Goal: Transaction & Acquisition: Purchase product/service

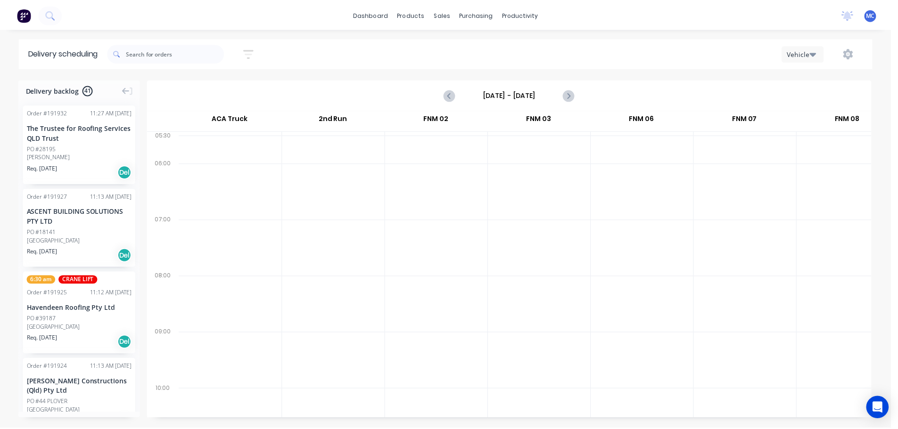
scroll to position [0, 0]
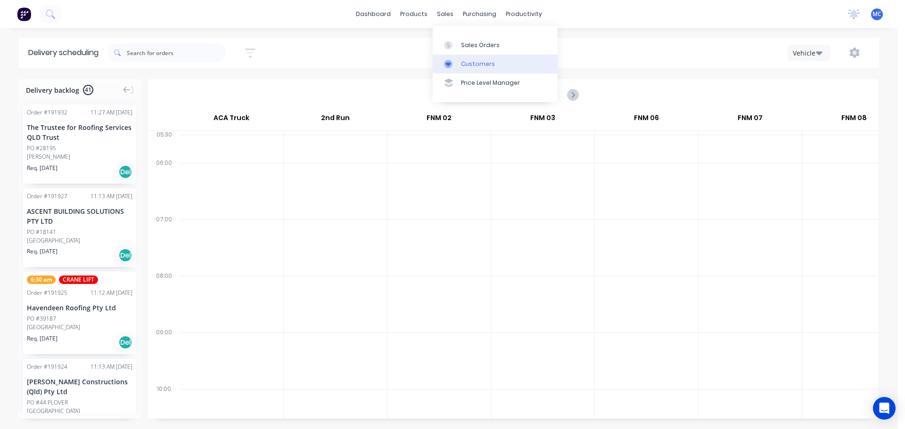
click at [472, 66] on div "Customers" at bounding box center [478, 64] width 34 height 8
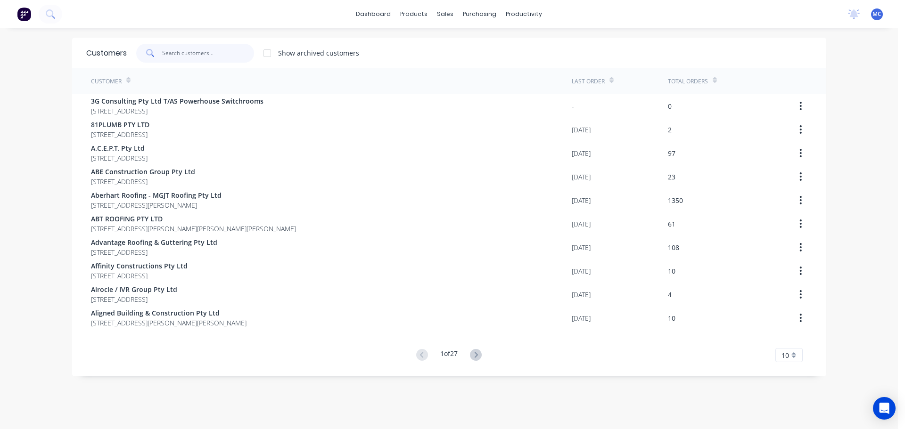
click at [177, 55] on input "text" at bounding box center [208, 53] width 92 height 19
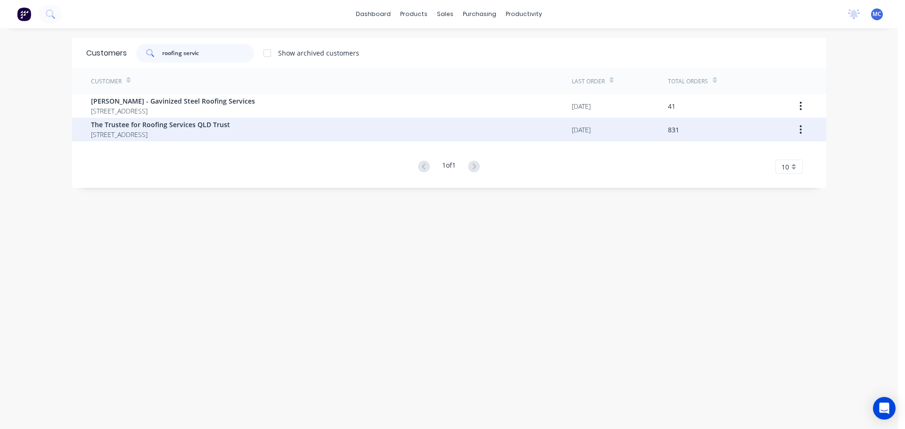
type input "roofing servic"
click at [141, 128] on span "The Trustee for Roofing Services QLD Trust" at bounding box center [160, 125] width 139 height 10
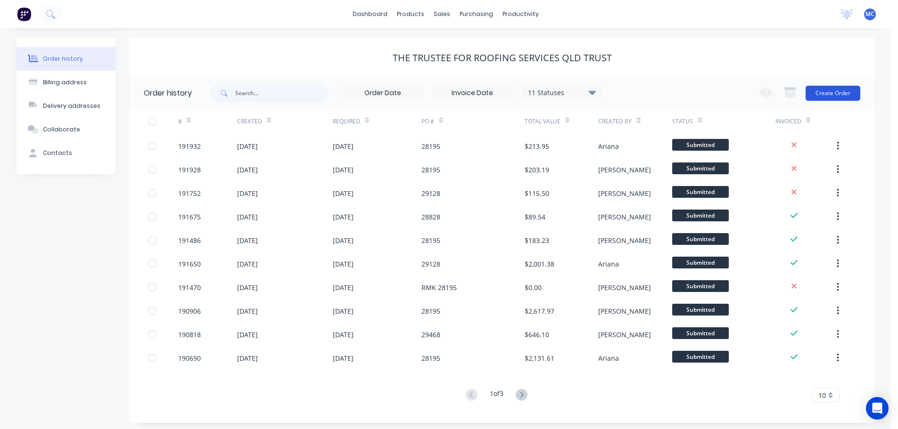
click at [835, 94] on button "Create Order" at bounding box center [832, 93] width 55 height 15
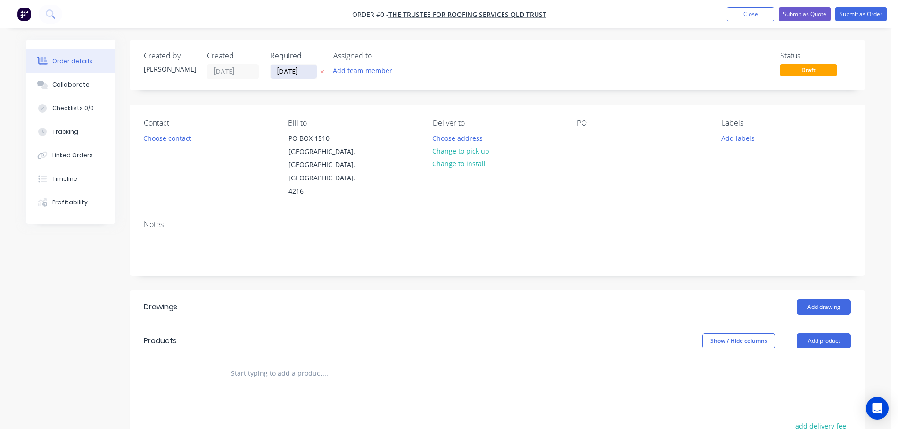
click at [294, 72] on input "[DATE]" at bounding box center [293, 72] width 46 height 14
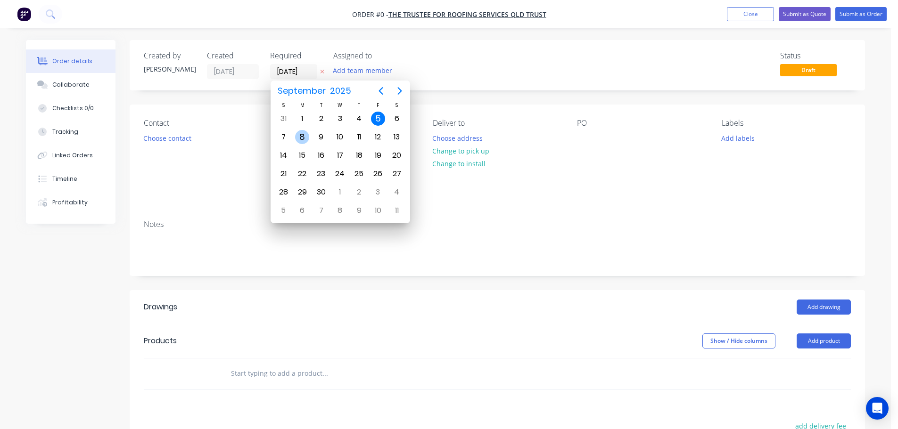
click at [300, 135] on div "8" at bounding box center [302, 137] width 14 height 14
type input "[DATE]"
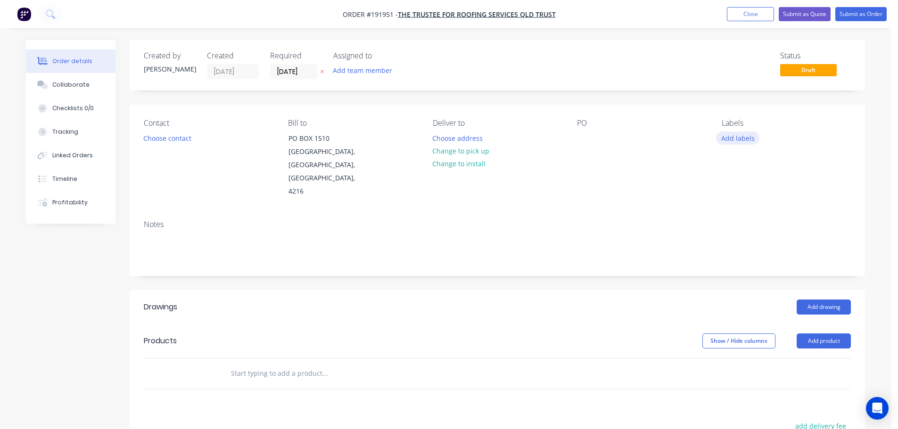
click at [741, 140] on button "Add labels" at bounding box center [737, 137] width 43 height 13
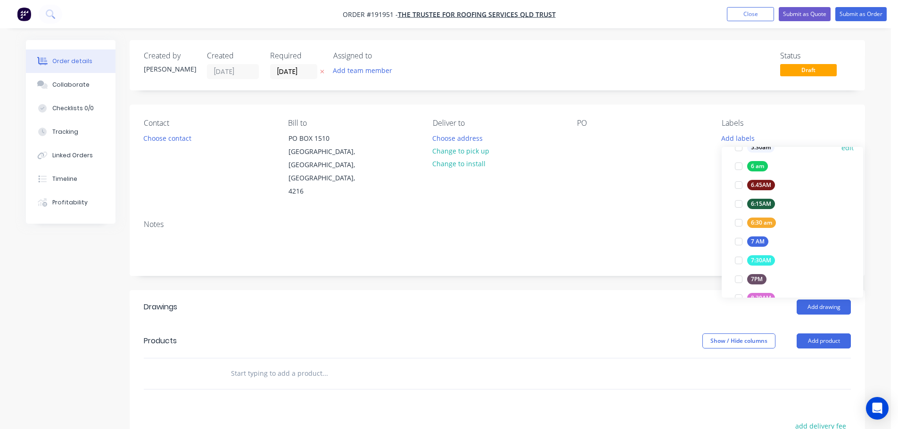
scroll to position [188, 0]
click at [742, 241] on div at bounding box center [738, 241] width 19 height 19
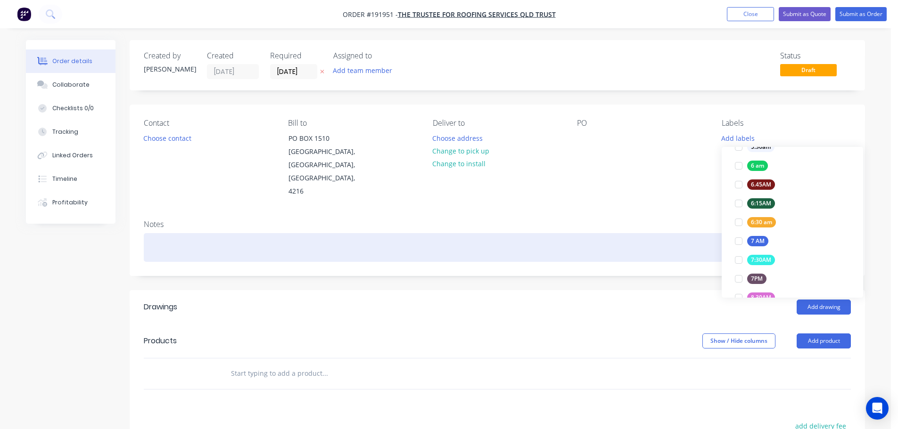
scroll to position [0, 0]
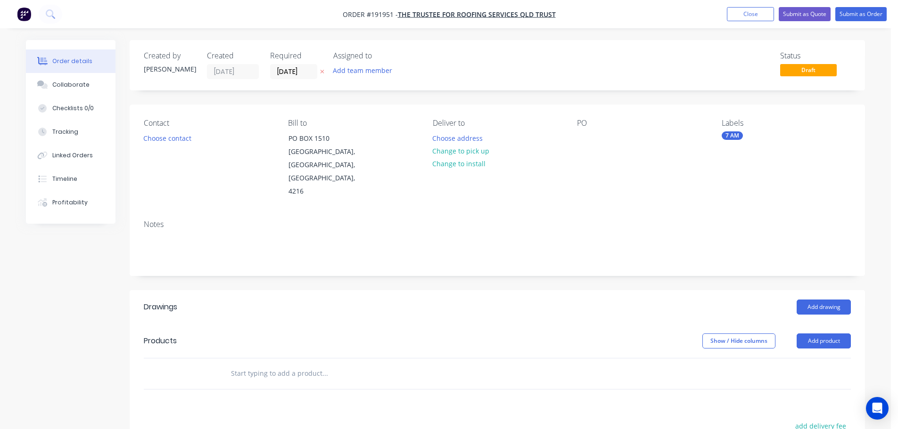
click at [611, 186] on div "Contact Choose contact [PERSON_NAME] to [STREET_ADDRESS] Deliver to Choose addr…" at bounding box center [497, 159] width 735 height 108
click at [170, 138] on button "Choose contact" at bounding box center [168, 137] width 58 height 13
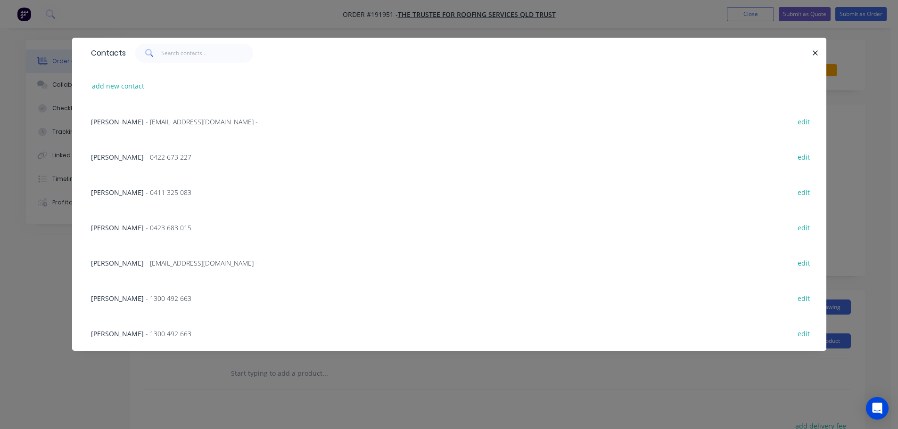
click at [146, 193] on span "- 0411 325 083" at bounding box center [169, 192] width 46 height 9
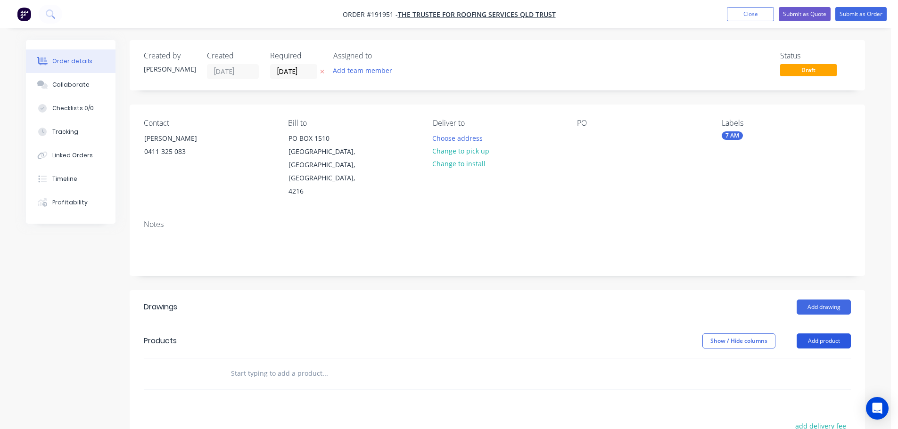
click at [843, 334] on button "Add product" at bounding box center [823, 341] width 54 height 15
click at [803, 358] on div "Product catalogue" at bounding box center [806, 365] width 73 height 14
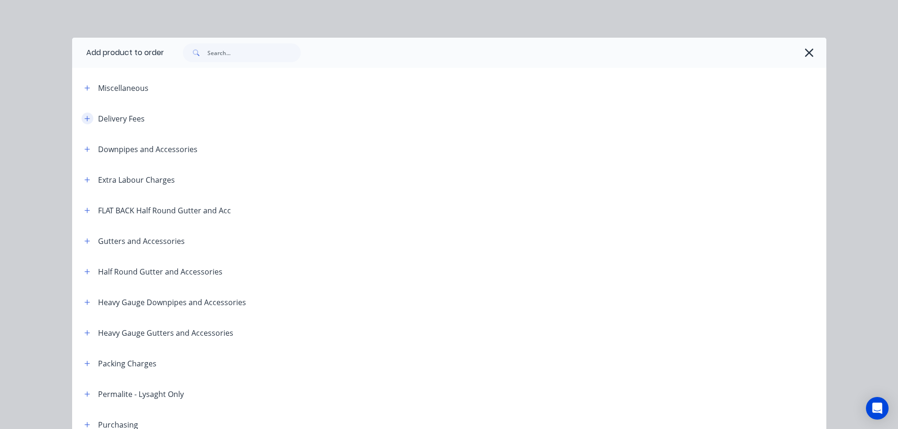
click at [84, 119] on icon "button" at bounding box center [86, 118] width 5 height 5
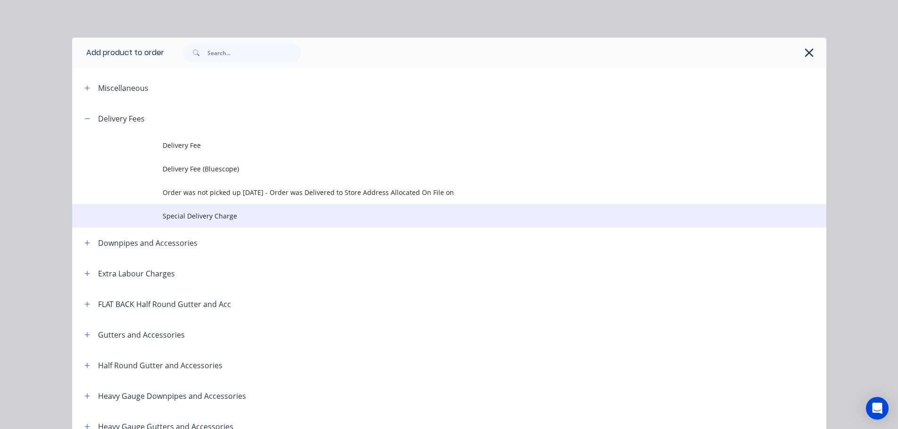
click at [197, 218] on span "Special Delivery Charge" at bounding box center [428, 216] width 531 height 10
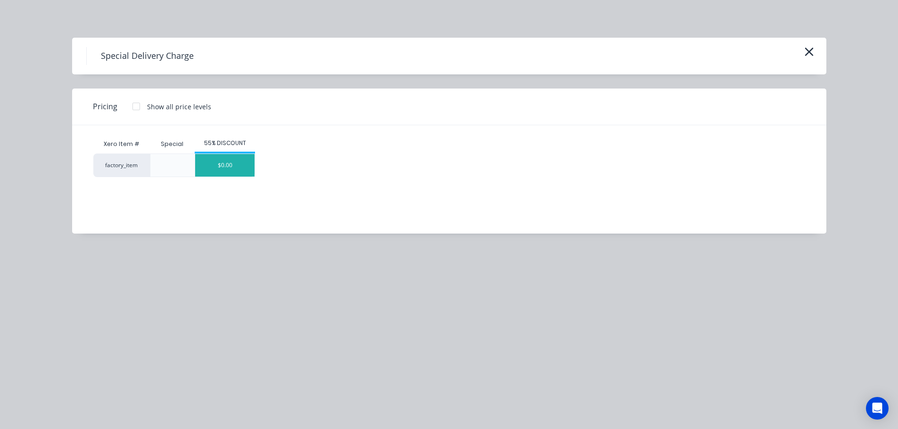
click at [243, 170] on div "$0.00" at bounding box center [224, 165] width 59 height 23
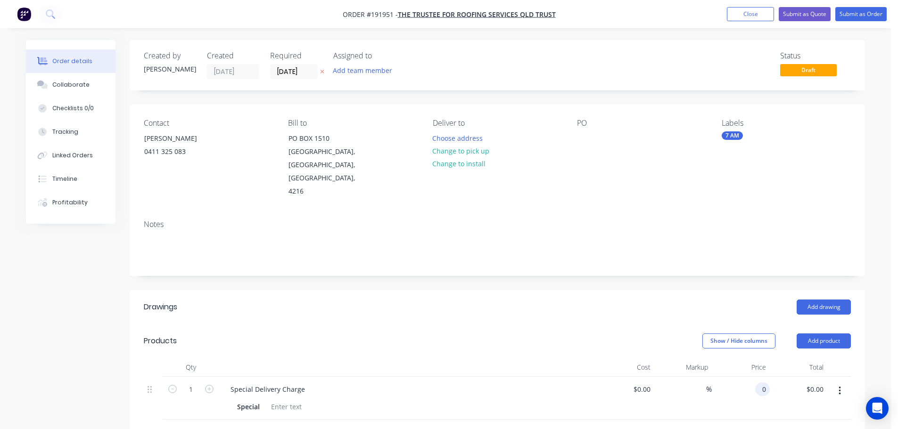
click at [761, 383] on input "0" at bounding box center [764, 390] width 11 height 14
type input "$120.00"
click at [448, 139] on button "Choose address" at bounding box center [457, 137] width 60 height 13
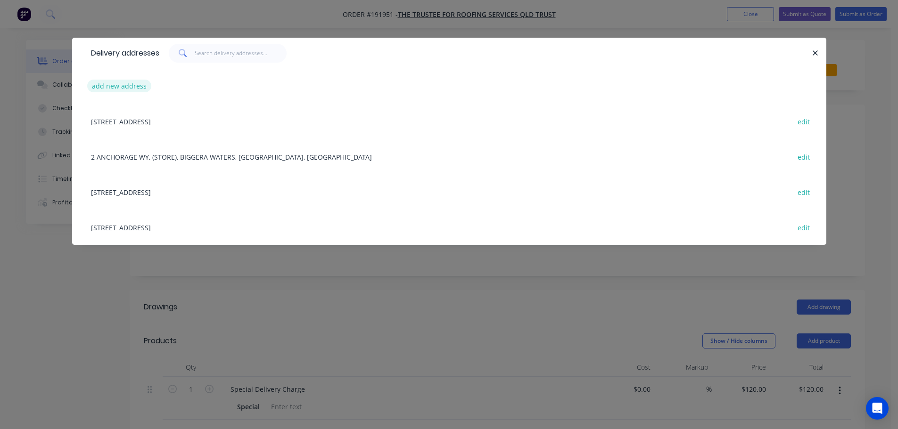
click at [109, 86] on button "add new address" at bounding box center [119, 86] width 65 height 13
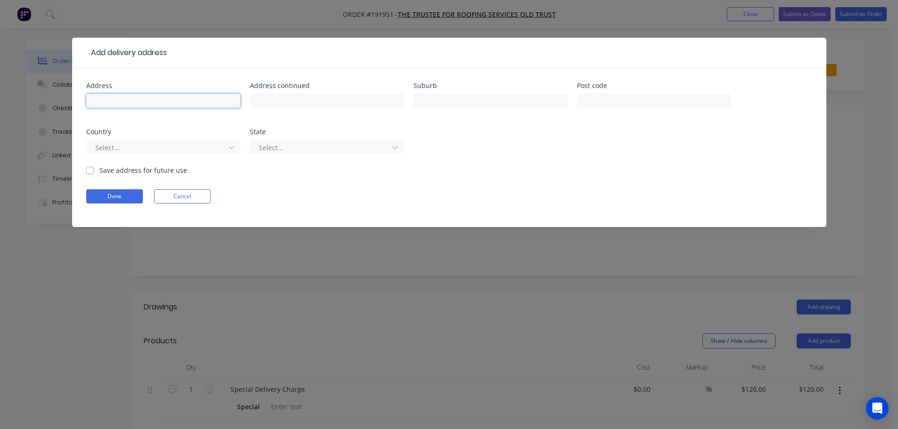
click at [111, 98] on input "text" at bounding box center [163, 101] width 154 height 14
type input "34 Maroochy Spring Dve"
type input "[PERSON_NAME]"
click button "Done" at bounding box center [114, 196] width 57 height 14
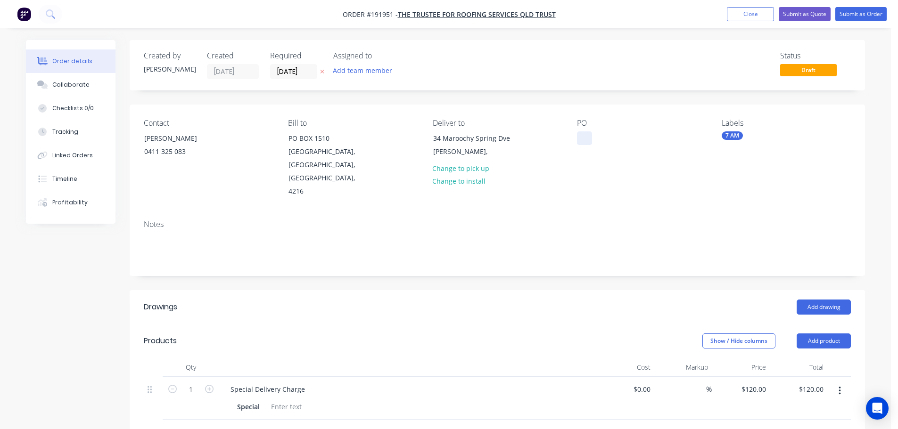
click at [583, 138] on div at bounding box center [584, 138] width 15 height 14
click at [833, 300] on button "Add drawing" at bounding box center [823, 307] width 54 height 15
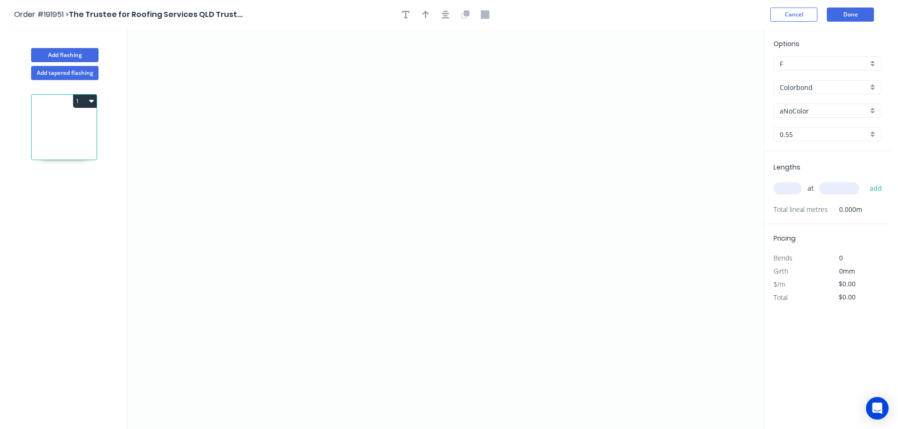
click at [798, 87] on input "Colorbond" at bounding box center [823, 87] width 88 height 10
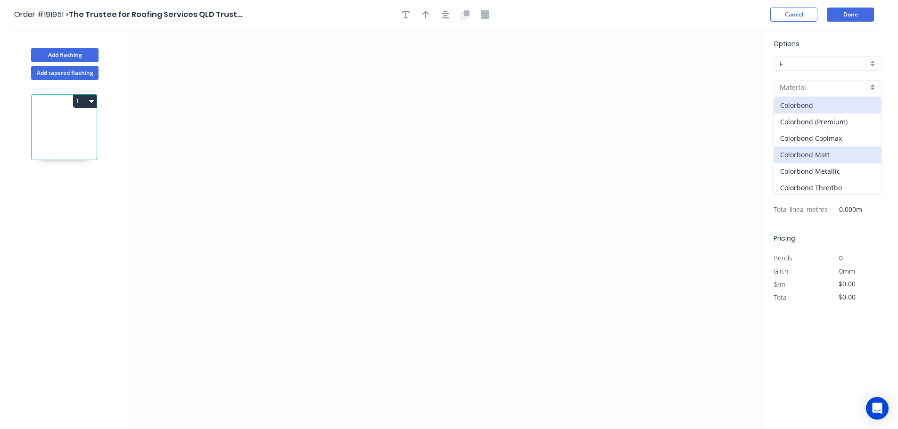
scroll to position [188, 0]
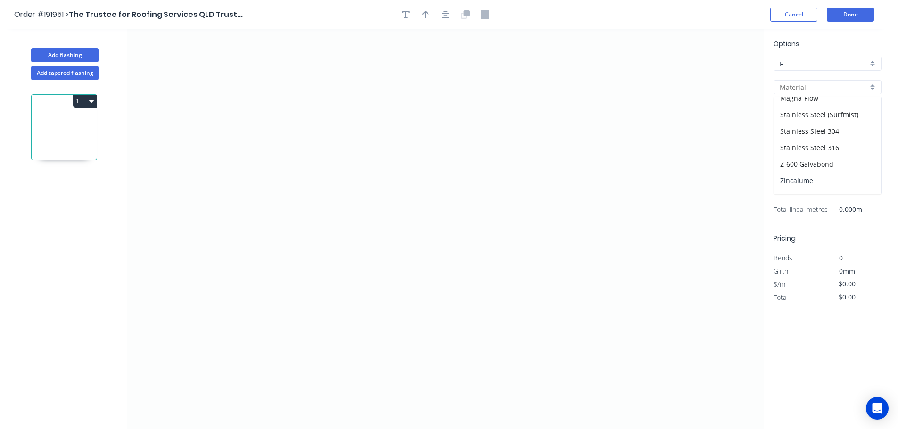
click at [796, 182] on div "Zincalume" at bounding box center [827, 180] width 107 height 16
type input "Zincalume"
click at [786, 190] on input "text" at bounding box center [787, 188] width 28 height 12
type input "2"
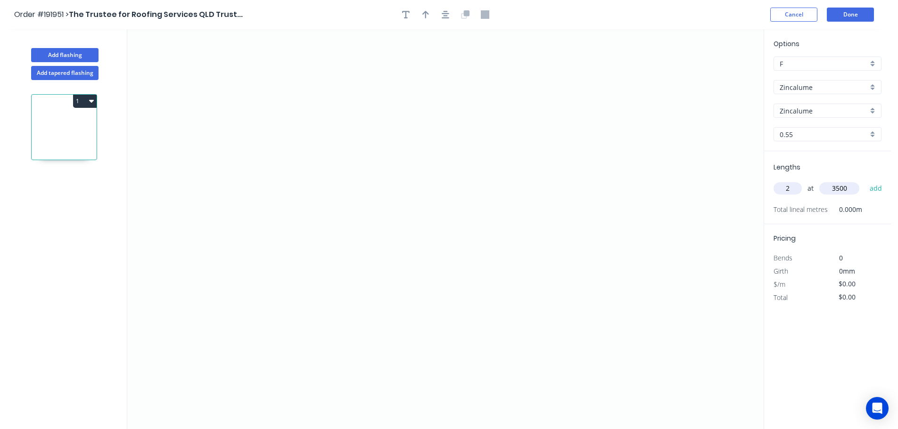
type input "3500"
click at [865, 180] on button "add" at bounding box center [876, 188] width 22 height 16
click at [271, 170] on icon "0" at bounding box center [445, 229] width 636 height 400
click at [210, 169] on icon "0" at bounding box center [445, 229] width 636 height 400
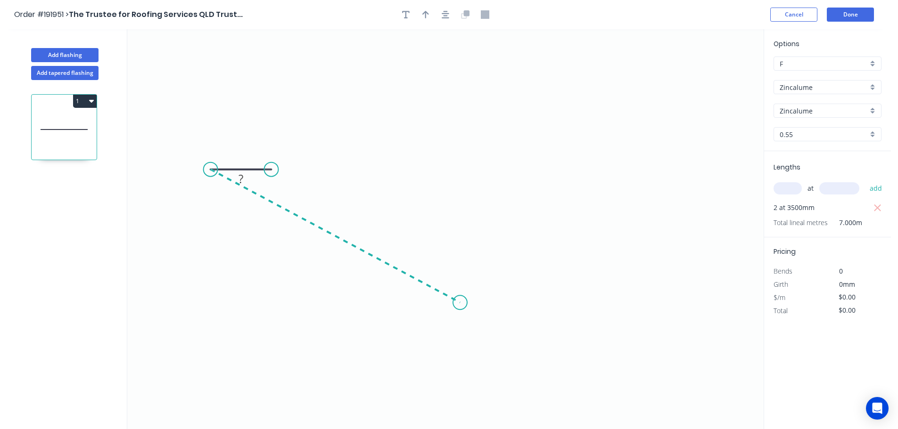
click at [460, 303] on icon "0 ?" at bounding box center [445, 229] width 636 height 400
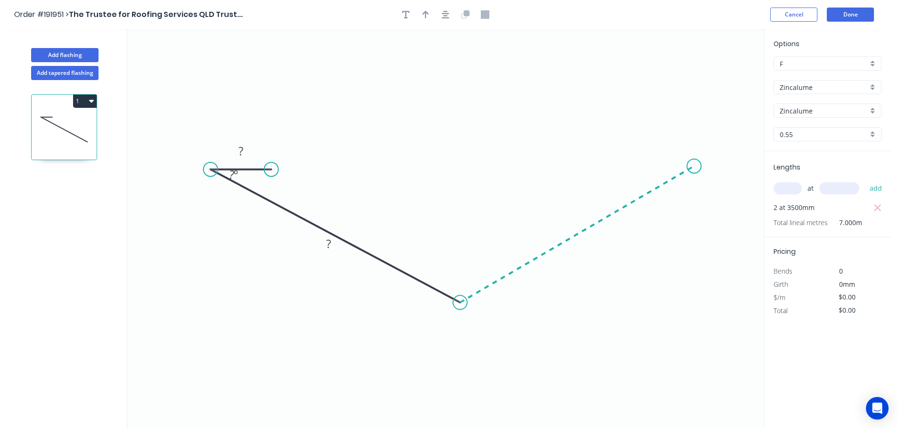
click at [694, 166] on icon "0 ? ? ? º" at bounding box center [445, 229] width 636 height 400
click at [620, 164] on icon "0 ? ? ? ? º ? º" at bounding box center [445, 229] width 636 height 400
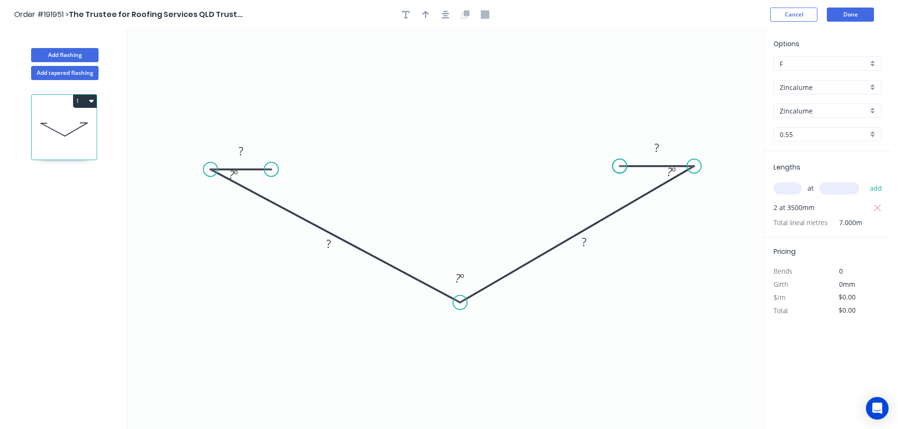
click at [620, 164] on circle at bounding box center [620, 166] width 14 height 14
click at [246, 206] on div "Hide angle" at bounding box center [279, 206] width 95 height 19
click at [689, 202] on div "Hide angle" at bounding box center [720, 201] width 95 height 19
click at [241, 149] on tspan "?" at bounding box center [240, 151] width 5 height 16
type input "$12.43"
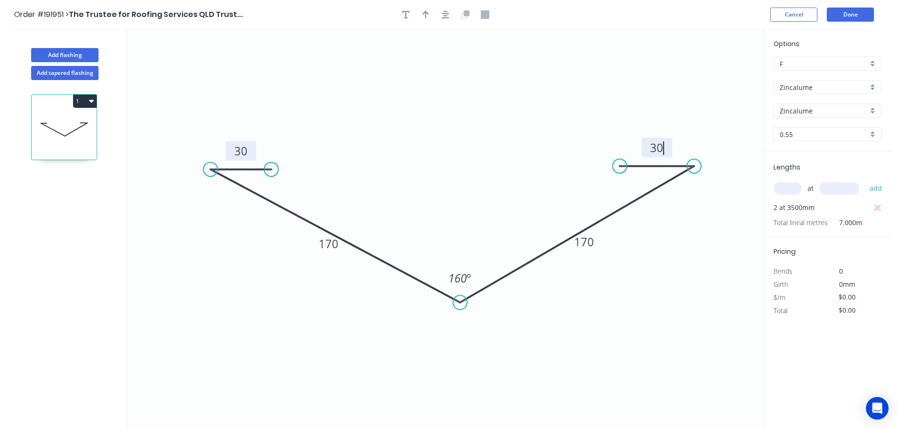
type input "$87.01"
click at [421, 15] on button "button" at bounding box center [425, 15] width 14 height 14
drag, startPoint x: 716, startPoint y: 74, endPoint x: 459, endPoint y: 137, distance: 264.8
click at [462, 136] on icon at bounding box center [466, 123] width 8 height 30
click at [68, 55] on button "Add flashing" at bounding box center [64, 55] width 67 height 14
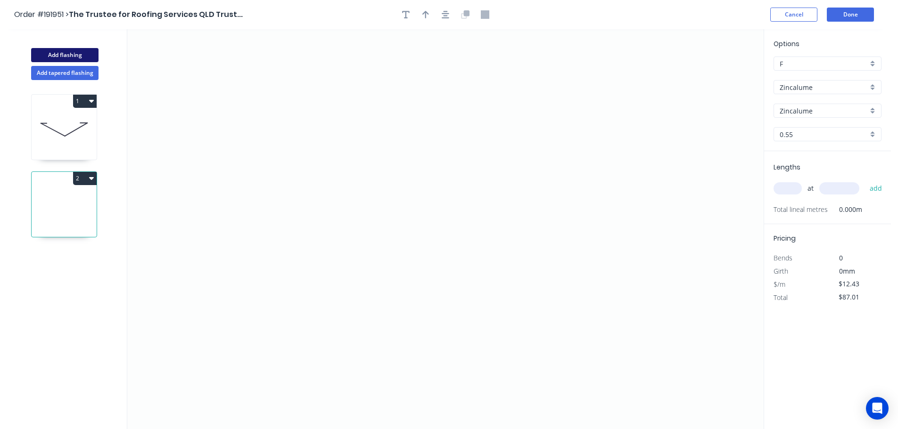
type input "$0.00"
click at [803, 86] on input "Zincalume" at bounding box center [823, 87] width 88 height 10
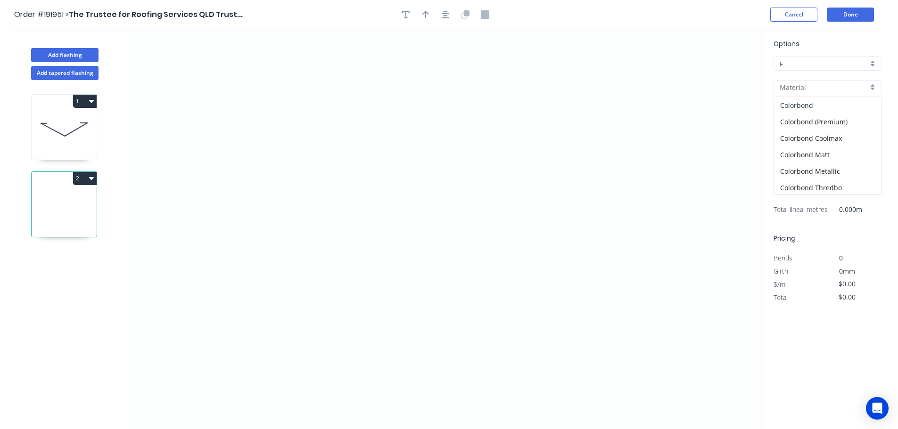
click at [792, 103] on div "Colorbond" at bounding box center [827, 105] width 107 height 16
type input "Colorbond"
type input "aNoColor"
click at [793, 114] on input "aNoColor" at bounding box center [823, 111] width 88 height 10
click at [801, 207] on div "Deep Ocean" at bounding box center [827, 211] width 107 height 16
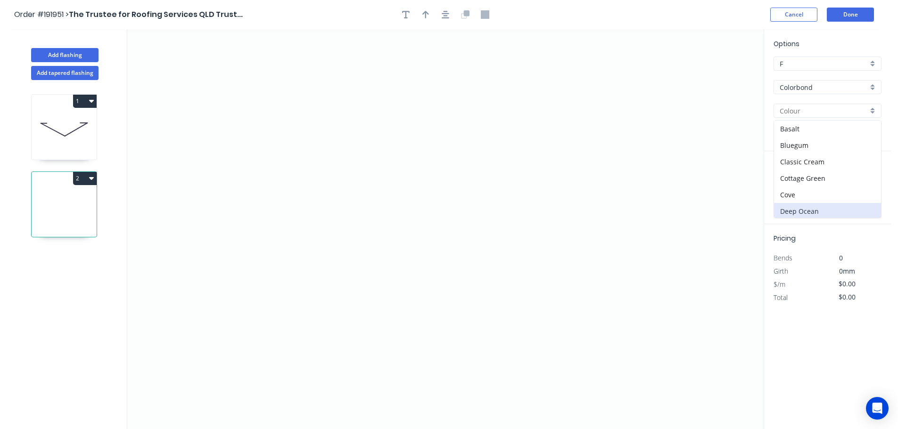
type input "Deep Ocean"
click at [790, 188] on input "text" at bounding box center [787, 188] width 28 height 12
type input "2"
type input "2200"
click at [865, 180] on button "add" at bounding box center [876, 188] width 22 height 16
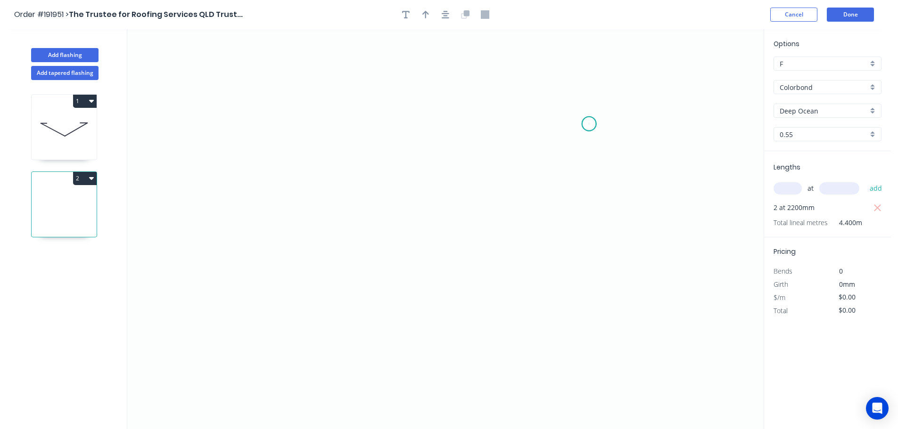
click at [589, 124] on icon "0" at bounding box center [445, 229] width 636 height 400
click at [571, 70] on icon "0" at bounding box center [445, 229] width 636 height 400
click at [235, 66] on icon "0 ?" at bounding box center [445, 229] width 636 height 400
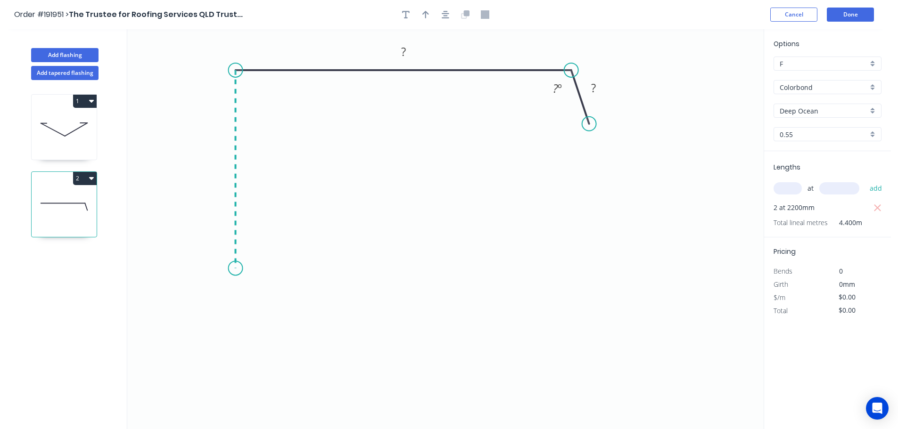
click at [225, 269] on icon "0 ? ? ? º" at bounding box center [445, 229] width 636 height 400
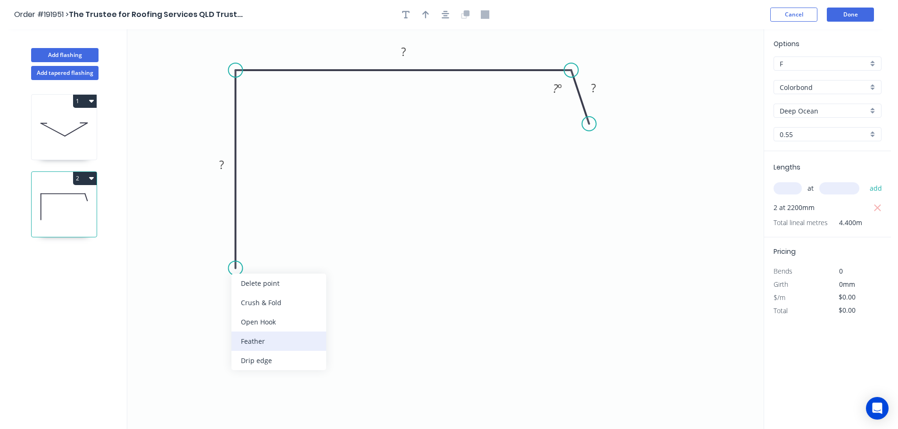
click at [261, 342] on div "Feather" at bounding box center [278, 341] width 95 height 19
click at [262, 303] on div "Flip bend" at bounding box center [282, 302] width 95 height 19
drag, startPoint x: 283, startPoint y: 254, endPoint x: 290, endPoint y: 257, distance: 8.4
click at [286, 257] on rect at bounding box center [267, 255] width 37 height 19
click at [281, 262] on tspan "15" at bounding box center [280, 259] width 13 height 16
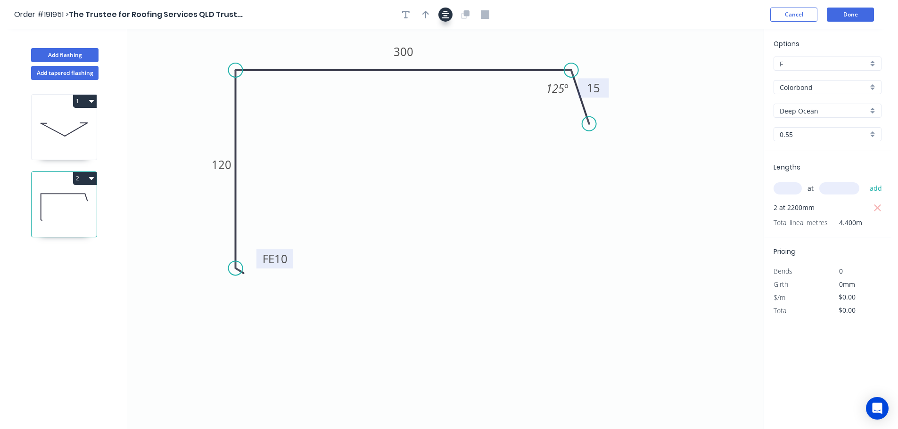
click at [443, 16] on icon "button" at bounding box center [446, 14] width 8 height 8
type input "$15.51"
type input "$68.24"
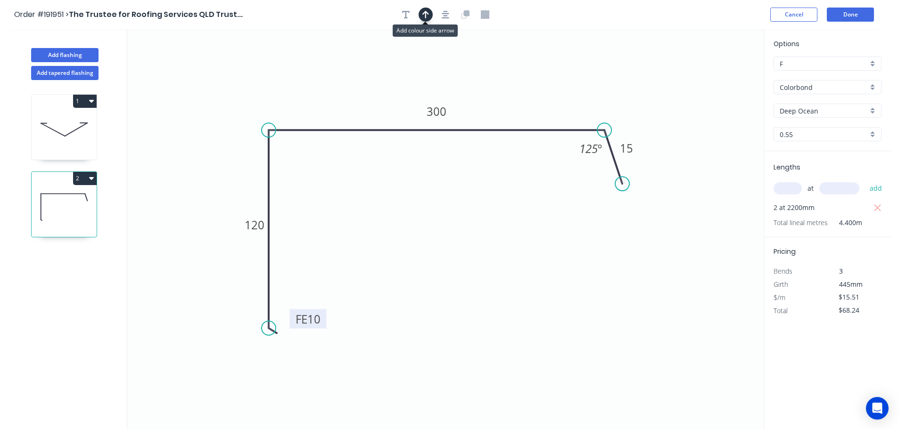
click at [425, 17] on icon "button" at bounding box center [425, 14] width 7 height 8
click at [716, 75] on icon at bounding box center [716, 65] width 8 height 30
drag, startPoint x: 716, startPoint y: 75, endPoint x: 541, endPoint y: 84, distance: 175.1
click at [557, 84] on icon at bounding box center [570, 76] width 27 height 27
click at [64, 126] on icon at bounding box center [64, 129] width 65 height 60
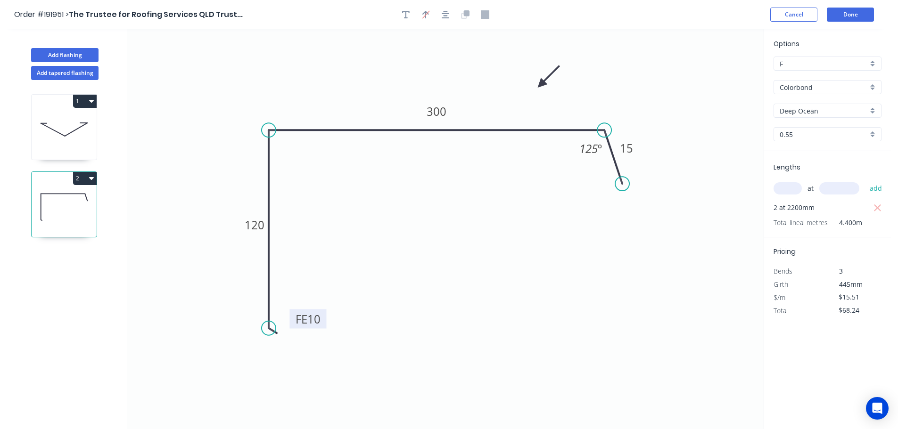
type input "Zincalume"
type input "$12.43"
type input "$87.01"
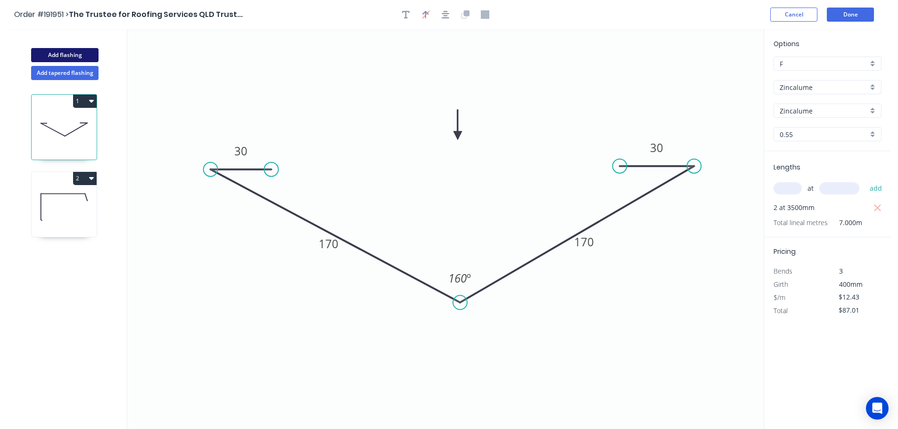
click at [62, 49] on button "Add flashing" at bounding box center [64, 55] width 67 height 14
type input "$0.00"
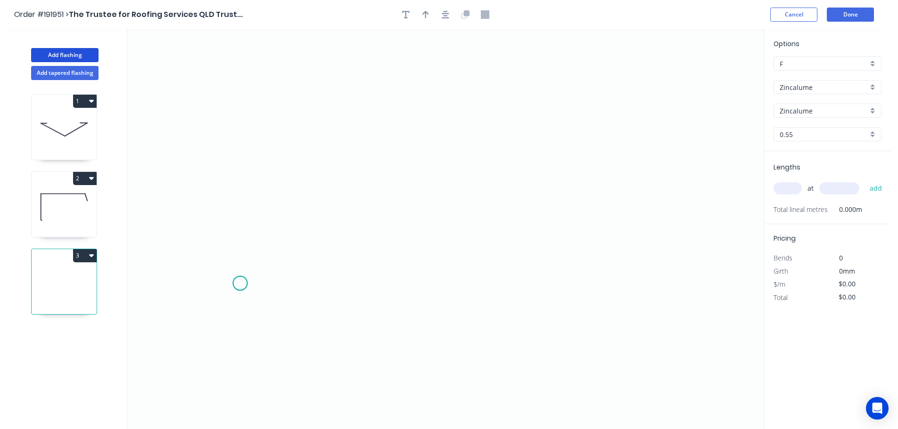
drag, startPoint x: 240, startPoint y: 284, endPoint x: 271, endPoint y: 204, distance: 85.9
click at [240, 283] on icon "0" at bounding box center [445, 229] width 636 height 400
click at [269, 187] on icon "0" at bounding box center [445, 229] width 636 height 400
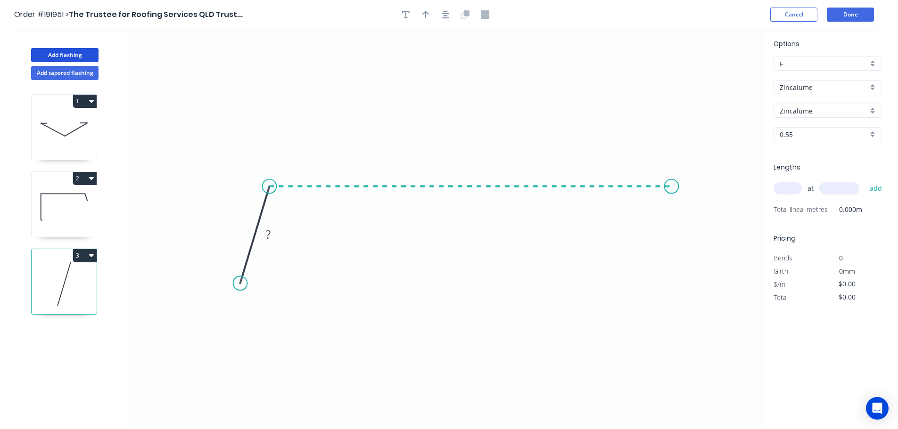
click at [671, 178] on icon "0 ?" at bounding box center [445, 229] width 636 height 400
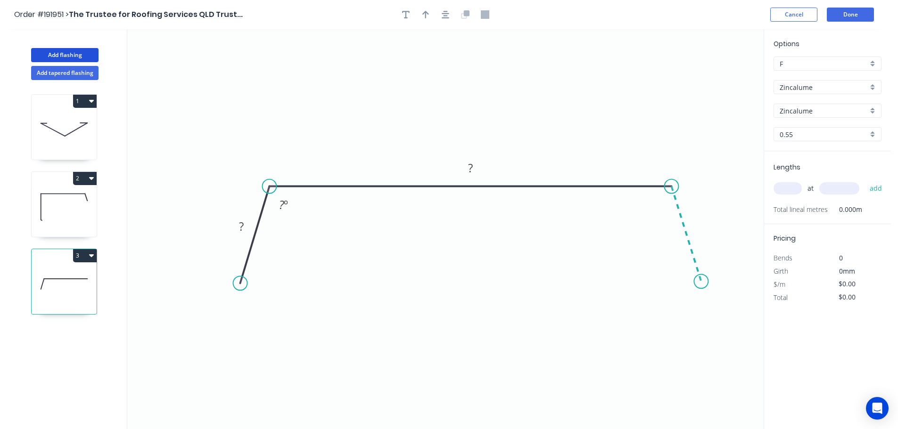
click at [701, 282] on icon "0 ? ? ? º" at bounding box center [445, 229] width 636 height 400
click at [701, 282] on circle at bounding box center [701, 281] width 14 height 14
click at [240, 227] on tspan "?" at bounding box center [241, 227] width 5 height 16
click at [242, 227] on tspan "?" at bounding box center [241, 227] width 5 height 16
type input "$22.57"
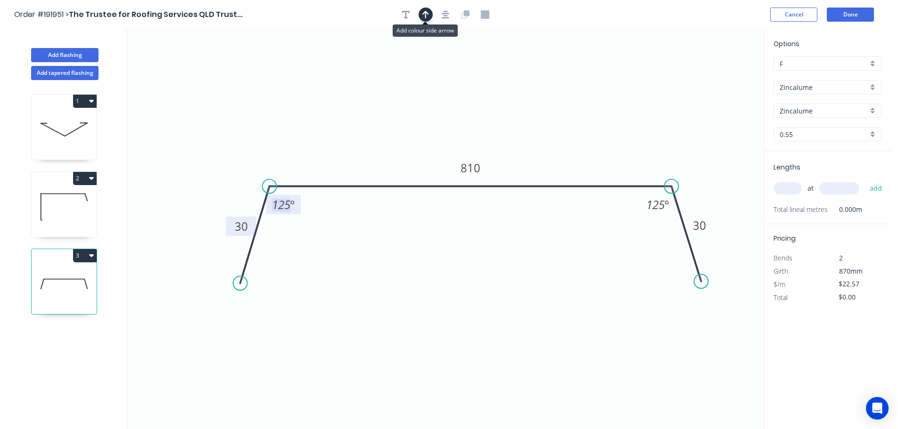
click at [427, 19] on button "button" at bounding box center [425, 15] width 14 height 14
drag, startPoint x: 718, startPoint y: 74, endPoint x: 534, endPoint y: 124, distance: 190.2
click at [539, 124] on icon at bounding box center [543, 113] width 8 height 30
click at [805, 186] on div "at add" at bounding box center [828, 188] width 110 height 16
click at [793, 188] on input "text" at bounding box center [787, 188] width 28 height 12
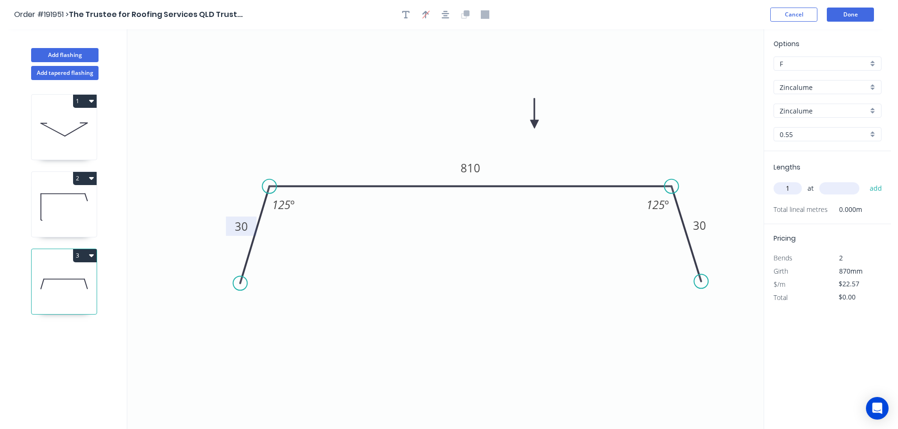
type input "1"
type input "4200"
click at [865, 180] on button "add" at bounding box center [876, 188] width 22 height 16
type input "$94.79"
click at [84, 197] on icon at bounding box center [64, 207] width 65 height 60
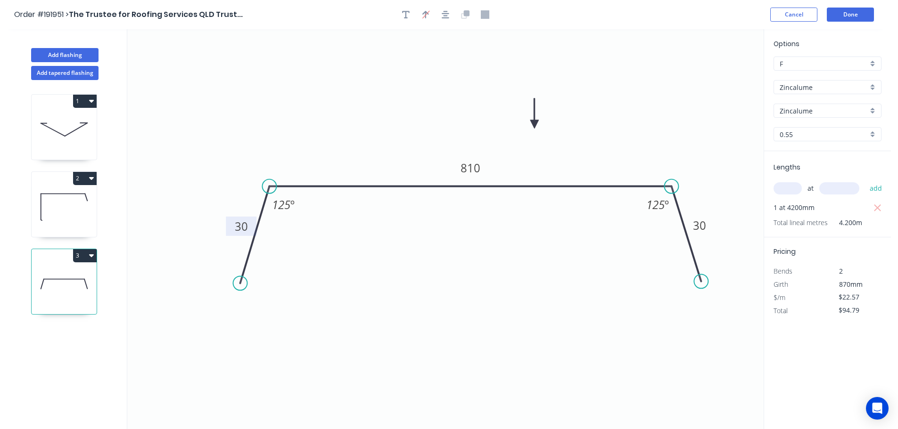
type input "Colorbond"
type input "Deep Ocean"
type input "$15.51"
type input "$68.24"
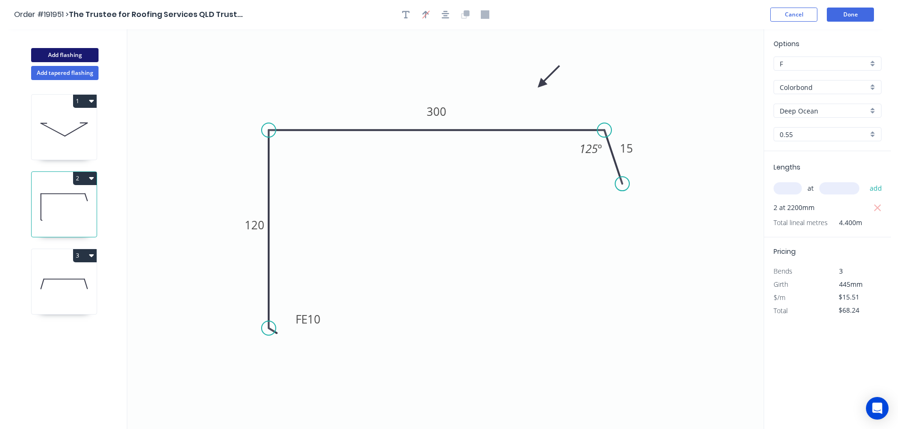
click at [72, 53] on button "Add flashing" at bounding box center [64, 55] width 67 height 14
type input "$0.00"
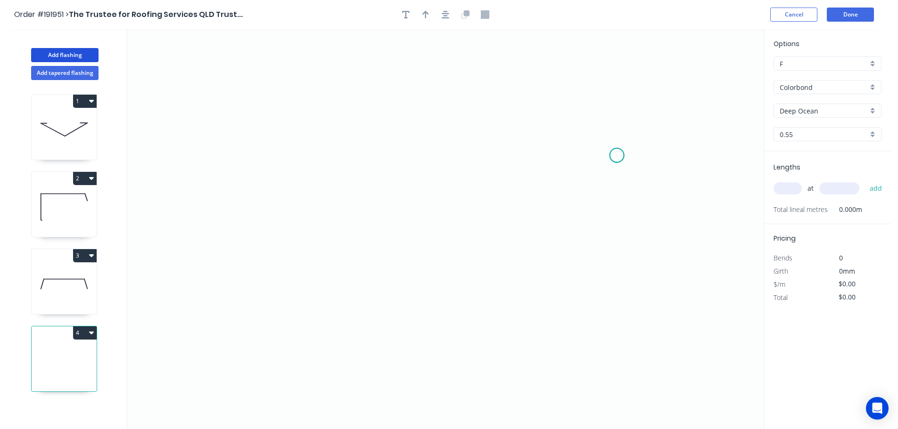
click at [617, 156] on icon "0" at bounding box center [445, 229] width 636 height 400
click at [588, 95] on icon at bounding box center [602, 125] width 29 height 61
click at [252, 84] on icon "0 ?" at bounding box center [445, 229] width 636 height 400
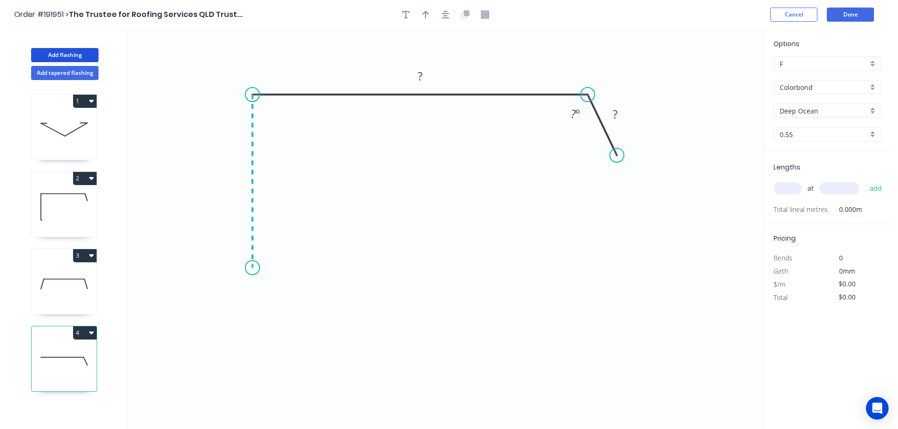
click at [255, 268] on icon "0 ? ? ? º" at bounding box center [445, 229] width 636 height 400
click at [227, 293] on icon "0 ? ? ? ? º" at bounding box center [445, 229] width 636 height 400
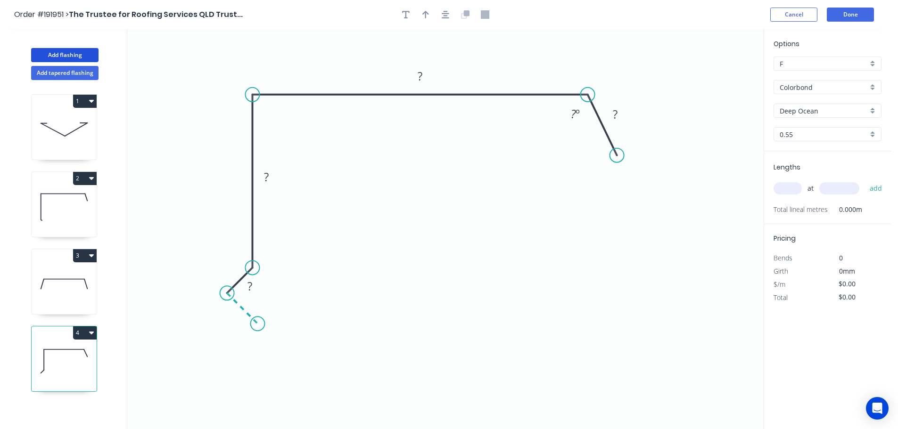
click at [257, 324] on icon "0 ? ? ? ? ? º" at bounding box center [445, 229] width 636 height 400
click at [233, 316] on tspan "?" at bounding box center [232, 314] width 5 height 16
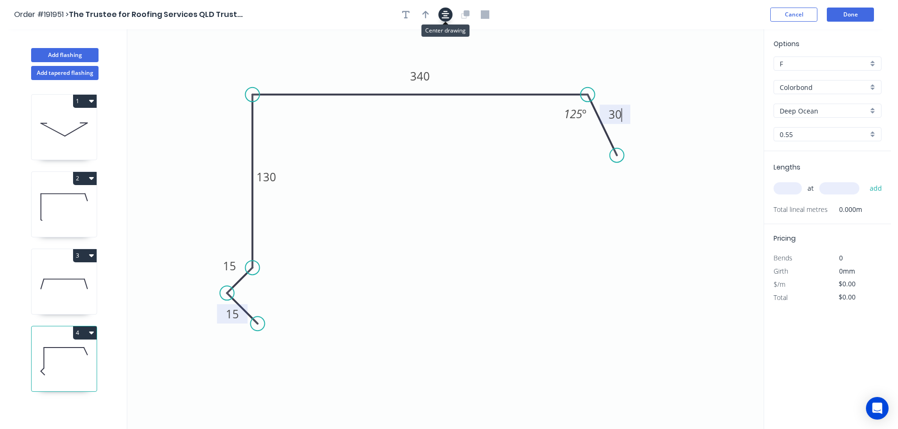
click at [445, 19] on button "button" at bounding box center [445, 15] width 14 height 14
type input "$18.39"
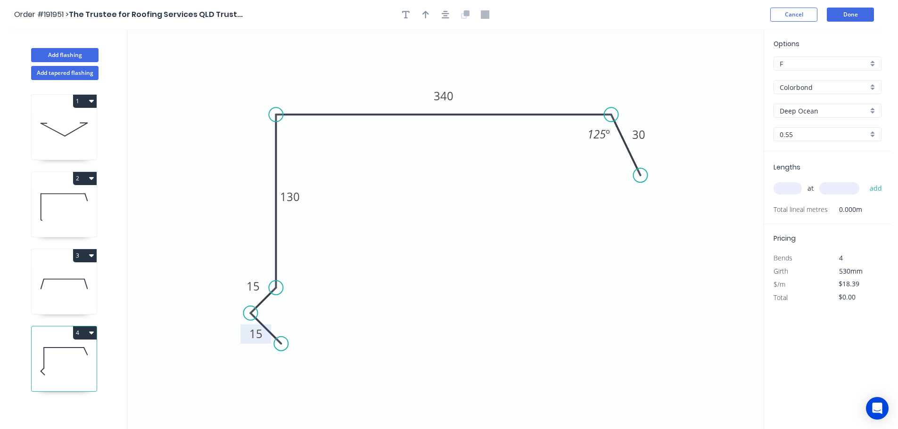
click at [421, 11] on button "button" at bounding box center [425, 15] width 14 height 14
click at [716, 76] on icon at bounding box center [716, 65] width 8 height 30
drag, startPoint x: 716, startPoint y: 76, endPoint x: 542, endPoint y: 68, distance: 174.1
click at [542, 68] on icon at bounding box center [547, 60] width 27 height 27
click at [787, 188] on input "text" at bounding box center [787, 188] width 28 height 12
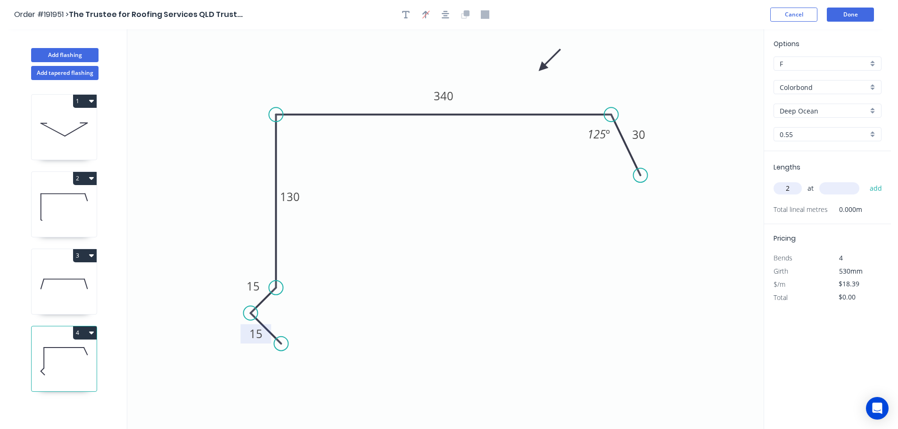
type input "2"
type input "4700"
click at [865, 180] on button "add" at bounding box center [876, 188] width 22 height 16
type input "$172.87"
type input "1"
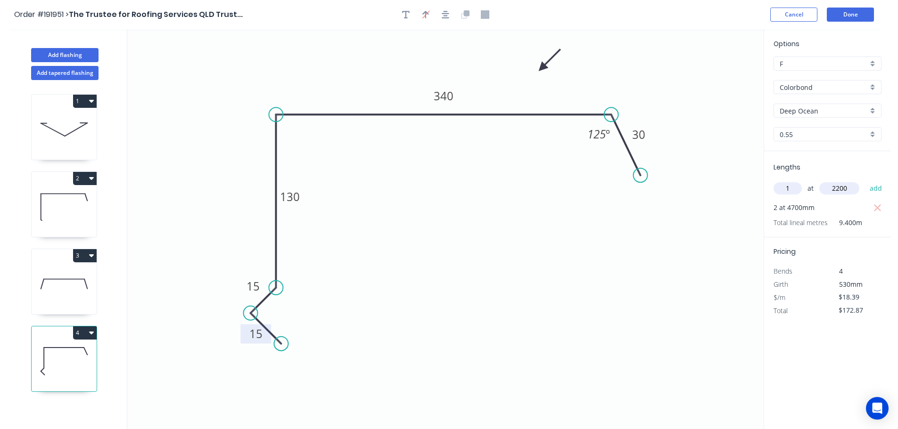
type input "2200"
click at [865, 180] on button "add" at bounding box center [876, 188] width 22 height 16
click at [88, 334] on button "4" at bounding box center [85, 333] width 24 height 13
click at [31, 356] on div "Duplicate" at bounding box center [52, 357] width 73 height 14
type input "$0.00"
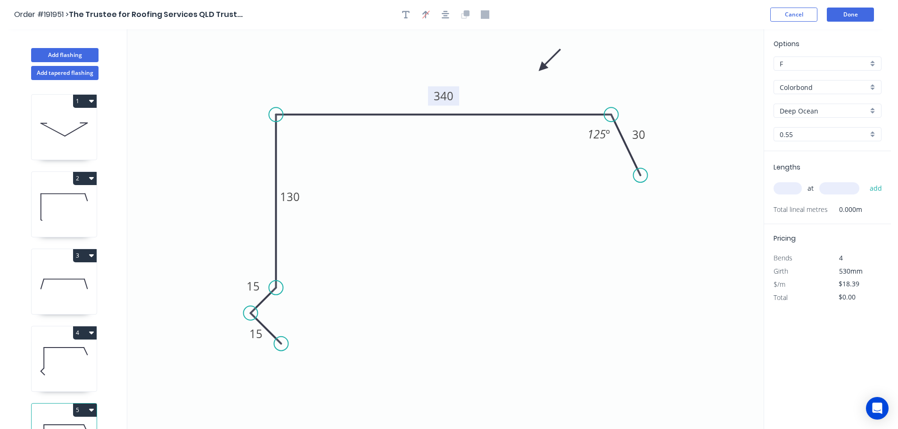
click at [445, 100] on tspan "340" at bounding box center [444, 96] width 20 height 16
click at [787, 188] on input "text" at bounding box center [787, 188] width 28 height 12
type input "$16.32"
type input "2"
type input "4700"
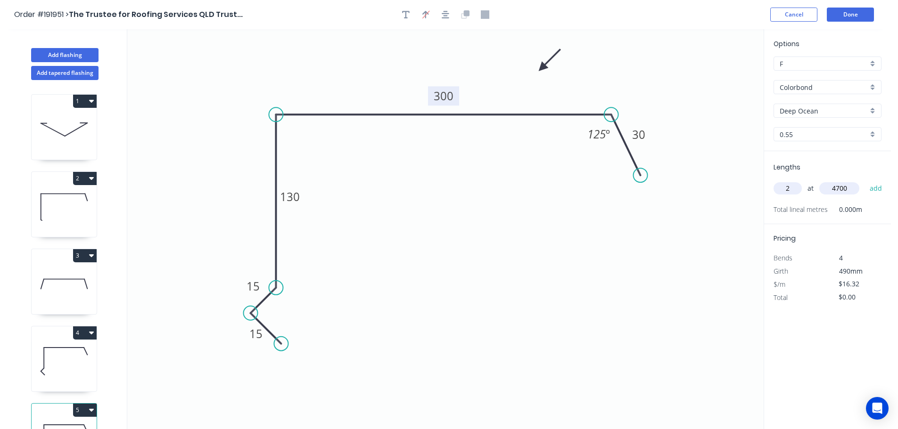
click at [865, 180] on button "add" at bounding box center [876, 188] width 22 height 16
type input "$153.41"
type input "2"
type input "2200"
click at [865, 180] on button "add" at bounding box center [876, 188] width 22 height 16
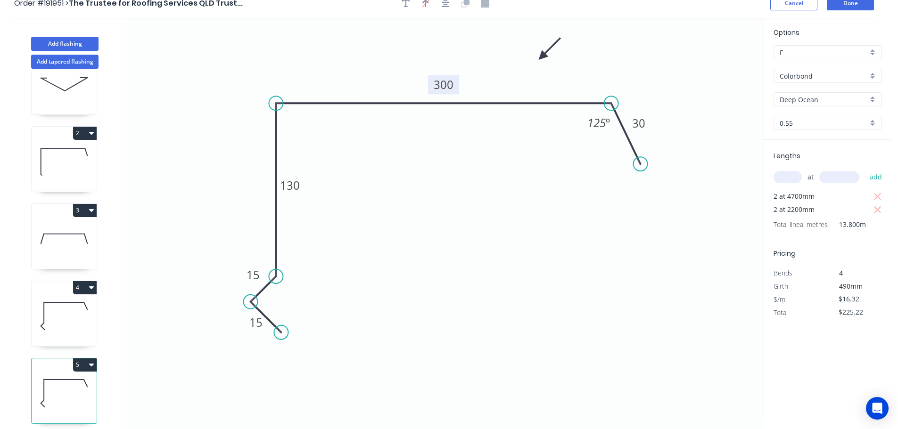
scroll to position [17, 0]
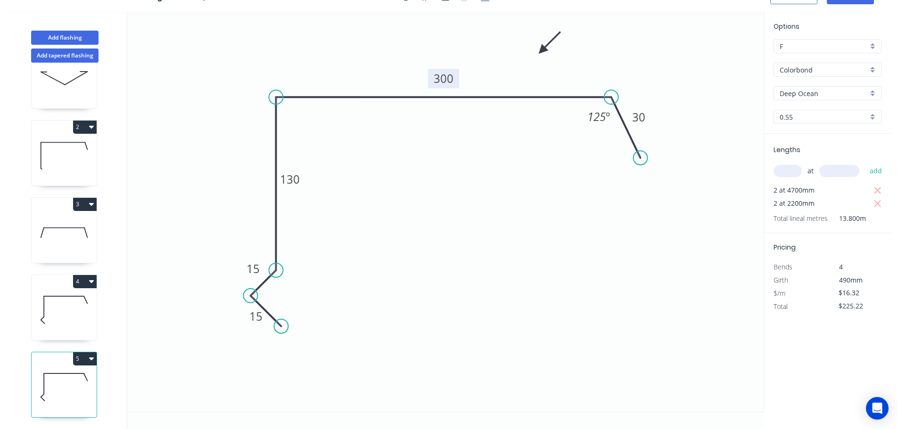
click at [92, 358] on icon "button" at bounding box center [91, 359] width 5 height 3
click at [38, 377] on div "Duplicate" at bounding box center [52, 383] width 73 height 14
type input "$0.00"
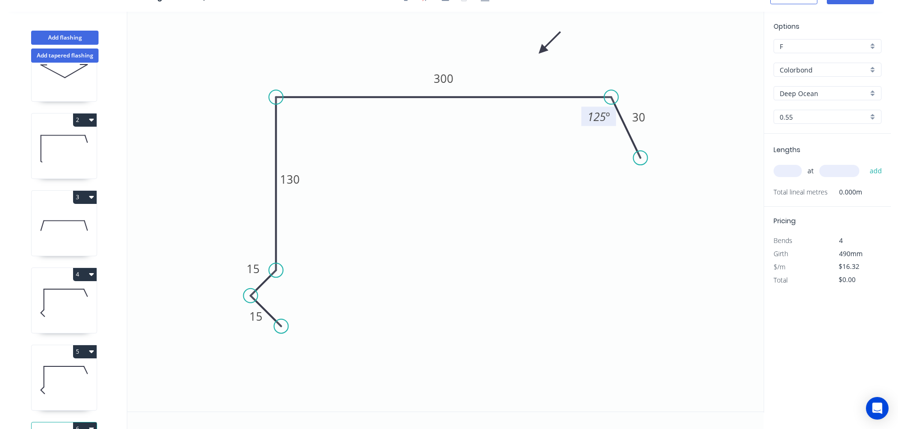
click at [598, 119] on tspan "125" at bounding box center [596, 117] width 18 height 16
click at [785, 173] on input "text" at bounding box center [787, 171] width 28 height 12
type input "$18.39"
type input "1"
type input "3100"
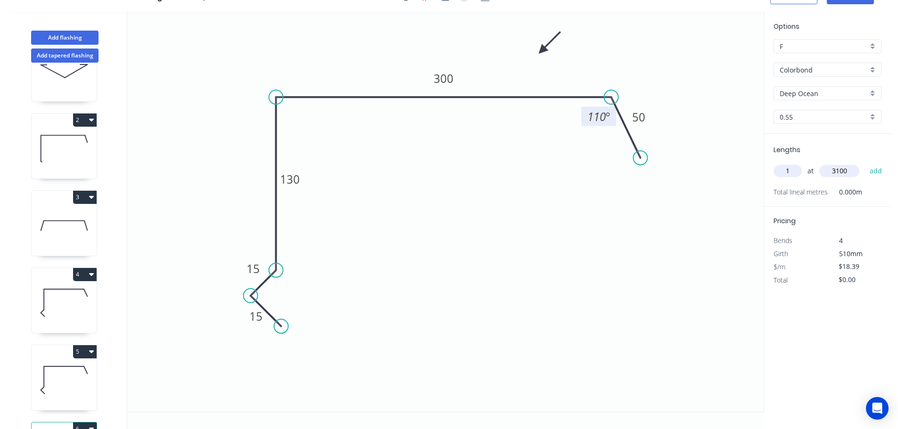
click at [865, 163] on button "add" at bounding box center [876, 171] width 22 height 16
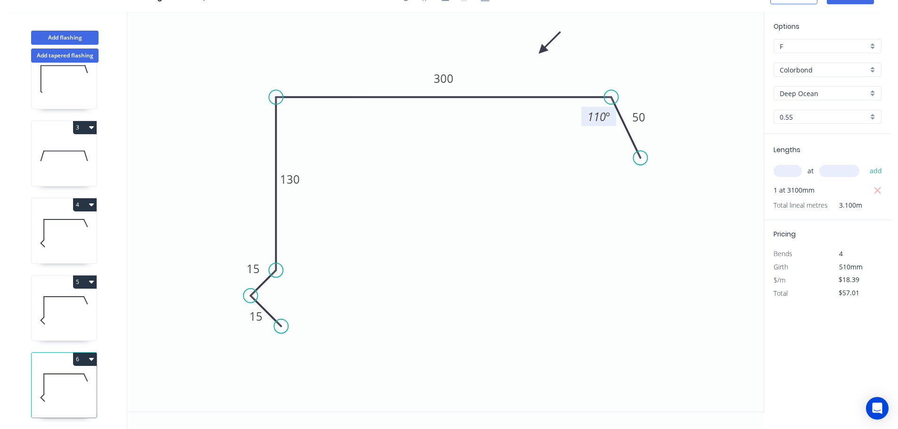
scroll to position [118, 0]
drag, startPoint x: 93, startPoint y: 352, endPoint x: 87, endPoint y: 352, distance: 6.1
click at [91, 355] on icon "button" at bounding box center [91, 359] width 5 height 8
click at [35, 376] on div "Duplicate" at bounding box center [52, 383] width 73 height 14
type input "$0.00"
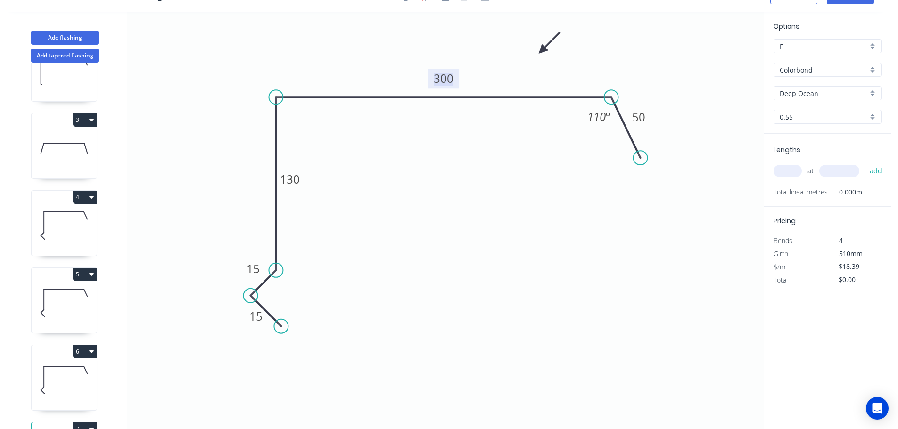
click at [444, 81] on tspan "300" at bounding box center [444, 79] width 20 height 16
click at [787, 168] on input "text" at bounding box center [787, 171] width 28 height 12
type input "1"
type input "3100"
click at [865, 163] on button "add" at bounding box center [876, 171] width 22 height 16
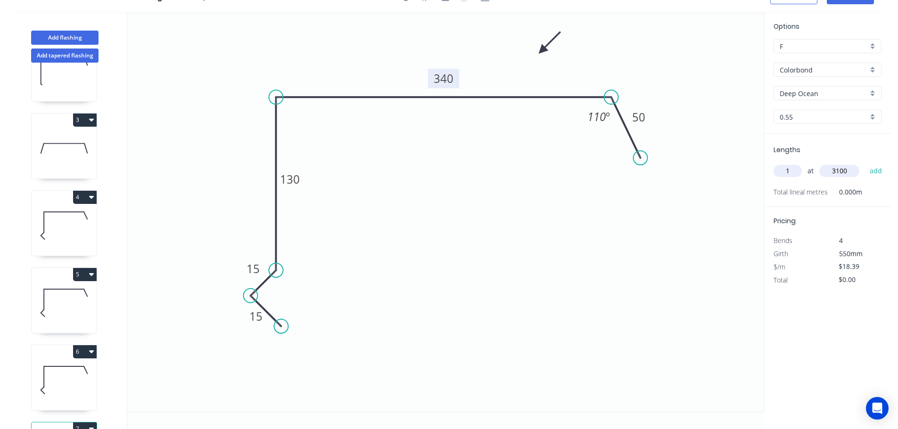
type input "$57.01"
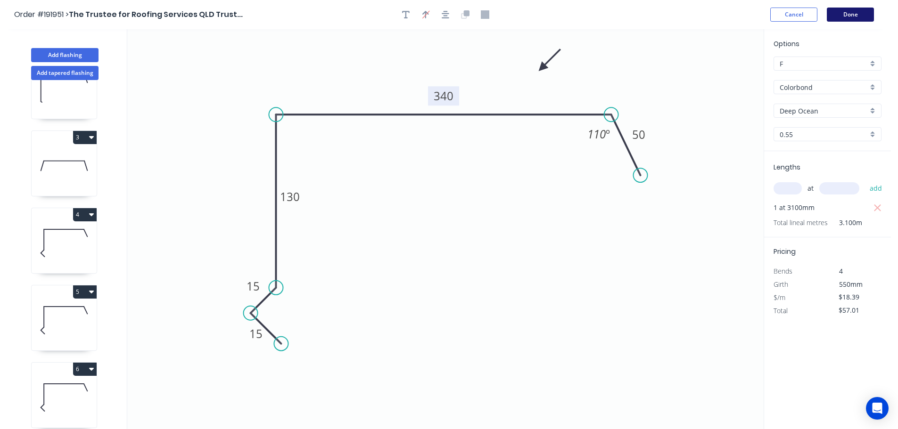
click at [845, 14] on button "Done" at bounding box center [850, 15] width 47 height 14
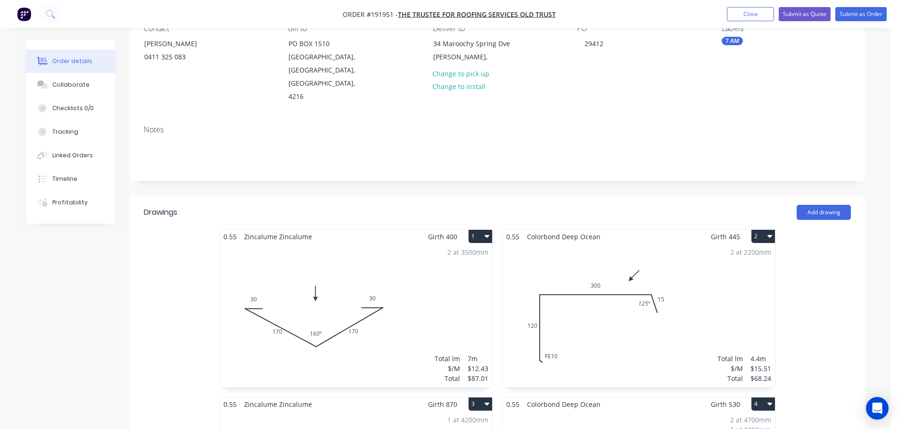
scroll to position [47, 0]
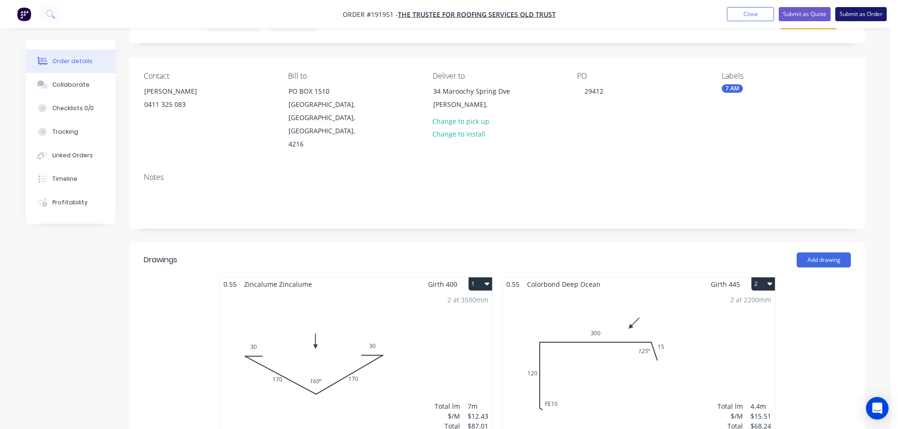
click at [856, 11] on button "Submit as Order" at bounding box center [860, 14] width 51 height 14
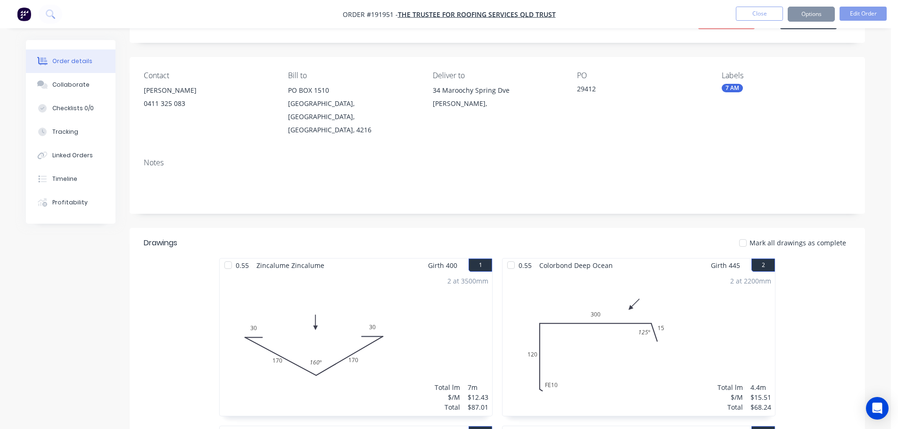
scroll to position [0, 0]
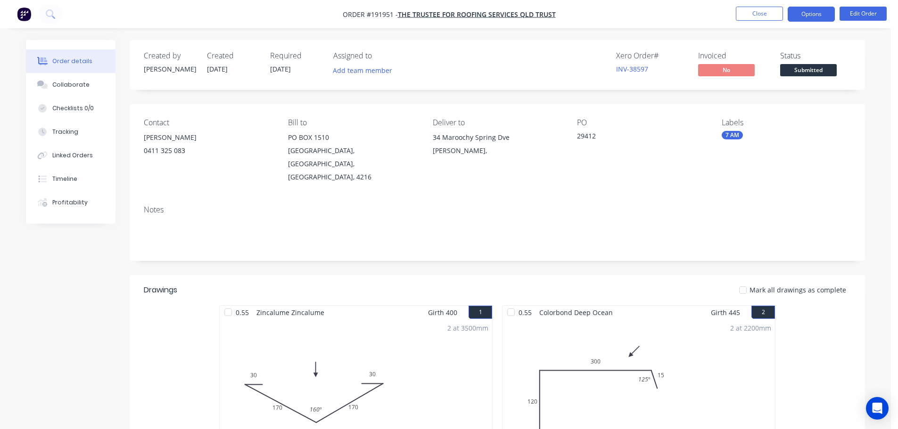
click at [817, 13] on button "Options" at bounding box center [810, 14] width 47 height 15
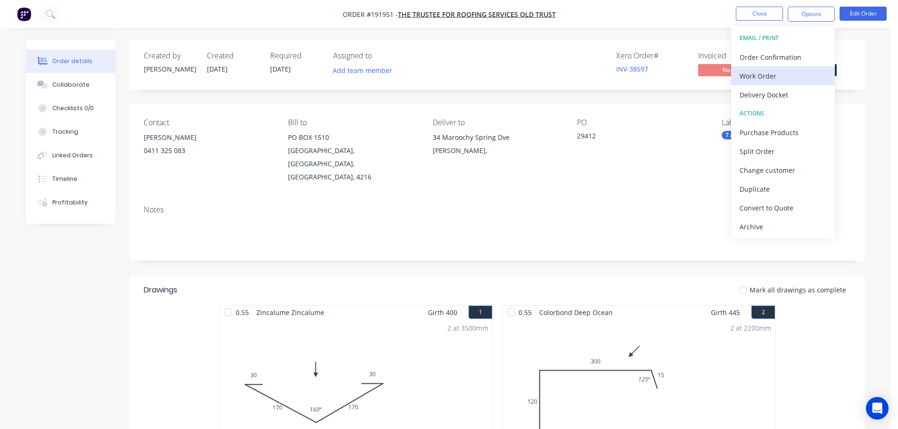
click at [760, 81] on div "Work Order" at bounding box center [782, 76] width 87 height 14
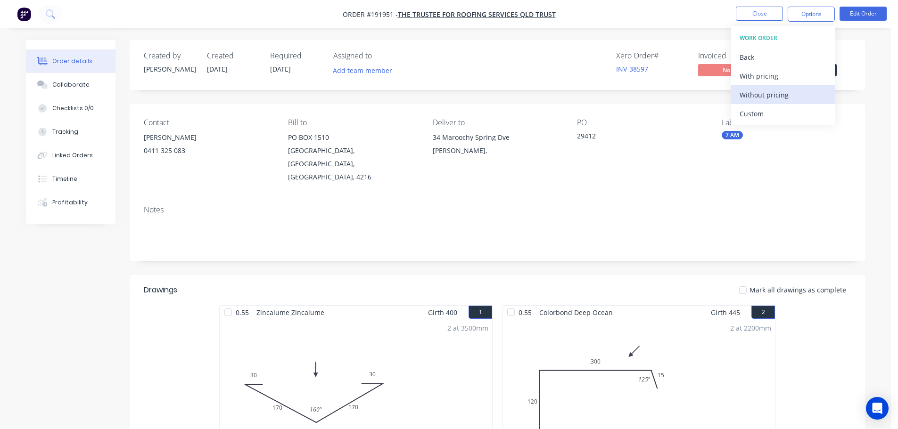
click at [759, 94] on div "Without pricing" at bounding box center [782, 95] width 87 height 14
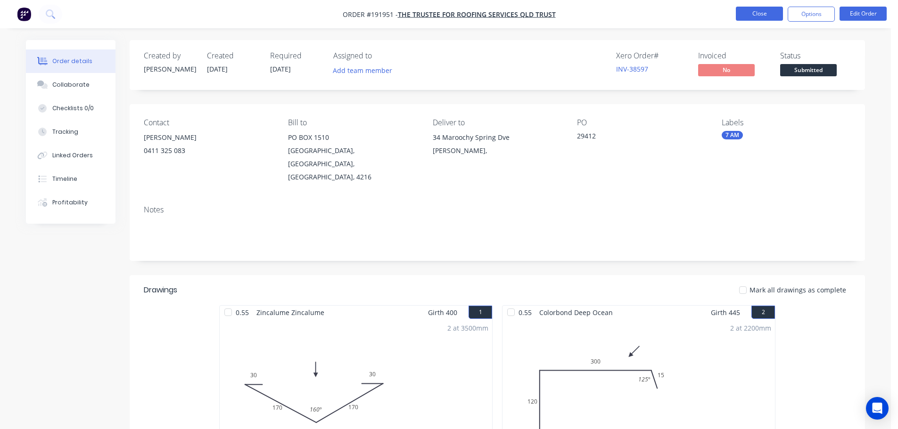
click at [757, 12] on button "Close" at bounding box center [759, 14] width 47 height 14
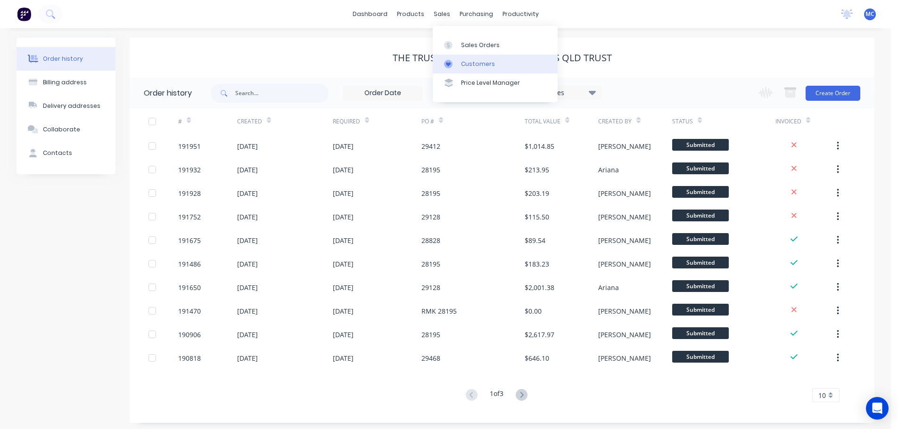
click at [478, 61] on div "Customers" at bounding box center [478, 64] width 34 height 8
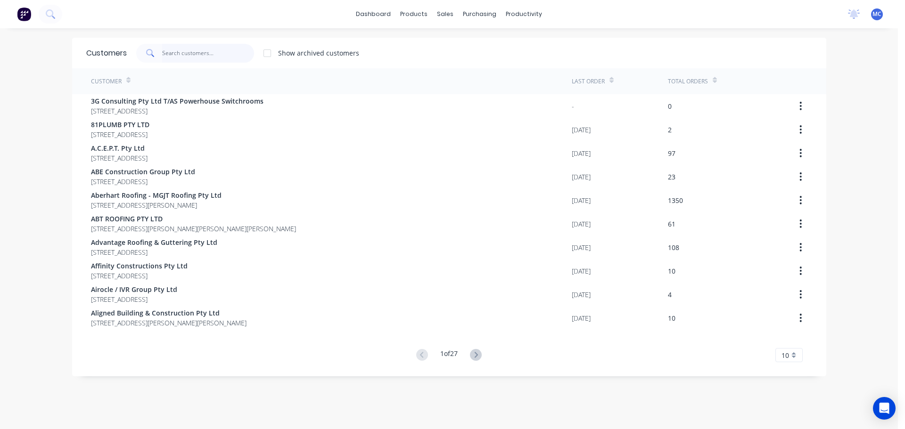
click at [173, 57] on input "text" at bounding box center [208, 53] width 92 height 19
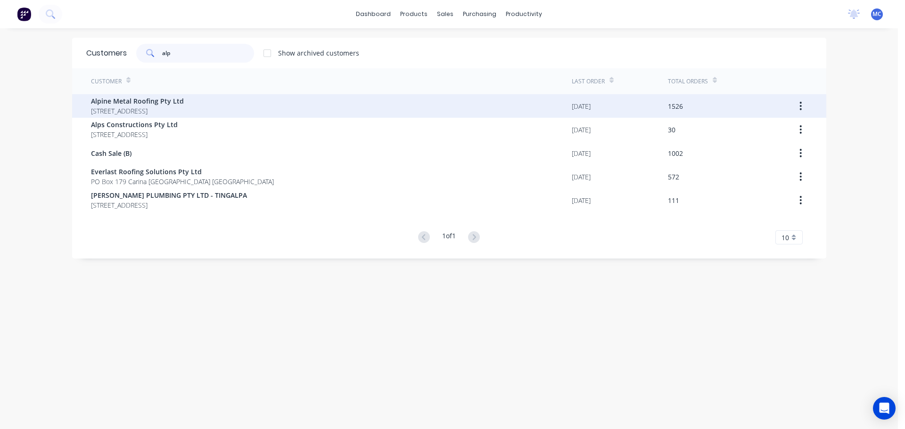
type input "alp"
click at [130, 103] on span "Alpine Metal Roofing Pty Ltd" at bounding box center [137, 101] width 93 height 10
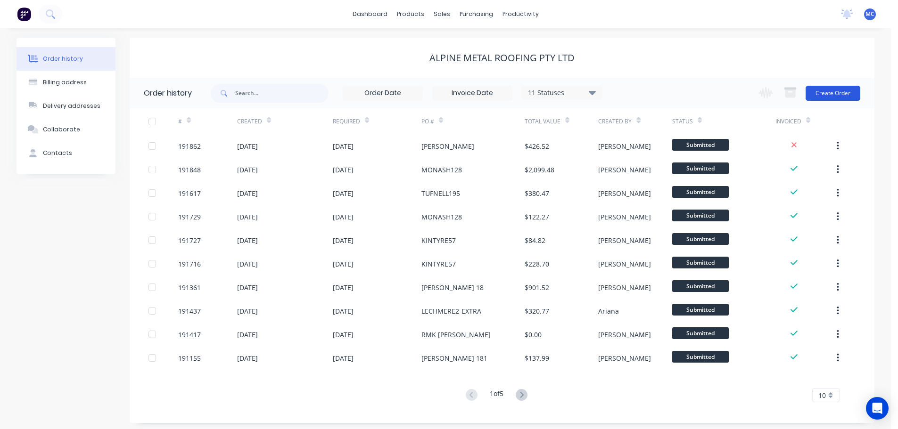
click at [843, 90] on button "Create Order" at bounding box center [832, 93] width 55 height 15
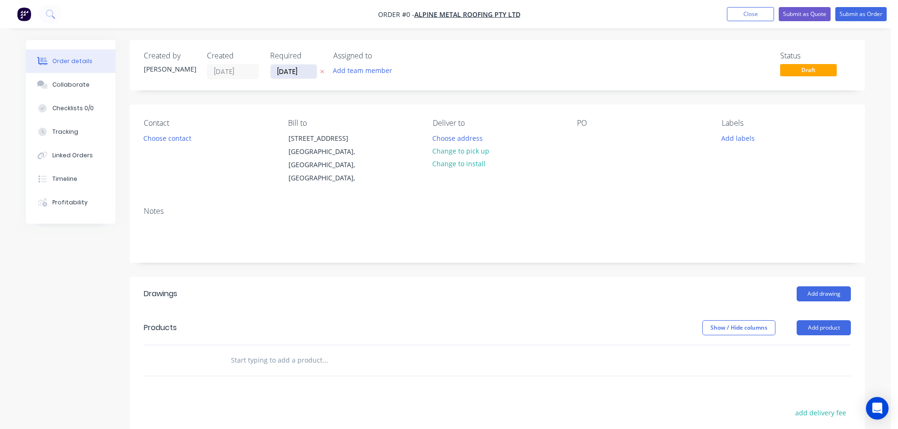
click at [279, 73] on input "[DATE]" at bounding box center [293, 72] width 46 height 14
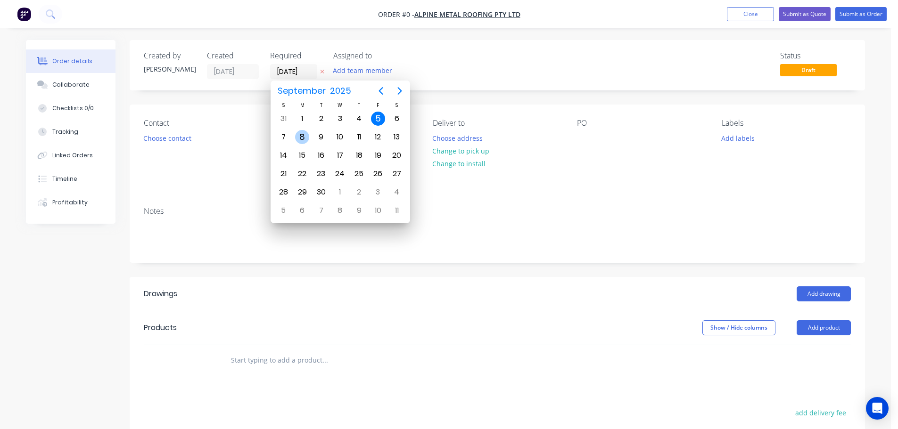
click at [300, 140] on div "8" at bounding box center [302, 137] width 14 height 14
type input "[DATE]"
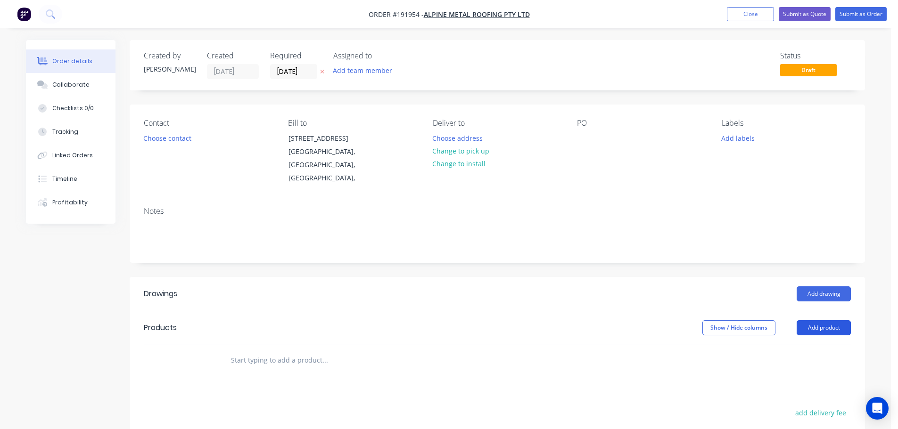
click at [822, 320] on button "Add product" at bounding box center [823, 327] width 54 height 15
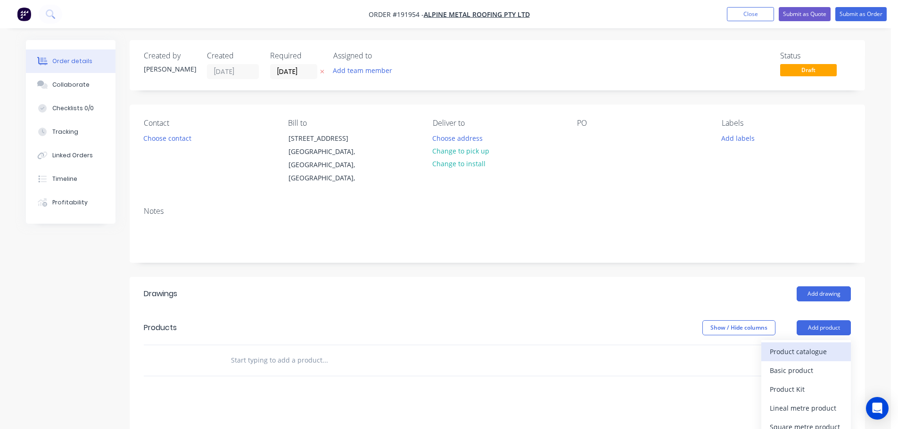
click at [802, 345] on div "Product catalogue" at bounding box center [806, 352] width 73 height 14
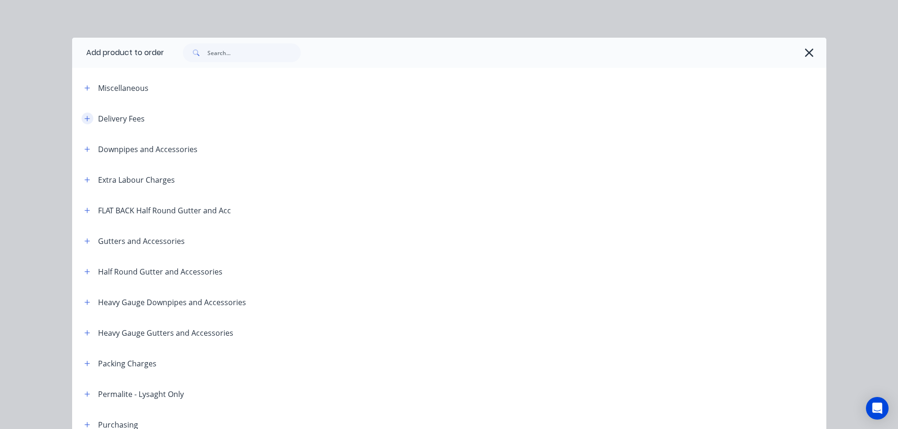
click at [84, 118] on icon "button" at bounding box center [86, 118] width 5 height 5
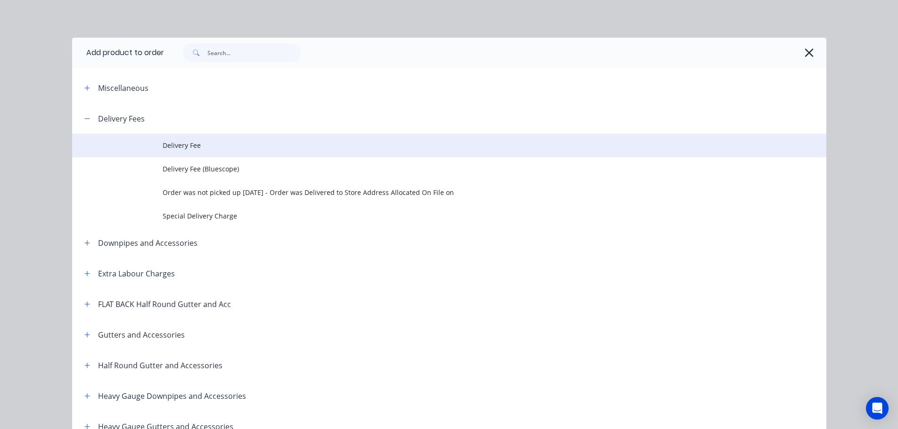
click at [192, 147] on span "Delivery Fee" at bounding box center [428, 145] width 531 height 10
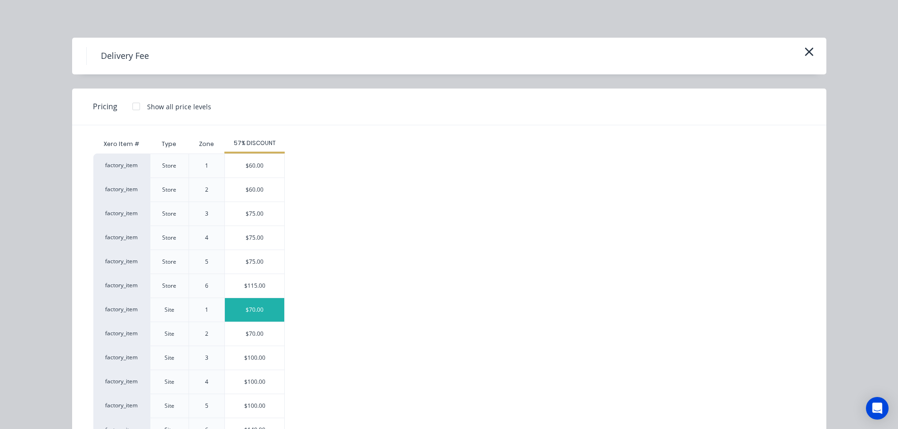
click at [253, 309] on div "$70.00" at bounding box center [254, 310] width 59 height 24
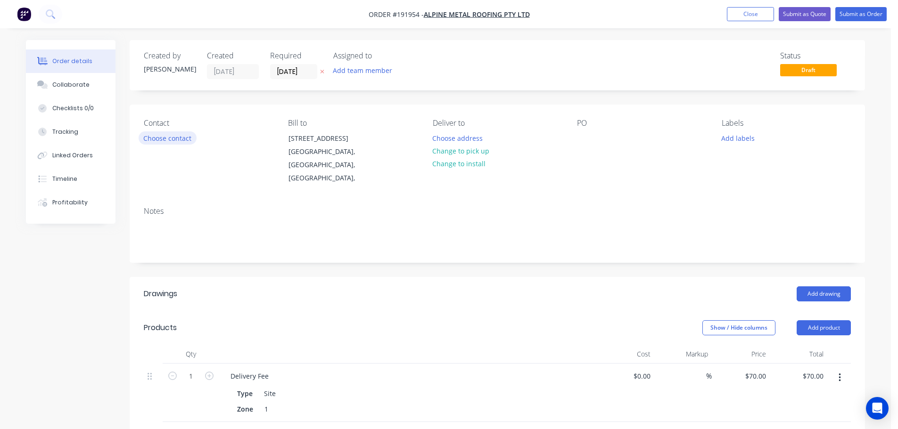
click at [162, 137] on button "Choose contact" at bounding box center [168, 137] width 58 height 13
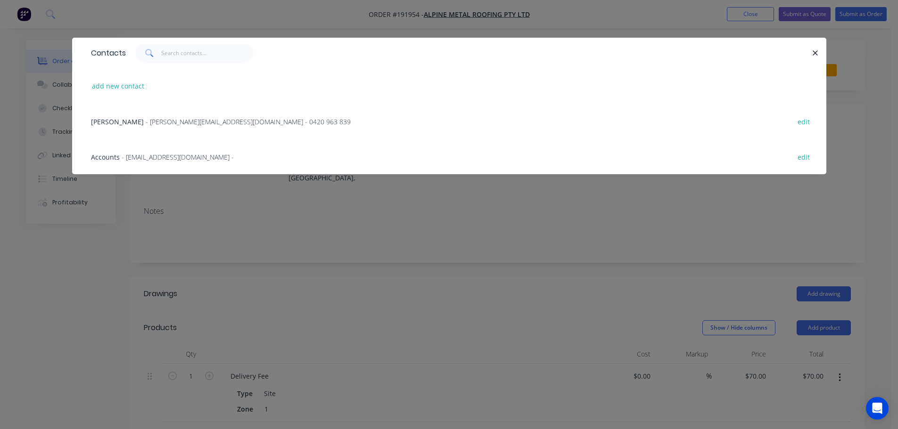
click at [198, 123] on span "- [PERSON_NAME][EMAIL_ADDRESS][DOMAIN_NAME] - 0420 963 839" at bounding box center [248, 121] width 205 height 9
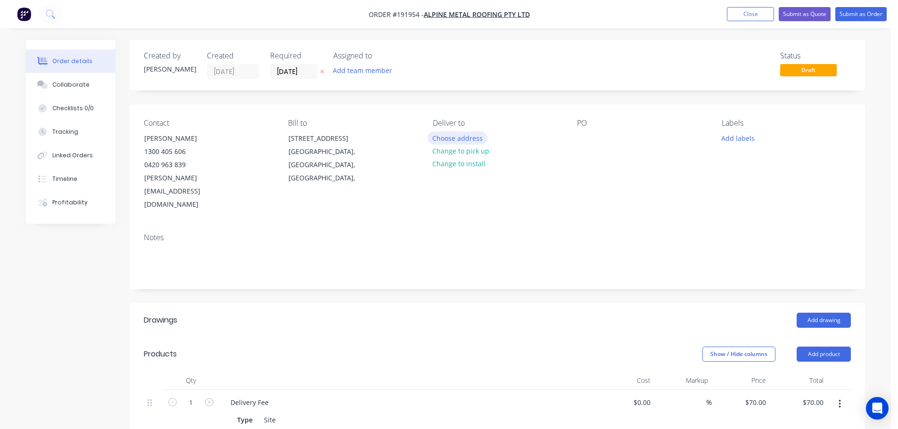
click at [469, 138] on button "Choose address" at bounding box center [457, 137] width 60 height 13
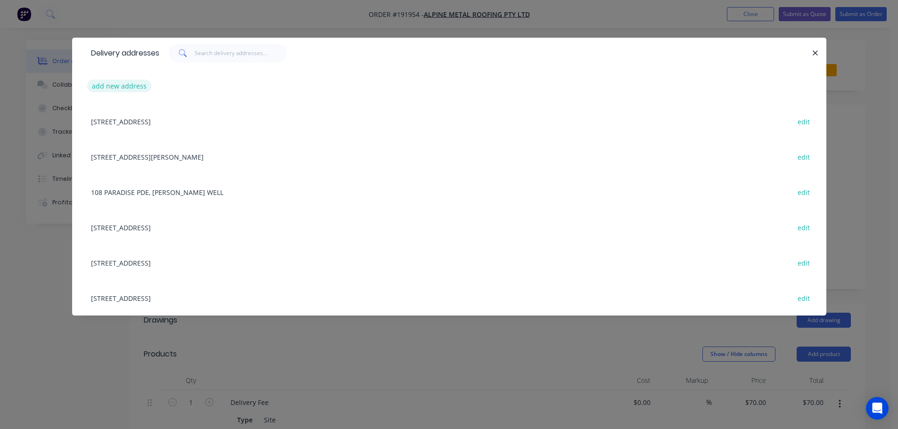
click at [115, 85] on button "add new address" at bounding box center [119, 86] width 65 height 13
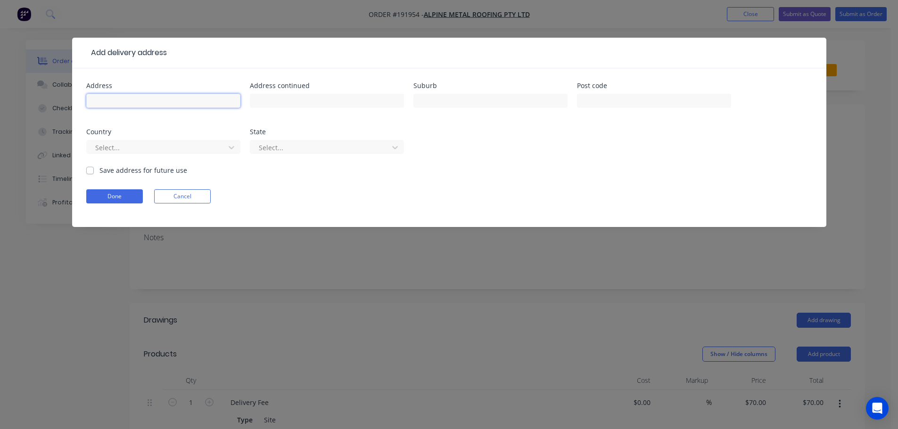
click at [127, 104] on input "text" at bounding box center [163, 101] width 154 height 14
type input "[STREET_ADDRESS][PERSON_NAME]"
type input "[GEOGRAPHIC_DATA]"
click button "Done" at bounding box center [114, 196] width 57 height 14
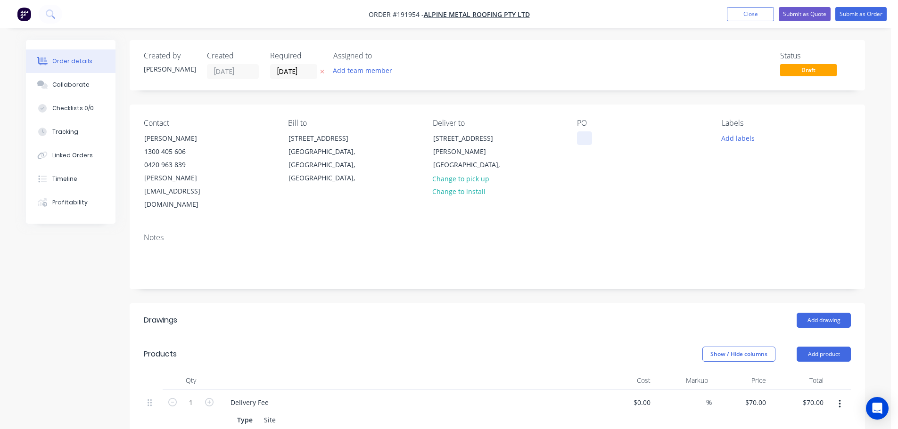
click at [581, 139] on div at bounding box center [584, 138] width 15 height 14
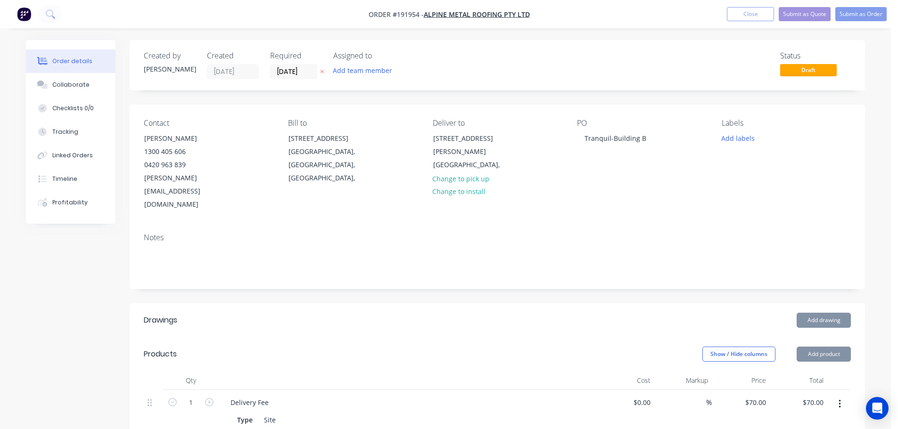
click at [826, 313] on button "Add drawing" at bounding box center [823, 320] width 54 height 15
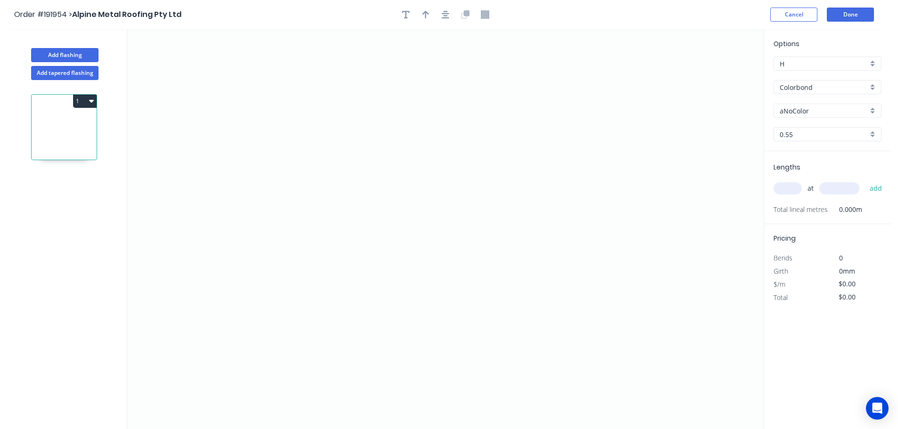
click at [795, 111] on input "aNoColor" at bounding box center [823, 111] width 88 height 10
click at [797, 126] on div "Monument" at bounding box center [827, 124] width 107 height 16
type input "Monument"
click at [791, 188] on input "text" at bounding box center [787, 188] width 28 height 12
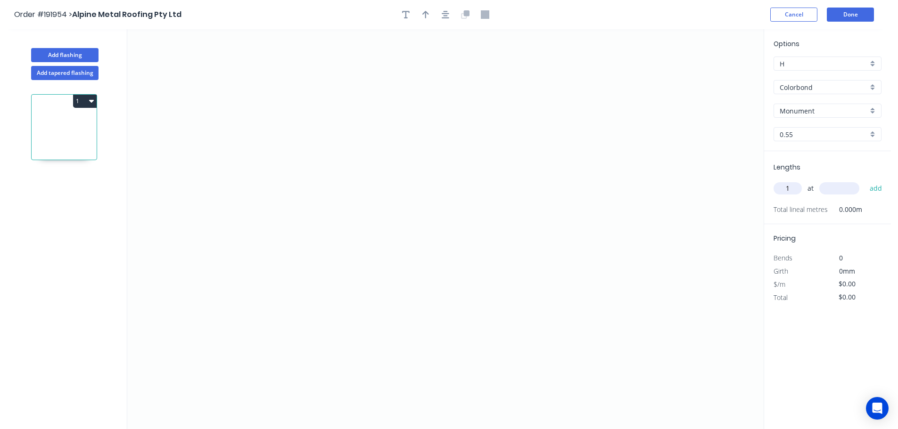
type input "1"
type input "7000"
click at [865, 180] on button "add" at bounding box center [876, 188] width 22 height 16
type input "1"
type input "7500"
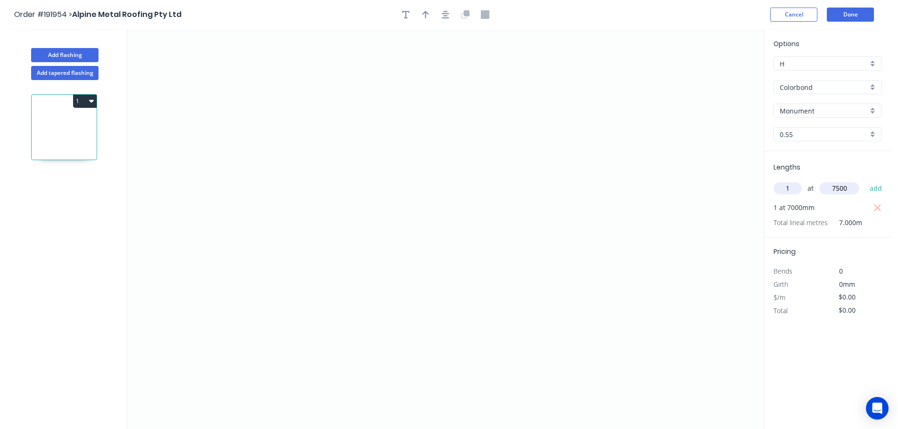
click at [865, 180] on button "add" at bounding box center [876, 188] width 22 height 16
type input "1"
type input "3000"
click at [865, 180] on button "add" at bounding box center [876, 188] width 22 height 16
type input "1"
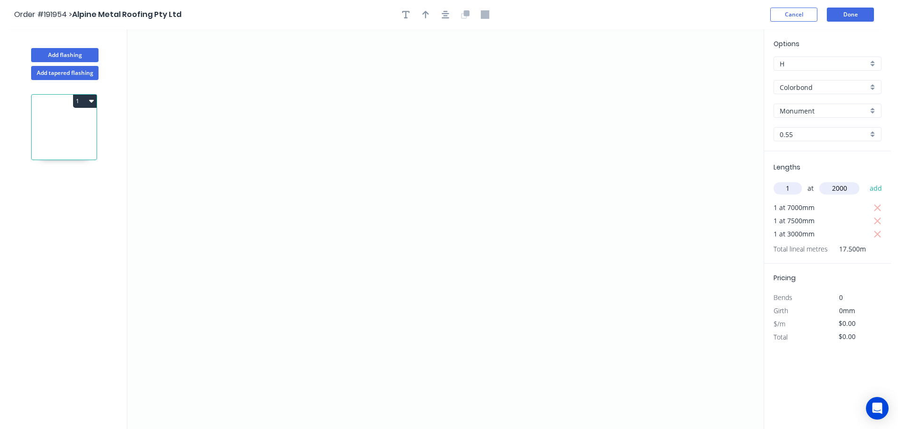
type input "2000"
click at [865, 180] on button "add" at bounding box center [876, 188] width 22 height 16
type input "1"
type input "5700"
click at [865, 180] on button "add" at bounding box center [876, 188] width 22 height 16
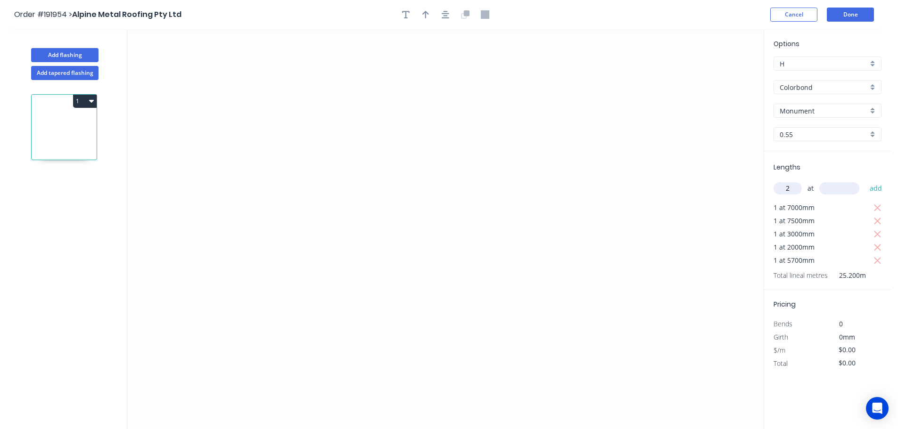
type input "2"
type input "6000"
click at [865, 180] on button "add" at bounding box center [876, 188] width 22 height 16
click at [368, 54] on icon "0" at bounding box center [445, 229] width 636 height 400
click at [389, 215] on icon "0" at bounding box center [445, 229] width 636 height 400
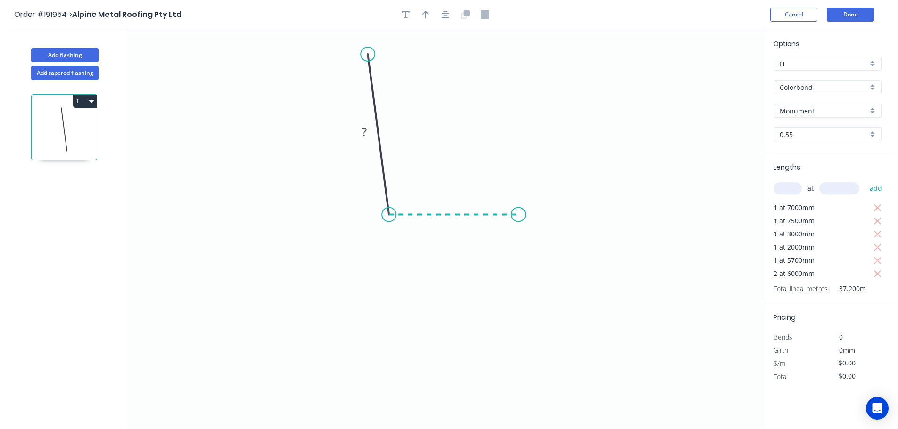
click at [518, 211] on icon "0 ?" at bounding box center [445, 229] width 636 height 400
click at [524, 313] on icon "0 ? ? ? º" at bounding box center [445, 229] width 636 height 400
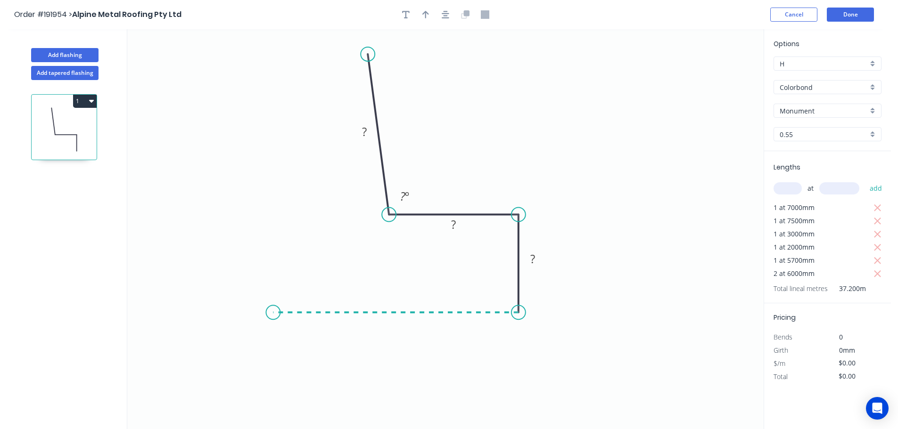
click at [273, 298] on icon "0 ? ? ? ? º" at bounding box center [445, 229] width 636 height 400
click at [263, 402] on icon "0 ? ? ? ? ? º" at bounding box center [445, 229] width 636 height 400
click at [280, 422] on icon "0 ? ? ? ? ? ? º ? º" at bounding box center [445, 229] width 636 height 400
click at [280, 422] on circle at bounding box center [280, 419] width 14 height 14
click at [263, 416] on tspan "?" at bounding box center [262, 416] width 5 height 16
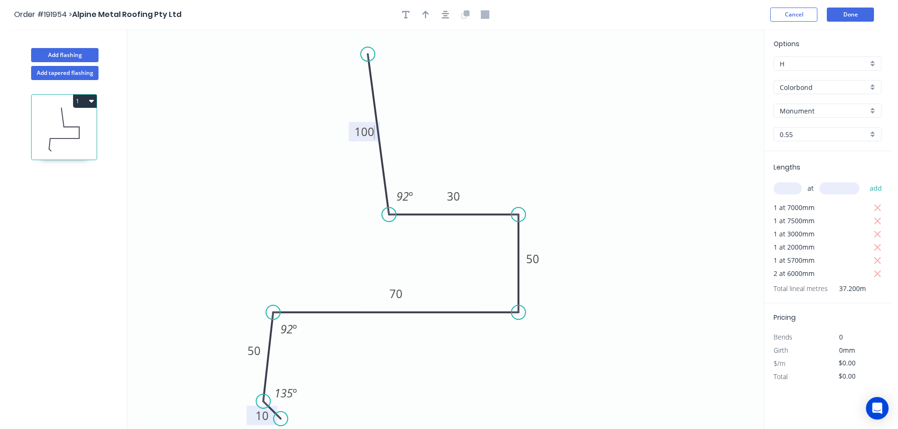
type input "$14.38"
type input "$534.94"
click at [440, 22] on body "Order #191954 > Alpine Metal Roofing Pty Ltd Cancel Done Add flashing Add taper…" at bounding box center [449, 223] width 898 height 447
click at [426, 20] on button "button" at bounding box center [425, 15] width 14 height 14
click at [716, 74] on icon at bounding box center [716, 65] width 8 height 30
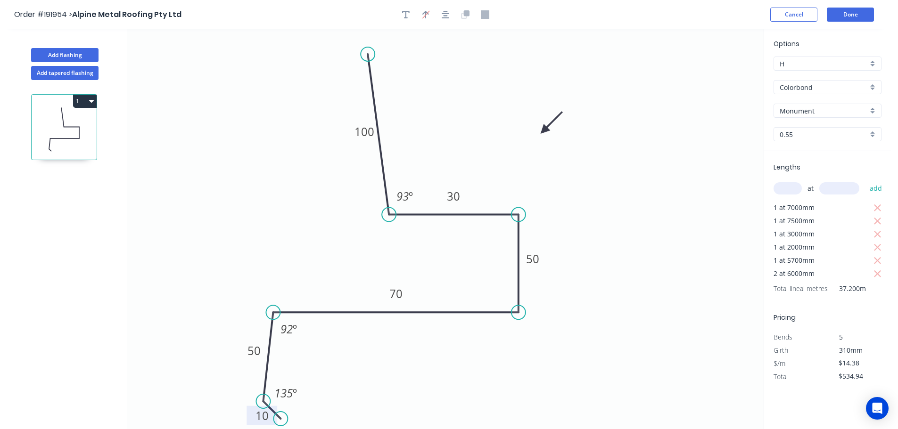
drag, startPoint x: 716, startPoint y: 74, endPoint x: 543, endPoint y: 131, distance: 181.6
click at [543, 131] on icon at bounding box center [551, 122] width 27 height 27
click at [67, 53] on button "Add flashing" at bounding box center [64, 55] width 67 height 14
type input "$0.00"
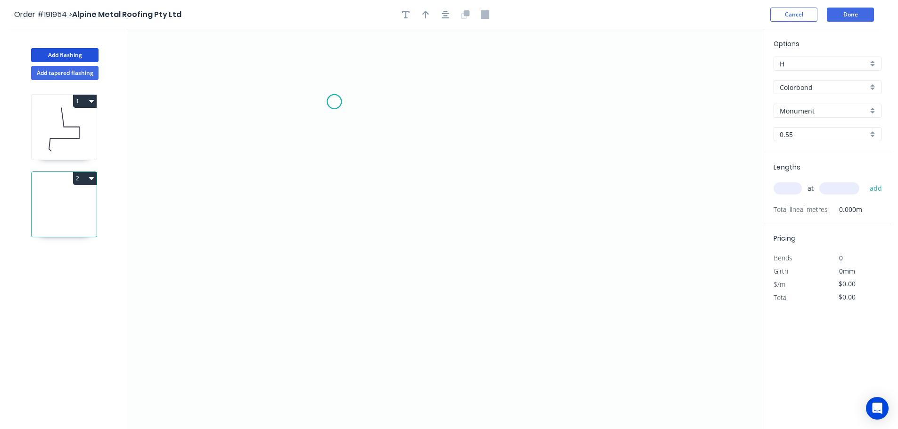
click at [334, 102] on icon "0" at bounding box center [445, 229] width 636 height 400
click at [612, 101] on icon "0" at bounding box center [445, 229] width 636 height 400
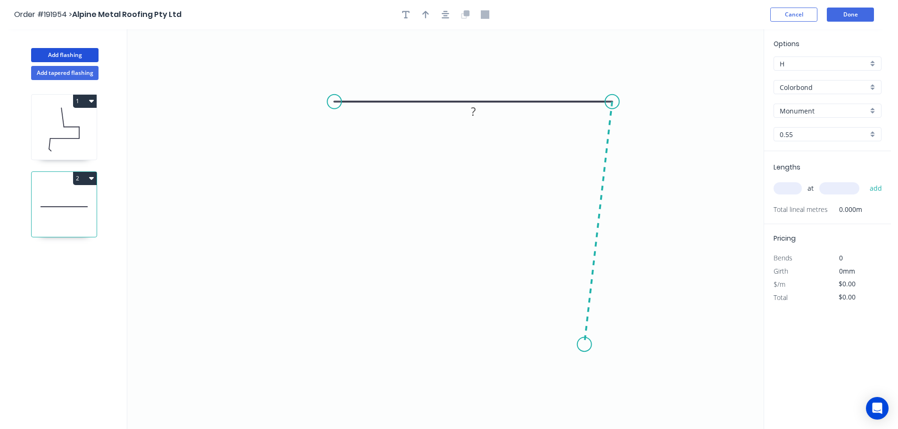
click at [584, 345] on icon "0 ?" at bounding box center [445, 229] width 636 height 400
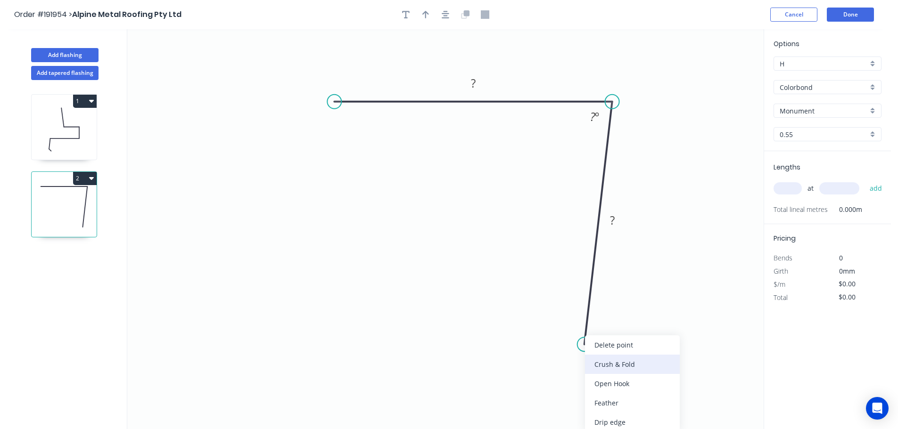
click at [609, 364] on div "Crush & Fold" at bounding box center [632, 364] width 95 height 19
click at [614, 375] on div "Flip bend" at bounding box center [633, 377] width 95 height 19
click at [622, 325] on icon "0 ? CF 10 ? ? º" at bounding box center [445, 229] width 636 height 400
drag, startPoint x: 622, startPoint y: 327, endPoint x: 550, endPoint y: 335, distance: 72.1
click at [550, 335] on rect at bounding box center [538, 338] width 38 height 19
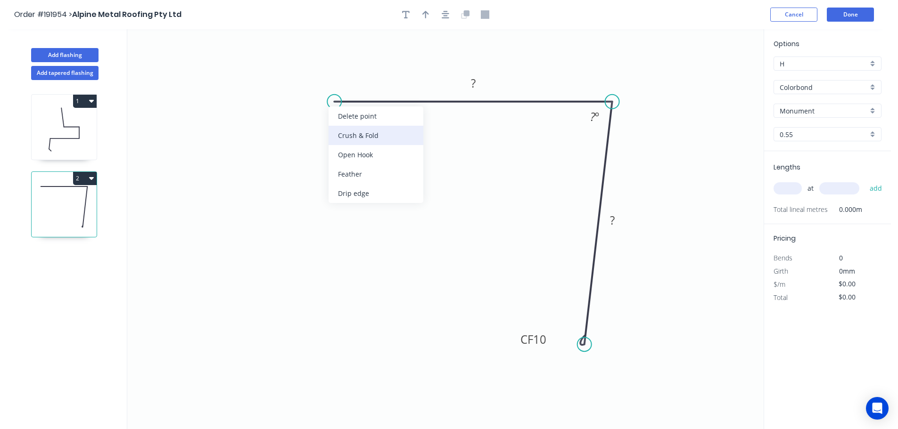
click at [347, 132] on div "Crush & Fold" at bounding box center [375, 135] width 95 height 19
drag, startPoint x: 340, startPoint y: 119, endPoint x: 358, endPoint y: 141, distance: 28.2
click at [358, 141] on rect at bounding box center [339, 138] width 38 height 19
click at [347, 139] on tspan "10" at bounding box center [345, 139] width 13 height 16
type input "$12.40"
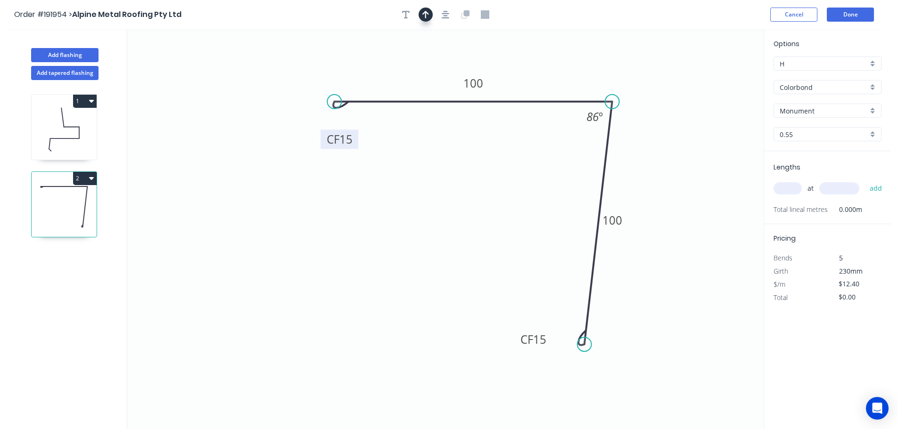
click at [425, 14] on icon "button" at bounding box center [425, 15] width 7 height 8
click at [716, 77] on icon at bounding box center [716, 65] width 8 height 30
drag, startPoint x: 716, startPoint y: 77, endPoint x: 686, endPoint y: 76, distance: 30.6
click at [695, 75] on icon at bounding box center [708, 67] width 27 height 27
click at [788, 190] on input "text" at bounding box center [787, 188] width 28 height 12
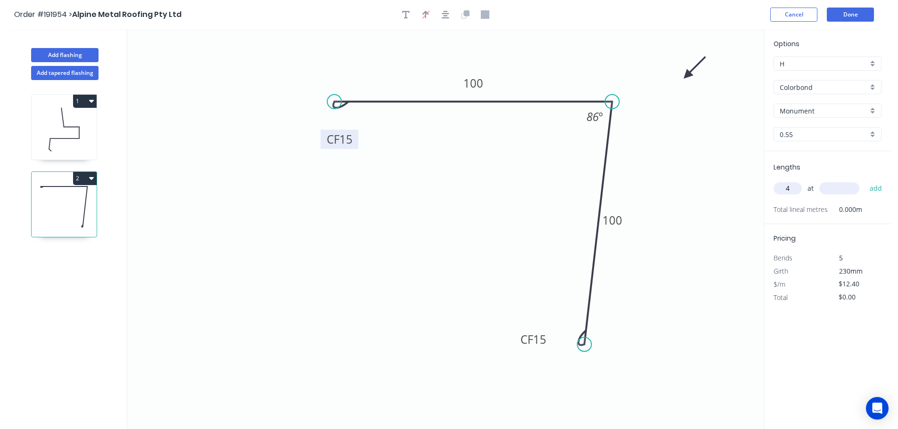
type input "4"
type input "1000"
click at [865, 180] on button "add" at bounding box center [876, 188] width 22 height 16
type input "$49.60"
click at [64, 51] on button "Add flashing" at bounding box center [64, 55] width 67 height 14
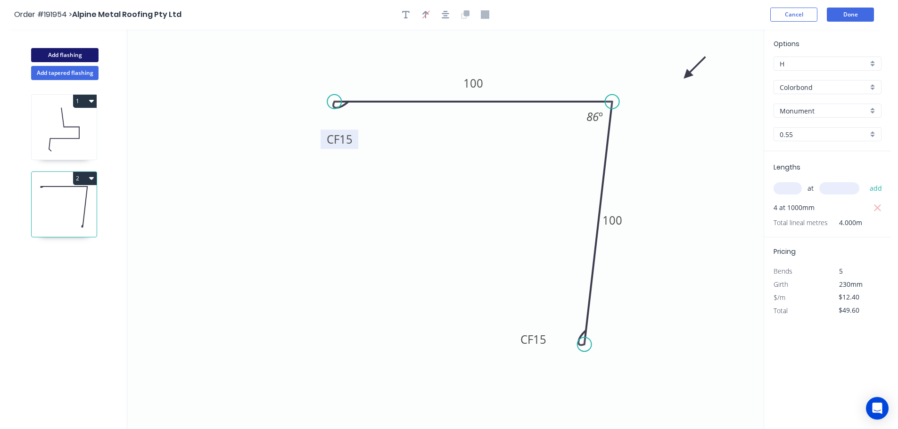
type input "$0.00"
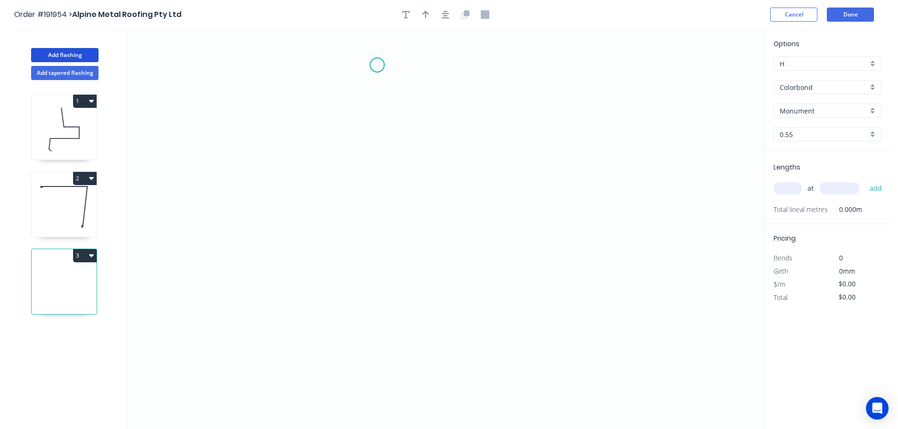
click at [377, 65] on icon "0" at bounding box center [445, 229] width 636 height 400
click at [399, 280] on icon "0" at bounding box center [445, 229] width 636 height 400
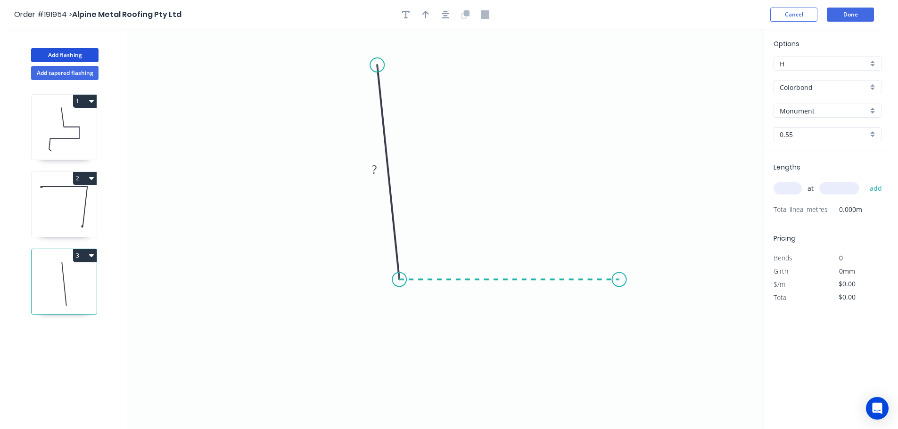
click at [619, 278] on icon "0 ?" at bounding box center [445, 229] width 636 height 400
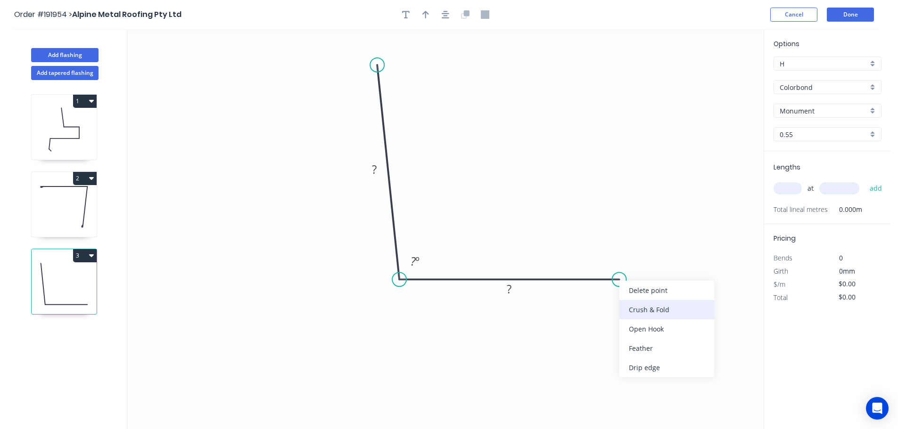
click at [636, 306] on div "Crush & Fold" at bounding box center [666, 309] width 95 height 19
click at [648, 310] on div "Flip bend" at bounding box center [667, 310] width 95 height 19
drag, startPoint x: 621, startPoint y: 251, endPoint x: 630, endPoint y: 311, distance: 61.5
click at [630, 311] on rect at bounding box center [616, 315] width 38 height 19
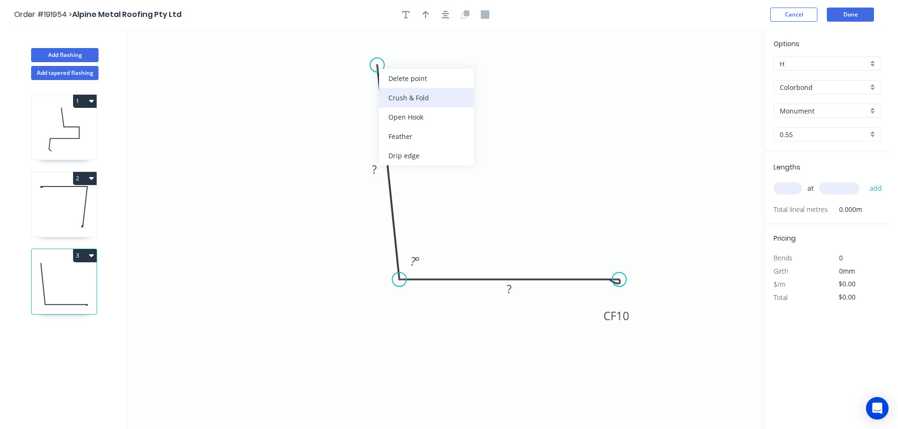
click at [401, 96] on div "Crush & Fold" at bounding box center [426, 97] width 95 height 19
drag, startPoint x: 342, startPoint y: 47, endPoint x: 311, endPoint y: 55, distance: 32.1
click at [318, 55] on rect at bounding box center [337, 54] width 38 height 19
click at [331, 60] on tspan "10" at bounding box center [331, 58] width 13 height 16
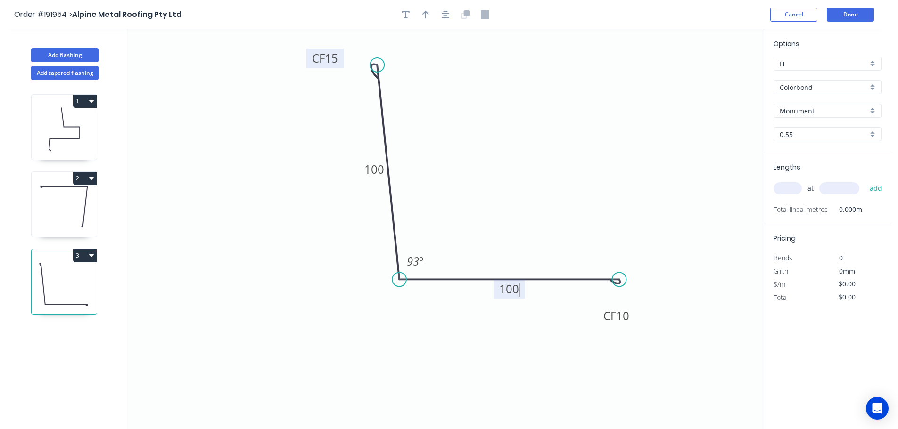
type input "$12.40"
click at [426, 17] on icon "button" at bounding box center [425, 15] width 7 height 8
click at [716, 75] on icon at bounding box center [716, 65] width 8 height 30
drag, startPoint x: 716, startPoint y: 75, endPoint x: 608, endPoint y: 181, distance: 151.6
click at [548, 155] on icon at bounding box center [547, 143] width 27 height 27
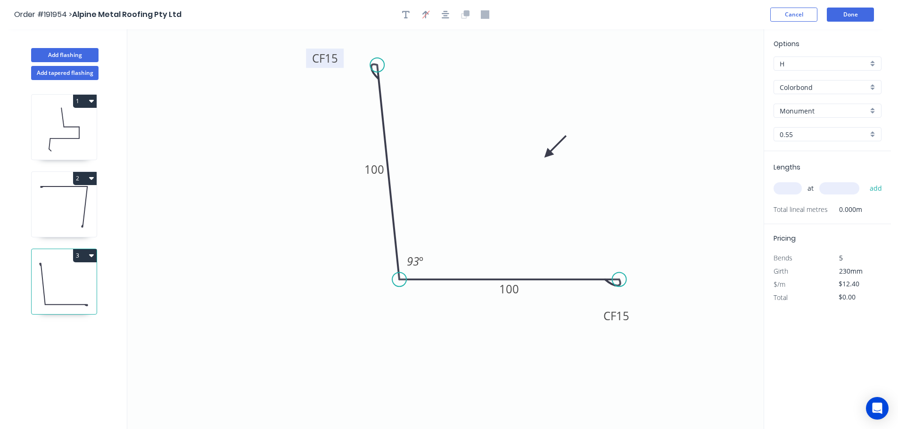
click at [792, 187] on input "text" at bounding box center [787, 188] width 28 height 12
type input "2"
type input "1000"
click at [865, 180] on button "add" at bounding box center [876, 188] width 22 height 16
type input "$24.80"
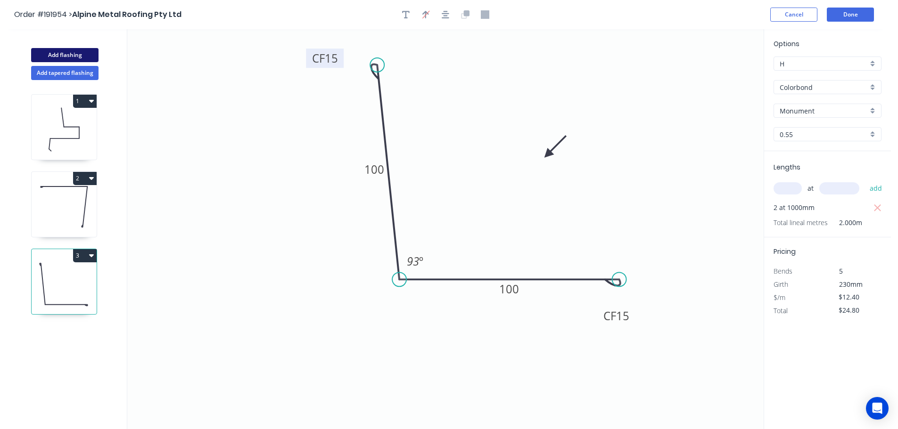
click at [66, 53] on button "Add flashing" at bounding box center [64, 55] width 67 height 14
type input "$0.00"
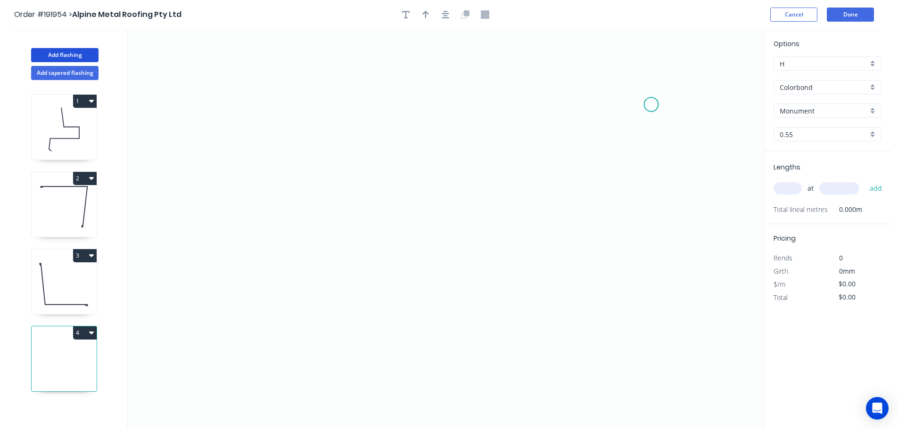
click at [651, 105] on icon "0" at bounding box center [445, 229] width 636 height 400
click at [461, 105] on icon at bounding box center [556, 105] width 190 height 0
click at [457, 101] on circle at bounding box center [461, 105] width 14 height 14
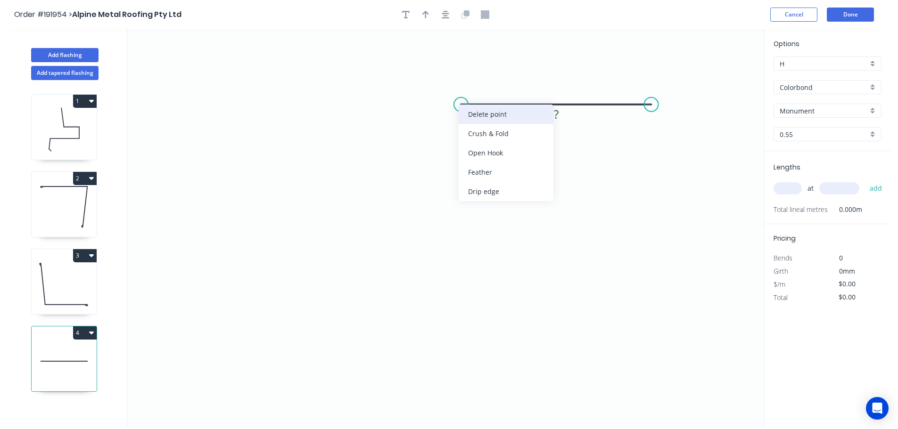
click at [481, 113] on div "Delete point" at bounding box center [506, 114] width 95 height 19
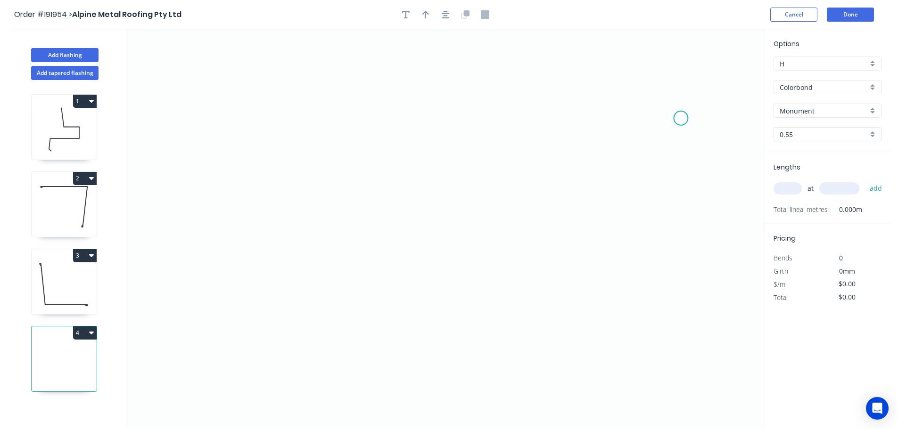
click at [681, 118] on icon "0" at bounding box center [445, 229] width 636 height 400
click at [476, 93] on icon "0" at bounding box center [445, 229] width 636 height 400
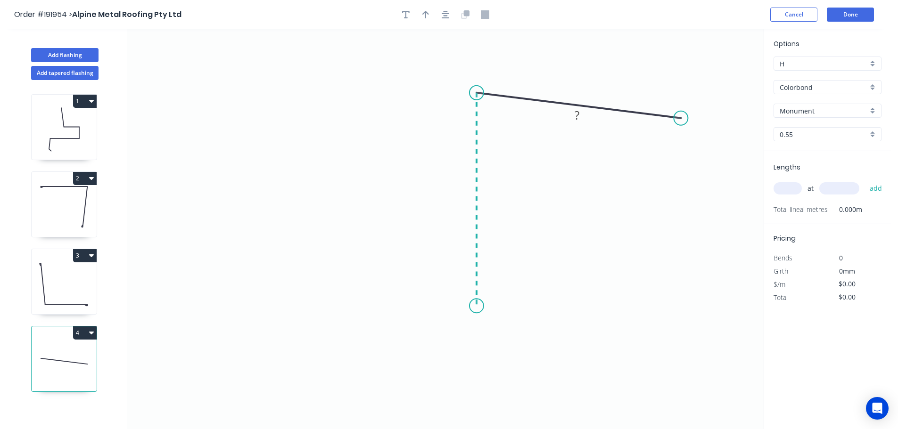
click at [475, 306] on icon "0 ?" at bounding box center [445, 229] width 636 height 400
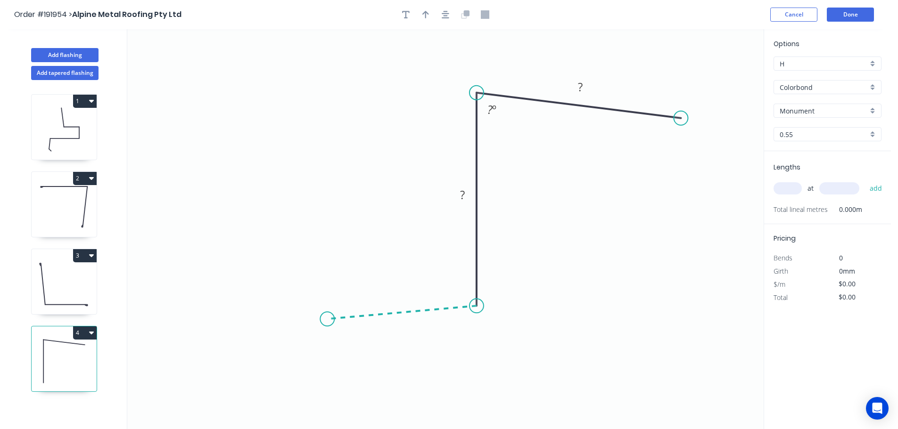
click at [327, 319] on icon "0 ? ? ? º" at bounding box center [445, 229] width 636 height 400
click at [347, 350] on div "Crush & Fold" at bounding box center [374, 351] width 95 height 19
drag, startPoint x: 354, startPoint y: 288, endPoint x: 336, endPoint y: 352, distance: 66.2
click at [336, 352] on rect at bounding box center [320, 357] width 38 height 19
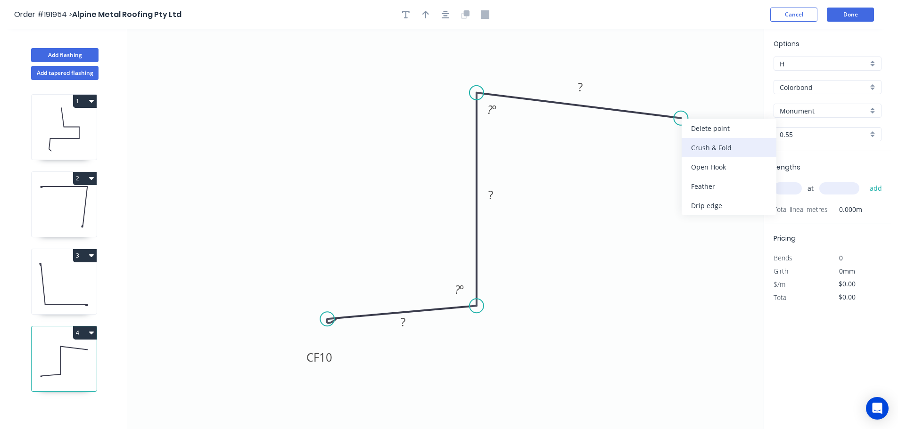
click at [699, 147] on div "Crush & Fold" at bounding box center [728, 147] width 95 height 19
click at [696, 148] on div "Flip bend" at bounding box center [727, 148] width 95 height 19
drag, startPoint x: 707, startPoint y: 132, endPoint x: 689, endPoint y: 154, distance: 28.1
click at [693, 151] on rect at bounding box center [677, 153] width 38 height 19
click at [686, 158] on tspan "10" at bounding box center [682, 154] width 13 height 16
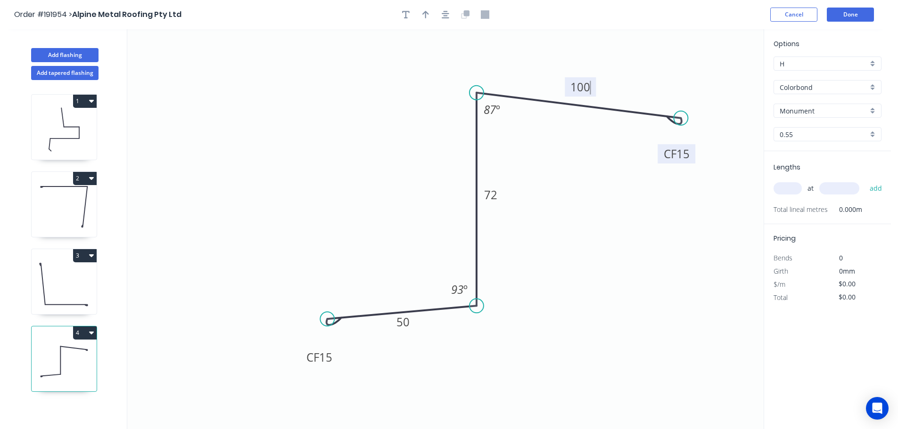
type input "$13.18"
click at [426, 16] on icon "button" at bounding box center [425, 15] width 7 height 8
drag, startPoint x: 718, startPoint y: 75, endPoint x: 399, endPoint y: 127, distance: 323.7
click at [400, 127] on icon at bounding box center [401, 118] width 8 height 30
click at [791, 186] on input "text" at bounding box center [787, 188] width 28 height 12
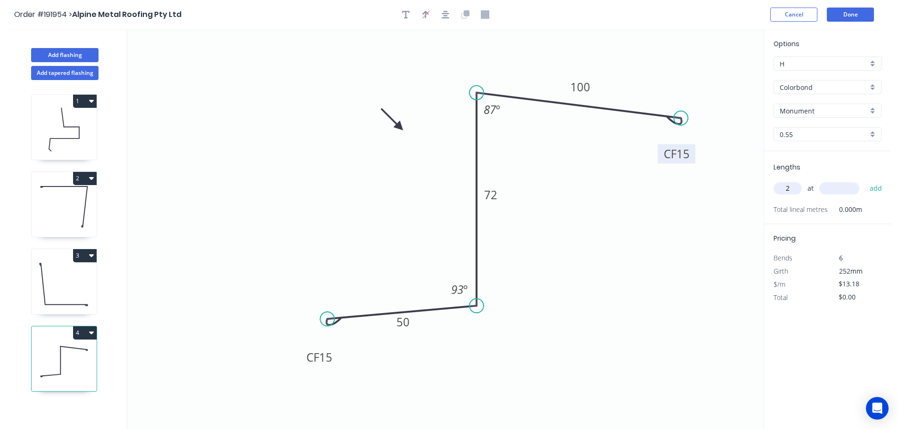
type input "2"
type input "1000"
click at [865, 180] on button "add" at bounding box center [876, 188] width 22 height 16
type input "$26.36"
click at [850, 14] on button "Done" at bounding box center [850, 15] width 47 height 14
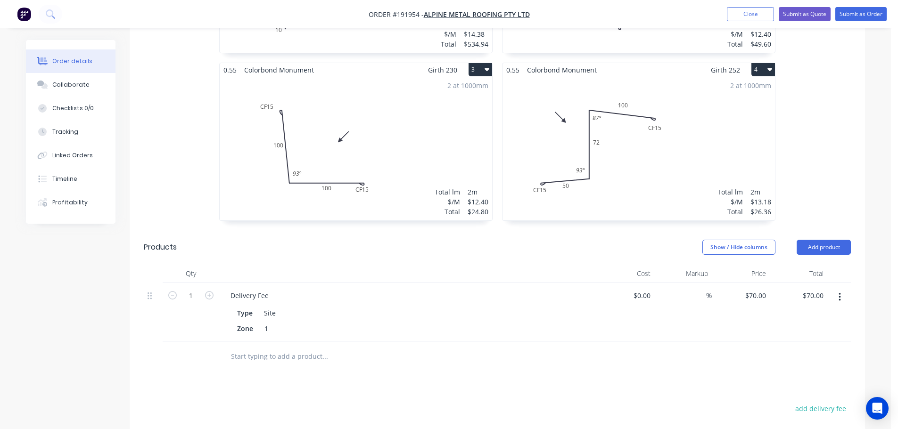
scroll to position [175, 0]
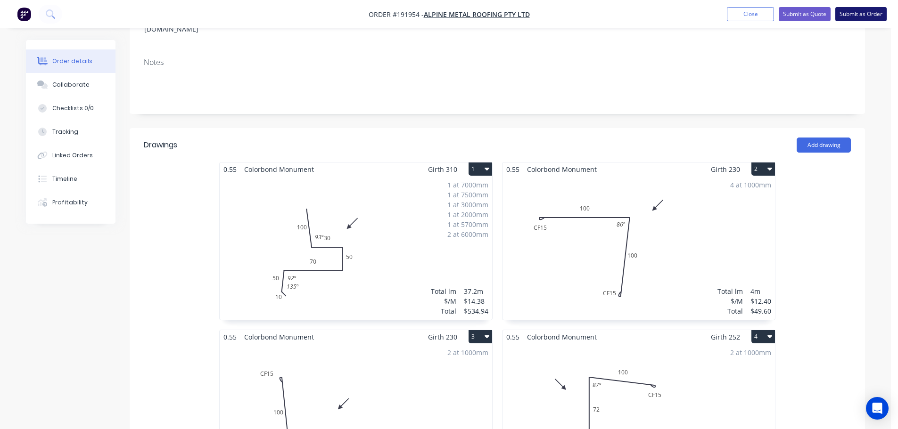
click at [857, 15] on button "Submit as Order" at bounding box center [860, 14] width 51 height 14
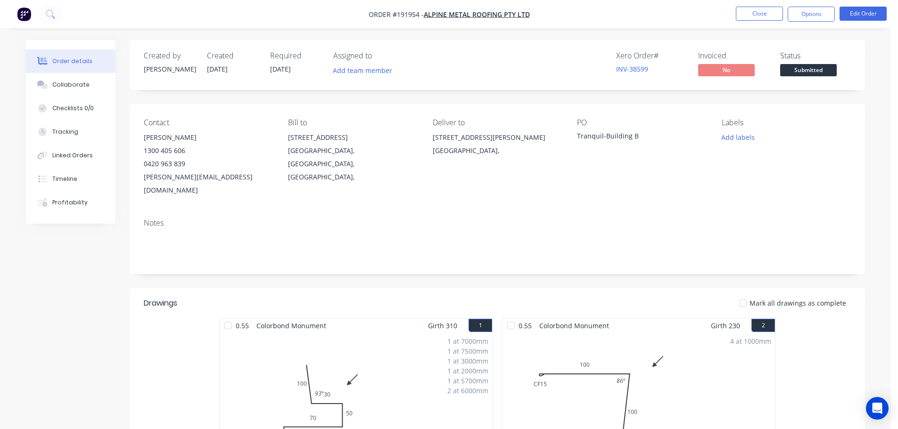
click at [813, 16] on button "Options" at bounding box center [810, 14] width 47 height 15
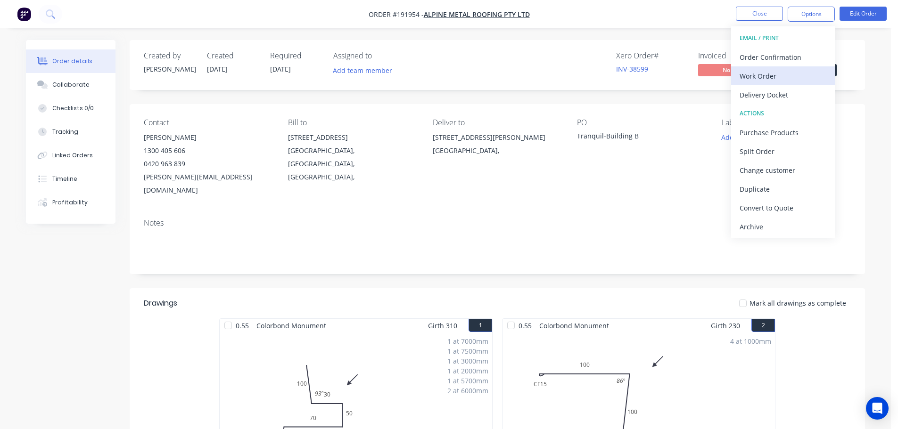
click at [749, 80] on div "Work Order" at bounding box center [782, 76] width 87 height 14
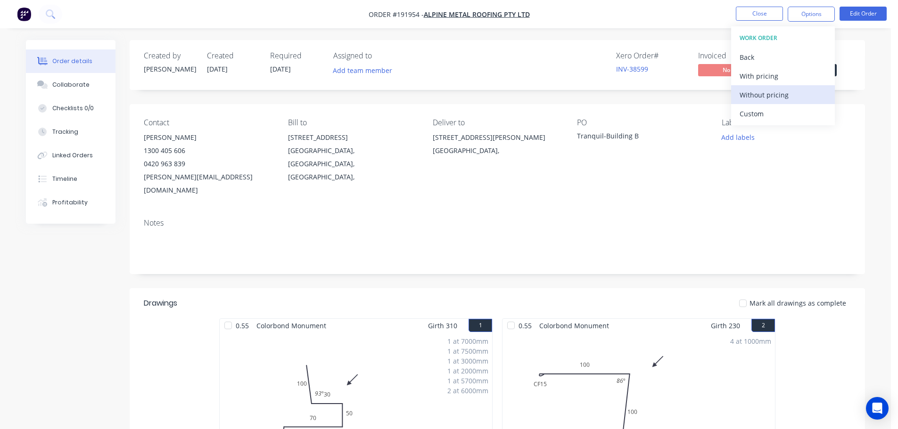
click at [752, 99] on div "Without pricing" at bounding box center [782, 95] width 87 height 14
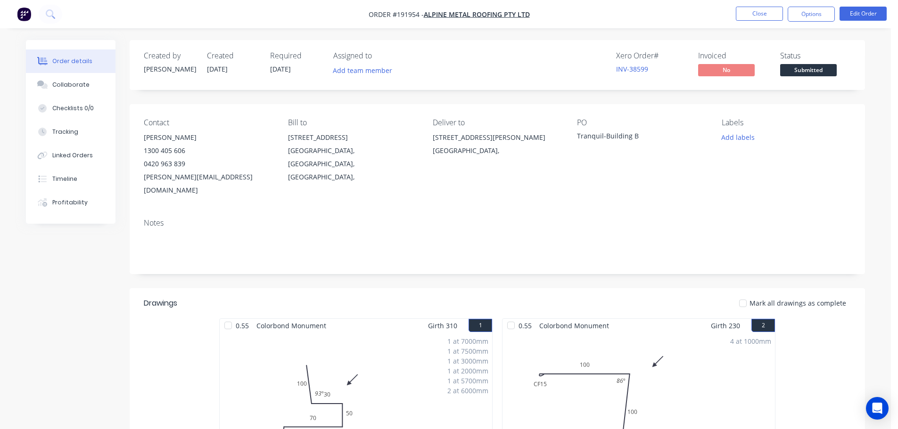
click at [755, 5] on nav "Order #191954 - Alpine Metal Roofing Pty Ltd Close Options Edit Order" at bounding box center [449, 14] width 898 height 28
click at [759, 14] on button "Close" at bounding box center [759, 14] width 47 height 14
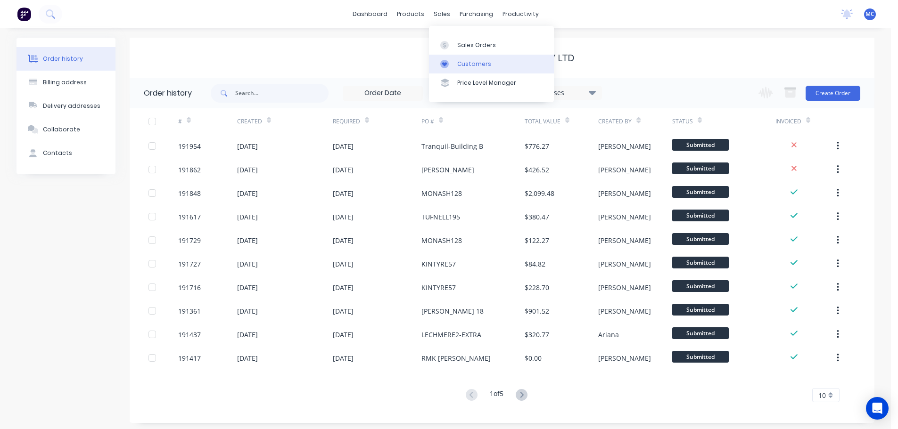
click at [467, 63] on div "Customers" at bounding box center [474, 64] width 34 height 8
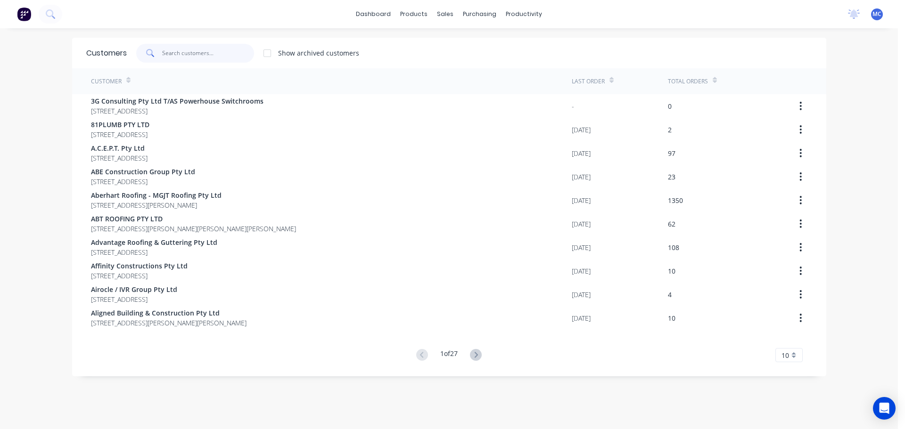
click at [180, 50] on input "text" at bounding box center [208, 53] width 92 height 19
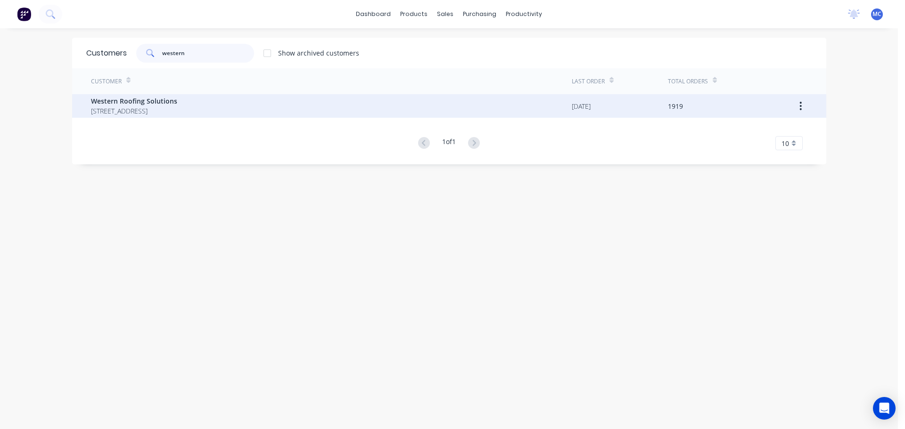
type input "western"
click at [127, 102] on span "Western Roofing Solutions" at bounding box center [134, 101] width 86 height 10
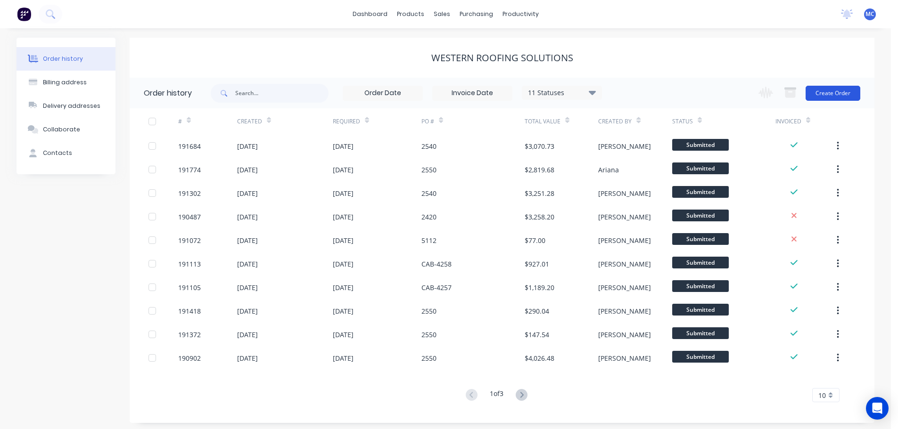
click at [824, 92] on button "Create Order" at bounding box center [832, 93] width 55 height 15
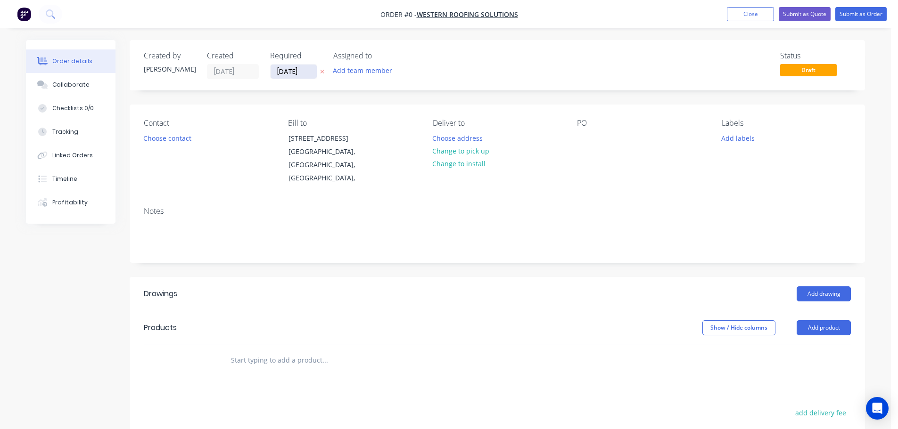
click at [294, 69] on input "[DATE]" at bounding box center [293, 72] width 46 height 14
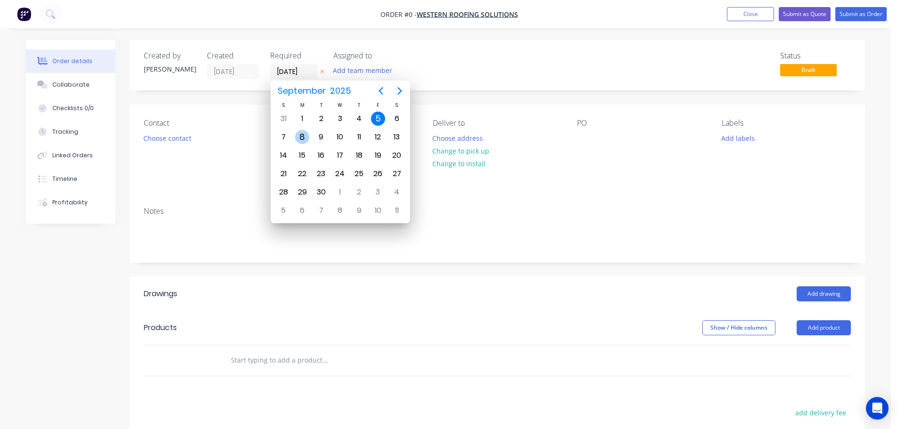
click at [301, 135] on div "8" at bounding box center [302, 137] width 14 height 14
type input "[DATE]"
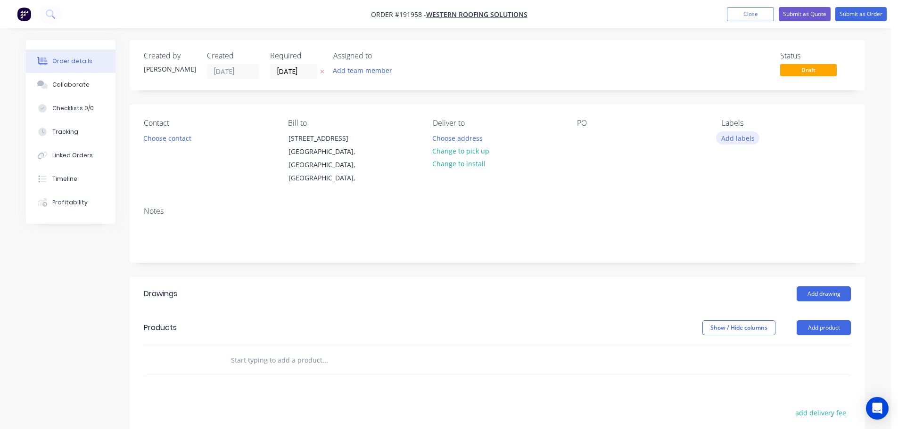
click at [741, 139] on button "Add labels" at bounding box center [737, 137] width 43 height 13
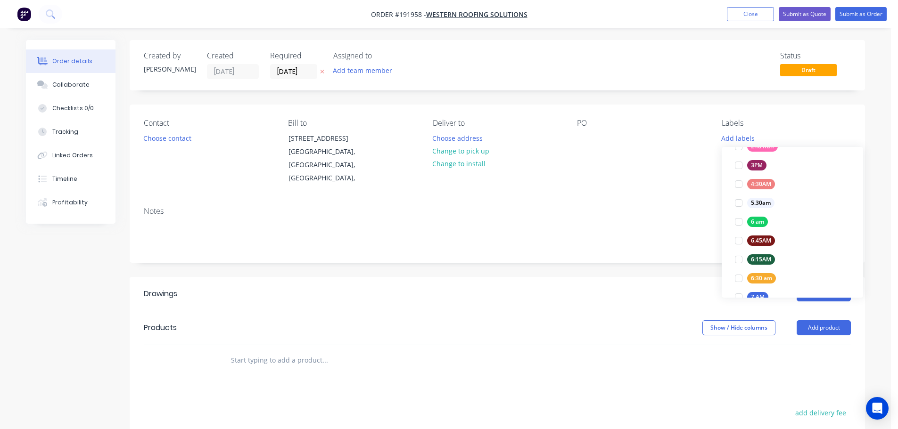
scroll to position [141, 0]
drag, startPoint x: 736, startPoint y: 270, endPoint x: 732, endPoint y: 259, distance: 11.0
click at [737, 269] on div at bounding box center [738, 269] width 19 height 19
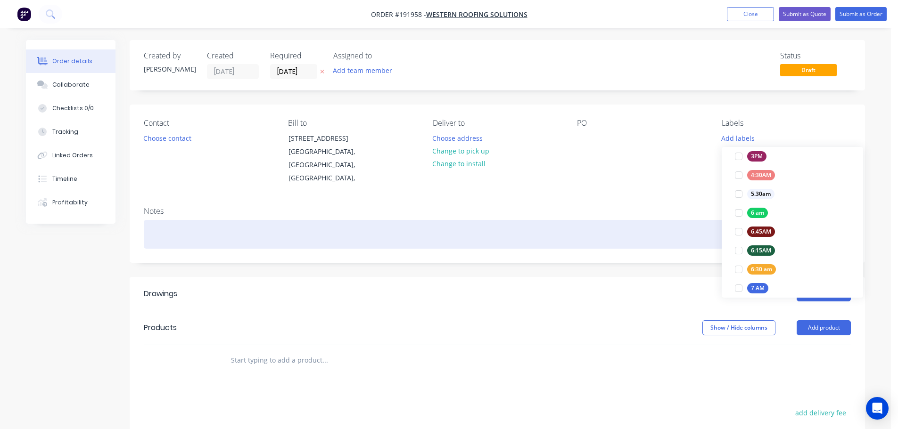
scroll to position [0, 0]
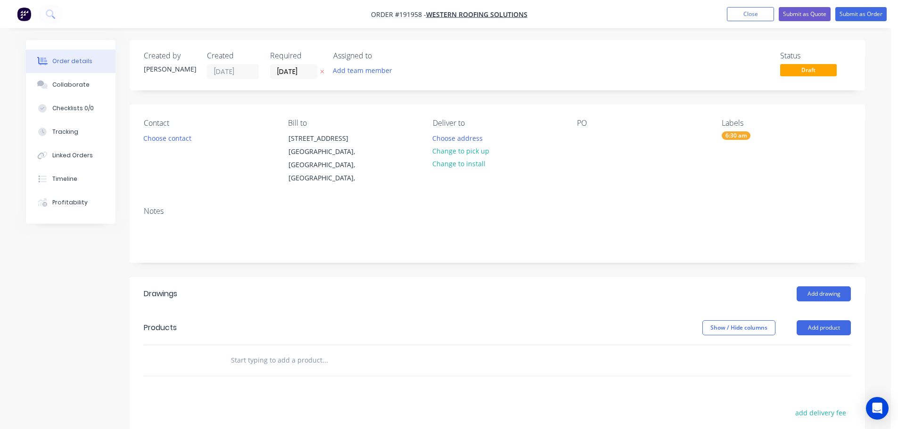
click at [669, 207] on div "Notes" at bounding box center [497, 211] width 707 height 9
click at [157, 141] on button "Choose contact" at bounding box center [168, 137] width 58 height 13
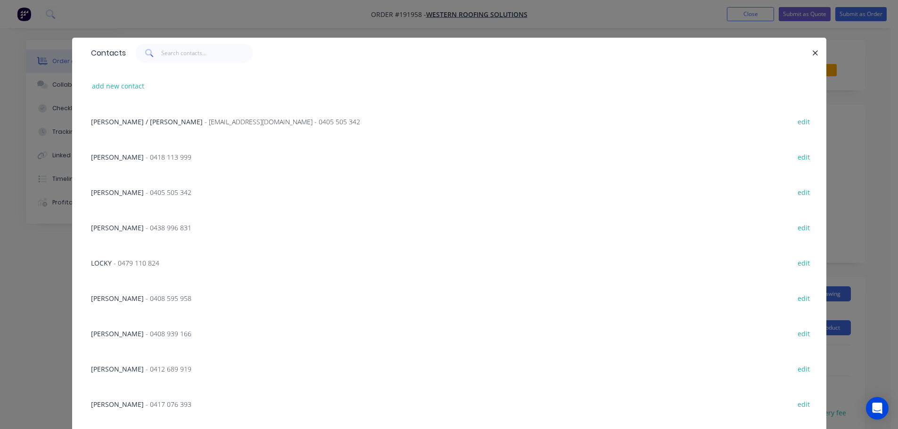
click at [146, 298] on span "- 0408 595 958" at bounding box center [169, 298] width 46 height 9
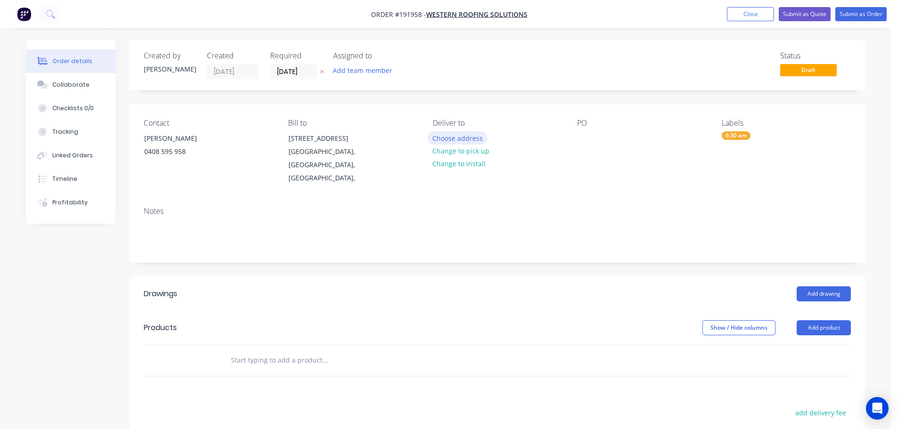
click at [452, 137] on button "Choose address" at bounding box center [457, 137] width 60 height 13
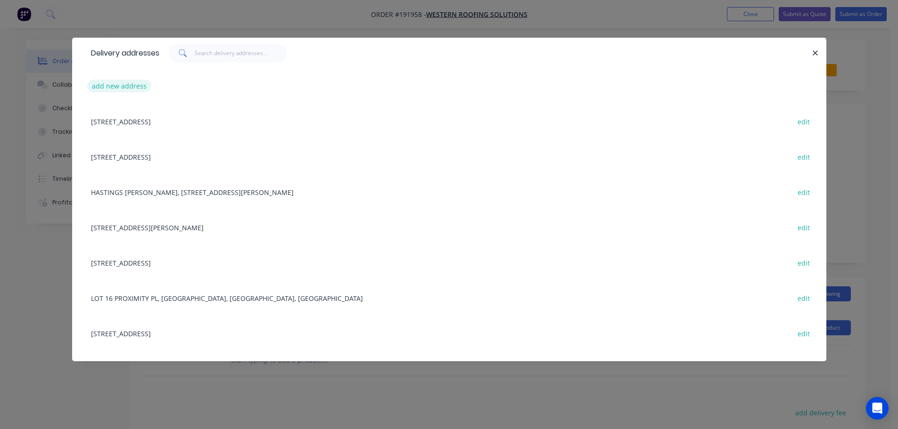
click at [126, 88] on button "add new address" at bounding box center [119, 86] width 65 height 13
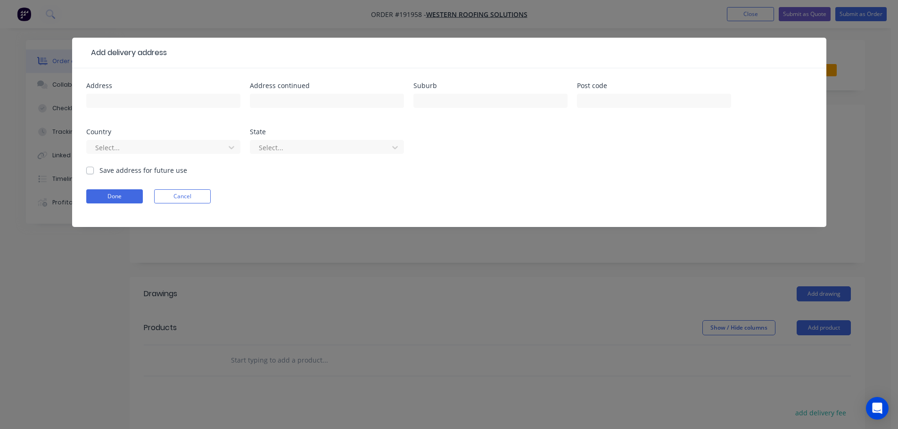
drag, startPoint x: 89, startPoint y: 171, endPoint x: 94, endPoint y: 157, distance: 14.2
click at [99, 171] on label "Save address for future use" at bounding box center [143, 170] width 88 height 10
click at [90, 171] on input "Save address for future use" at bounding box center [90, 169] width 8 height 9
checkbox input "true"
click at [111, 101] on input "text" at bounding box center [163, 101] width 154 height 14
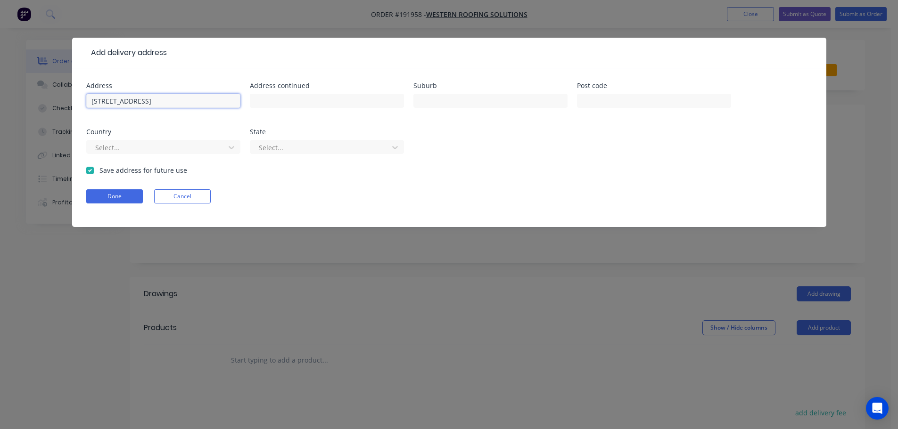
type input "[STREET_ADDRESS]"
type input "Brendale"
click button "Done" at bounding box center [114, 196] width 57 height 14
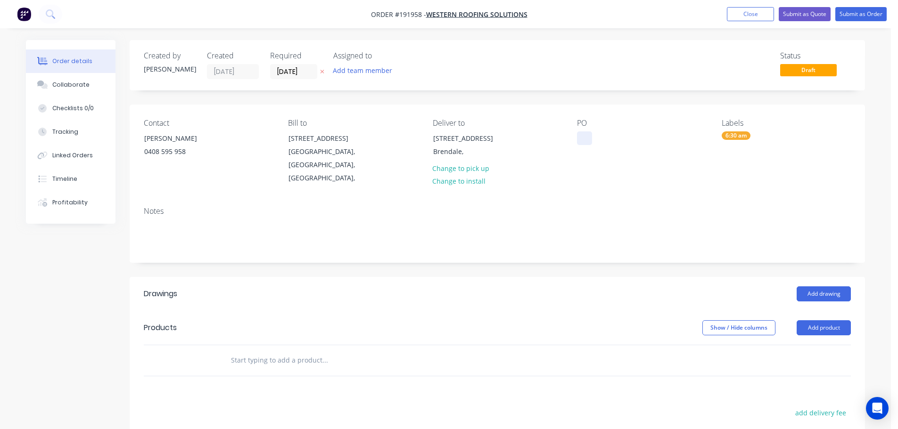
click at [589, 139] on div at bounding box center [584, 138] width 15 height 14
click at [821, 320] on button "Add product" at bounding box center [823, 327] width 54 height 15
click at [791, 345] on div "Product catalogue" at bounding box center [806, 352] width 73 height 14
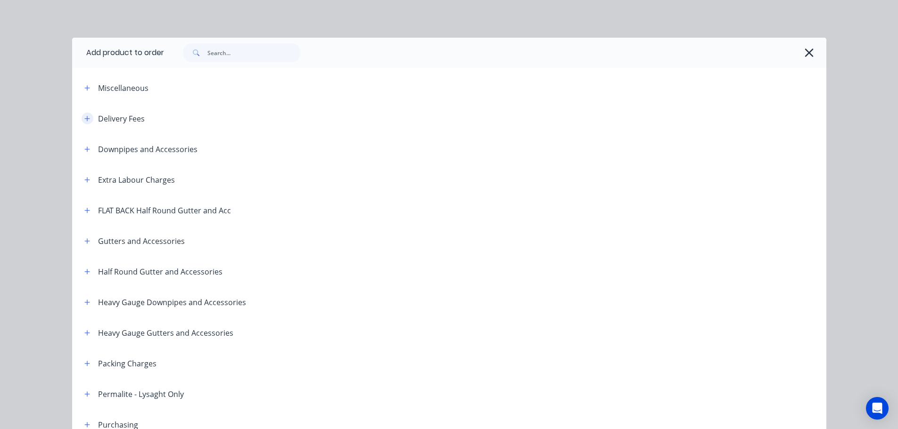
click at [84, 116] on icon "button" at bounding box center [87, 118] width 6 height 7
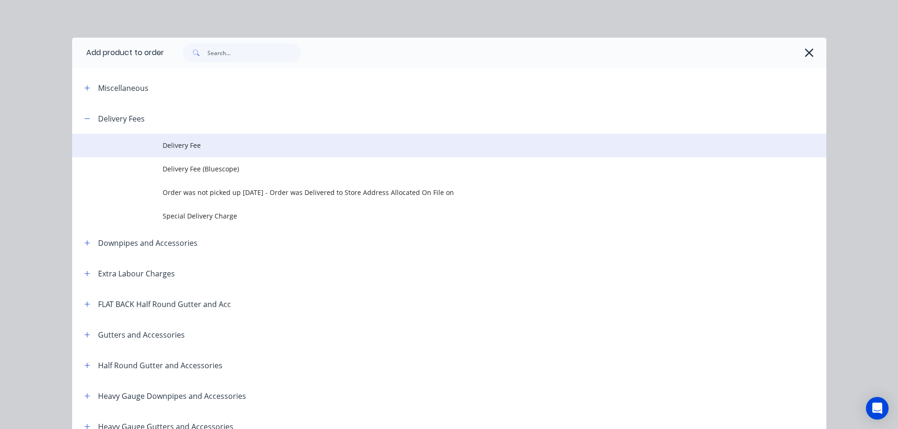
click at [180, 144] on span "Delivery Fee" at bounding box center [428, 145] width 531 height 10
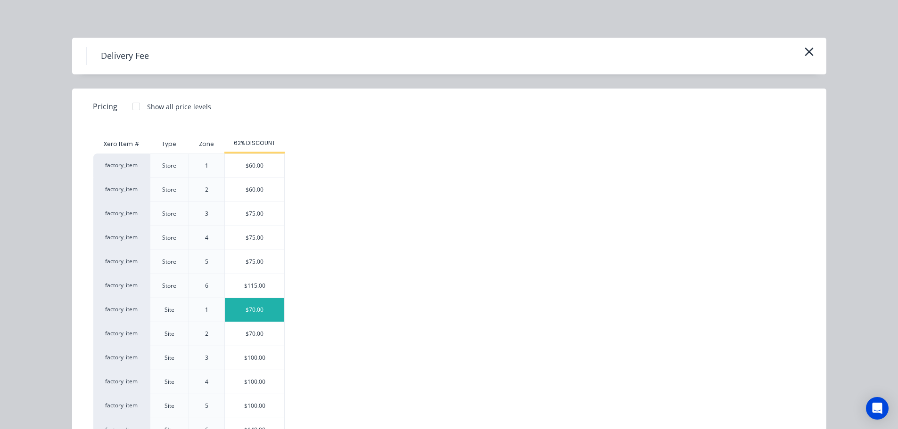
click at [247, 309] on div "$70.00" at bounding box center [254, 310] width 59 height 24
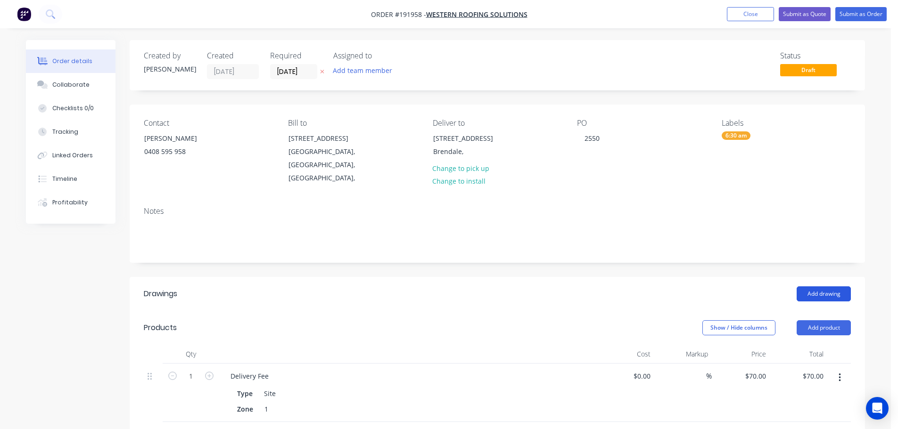
click at [828, 287] on button "Add drawing" at bounding box center [823, 294] width 54 height 15
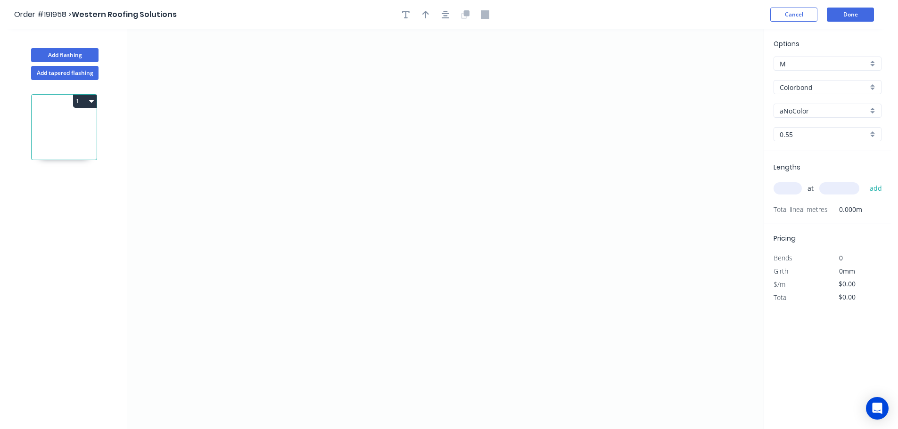
click at [794, 89] on input "Colorbond" at bounding box center [823, 87] width 88 height 10
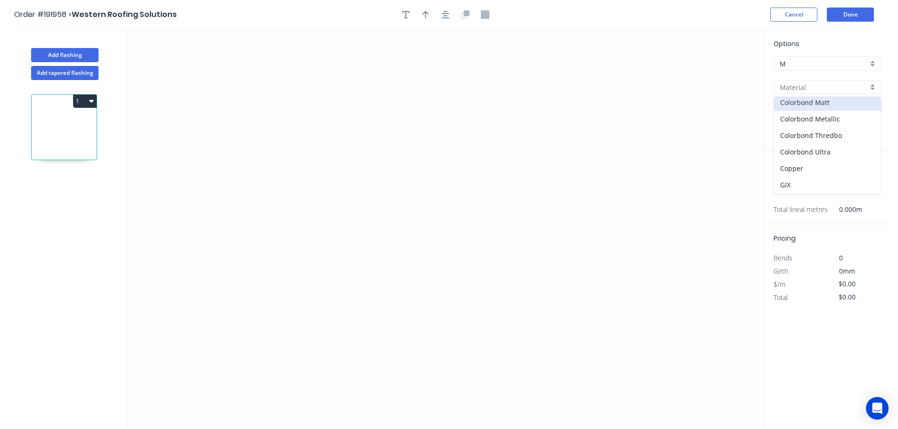
scroll to position [188, 0]
click at [804, 183] on div "Zincalume" at bounding box center [827, 180] width 107 height 16
type input "Zincalume"
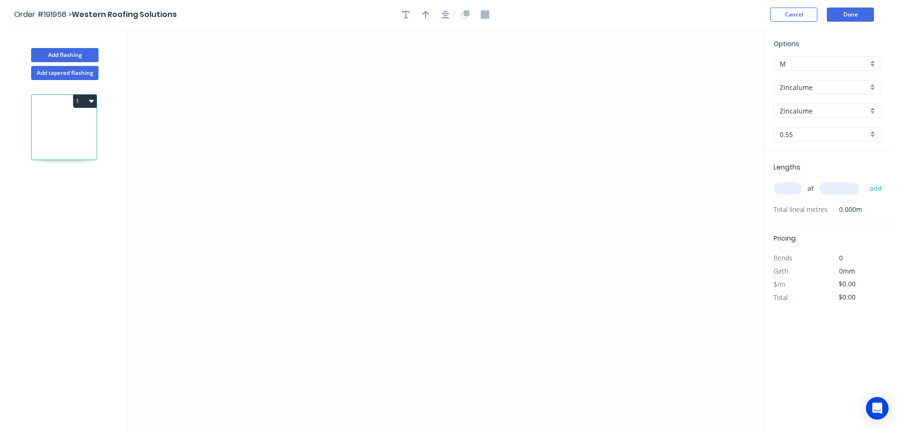
click at [792, 191] on input "text" at bounding box center [787, 188] width 28 height 12
type input "1"
type input "1000"
click at [865, 180] on button "add" at bounding box center [876, 188] width 22 height 16
click at [393, 61] on icon "0" at bounding box center [445, 229] width 636 height 400
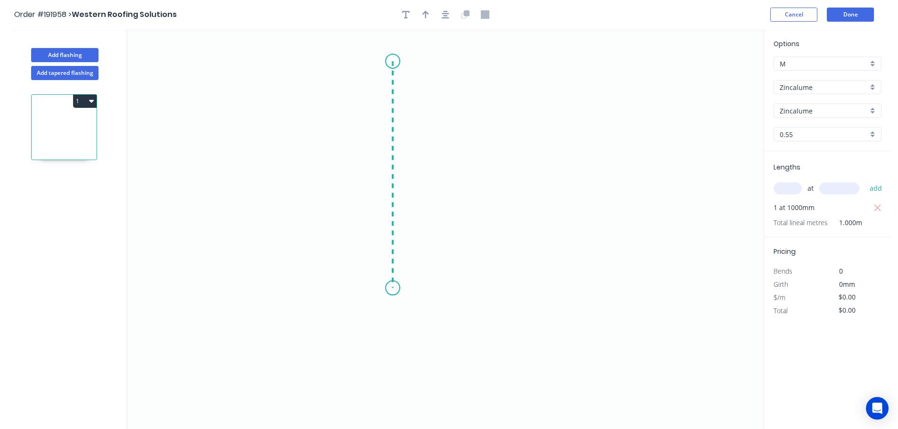
click at [393, 288] on icon "0" at bounding box center [445, 229] width 636 height 400
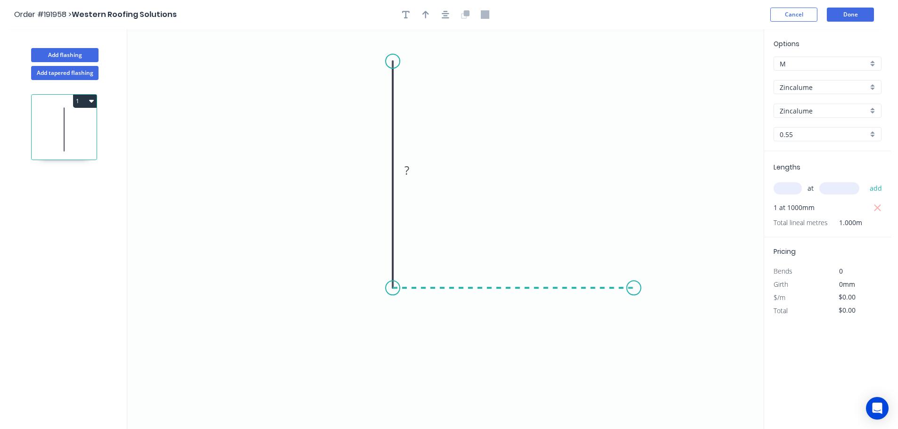
click at [634, 284] on icon "0 ?" at bounding box center [445, 229] width 636 height 400
click at [634, 284] on circle at bounding box center [634, 288] width 14 height 14
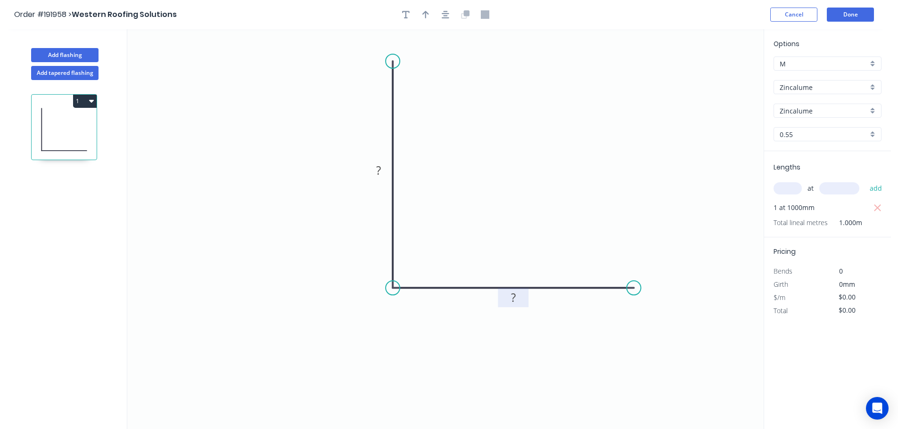
click at [513, 299] on tspan "?" at bounding box center [513, 298] width 5 height 16
type input "$7.59"
click at [79, 53] on button "Add flashing" at bounding box center [64, 55] width 67 height 14
type input "$0.00"
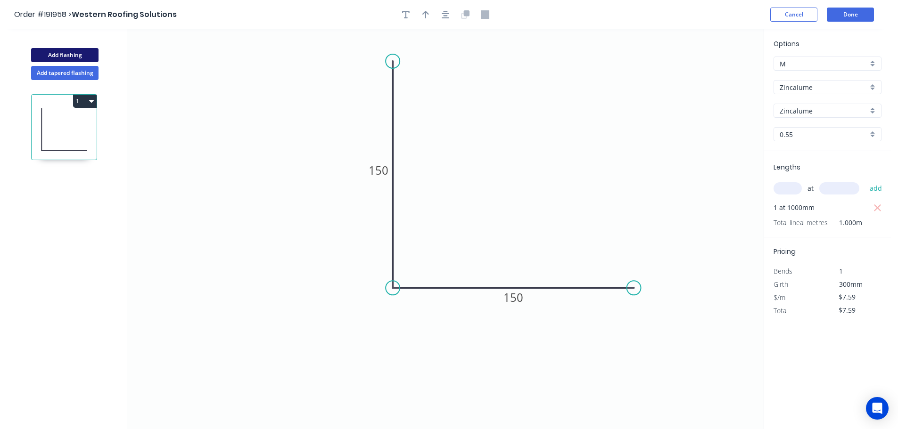
type input "$0.00"
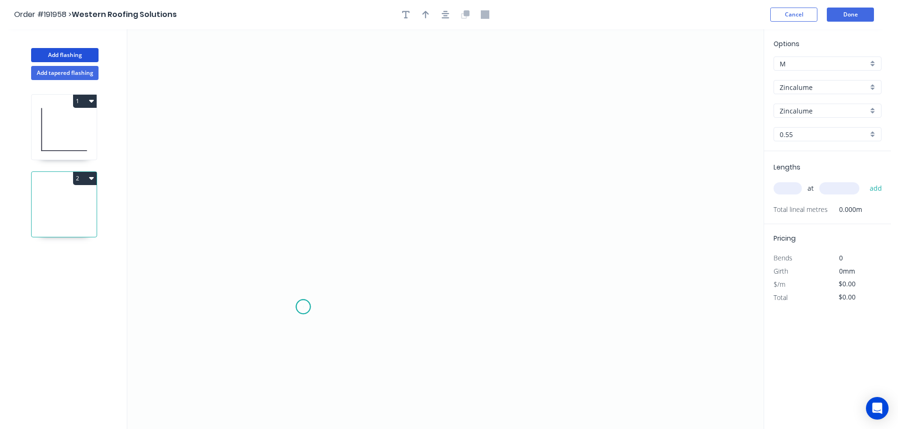
drag, startPoint x: 303, startPoint y: 307, endPoint x: 296, endPoint y: 199, distance: 108.6
click at [303, 304] on icon "0" at bounding box center [445, 229] width 636 height 400
click at [364, 131] on icon "0" at bounding box center [445, 229] width 636 height 400
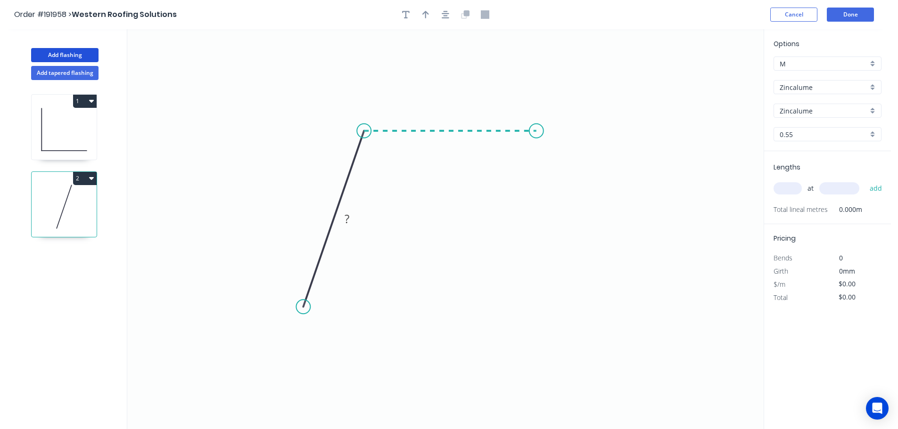
click at [536, 123] on icon "0 ?" at bounding box center [445, 229] width 636 height 400
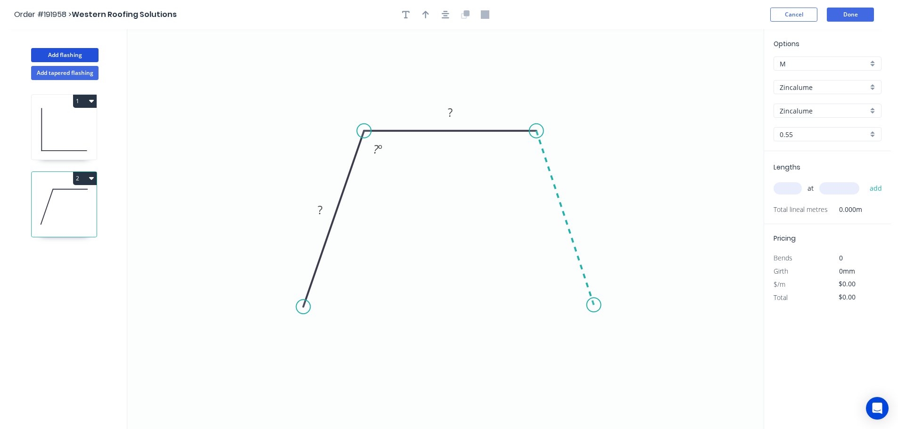
click at [594, 305] on icon "0 ? ? ? º" at bounding box center [445, 229] width 636 height 400
click at [594, 305] on circle at bounding box center [594, 305] width 14 height 14
click at [320, 209] on tspan "?" at bounding box center [320, 210] width 5 height 16
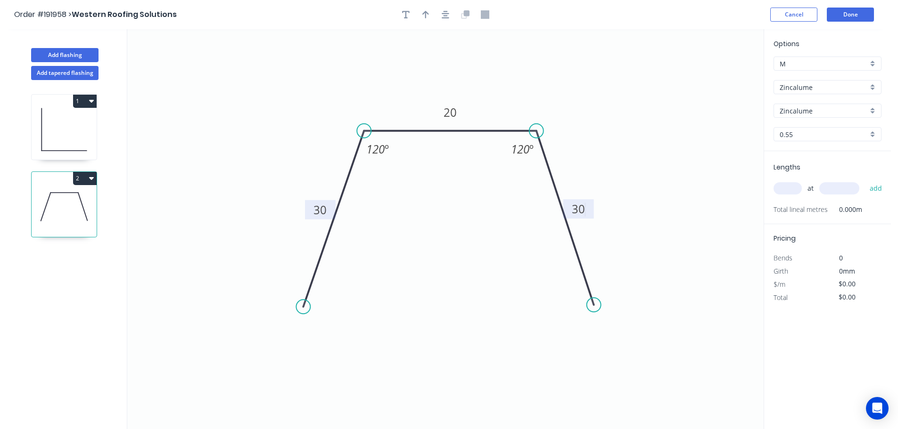
type input "$5.19"
click at [424, 12] on icon "button" at bounding box center [425, 14] width 7 height 8
click at [716, 75] on icon at bounding box center [716, 65] width 8 height 30
drag, startPoint x: 716, startPoint y: 75, endPoint x: 607, endPoint y: 117, distance: 116.8
click at [607, 117] on icon at bounding box center [620, 106] width 27 height 27
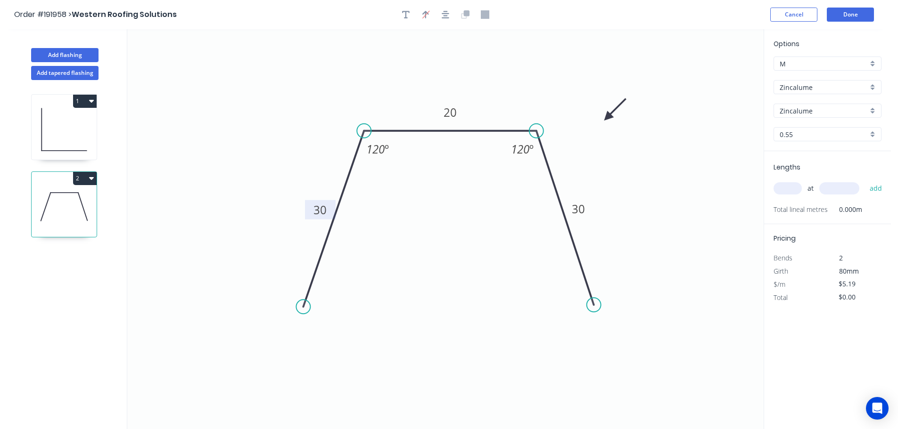
click at [782, 187] on input "text" at bounding box center [787, 188] width 28 height 12
type input "3"
type input "1600"
click at [865, 180] on button "add" at bounding box center [876, 188] width 22 height 16
type input "$24.91"
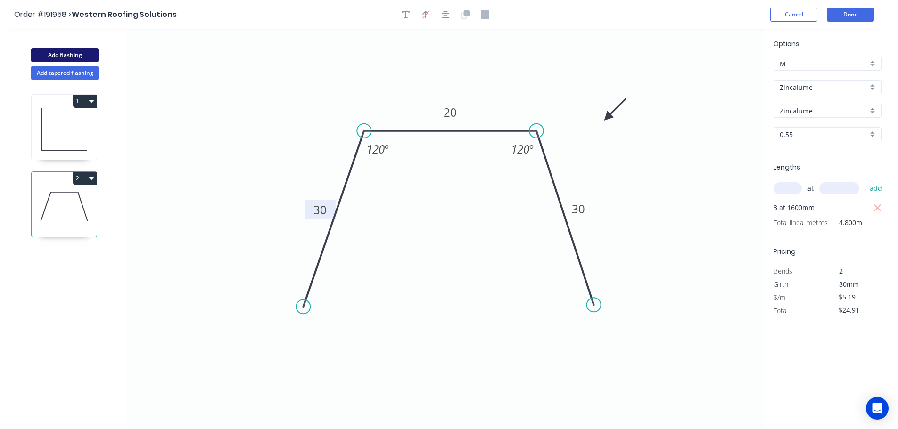
click at [67, 54] on button "Add flashing" at bounding box center [64, 55] width 67 height 14
type input "$0.00"
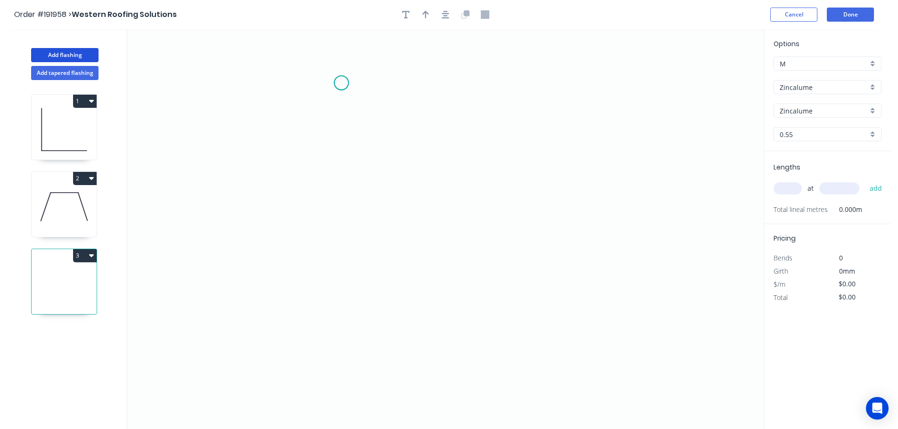
click at [341, 83] on icon "0" at bounding box center [445, 229] width 636 height 400
drag, startPoint x: 343, startPoint y: 291, endPoint x: 417, endPoint y: 280, distance: 74.8
click at [344, 290] on icon "0" at bounding box center [445, 229] width 636 height 400
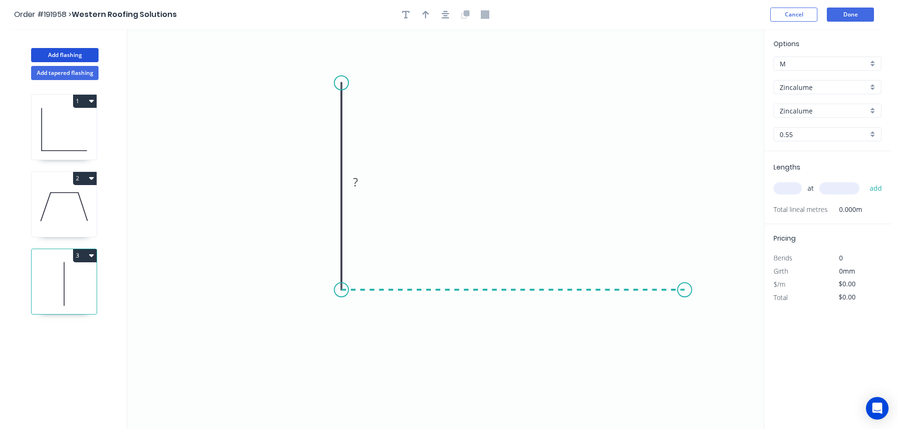
drag, startPoint x: 685, startPoint y: 288, endPoint x: 696, endPoint y: 292, distance: 12.1
click at [686, 288] on icon "0 ?" at bounding box center [445, 229] width 636 height 400
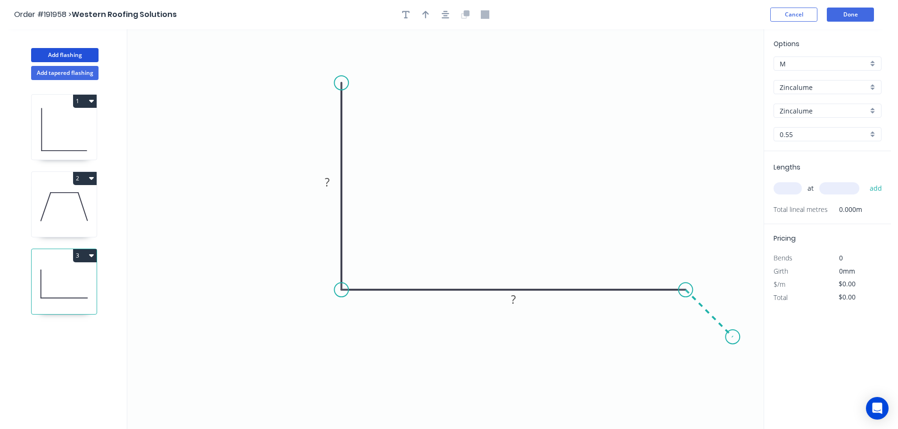
click at [733, 342] on icon "0 ? ?" at bounding box center [445, 229] width 636 height 400
click at [328, 183] on tspan "?" at bounding box center [327, 182] width 5 height 16
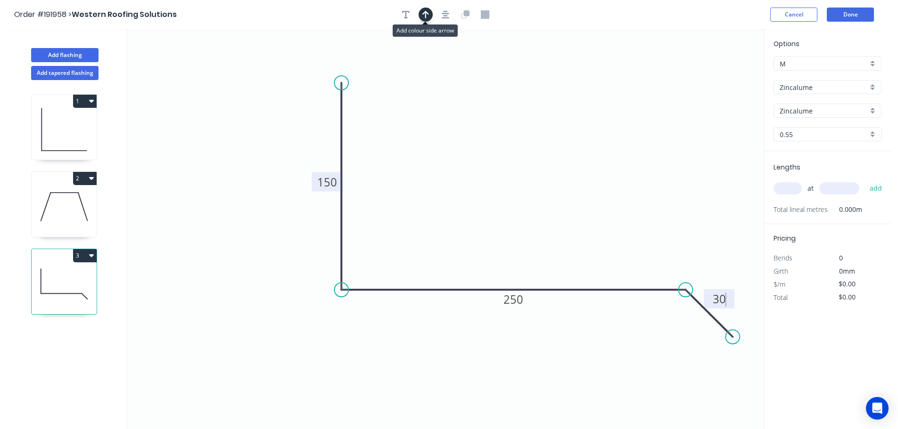
click at [425, 16] on icon "button" at bounding box center [425, 15] width 7 height 8
type input "$11.35"
click at [716, 75] on icon at bounding box center [716, 65] width 8 height 30
drag, startPoint x: 716, startPoint y: 75, endPoint x: 517, endPoint y: 169, distance: 219.2
click at [518, 146] on icon at bounding box center [531, 131] width 27 height 27
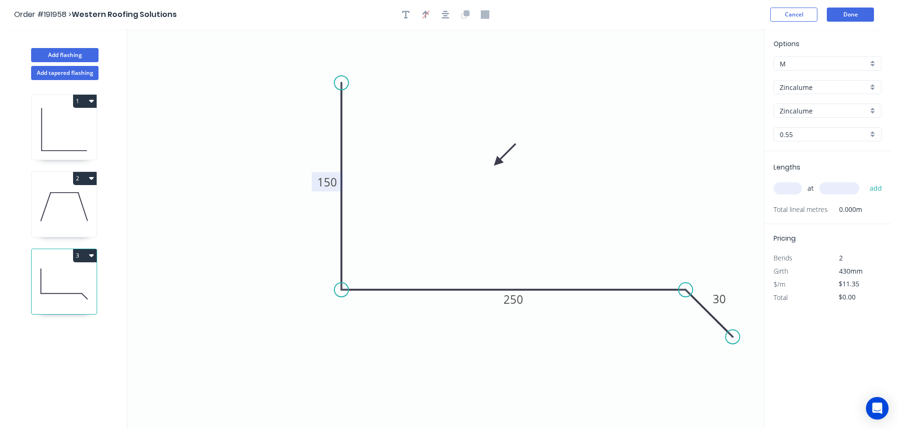
click at [788, 190] on input "text" at bounding box center [787, 188] width 28 height 12
type input "1"
type input "2500"
click at [865, 180] on button "add" at bounding box center [876, 188] width 22 height 16
type input "$28.38"
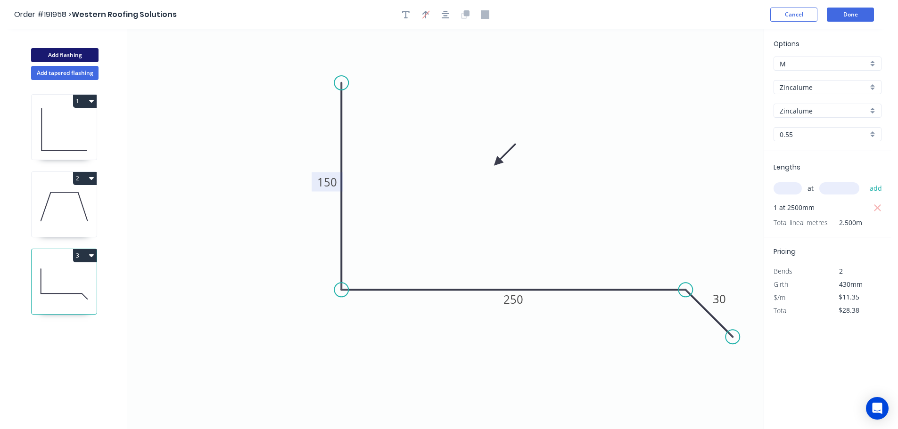
click at [72, 49] on button "Add flashing" at bounding box center [64, 55] width 67 height 14
type input "$0.00"
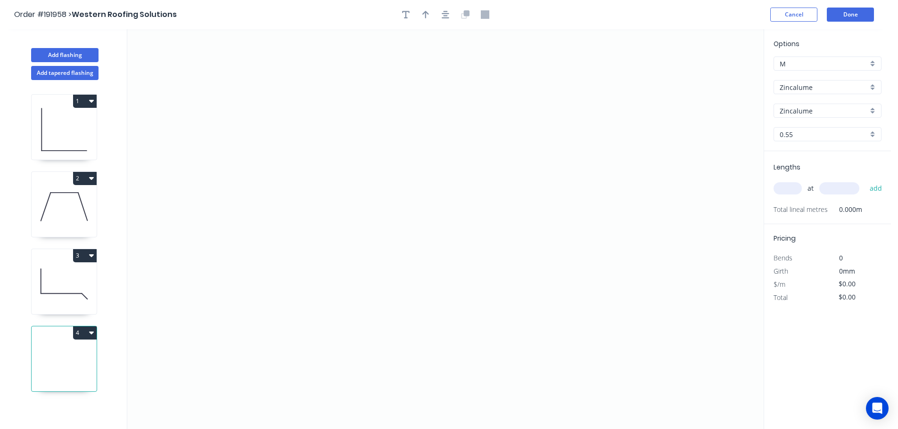
drag, startPoint x: 796, startPoint y: 84, endPoint x: 789, endPoint y: 93, distance: 11.1
click at [795, 84] on input "Zincalume" at bounding box center [823, 87] width 88 height 10
click at [788, 107] on div "Colorbond" at bounding box center [827, 105] width 107 height 16
type input "Colorbond"
type input "aNoColor"
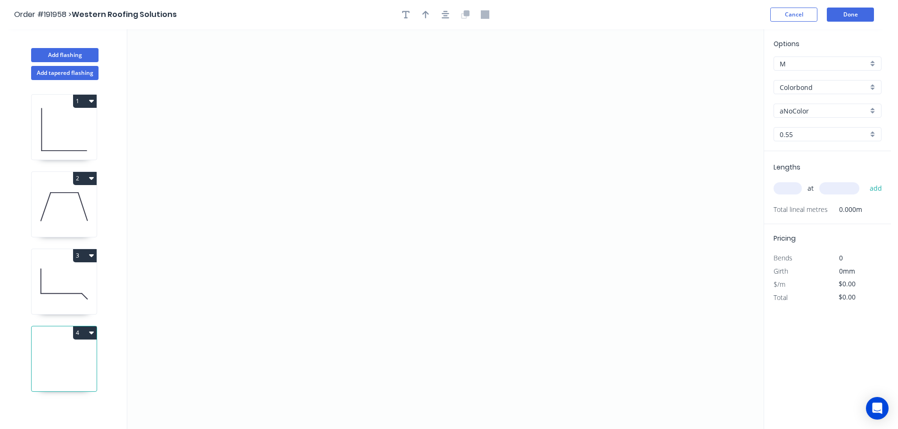
click at [795, 115] on input "aNoColor" at bounding box center [823, 111] width 88 height 10
click at [793, 164] on div "Surfmist" at bounding box center [827, 162] width 107 height 16
type input "Surfmist"
click at [786, 188] on input "text" at bounding box center [787, 188] width 28 height 12
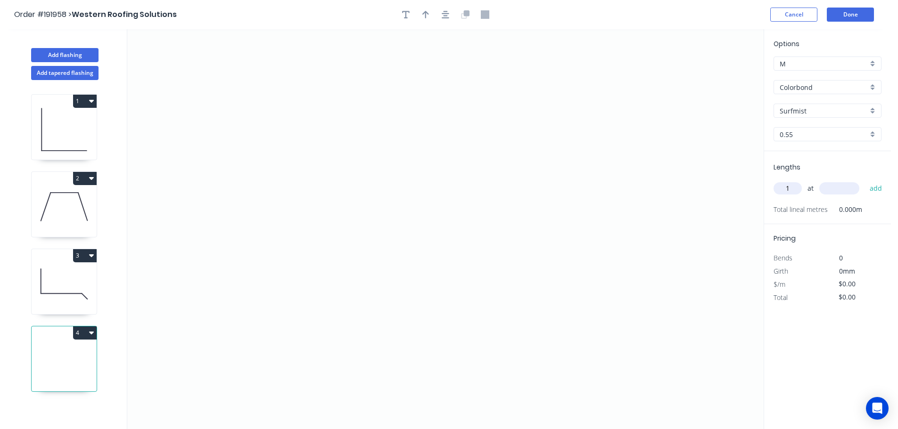
type input "1"
type input "7100"
click at [865, 180] on button "add" at bounding box center [876, 188] width 22 height 16
click at [221, 155] on icon "0" at bounding box center [445, 229] width 636 height 400
click at [273, 103] on icon "0" at bounding box center [445, 229] width 636 height 400
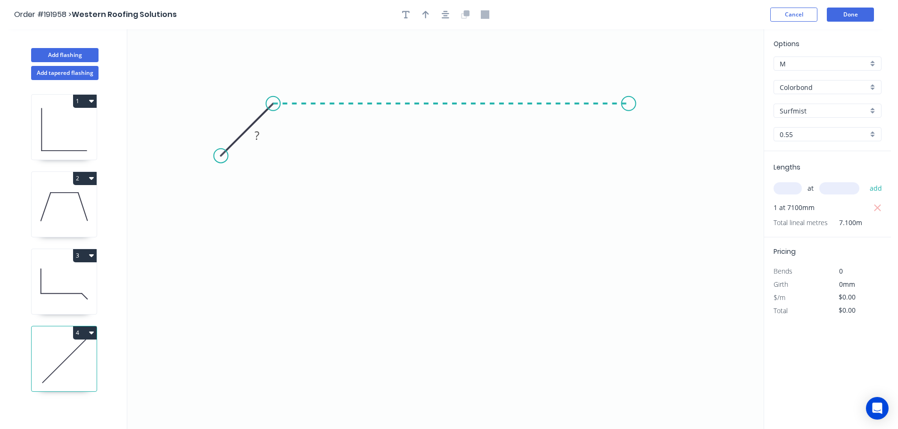
click at [629, 101] on icon "0 ?" at bounding box center [445, 229] width 636 height 400
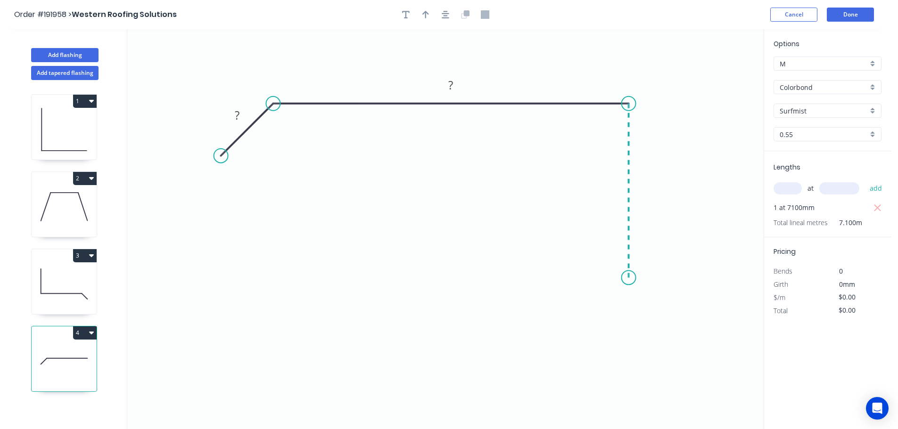
click at [631, 278] on icon "0 ? ?" at bounding box center [445, 229] width 636 height 400
click at [658, 310] on icon "0 ? ? ?" at bounding box center [445, 229] width 636 height 400
click at [629, 342] on icon "0 ? ? ? ?" at bounding box center [445, 229] width 636 height 400
click at [236, 115] on tspan "?" at bounding box center [237, 115] width 5 height 16
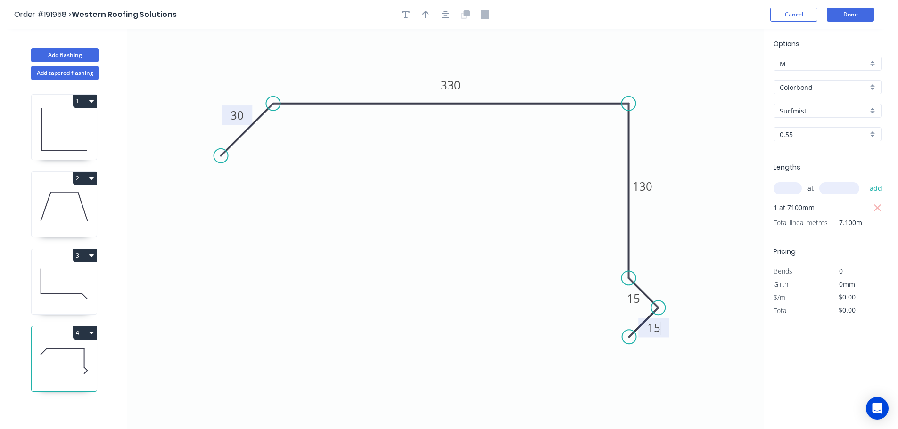
type input "$15.53"
click at [428, 17] on icon "button" at bounding box center [425, 14] width 7 height 8
click at [716, 75] on icon at bounding box center [716, 65] width 8 height 30
drag, startPoint x: 716, startPoint y: 75, endPoint x: 625, endPoint y: 59, distance: 92.3
click at [625, 59] on icon at bounding box center [632, 51] width 27 height 27
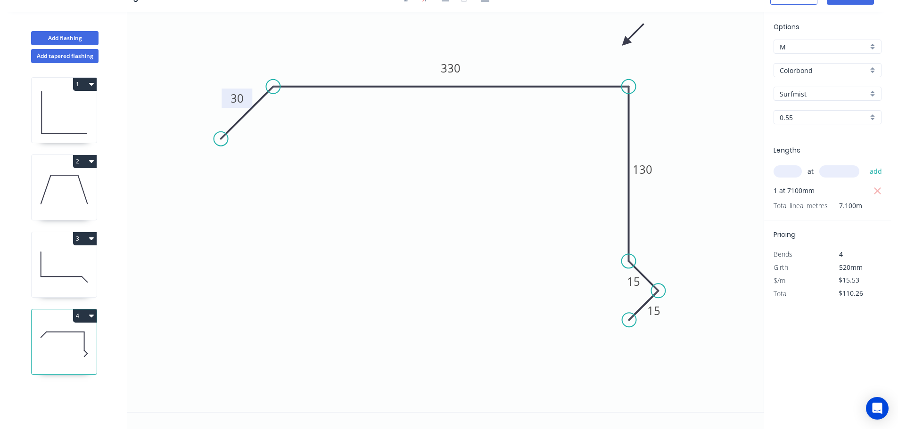
scroll to position [17, 0]
click at [92, 317] on icon "button" at bounding box center [91, 315] width 5 height 8
click at [39, 339] on div "Duplicate" at bounding box center [52, 339] width 73 height 14
type input "$0.00"
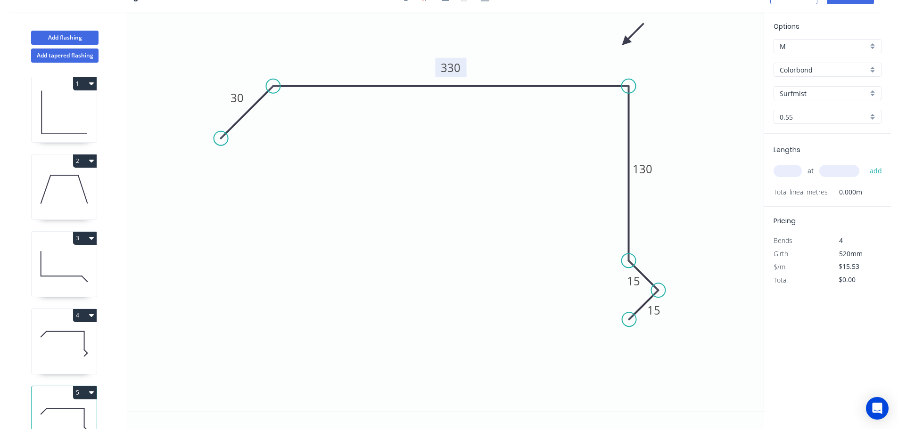
click at [453, 69] on tspan "330" at bounding box center [451, 68] width 20 height 16
type input "$19.03"
click at [786, 172] on input "text" at bounding box center [787, 171] width 28 height 12
type input "1"
type input "2500"
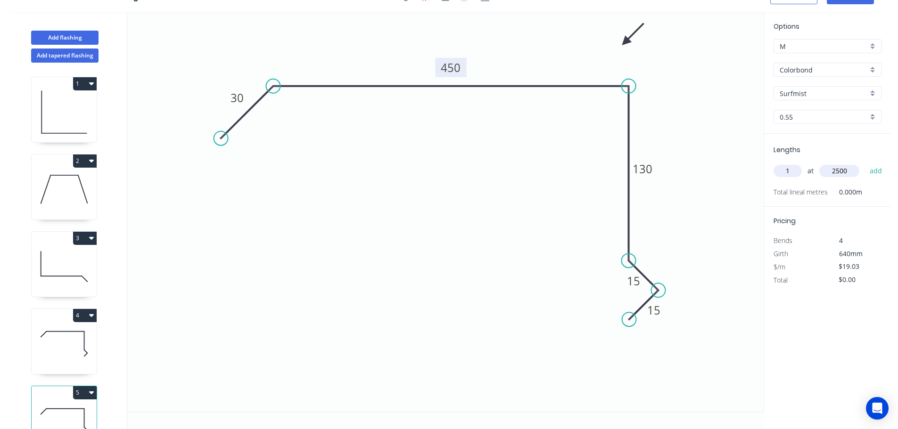
click at [865, 163] on button "add" at bounding box center [876, 171] width 22 height 16
type input "$47.58"
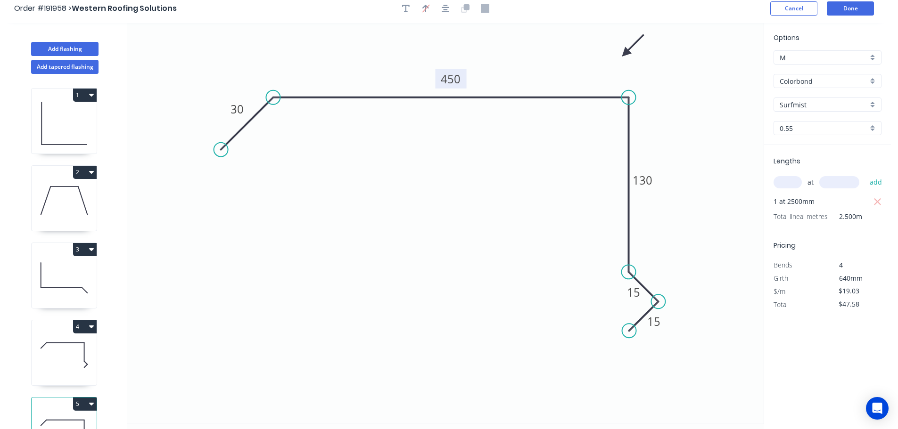
scroll to position [0, 0]
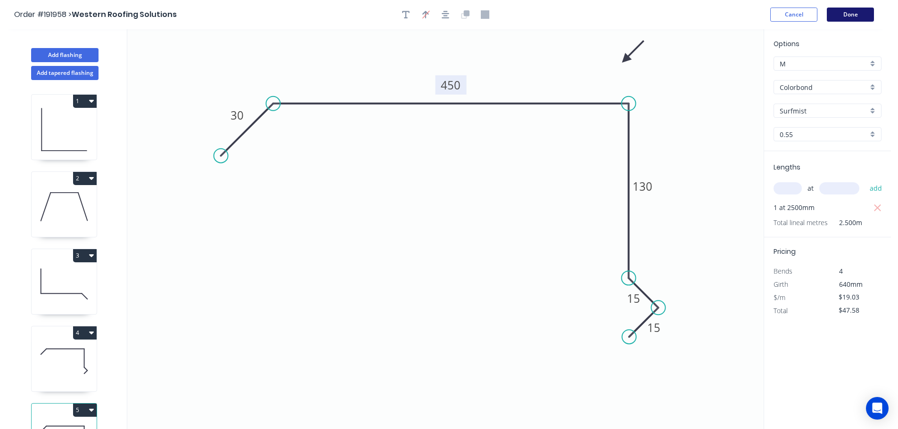
click at [850, 16] on button "Done" at bounding box center [850, 15] width 47 height 14
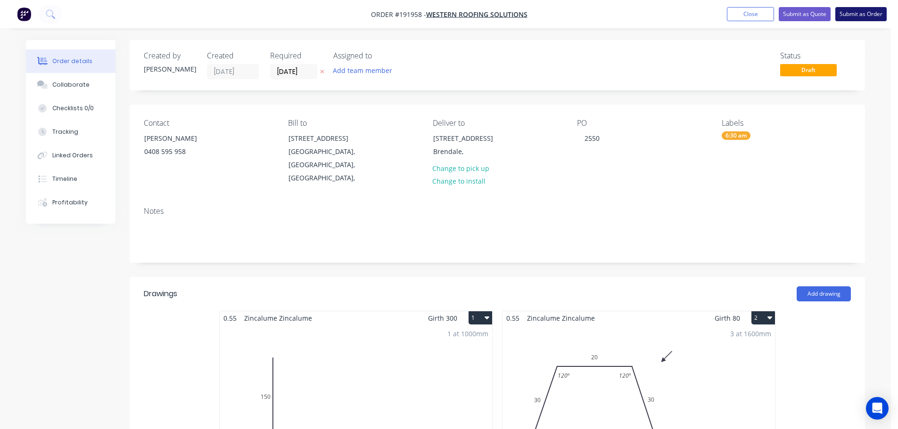
click at [868, 12] on button "Submit as Order" at bounding box center [860, 14] width 51 height 14
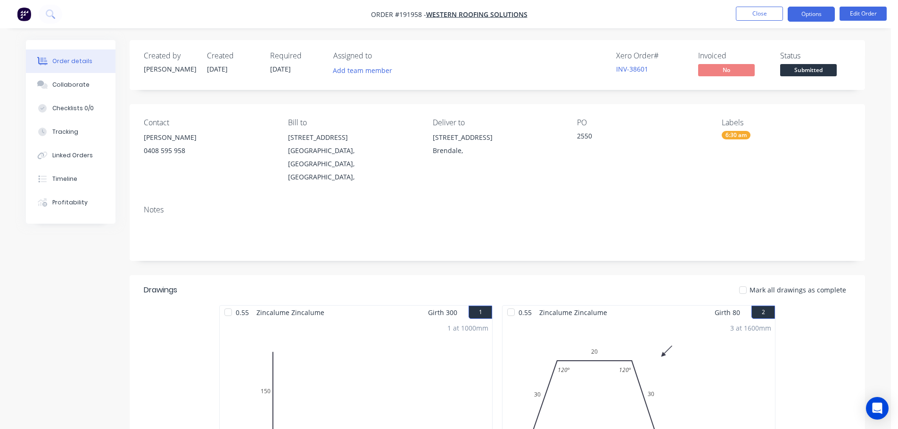
click at [819, 16] on button "Options" at bounding box center [810, 14] width 47 height 15
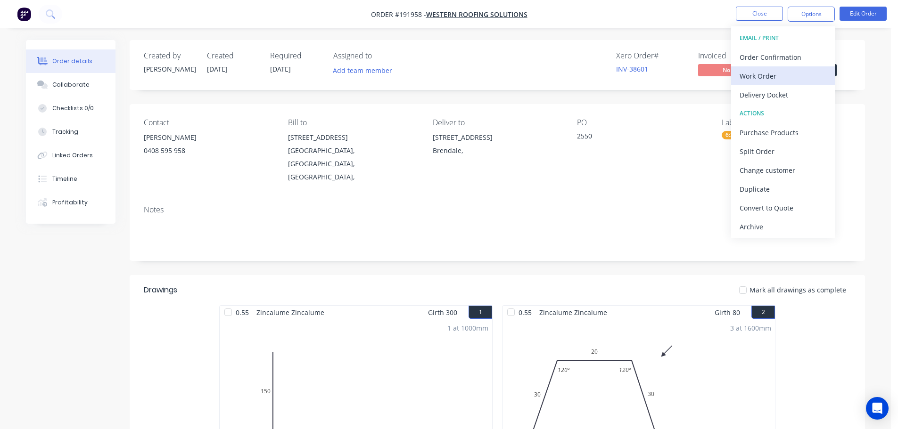
click at [748, 74] on div "Work Order" at bounding box center [782, 76] width 87 height 14
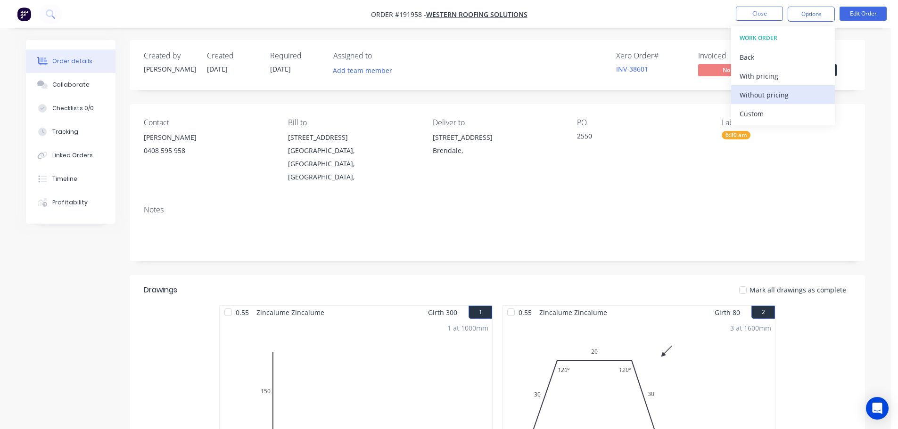
click at [755, 94] on div "Without pricing" at bounding box center [782, 95] width 87 height 14
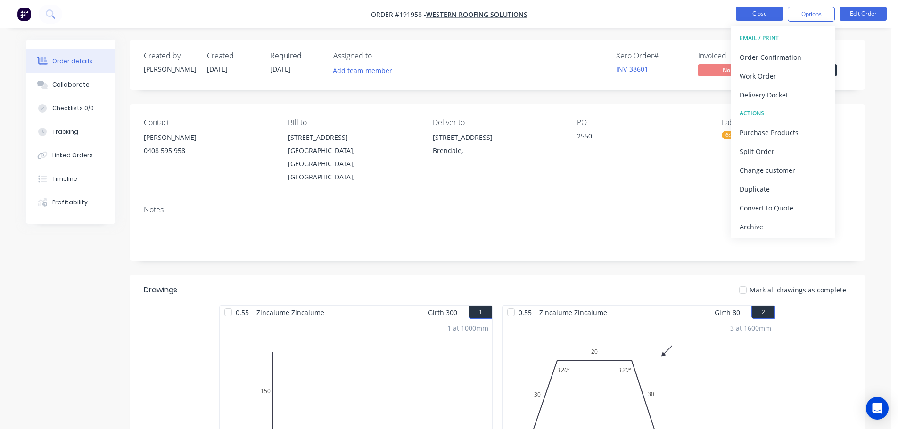
click at [757, 16] on button "Close" at bounding box center [759, 14] width 47 height 14
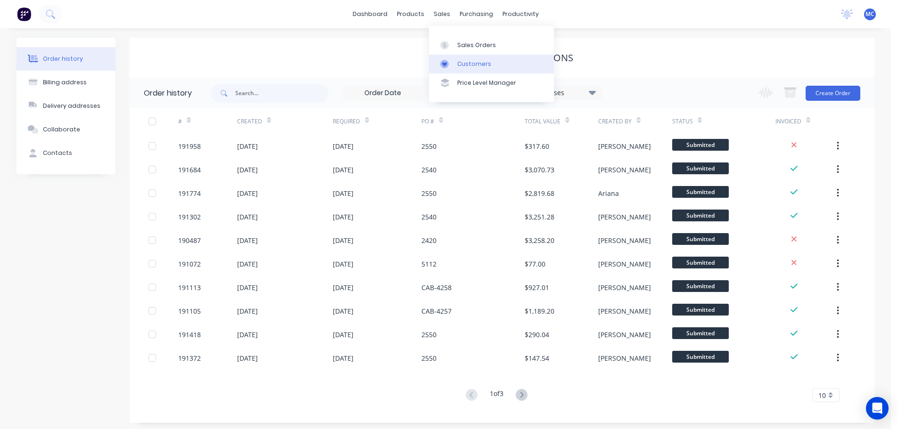
click at [465, 61] on div "Customers" at bounding box center [474, 64] width 34 height 8
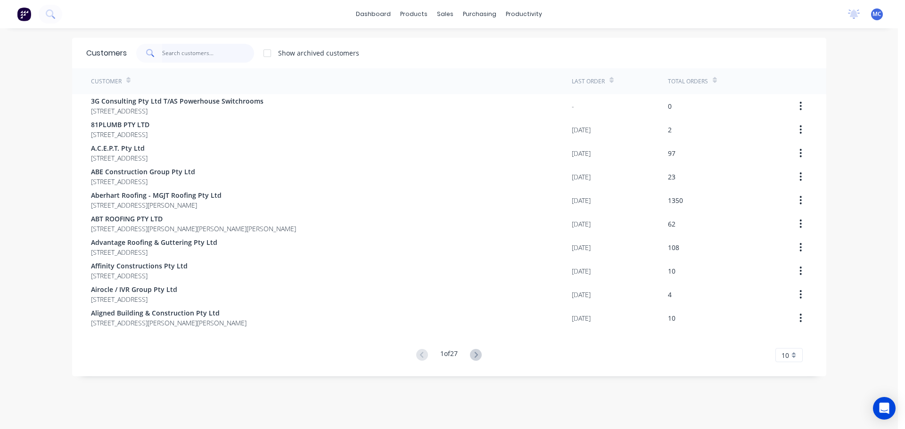
click at [187, 57] on input "text" at bounding box center [208, 53] width 92 height 19
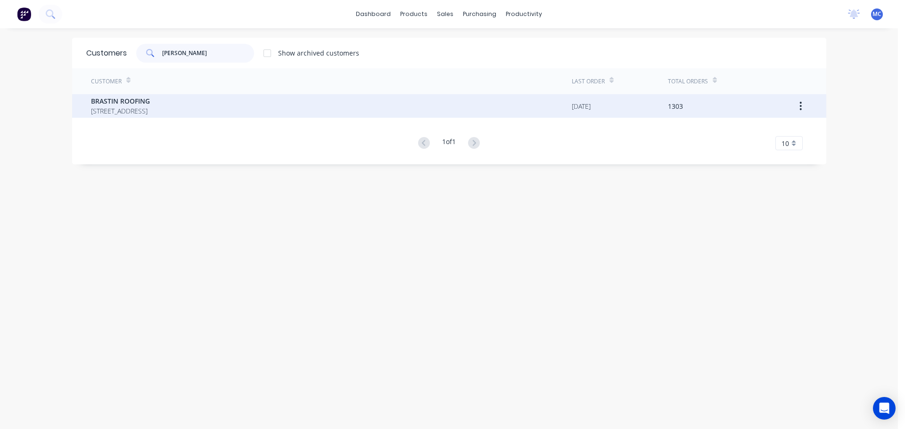
type input "[PERSON_NAME]"
click at [100, 99] on span "BRASTIN ROOFING" at bounding box center [120, 101] width 59 height 10
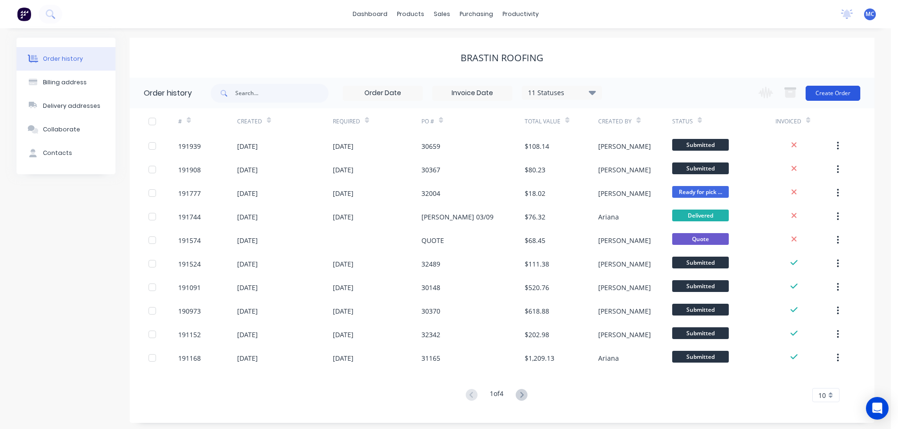
click at [840, 95] on button "Create Order" at bounding box center [832, 93] width 55 height 15
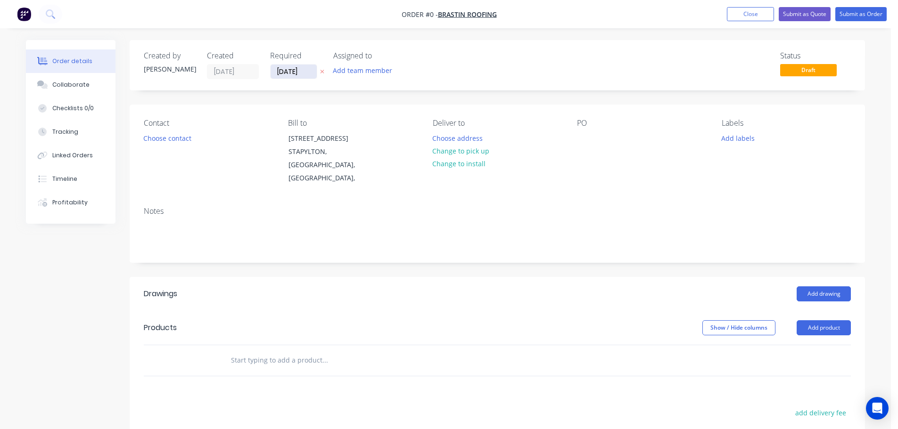
click at [295, 73] on input "[DATE]" at bounding box center [293, 72] width 46 height 14
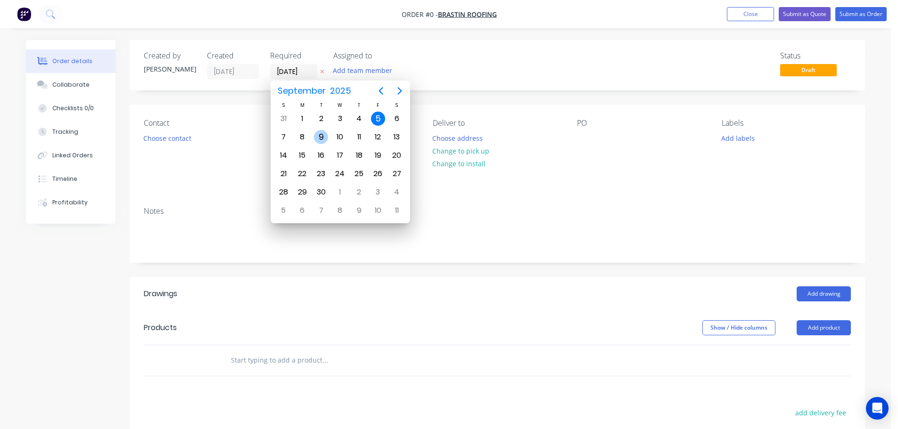
click at [321, 137] on div "9" at bounding box center [321, 137] width 14 height 14
type input "[DATE]"
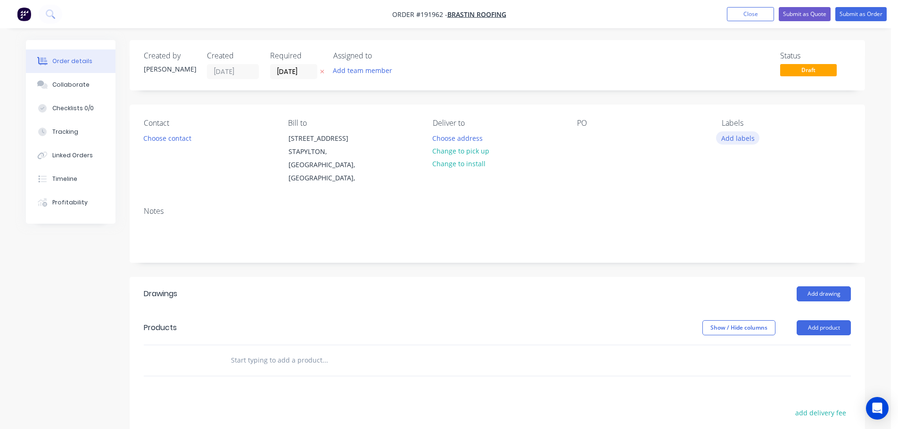
click at [734, 138] on button "Add labels" at bounding box center [737, 137] width 43 height 13
click at [615, 207] on div "Notes" at bounding box center [497, 211] width 707 height 9
click at [821, 325] on header "Products Show / Hide columns Add product" at bounding box center [497, 328] width 735 height 34
click at [815, 320] on button "Add product" at bounding box center [823, 327] width 54 height 15
click at [793, 345] on div "Product catalogue" at bounding box center [806, 352] width 73 height 14
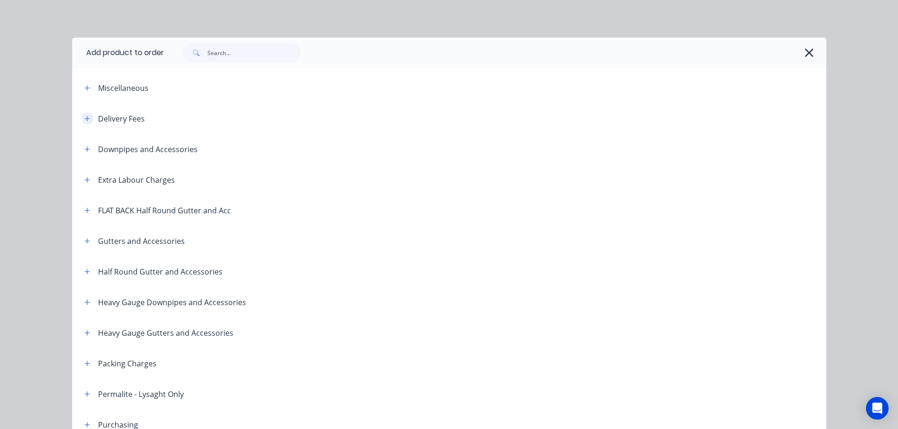
click at [85, 118] on icon "button" at bounding box center [86, 118] width 5 height 5
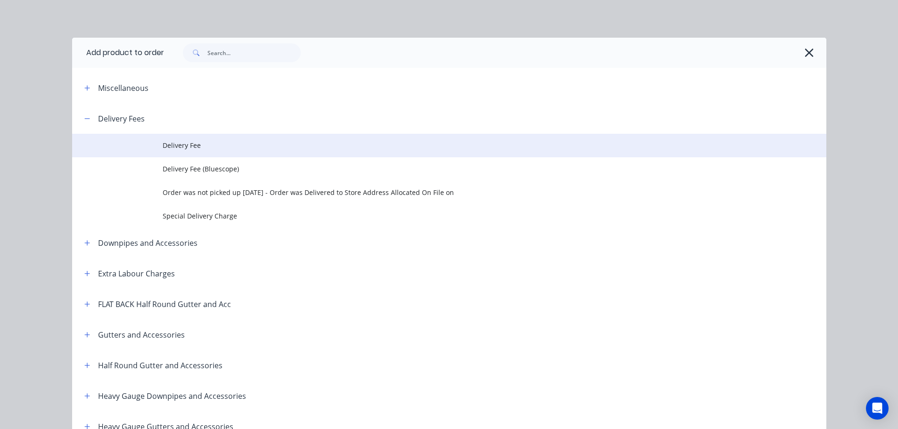
click at [173, 147] on span "Delivery Fee" at bounding box center [428, 145] width 531 height 10
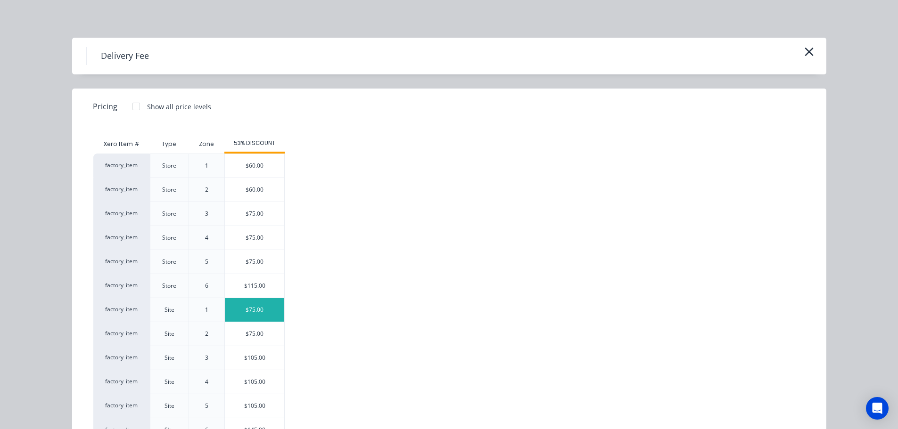
click at [247, 307] on div "$75.00" at bounding box center [254, 310] width 59 height 24
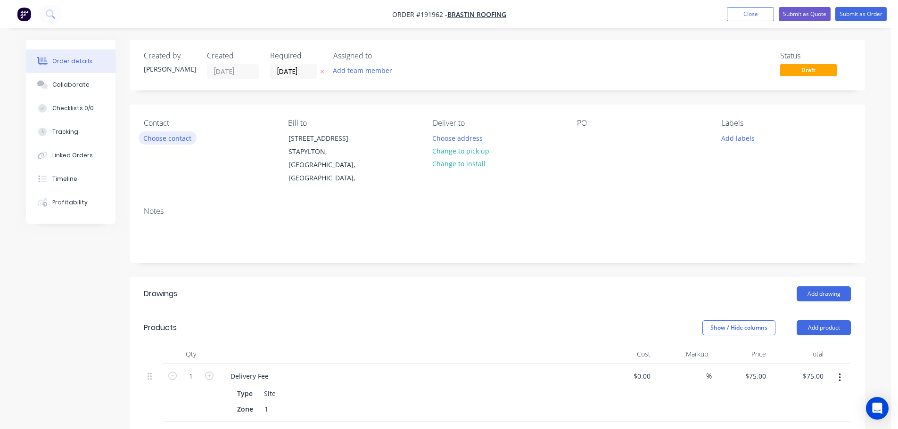
click at [166, 139] on button "Choose contact" at bounding box center [168, 137] width 58 height 13
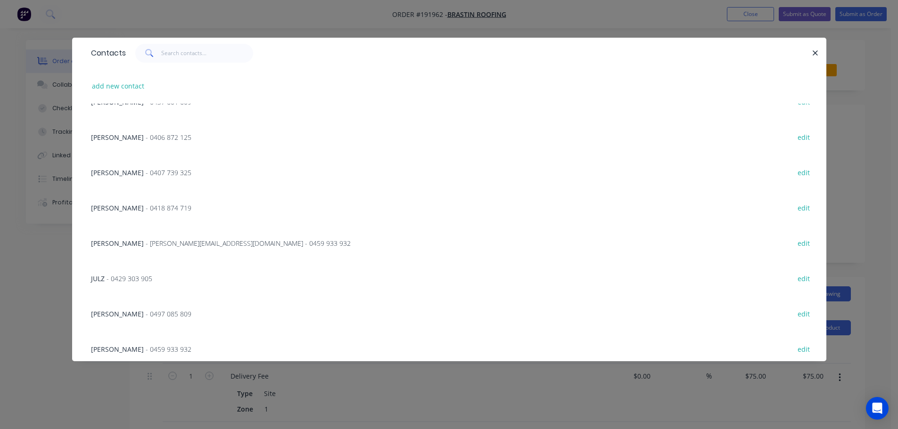
scroll to position [767, 0]
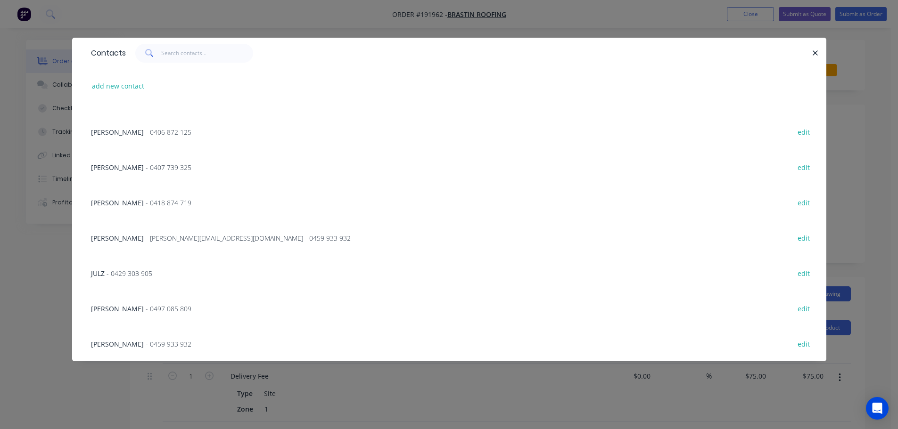
click at [146, 345] on span "- 0459 933 932" at bounding box center [169, 344] width 46 height 9
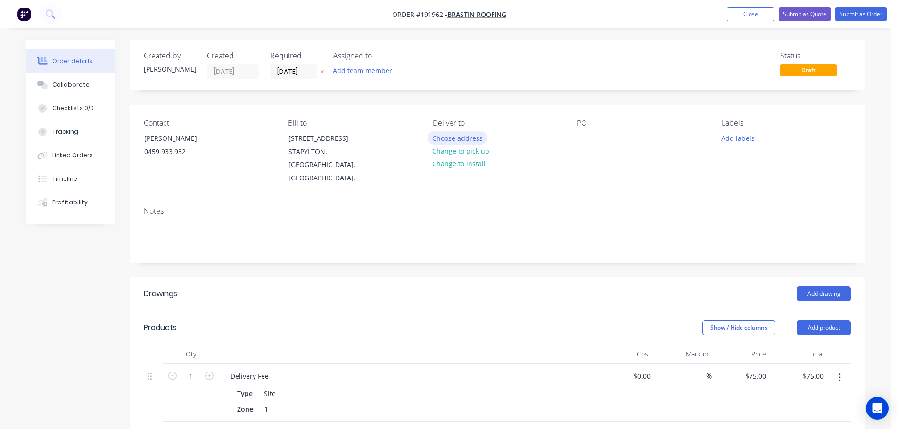
click at [454, 138] on button "Choose address" at bounding box center [457, 137] width 60 height 13
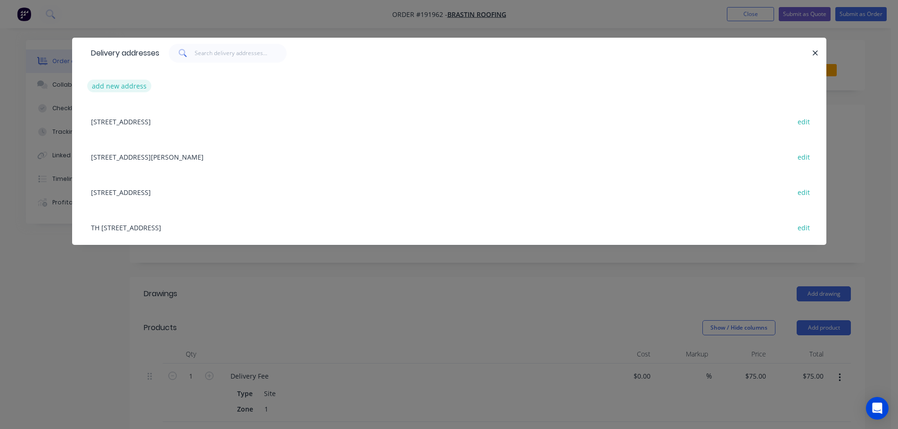
click at [131, 84] on button "add new address" at bounding box center [119, 86] width 65 height 13
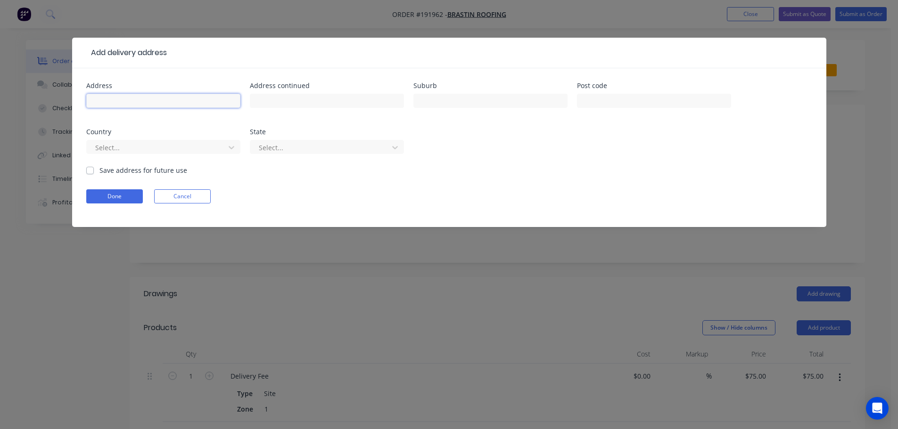
click at [138, 99] on input "text" at bounding box center [163, 101] width 154 height 14
type input "Block [STREET_ADDRESS]"
type input "[GEOGRAPHIC_DATA]"
click button "Done" at bounding box center [114, 196] width 57 height 14
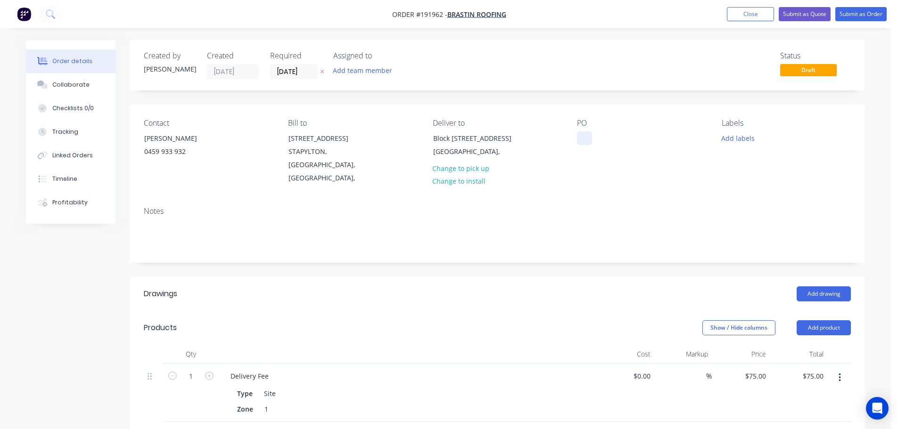
click at [582, 135] on div at bounding box center [584, 138] width 15 height 14
click at [821, 287] on button "Add drawing" at bounding box center [823, 294] width 54 height 15
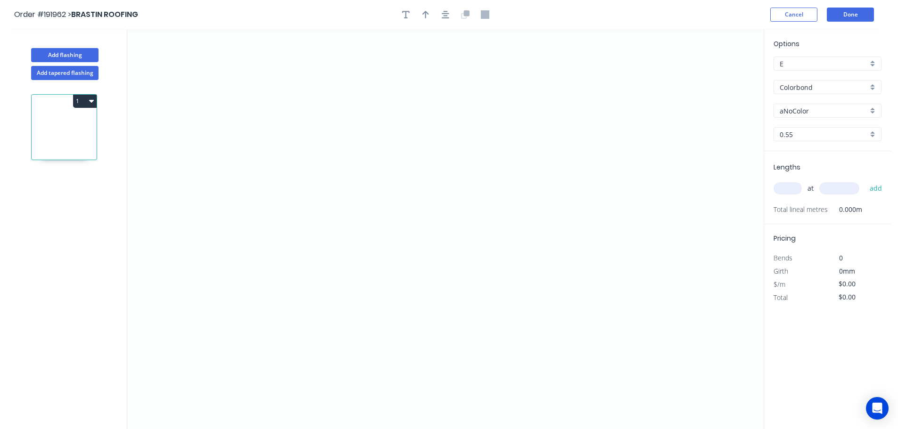
click at [790, 111] on input "aNoColor" at bounding box center [823, 111] width 88 height 10
click at [802, 208] on div "Surfmist" at bounding box center [827, 209] width 107 height 16
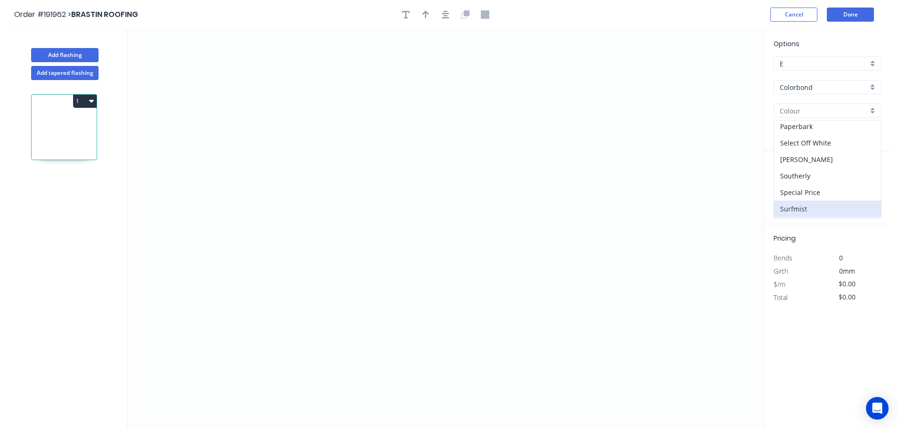
type input "Surfmist"
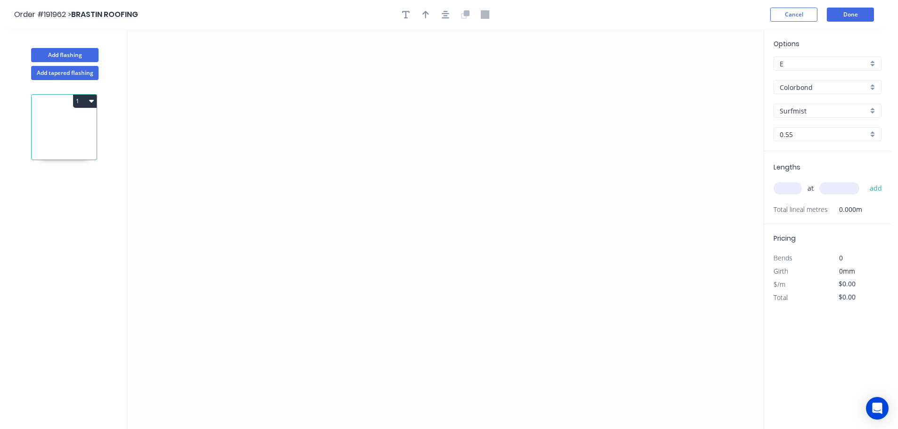
click at [789, 188] on input "text" at bounding box center [787, 188] width 28 height 12
type input "11"
type input "6000"
click at [865, 180] on button "add" at bounding box center [876, 188] width 22 height 16
click at [306, 159] on icon "0" at bounding box center [445, 229] width 636 height 400
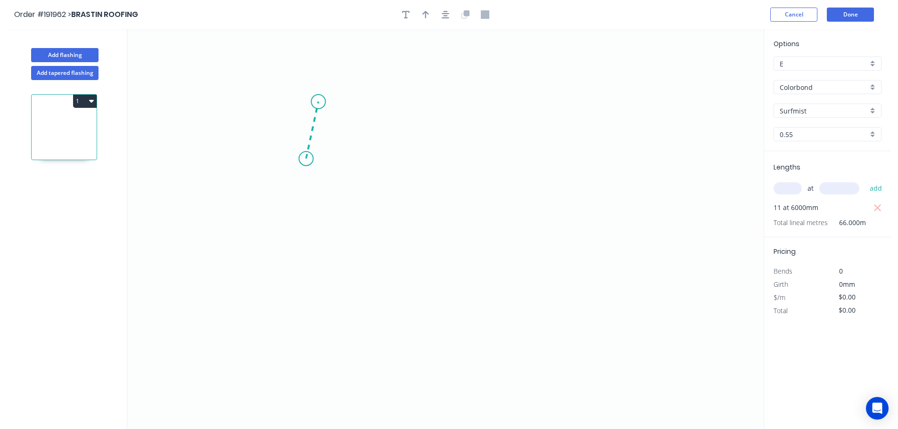
click at [318, 102] on icon at bounding box center [312, 130] width 12 height 57
click at [604, 93] on icon "0 ?" at bounding box center [445, 229] width 636 height 400
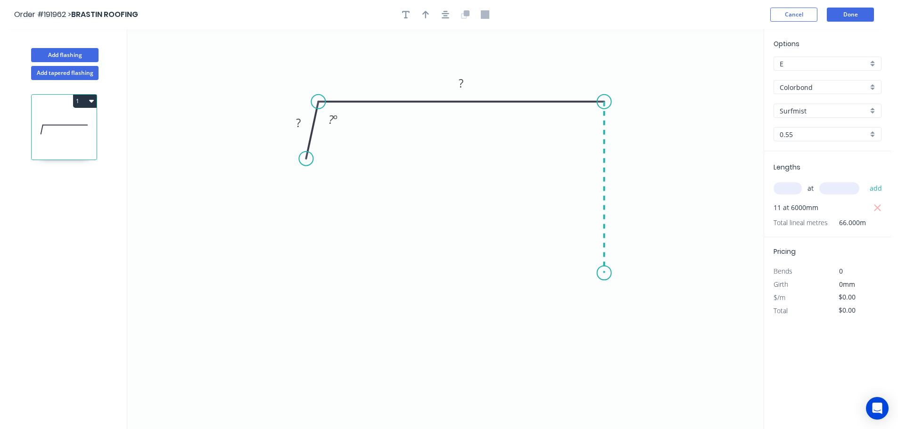
click at [597, 273] on icon "0 ? ? ? º" at bounding box center [445, 229] width 636 height 400
click at [630, 303] on icon "0 ? ? ? ? º" at bounding box center [445, 229] width 636 height 400
click at [630, 303] on circle at bounding box center [630, 299] width 14 height 14
drag, startPoint x: 307, startPoint y: 159, endPoint x: 309, endPoint y: 142, distance: 17.1
click at [309, 142] on circle at bounding box center [309, 142] width 14 height 14
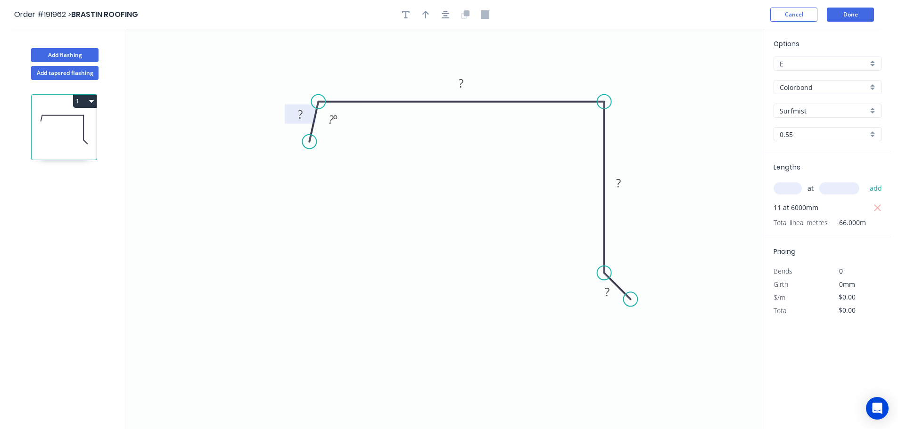
click at [300, 114] on tspan "?" at bounding box center [300, 114] width 5 height 16
type input "$9.70"
type input "$640.20"
click at [426, 17] on icon "button" at bounding box center [425, 14] width 7 height 8
click at [718, 75] on icon at bounding box center [716, 65] width 8 height 30
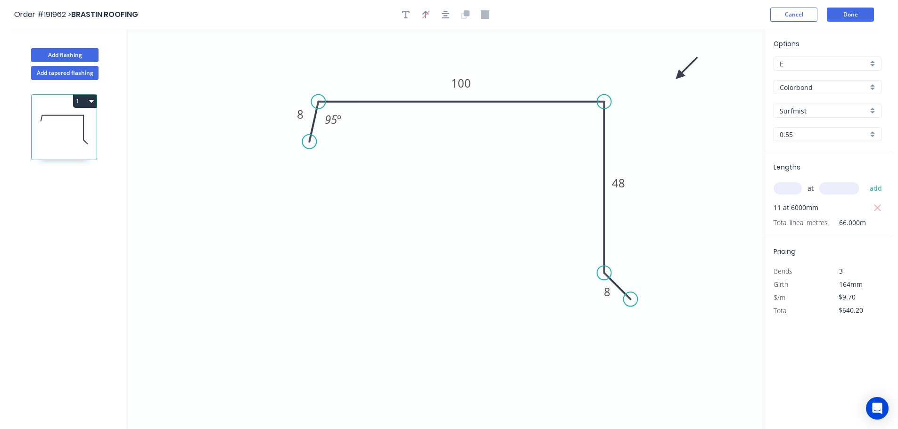
drag, startPoint x: 718, startPoint y: 75, endPoint x: 670, endPoint y: 81, distance: 48.5
click at [673, 76] on icon at bounding box center [686, 68] width 27 height 27
drag, startPoint x: 673, startPoint y: 75, endPoint x: 478, endPoint y: 208, distance: 236.3
click at [478, 208] on icon at bounding box center [485, 200] width 27 height 27
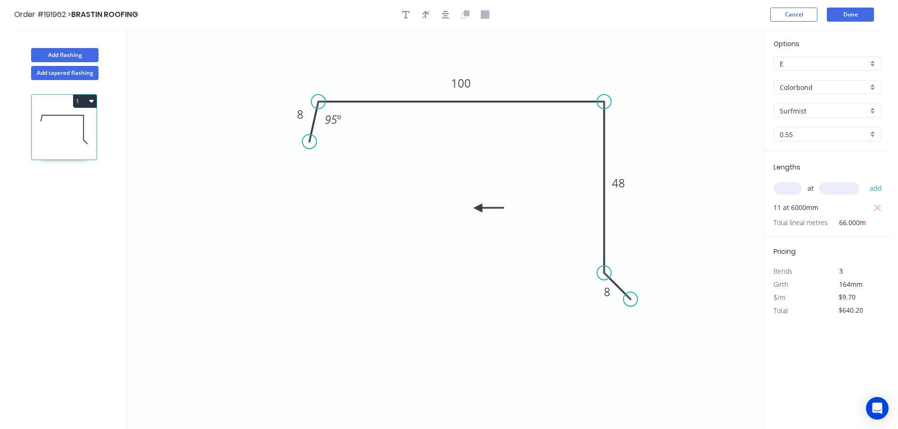
click at [478, 208] on icon at bounding box center [489, 208] width 30 height 8
click at [478, 208] on icon at bounding box center [485, 215] width 27 height 27
click at [478, 208] on icon at bounding box center [478, 219] width 8 height 30
click at [62, 51] on button "Add flashing" at bounding box center [64, 55] width 67 height 14
type input "$0.00"
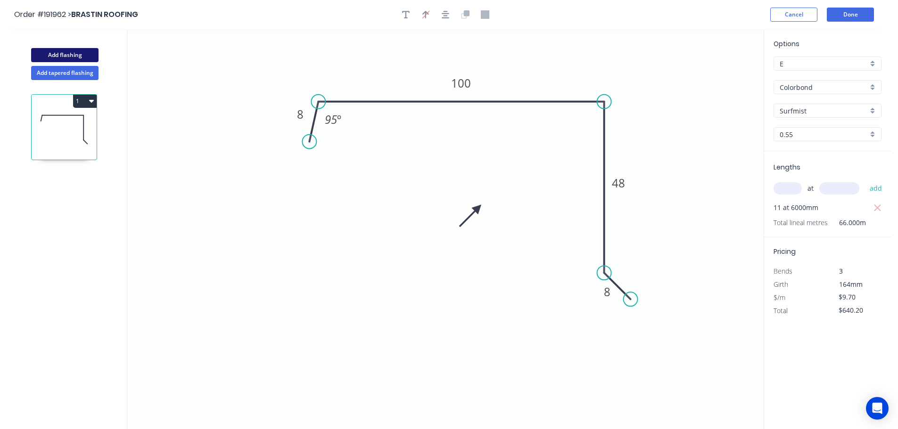
type input "$0.00"
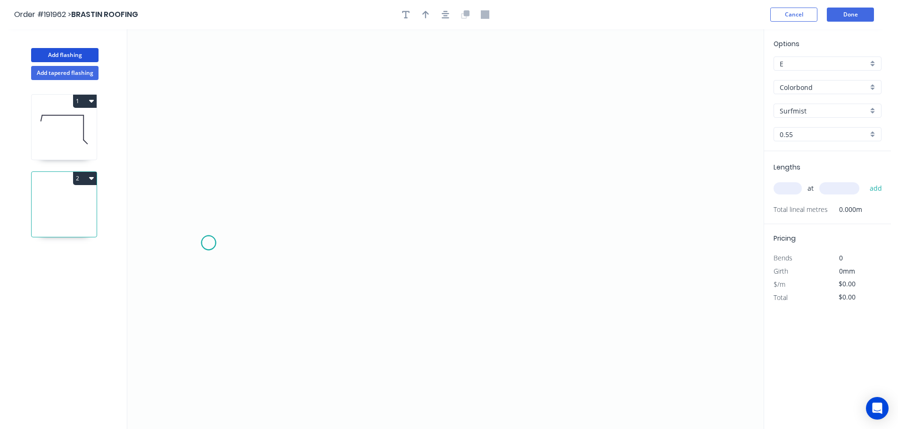
drag, startPoint x: 208, startPoint y: 243, endPoint x: 249, endPoint y: 183, distance: 72.5
click at [208, 242] on icon "0" at bounding box center [445, 229] width 636 height 400
click at [275, 179] on icon "0" at bounding box center [445, 229] width 636 height 400
click at [650, 173] on icon "0 ?" at bounding box center [445, 229] width 636 height 400
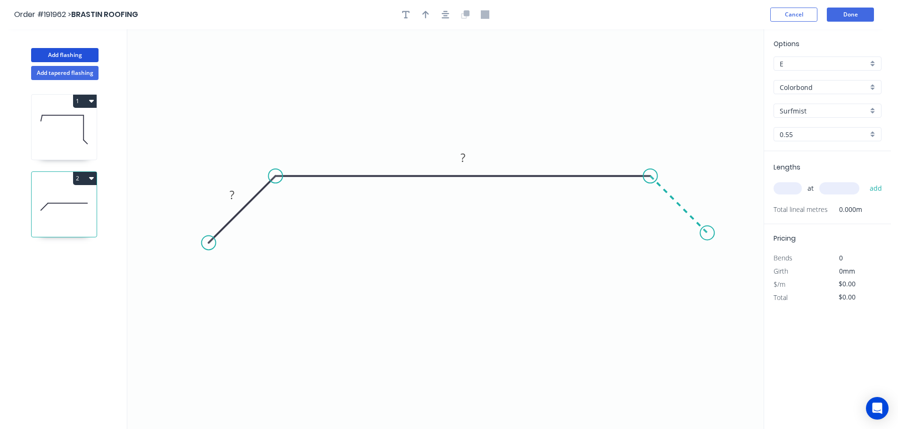
click at [707, 239] on icon "0 ? ?" at bounding box center [445, 229] width 636 height 400
click at [707, 239] on circle at bounding box center [707, 233] width 14 height 14
drag, startPoint x: 707, startPoint y: 235, endPoint x: 713, endPoint y: 238, distance: 6.5
click at [713, 238] on circle at bounding box center [712, 238] width 14 height 14
click at [230, 196] on tspan "?" at bounding box center [231, 195] width 5 height 16
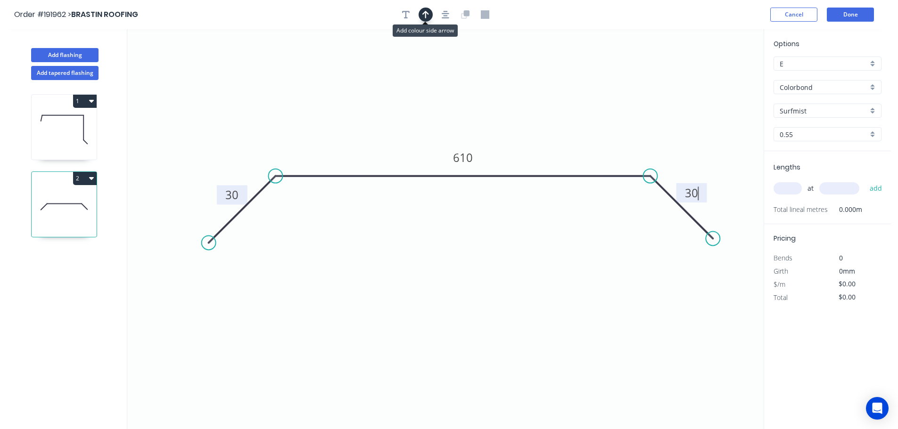
click at [426, 14] on icon "button" at bounding box center [425, 14] width 7 height 8
type input "$21.85"
click at [716, 74] on icon at bounding box center [716, 65] width 8 height 30
drag, startPoint x: 716, startPoint y: 74, endPoint x: 575, endPoint y: 111, distance: 145.9
click at [576, 103] on icon at bounding box center [584, 95] width 27 height 27
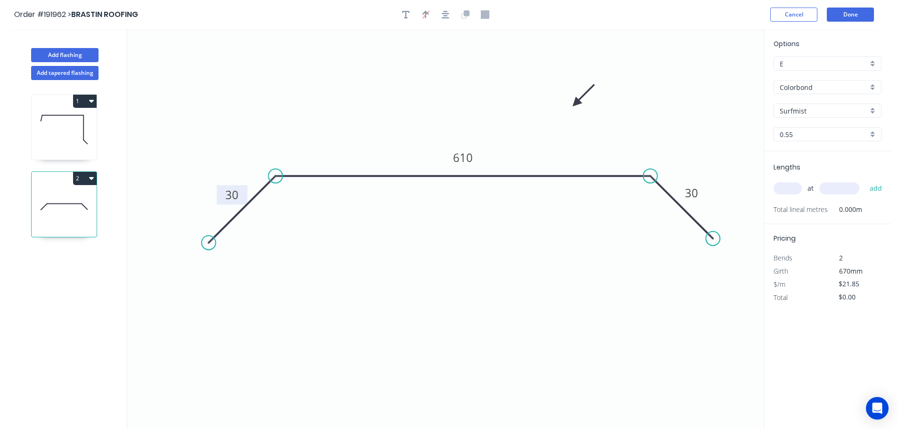
click at [781, 190] on input "text" at bounding box center [787, 188] width 28 height 12
type input "4"
type input "4000"
click at [865, 180] on button "add" at bounding box center [876, 188] width 22 height 16
type input "$349.60"
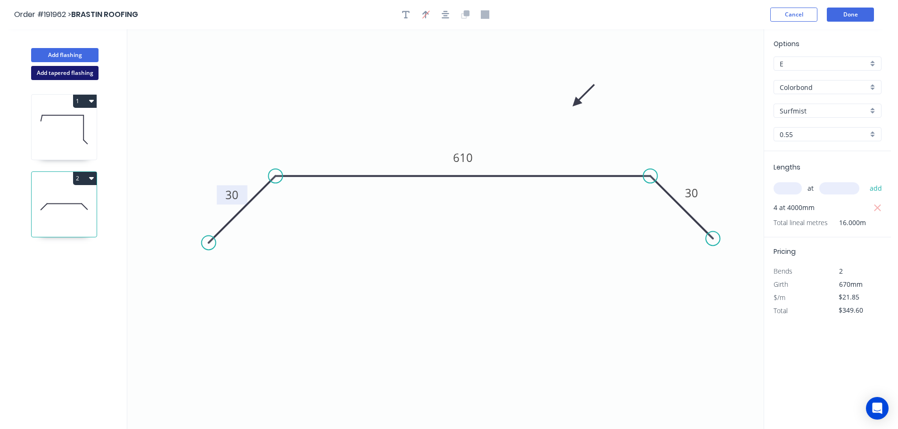
click at [63, 73] on button "Add tapered flashing" at bounding box center [64, 73] width 67 height 14
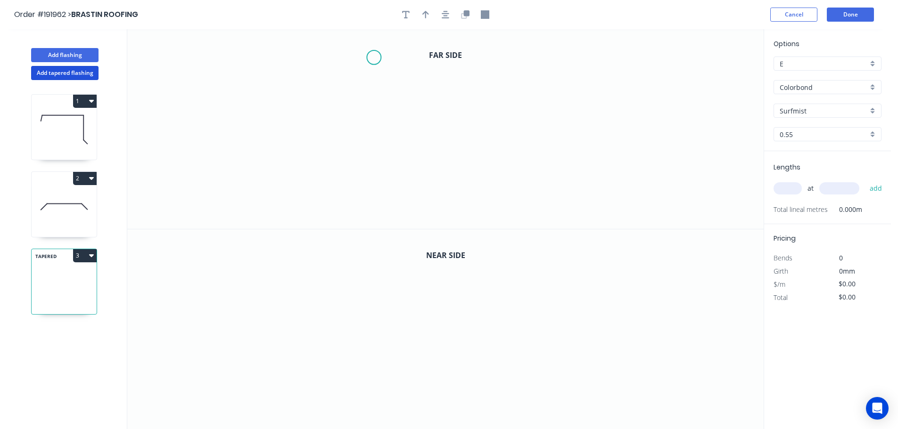
click at [374, 57] on icon "0" at bounding box center [445, 129] width 636 height 200
click at [392, 145] on icon "0" at bounding box center [445, 129] width 636 height 200
click at [549, 154] on icon "0 ?" at bounding box center [445, 129] width 636 height 200
click at [547, 224] on icon "0 ? ? ? º" at bounding box center [445, 129] width 636 height 200
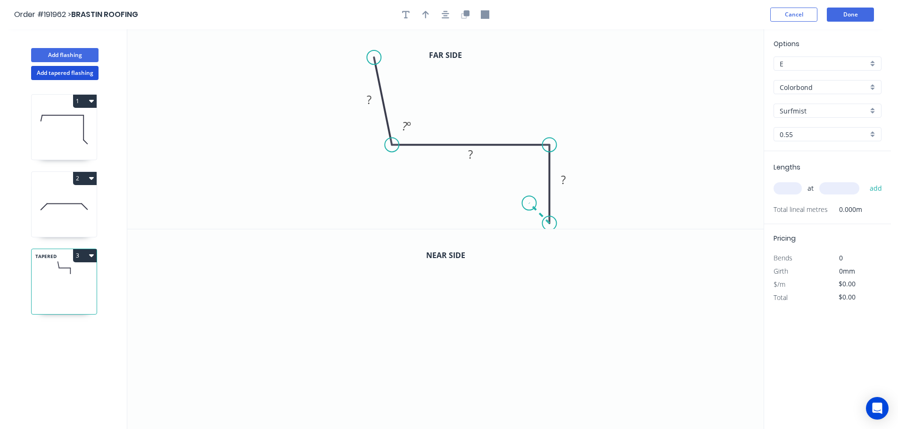
click at [529, 203] on icon at bounding box center [539, 213] width 20 height 20
click at [367, 96] on tspan "?" at bounding box center [369, 100] width 5 height 16
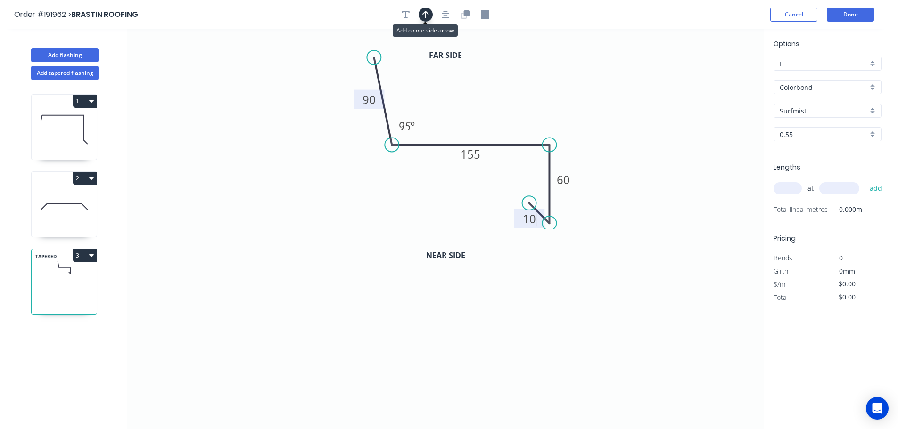
click at [426, 13] on icon "button" at bounding box center [425, 15] width 7 height 8
click at [717, 74] on icon at bounding box center [716, 65] width 8 height 30
drag, startPoint x: 717, startPoint y: 74, endPoint x: 565, endPoint y: 92, distance: 152.4
click at [582, 94] on icon at bounding box center [595, 87] width 27 height 27
drag, startPoint x: 465, startPoint y: 12, endPoint x: 457, endPoint y: 39, distance: 27.4
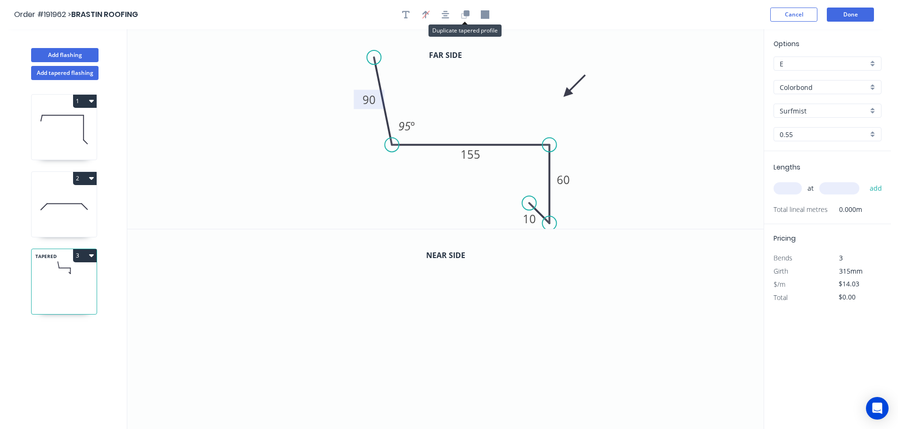
click at [465, 13] on icon "button" at bounding box center [467, 13] width 6 height 6
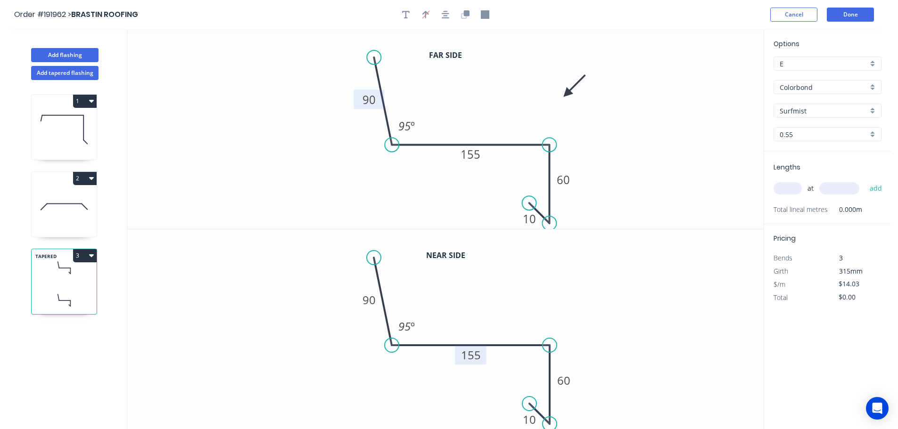
click at [472, 352] on tspan "155" at bounding box center [471, 355] width 20 height 16
click at [791, 188] on input "text" at bounding box center [787, 188] width 28 height 12
click at [865, 180] on button "add" at bounding box center [876, 188] width 22 height 16
click at [58, 54] on button "Add flashing" at bounding box center [64, 55] width 67 height 14
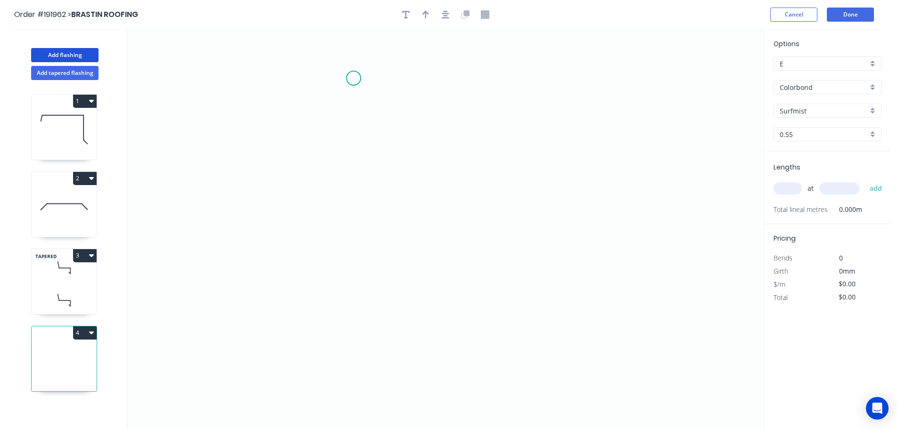
click at [353, 78] on icon "0" at bounding box center [445, 229] width 636 height 400
click at [379, 221] on icon "0" at bounding box center [445, 229] width 636 height 400
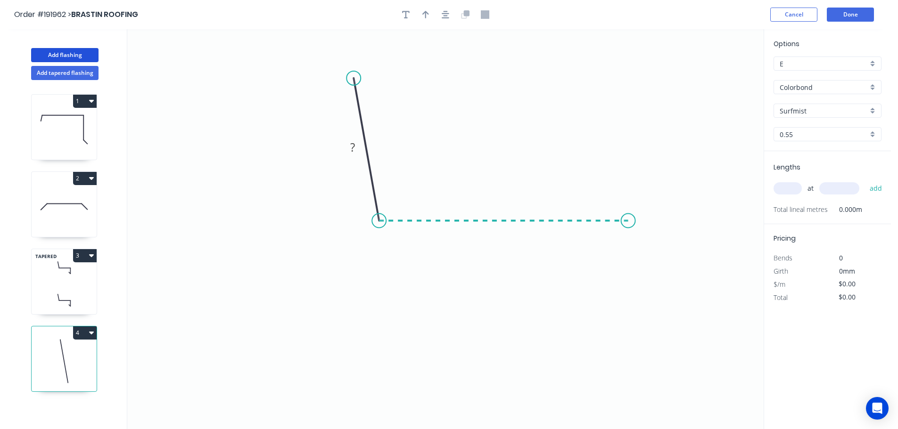
click at [628, 216] on icon "0 ?" at bounding box center [445, 229] width 636 height 400
click at [622, 335] on icon "0 ? ? ? º" at bounding box center [445, 229] width 636 height 400
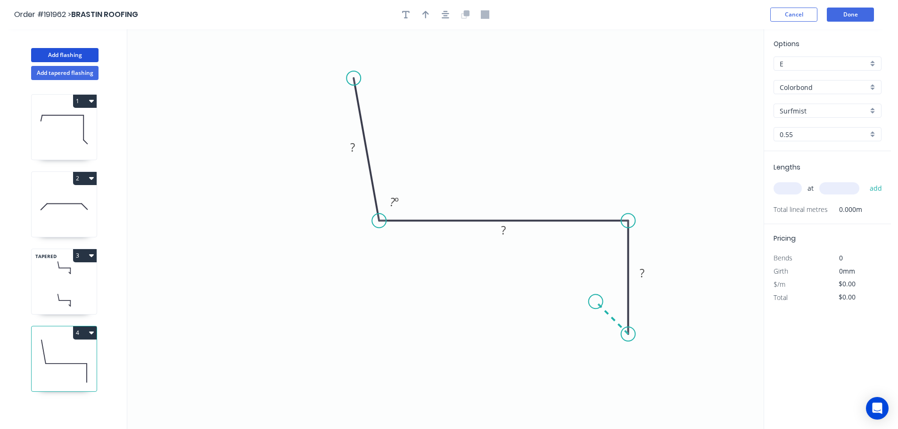
click at [596, 302] on icon "0 ? ? ? ? º" at bounding box center [445, 229] width 636 height 400
click at [596, 302] on circle at bounding box center [596, 302] width 14 height 14
click at [351, 147] on tspan "?" at bounding box center [352, 147] width 5 height 16
click at [426, 18] on icon "button" at bounding box center [425, 14] width 7 height 8
click at [718, 75] on icon at bounding box center [716, 65] width 8 height 30
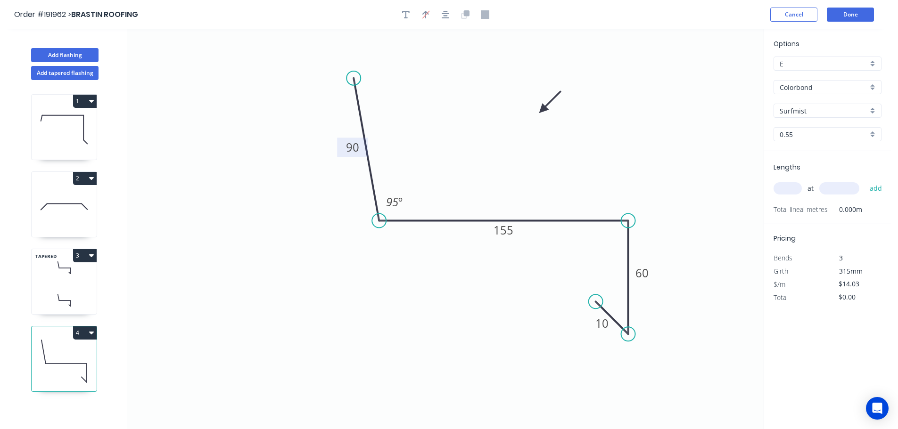
drag, startPoint x: 718, startPoint y: 75, endPoint x: 526, endPoint y: 114, distance: 195.6
click at [536, 113] on icon at bounding box center [549, 102] width 27 height 27
click at [788, 187] on input "text" at bounding box center [787, 188] width 28 height 12
click at [865, 180] on button "add" at bounding box center [876, 188] width 22 height 16
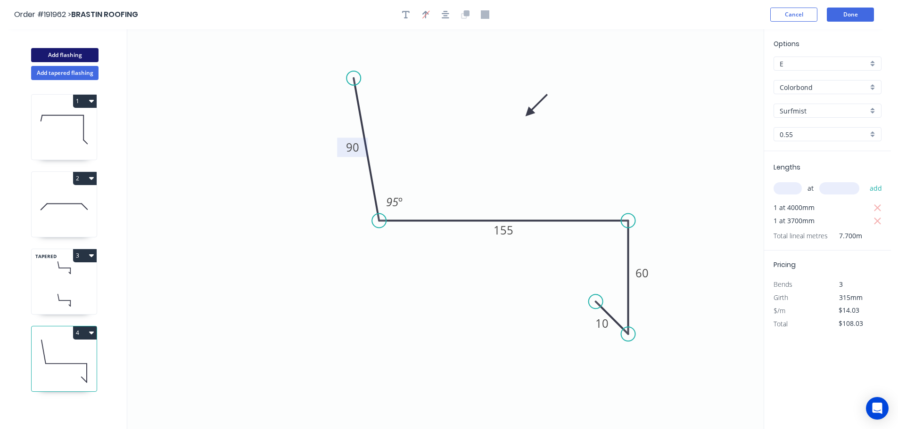
click at [70, 54] on button "Add flashing" at bounding box center [64, 55] width 67 height 14
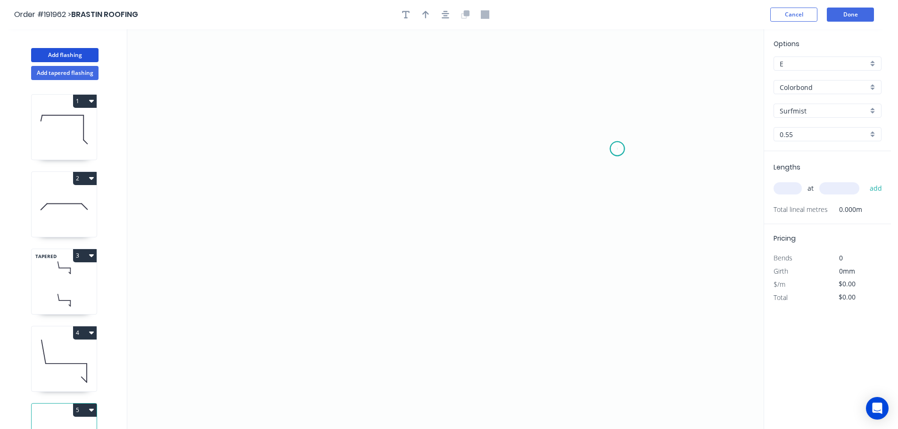
click at [617, 149] on icon "0" at bounding box center [445, 229] width 636 height 400
click at [398, 134] on icon "0" at bounding box center [445, 229] width 636 height 400
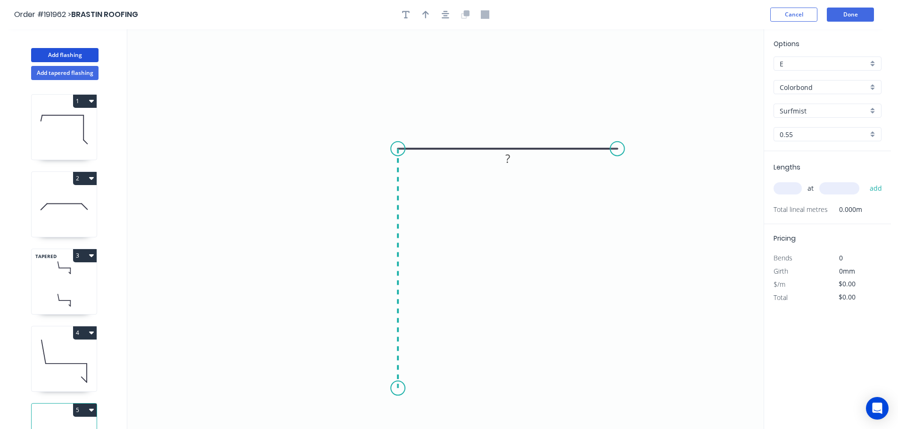
click at [401, 389] on icon "0 ?" at bounding box center [445, 229] width 636 height 400
click at [401, 389] on circle at bounding box center [398, 388] width 14 height 14
click at [383, 262] on tspan "?" at bounding box center [383, 264] width 5 height 16
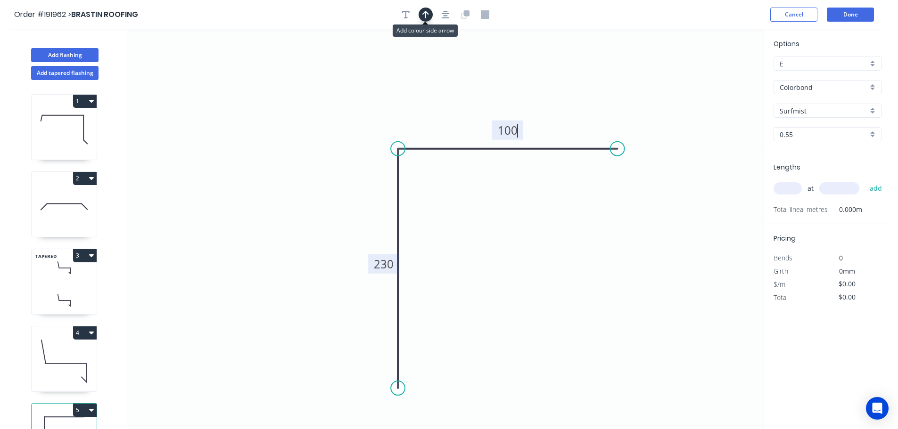
click at [426, 14] on icon "button" at bounding box center [425, 15] width 7 height 8
drag, startPoint x: 715, startPoint y: 74, endPoint x: 339, endPoint y: 120, distance: 379.4
click at [339, 120] on icon at bounding box center [339, 109] width 8 height 30
click at [787, 189] on input "text" at bounding box center [787, 188] width 28 height 12
click at [865, 180] on button "add" at bounding box center [876, 188] width 22 height 16
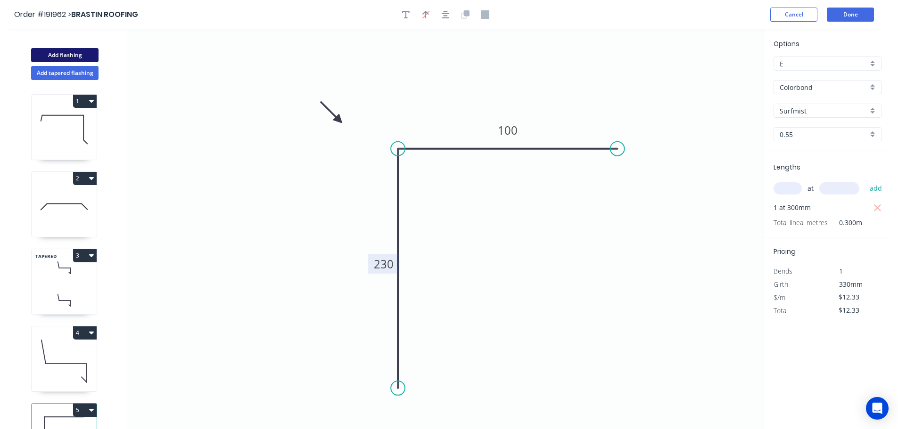
click at [60, 53] on button "Add flashing" at bounding box center [64, 55] width 67 height 14
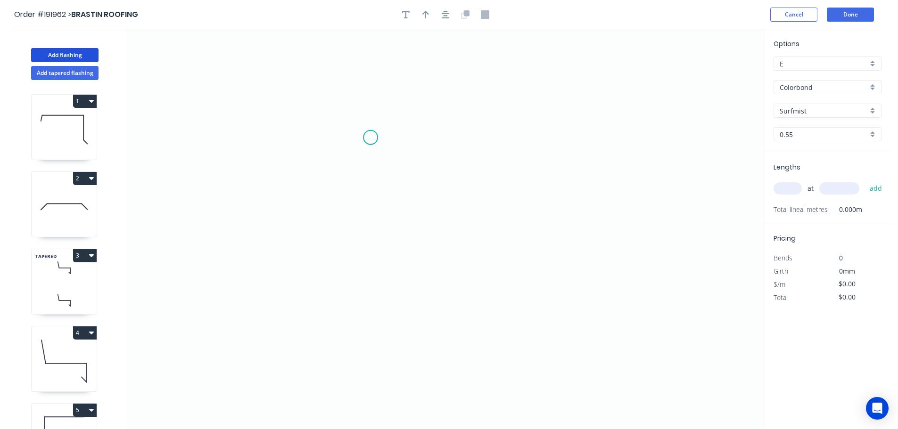
click at [377, 137] on icon "0" at bounding box center [445, 229] width 636 height 400
click at [530, 112] on icon "0" at bounding box center [445, 229] width 636 height 400
click at [517, 374] on icon "0 ?" at bounding box center [445, 229] width 636 height 400
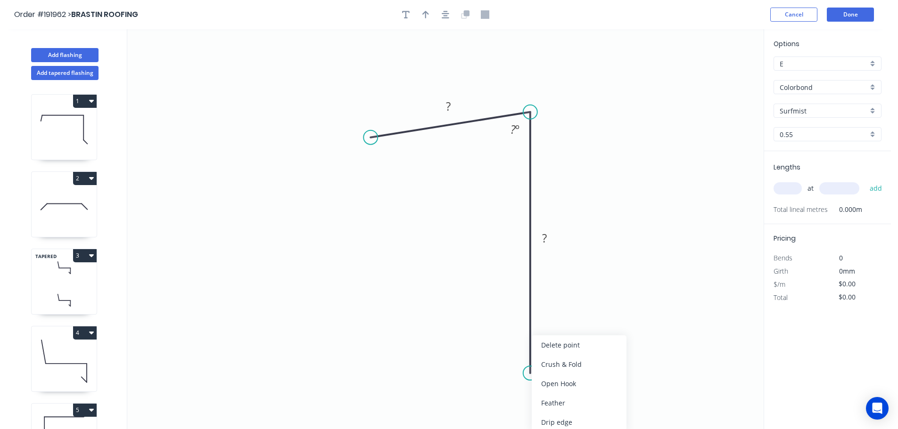
click at [553, 364] on div "Crush & Fold" at bounding box center [579, 364] width 95 height 19
click at [554, 382] on div "Delete point" at bounding box center [576, 382] width 95 height 19
click at [532, 114] on circle at bounding box center [530, 112] width 14 height 14
click at [534, 366] on icon "0 ?" at bounding box center [445, 229] width 636 height 400
click at [559, 364] on div "Crush & Fold" at bounding box center [581, 364] width 95 height 19
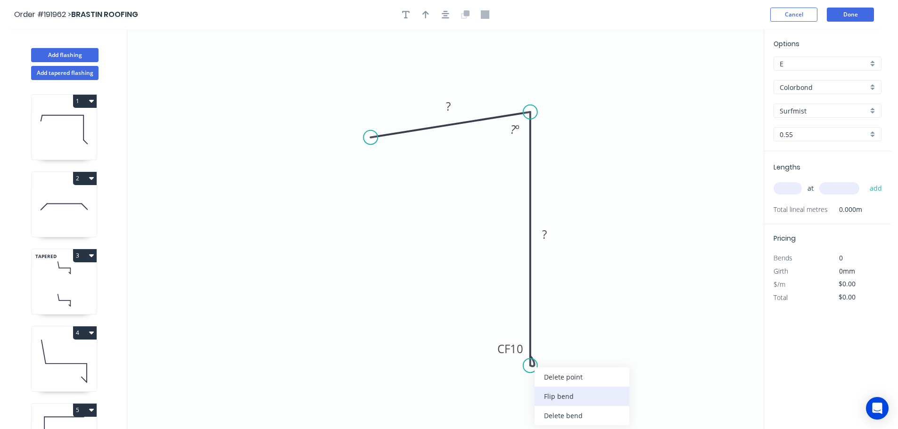
click at [556, 396] on div "Flip bend" at bounding box center [581, 396] width 95 height 19
drag, startPoint x: 566, startPoint y: 350, endPoint x: 499, endPoint y: 357, distance: 67.7
click at [499, 357] on rect at bounding box center [483, 355] width 38 height 19
click at [491, 354] on tspan "10" at bounding box center [489, 356] width 13 height 16
click at [425, 16] on icon "button" at bounding box center [425, 14] width 7 height 8
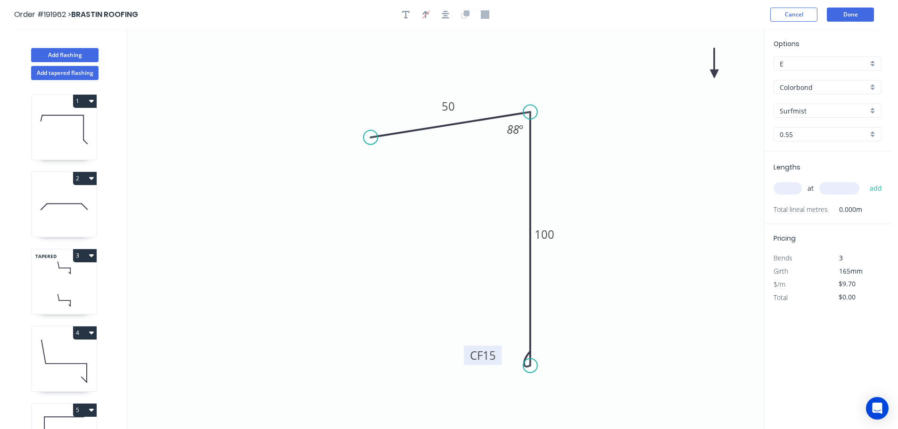
click at [714, 74] on icon at bounding box center [714, 63] width 8 height 30
drag, startPoint x: 714, startPoint y: 74, endPoint x: 590, endPoint y: 102, distance: 127.0
click at [590, 102] on icon at bounding box center [603, 92] width 27 height 27
click at [785, 184] on input "text" at bounding box center [787, 188] width 28 height 12
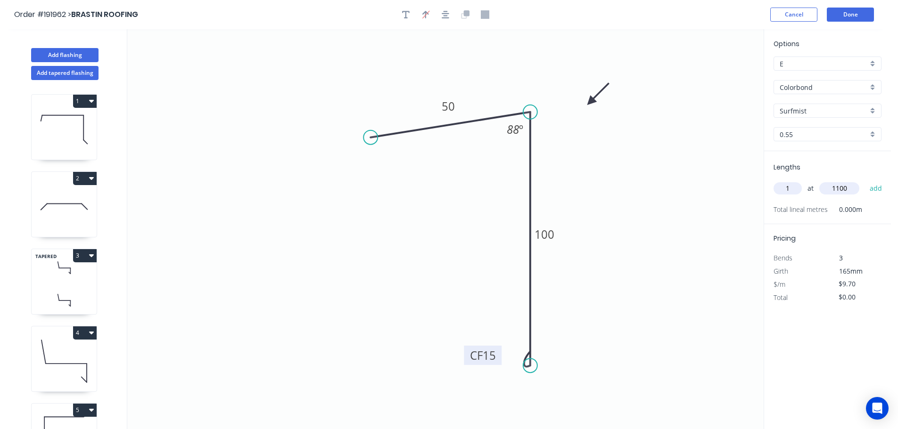
click at [865, 180] on button "add" at bounding box center [876, 188] width 22 height 16
click at [73, 360] on icon at bounding box center [64, 361] width 65 height 60
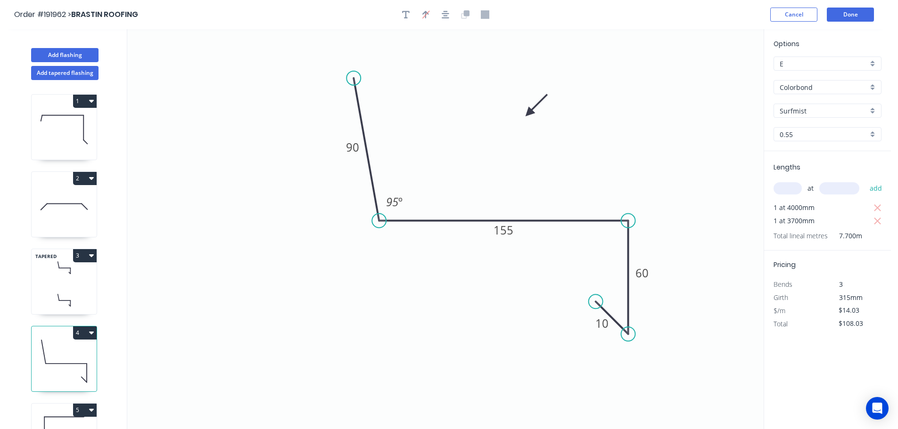
click at [92, 333] on icon "button" at bounding box center [91, 333] width 5 height 3
click at [47, 355] on div "Duplicate" at bounding box center [52, 357] width 73 height 14
click at [506, 230] on tspan "155" at bounding box center [503, 230] width 20 height 16
click at [779, 188] on input "text" at bounding box center [787, 188] width 28 height 12
click at [865, 180] on button "add" at bounding box center [876, 188] width 22 height 16
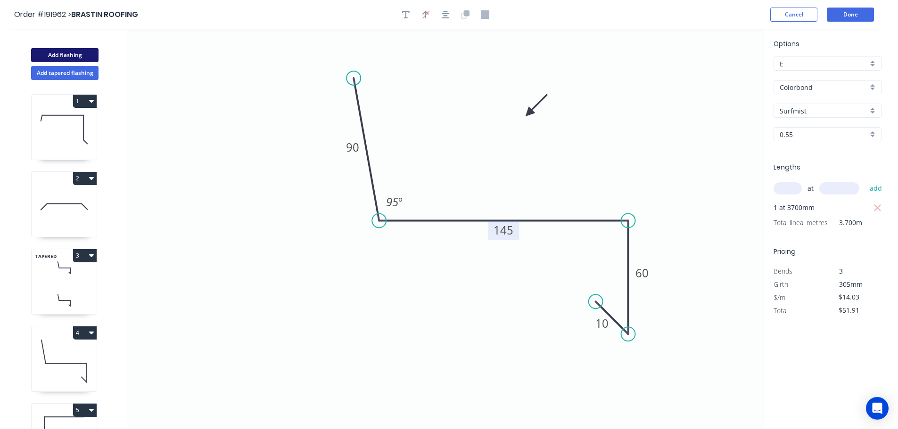
click at [71, 54] on button "Add flashing" at bounding box center [64, 55] width 67 height 14
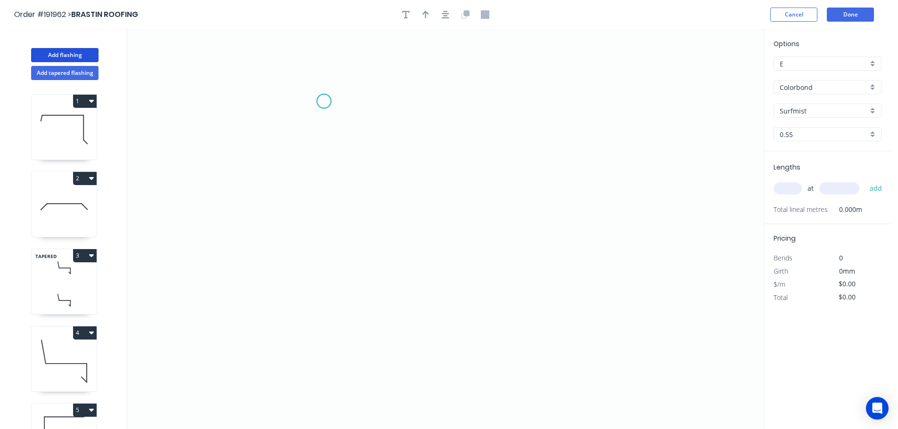
click at [325, 101] on icon "0" at bounding box center [445, 229] width 636 height 400
click at [467, 95] on icon "0" at bounding box center [445, 229] width 636 height 400
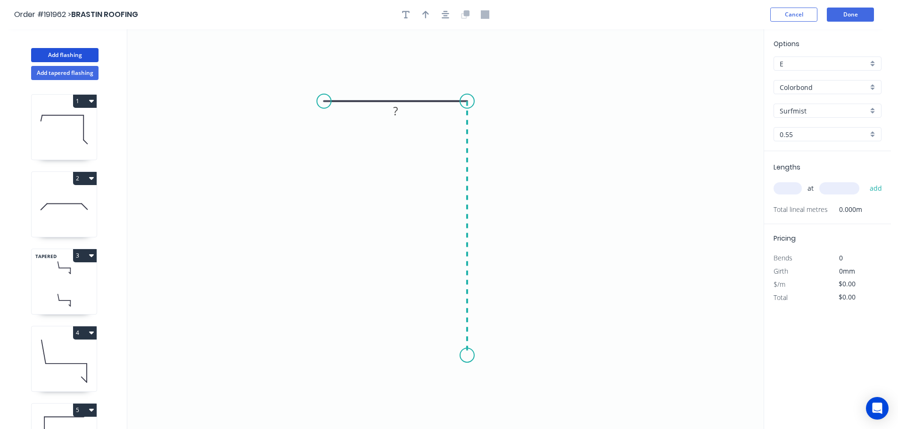
click at [471, 356] on icon "0 ?" at bounding box center [445, 229] width 636 height 400
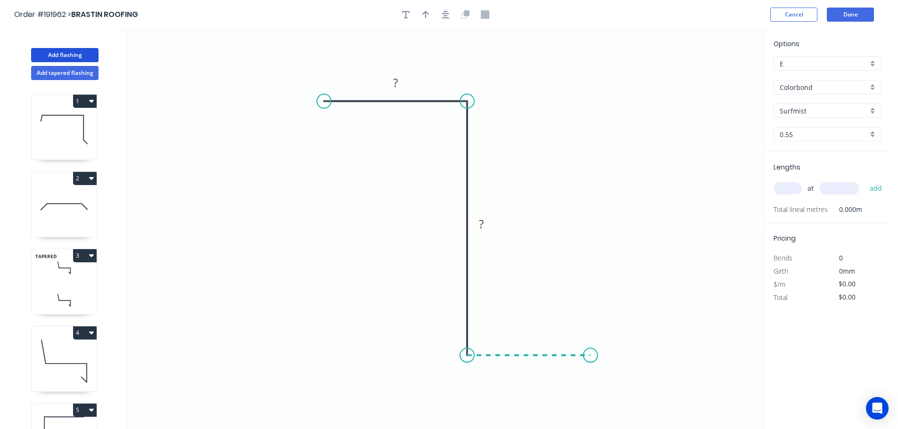
click at [590, 358] on icon "0 ? ?" at bounding box center [445, 229] width 636 height 400
click at [566, 334] on icon "0 ? ? ?" at bounding box center [445, 229] width 636 height 400
click at [566, 334] on circle at bounding box center [566, 331] width 14 height 14
click at [398, 82] on rect at bounding box center [395, 83] width 19 height 13
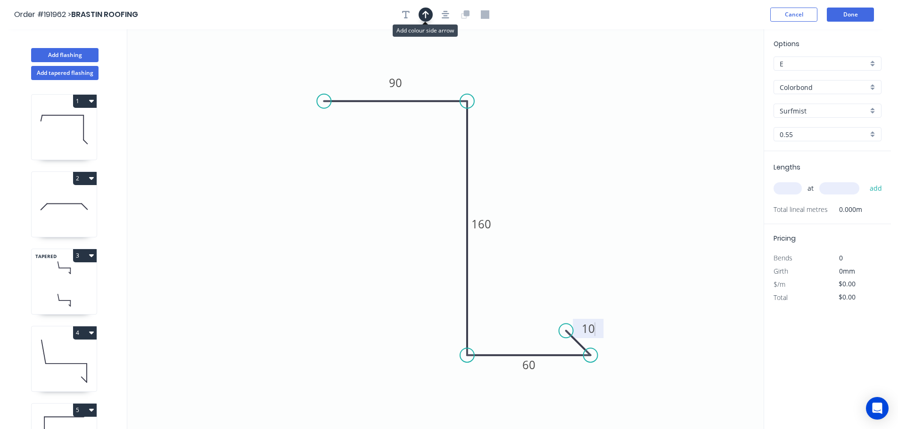
click at [427, 16] on icon "button" at bounding box center [425, 14] width 7 height 8
drag, startPoint x: 716, startPoint y: 75, endPoint x: 371, endPoint y: 228, distance: 376.8
click at [371, 228] on icon at bounding box center [371, 217] width 8 height 30
click at [786, 189] on input "text" at bounding box center [787, 188] width 28 height 12
click at [865, 180] on button "add" at bounding box center [876, 188] width 22 height 16
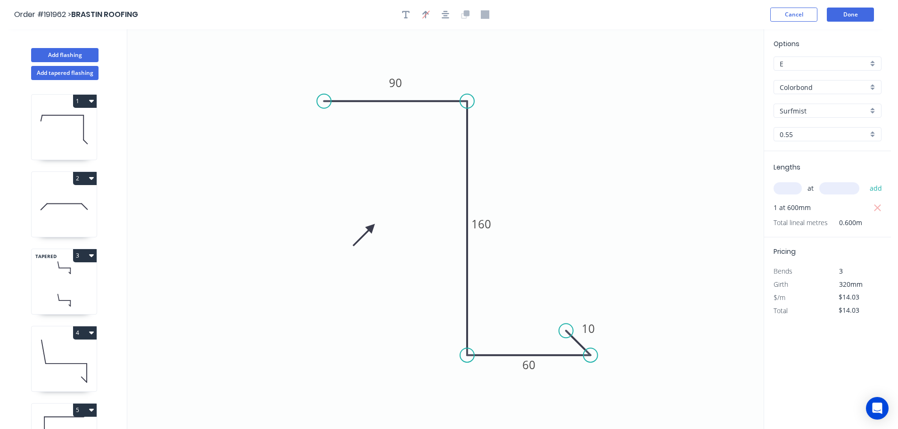
click at [93, 256] on icon "button" at bounding box center [91, 256] width 5 height 8
click at [39, 276] on div "Duplicate" at bounding box center [52, 279] width 73 height 14
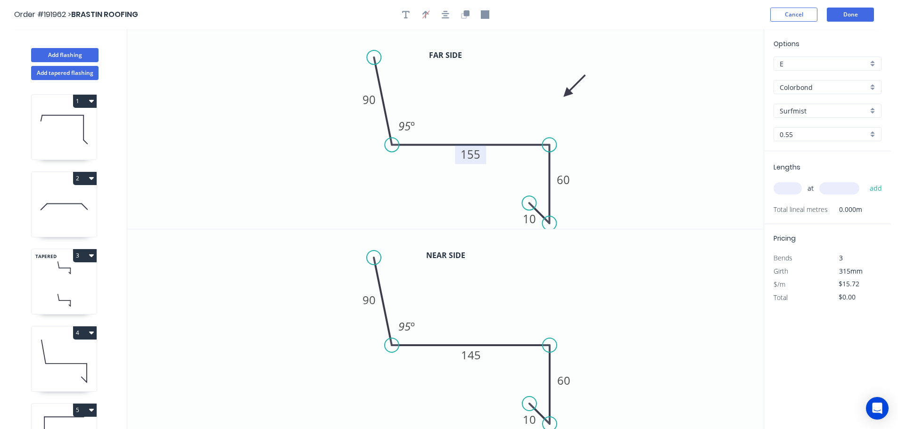
click at [475, 155] on tspan "155" at bounding box center [470, 155] width 20 height 16
click at [473, 356] on tspan "145" at bounding box center [471, 355] width 20 height 16
click at [791, 188] on input "text" at bounding box center [787, 188] width 28 height 12
click at [865, 180] on button "add" at bounding box center [876, 188] width 22 height 16
click at [71, 56] on button "Add flashing" at bounding box center [64, 55] width 67 height 14
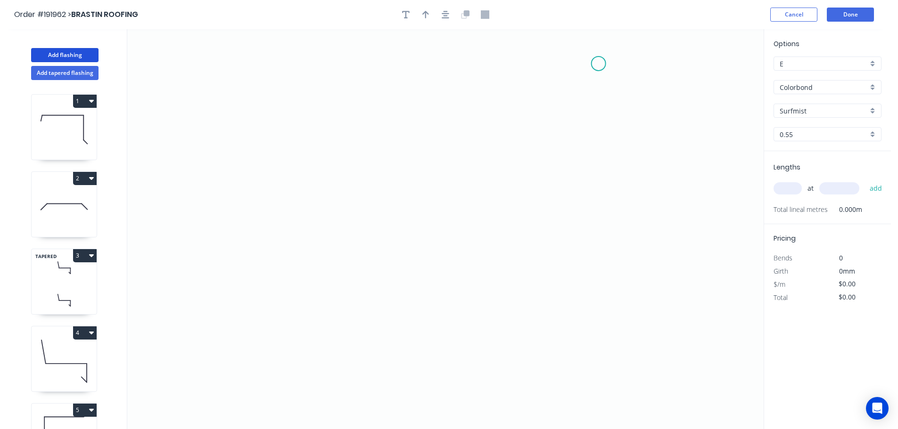
click at [600, 63] on icon "0" at bounding box center [445, 229] width 636 height 400
click at [607, 315] on icon "0" at bounding box center [445, 229] width 636 height 400
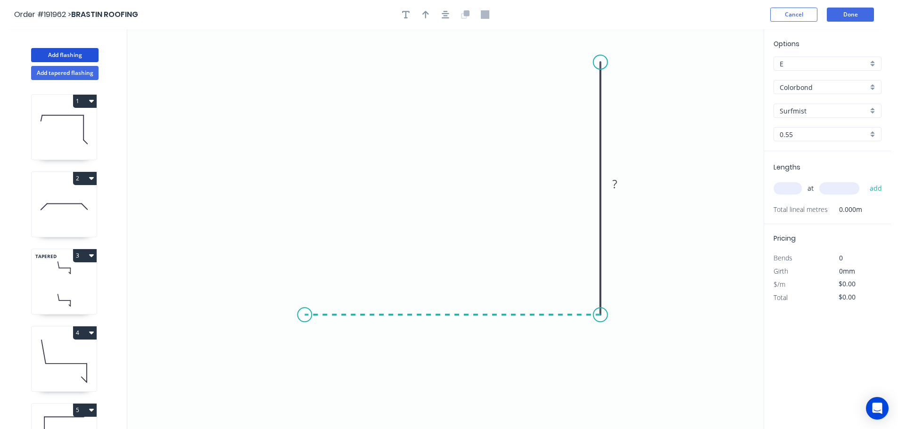
click at [305, 314] on icon "0 ?" at bounding box center [445, 229] width 636 height 400
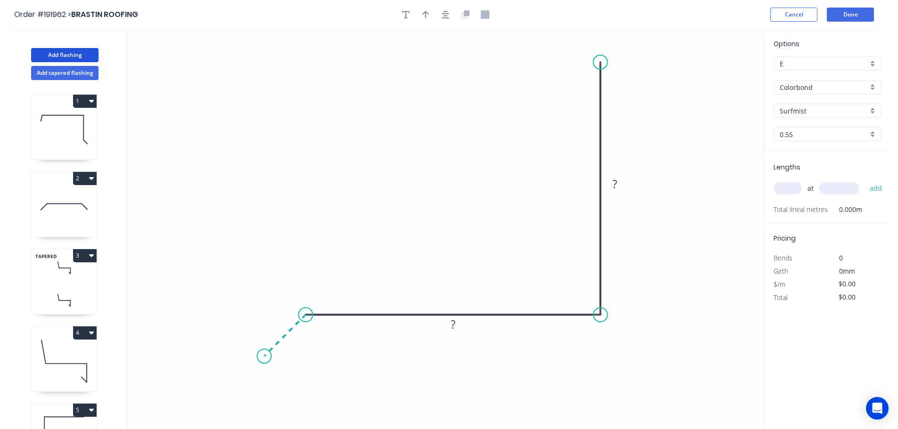
click at [264, 360] on icon "0 ? ?" at bounding box center [445, 229] width 636 height 400
click at [274, 320] on tspan "?" at bounding box center [274, 321] width 5 height 16
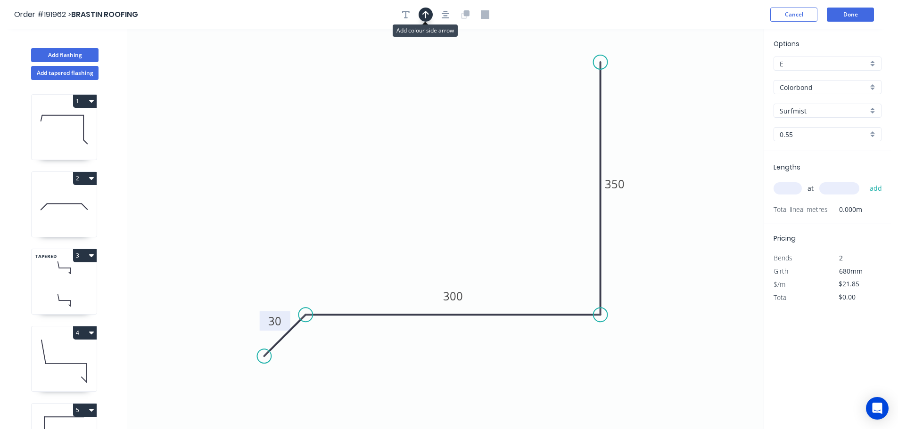
click at [421, 14] on button "button" at bounding box center [425, 15] width 14 height 14
drag, startPoint x: 714, startPoint y: 74, endPoint x: 437, endPoint y: 161, distance: 290.0
click at [437, 161] on icon at bounding box center [439, 150] width 8 height 30
click at [791, 187] on input "text" at bounding box center [787, 188] width 28 height 12
click at [865, 180] on button "add" at bounding box center [876, 188] width 22 height 16
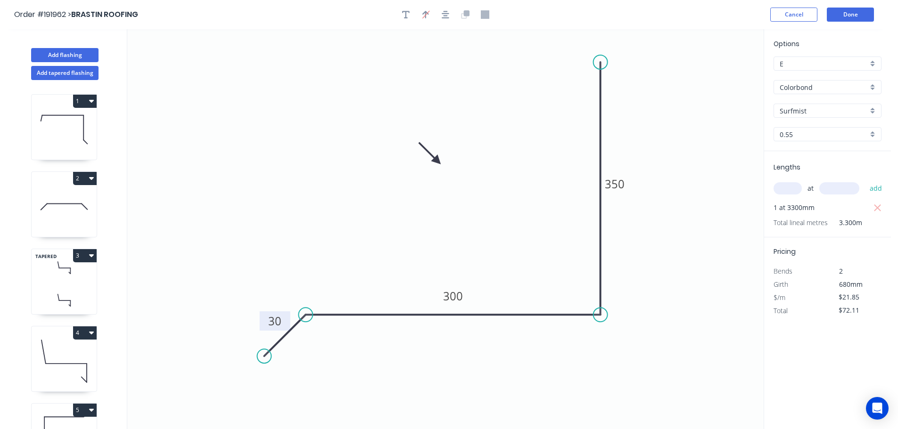
click at [90, 332] on icon "button" at bounding box center [91, 333] width 5 height 3
click at [39, 357] on div "Duplicate" at bounding box center [52, 357] width 73 height 14
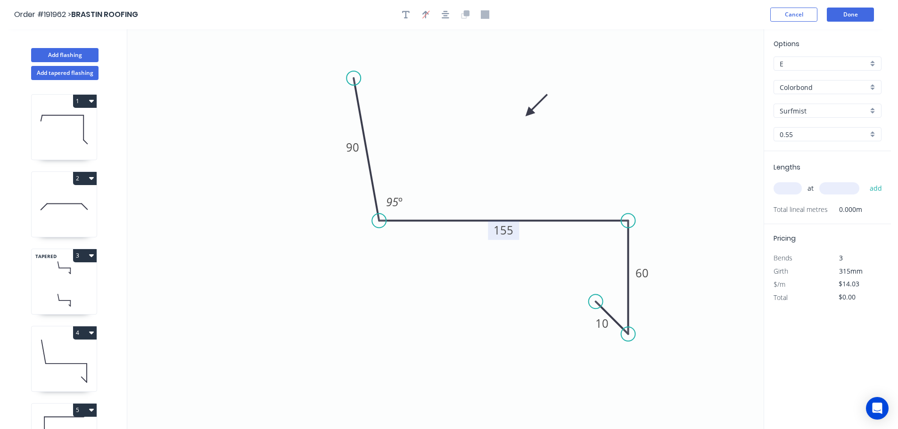
click at [506, 234] on tspan "155" at bounding box center [503, 230] width 20 height 16
click at [787, 188] on input "text" at bounding box center [787, 188] width 28 height 12
click at [865, 180] on button "add" at bounding box center [876, 188] width 22 height 16
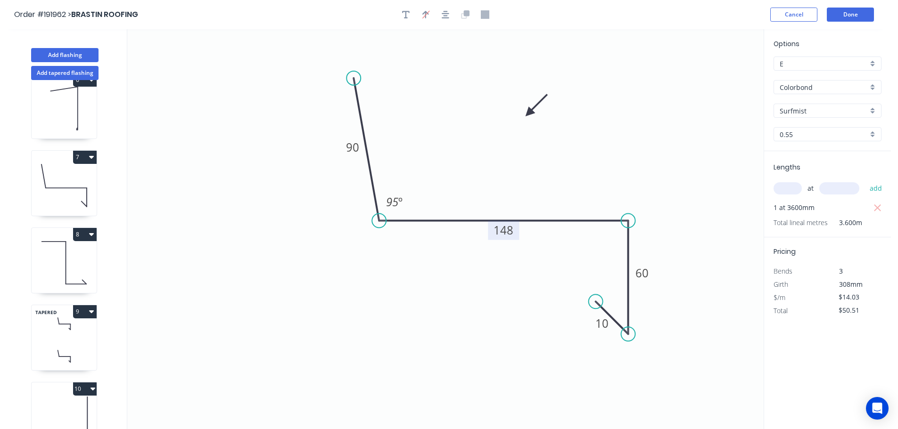
scroll to position [424, 0]
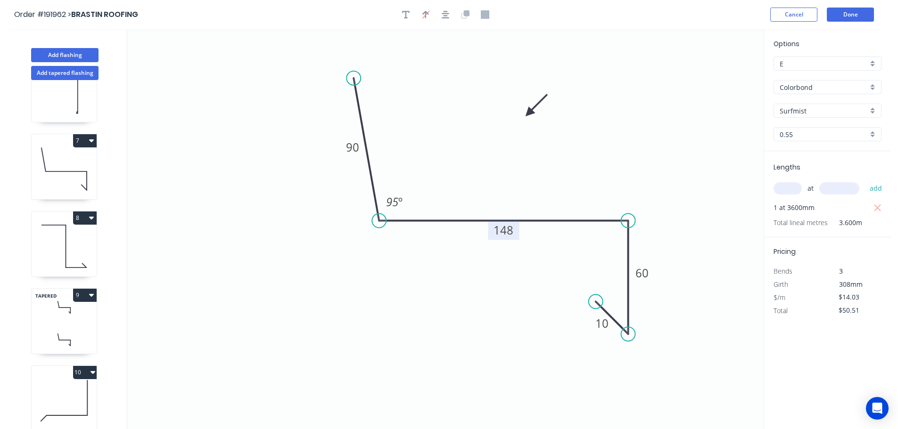
click at [91, 219] on icon "button" at bounding box center [91, 218] width 5 height 3
click at [32, 243] on div "Duplicate" at bounding box center [52, 242] width 73 height 14
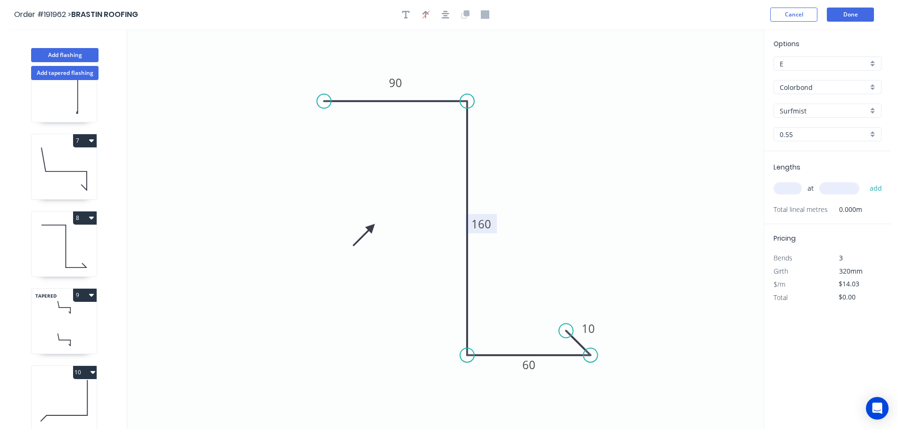
click at [481, 227] on tspan "160" at bounding box center [481, 224] width 20 height 16
click at [780, 187] on input "text" at bounding box center [787, 188] width 28 height 12
click at [865, 180] on button "add" at bounding box center [876, 188] width 22 height 16
click at [90, 294] on icon "button" at bounding box center [91, 295] width 5 height 3
click at [33, 319] on div "Duplicate" at bounding box center [52, 319] width 73 height 14
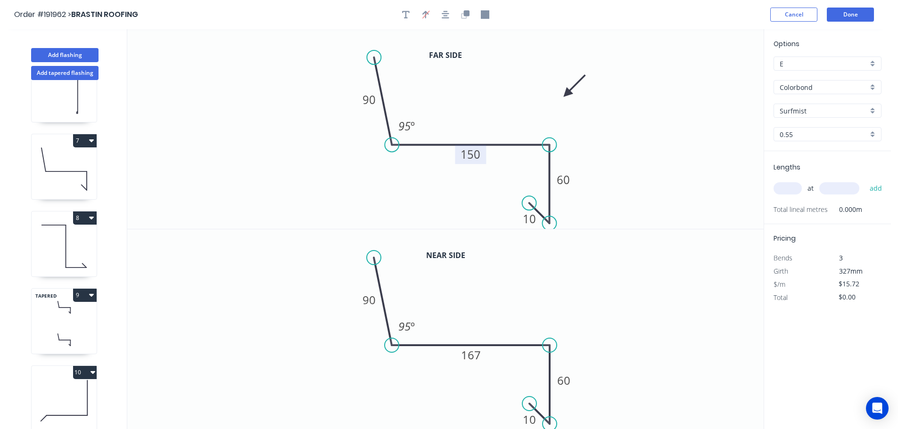
click at [471, 154] on tspan "150" at bounding box center [470, 155] width 20 height 16
click at [472, 358] on tspan "167" at bounding box center [471, 355] width 20 height 16
click at [788, 184] on input "text" at bounding box center [787, 188] width 28 height 12
click at [865, 180] on button "add" at bounding box center [876, 188] width 22 height 16
click at [66, 53] on button "Add flashing" at bounding box center [64, 55] width 67 height 14
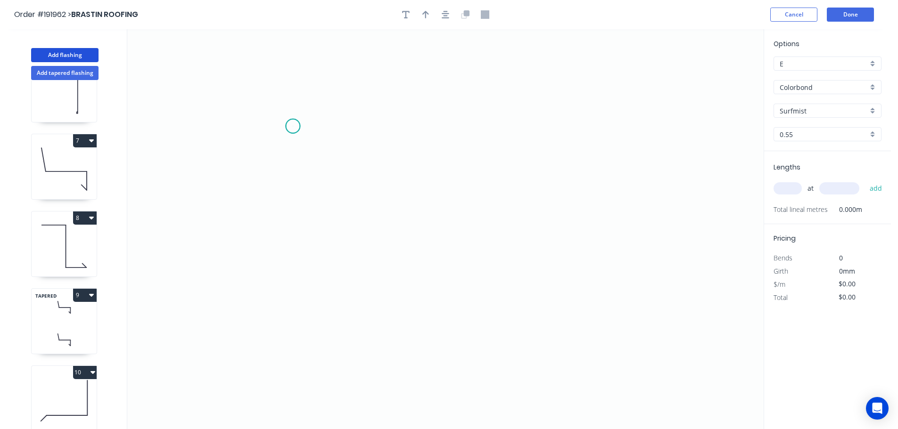
click at [293, 126] on icon "0" at bounding box center [445, 229] width 636 height 400
click at [336, 81] on icon "0" at bounding box center [445, 229] width 636 height 400
click at [602, 82] on icon "0 ?" at bounding box center [445, 229] width 636 height 400
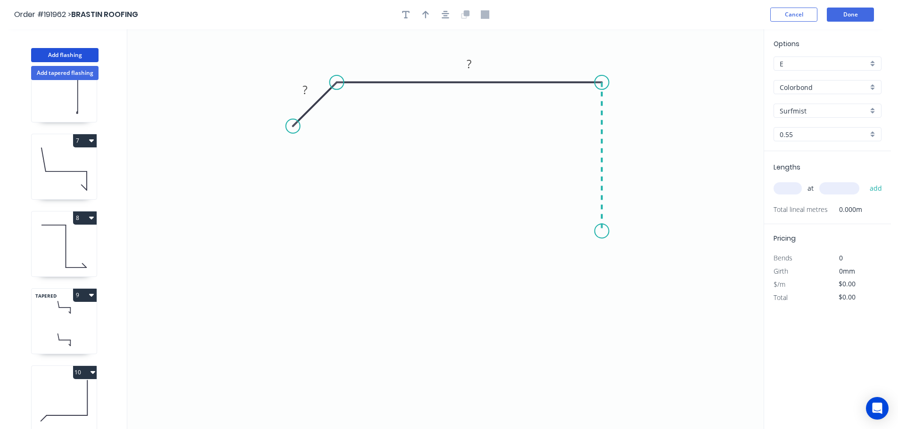
click at [593, 231] on icon "0 ? ?" at bounding box center [445, 229] width 636 height 400
click at [635, 262] on icon "0 ? ? ?" at bounding box center [445, 229] width 636 height 400
click at [602, 297] on icon "0 ? ? ? ?" at bounding box center [445, 229] width 636 height 400
click at [602, 297] on circle at bounding box center [602, 296] width 14 height 14
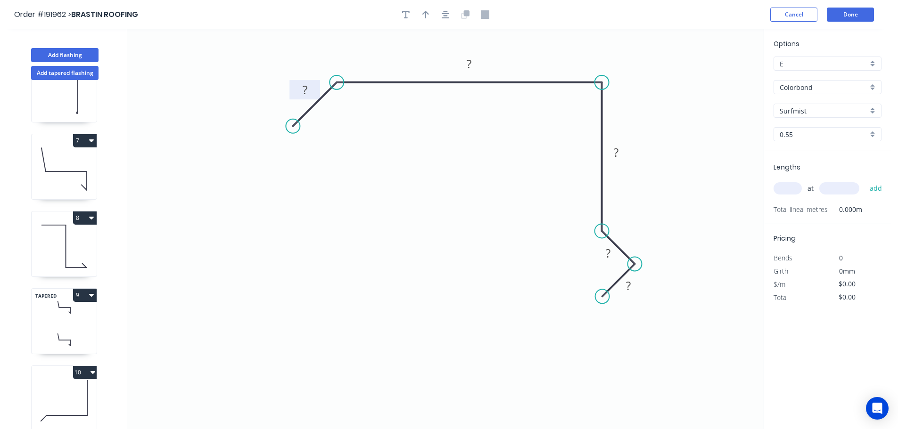
click at [305, 86] on tspan "?" at bounding box center [305, 90] width 5 height 16
click at [422, 15] on icon "button" at bounding box center [425, 14] width 7 height 8
click at [715, 75] on icon at bounding box center [716, 65] width 8 height 30
drag, startPoint x: 715, startPoint y: 75, endPoint x: 681, endPoint y: 77, distance: 34.4
click at [691, 76] on icon at bounding box center [704, 68] width 27 height 27
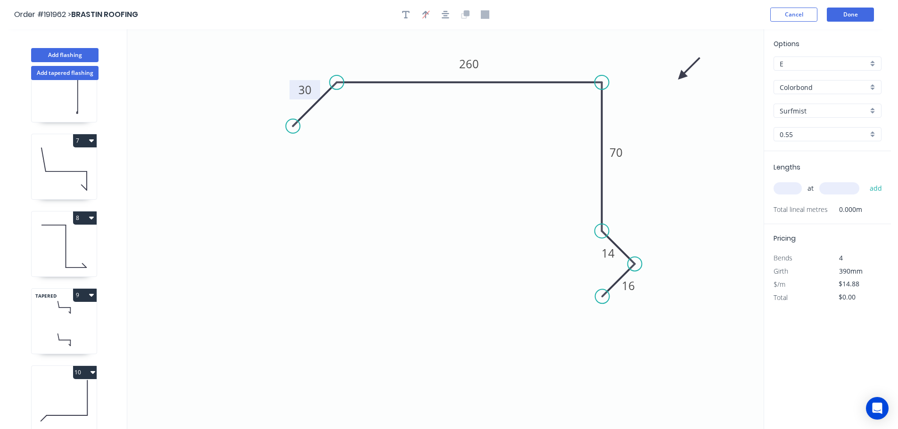
click at [781, 189] on input "text" at bounding box center [787, 188] width 28 height 12
click at [865, 180] on button "add" at bounding box center [876, 188] width 22 height 16
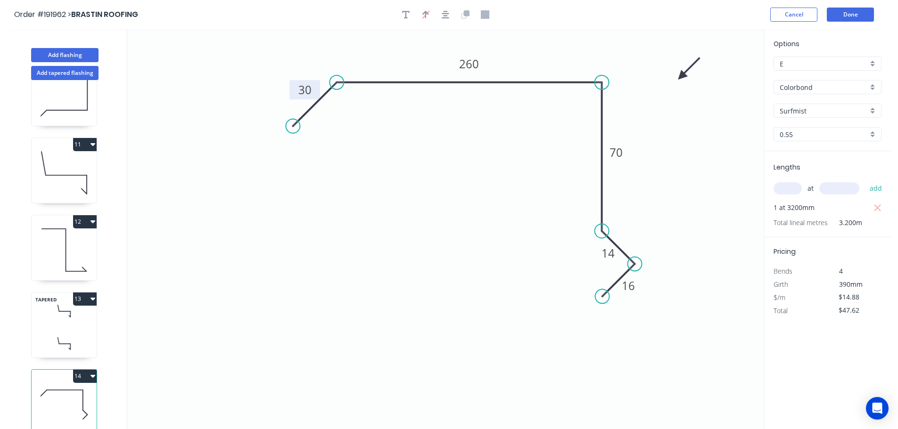
scroll to position [737, 0]
click at [65, 52] on button "Add flashing" at bounding box center [64, 55] width 67 height 14
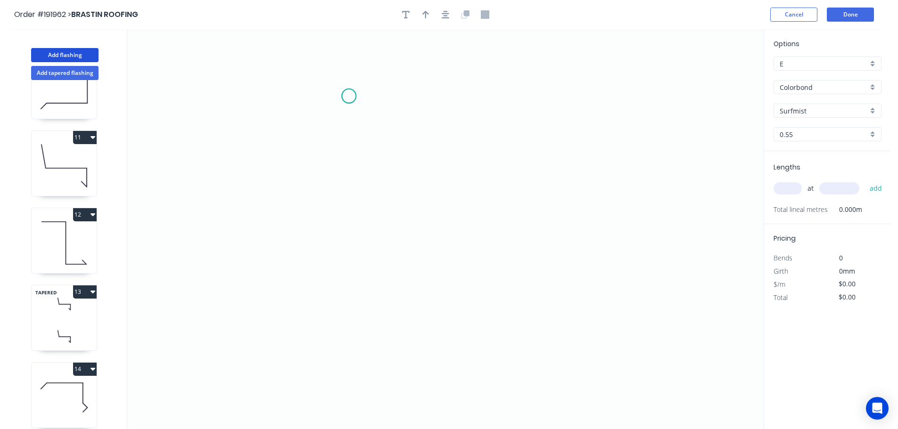
drag, startPoint x: 349, startPoint y: 96, endPoint x: 401, endPoint y: 95, distance: 52.3
click at [350, 96] on icon "0" at bounding box center [445, 229] width 636 height 400
click at [530, 80] on icon "0" at bounding box center [445, 229] width 636 height 400
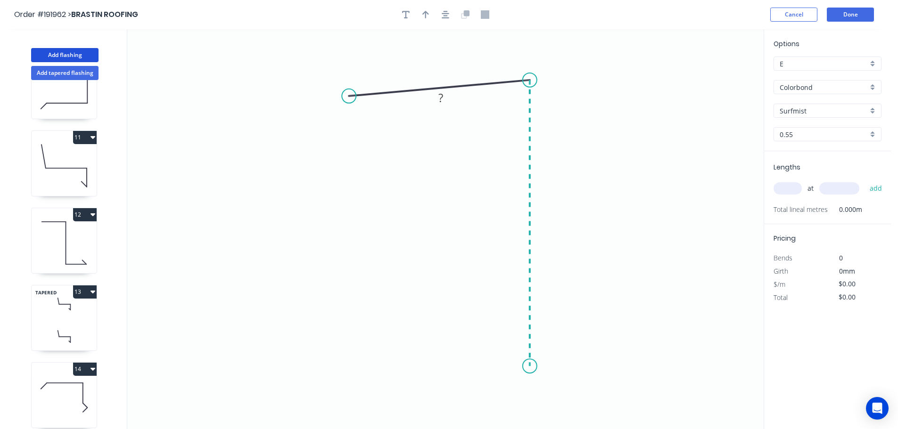
click at [531, 367] on icon "0 ?" at bounding box center [445, 229] width 636 height 400
click at [438, 68] on tspan "?" at bounding box center [437, 70] width 5 height 16
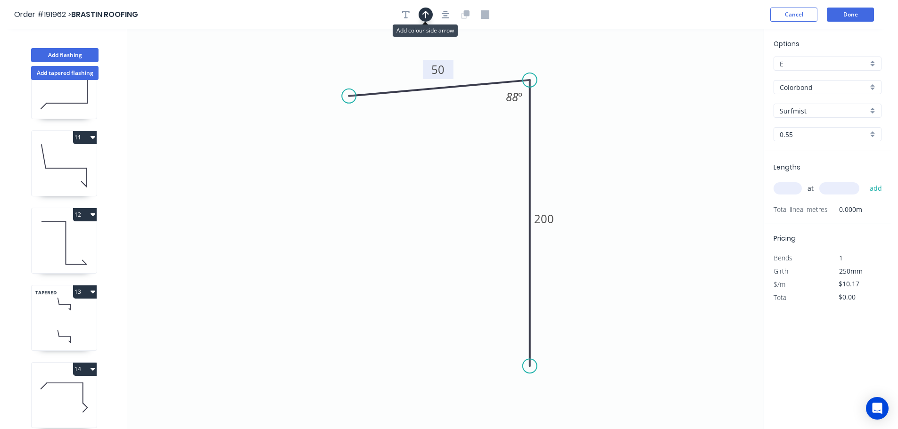
click at [426, 18] on icon "button" at bounding box center [425, 15] width 7 height 8
click at [715, 75] on icon at bounding box center [716, 65] width 8 height 30
drag, startPoint x: 715, startPoint y: 75, endPoint x: 614, endPoint y: 101, distance: 104.9
click at [622, 98] on icon at bounding box center [635, 85] width 27 height 27
click at [788, 186] on input "text" at bounding box center [787, 188] width 28 height 12
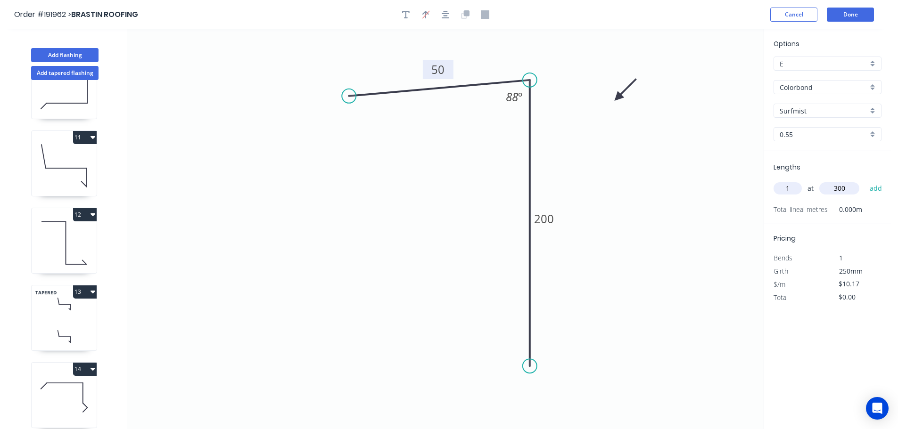
click at [865, 180] on button "add" at bounding box center [876, 188] width 22 height 16
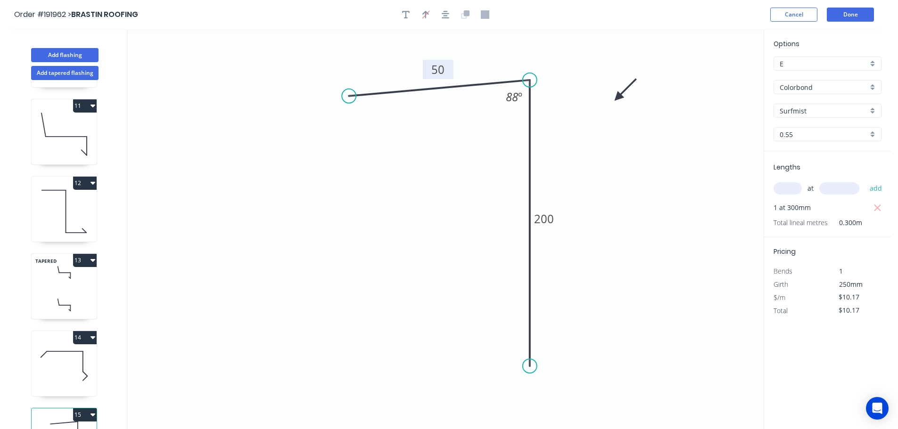
scroll to position [814, 0]
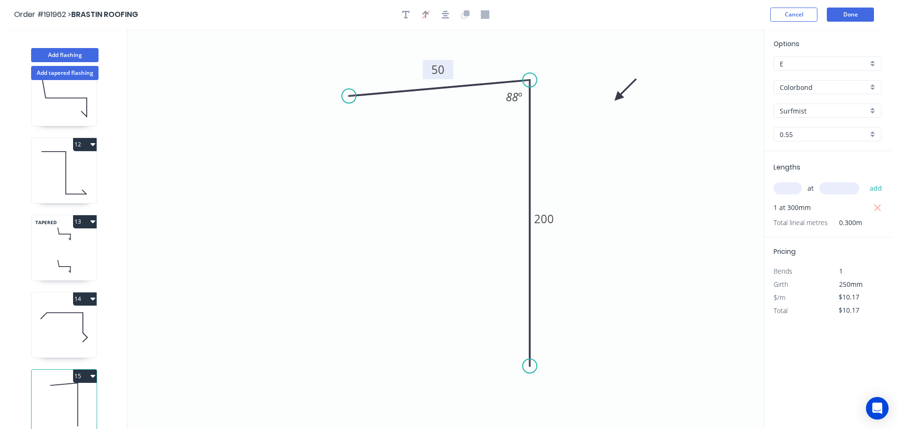
click at [93, 218] on icon "button" at bounding box center [92, 222] width 5 height 8
click at [29, 238] on div "Duplicate" at bounding box center [52, 245] width 73 height 14
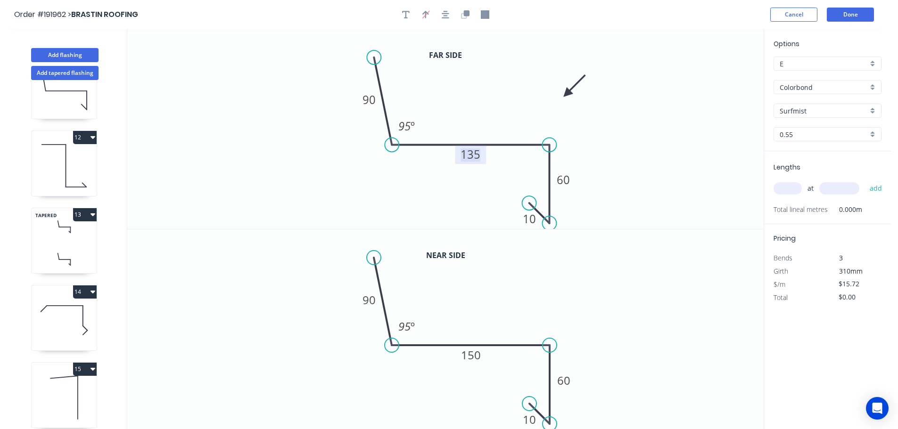
click at [473, 157] on tspan "135" at bounding box center [470, 155] width 20 height 16
click at [471, 359] on tspan "150" at bounding box center [471, 355] width 20 height 16
click at [786, 189] on input "text" at bounding box center [787, 188] width 28 height 12
click at [865, 180] on button "add" at bounding box center [876, 188] width 22 height 16
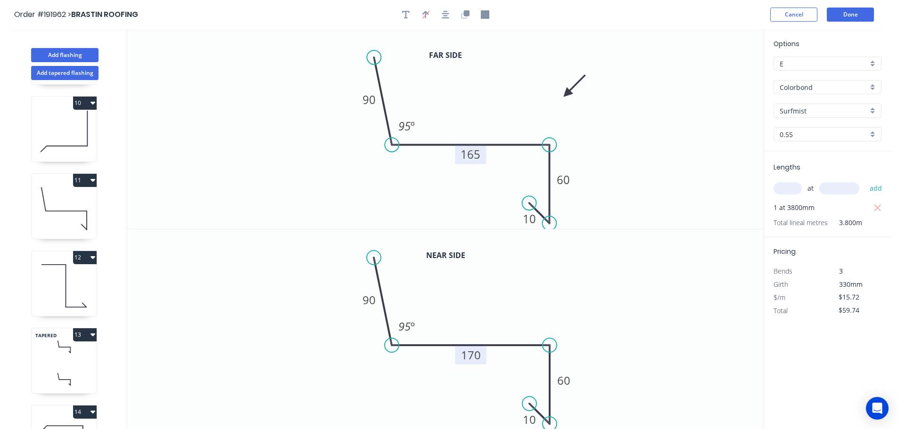
scroll to position [672, 0]
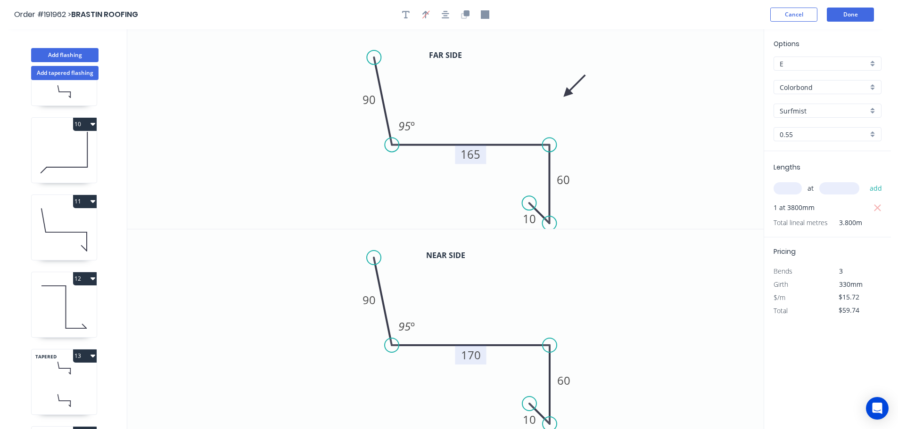
click at [93, 202] on icon "button" at bounding box center [92, 201] width 5 height 3
click at [33, 224] on div "Duplicate" at bounding box center [52, 225] width 73 height 14
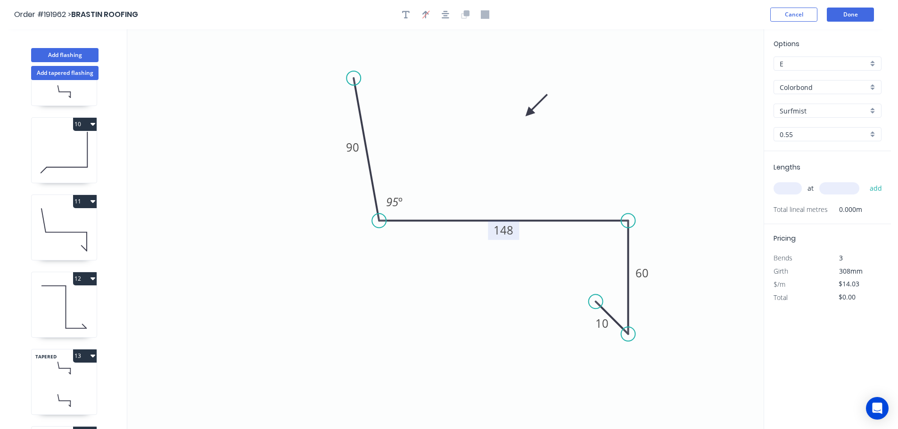
click at [506, 231] on tspan "148" at bounding box center [503, 230] width 20 height 16
click at [786, 189] on input "text" at bounding box center [787, 188] width 28 height 12
click at [865, 180] on button "add" at bounding box center [876, 188] width 22 height 16
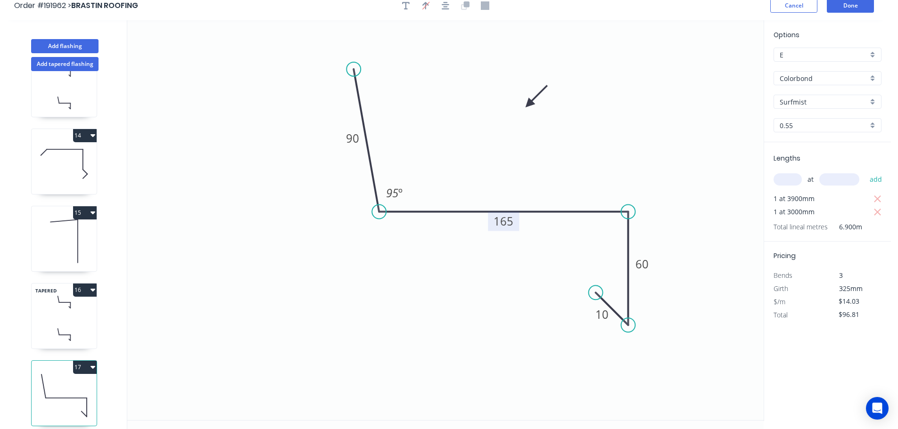
scroll to position [17, 0]
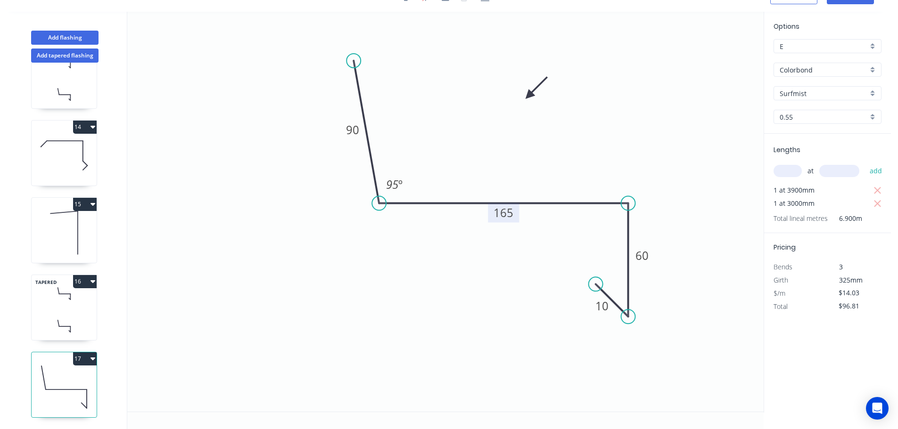
click at [92, 358] on icon "button" at bounding box center [92, 359] width 5 height 3
click at [34, 376] on div "Duplicate" at bounding box center [52, 383] width 73 height 14
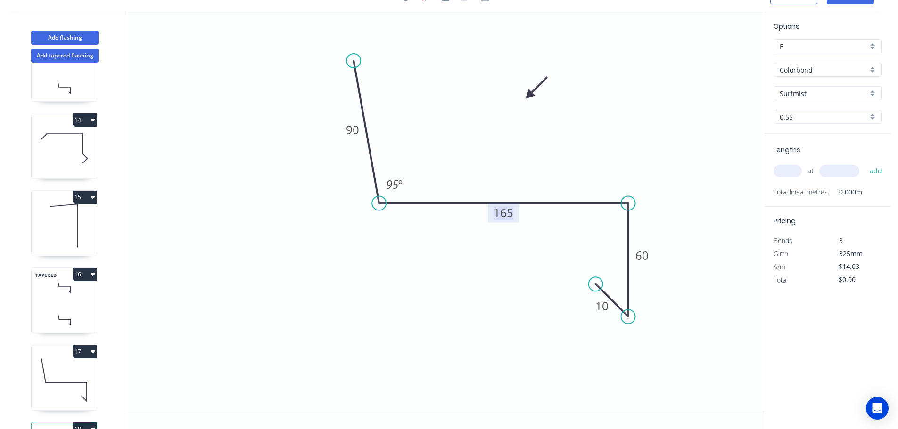
click at [507, 215] on tspan "165" at bounding box center [503, 213] width 20 height 16
click at [785, 168] on input "text" at bounding box center [787, 171] width 28 height 12
click at [865, 163] on button "add" at bounding box center [876, 171] width 22 height 16
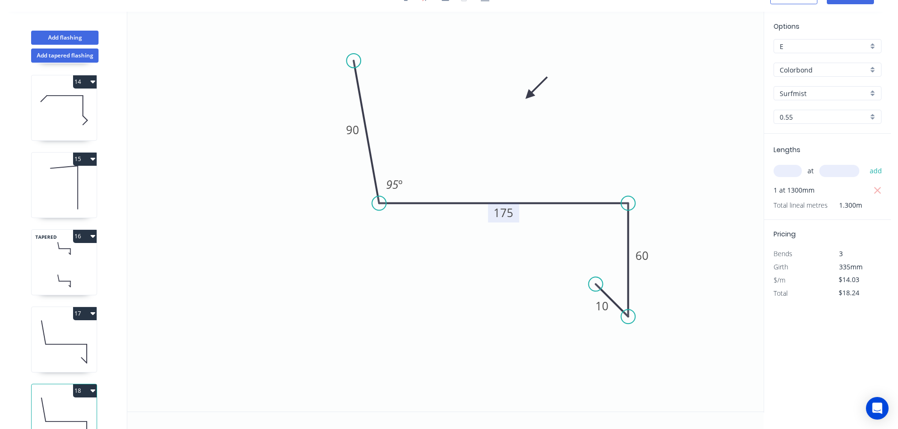
scroll to position [1046, 0]
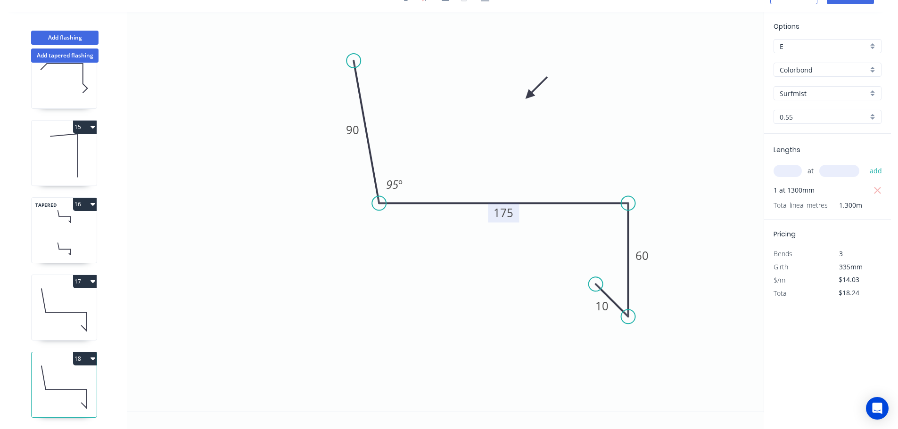
click at [90, 353] on button "18" at bounding box center [85, 358] width 24 height 13
click at [48, 376] on div "Duplicate" at bounding box center [52, 383] width 73 height 14
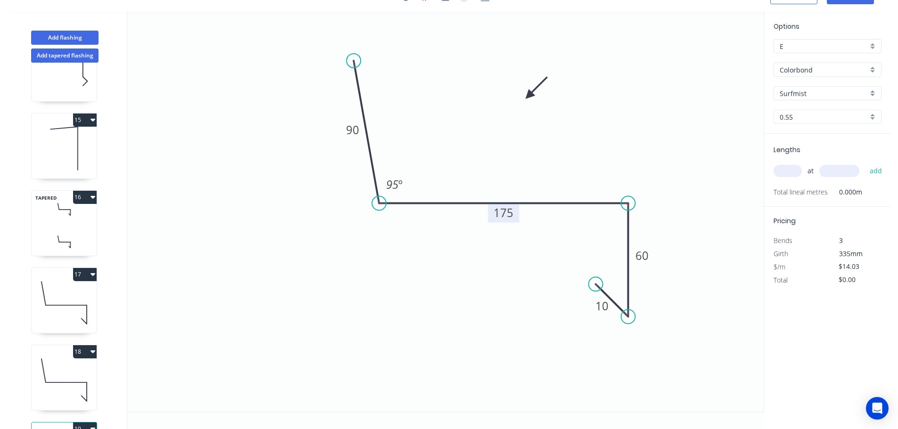
click at [507, 215] on tspan "175" at bounding box center [503, 213] width 20 height 16
click at [791, 171] on input "text" at bounding box center [787, 171] width 28 height 12
click at [865, 163] on button "add" at bounding box center [876, 171] width 22 height 16
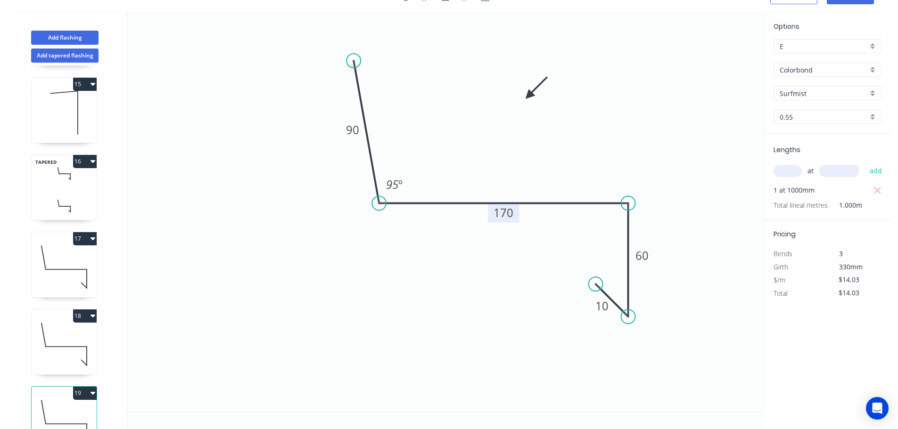
scroll to position [1123, 0]
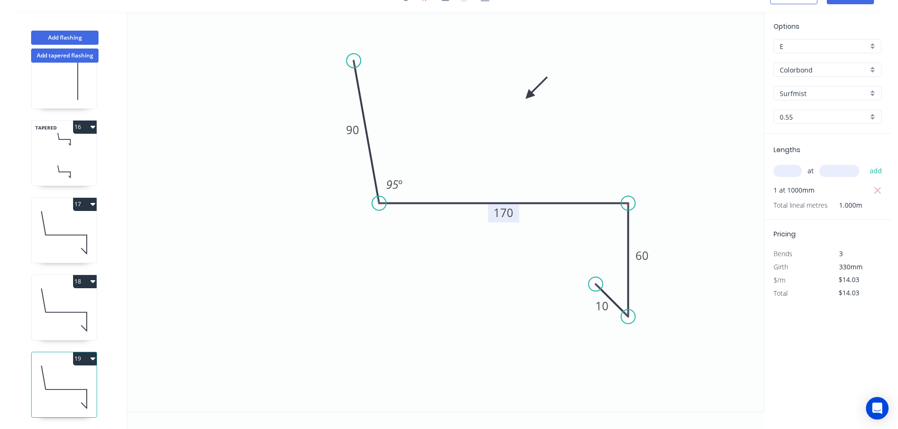
click at [93, 358] on icon "button" at bounding box center [92, 359] width 5 height 3
click at [26, 377] on div "Duplicate" at bounding box center [52, 383] width 73 height 14
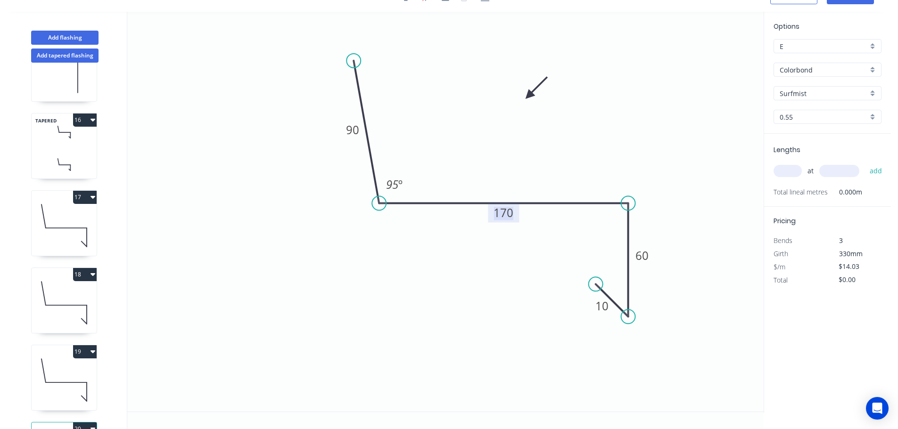
click at [508, 211] on tspan "170" at bounding box center [503, 213] width 20 height 16
click at [790, 172] on input "text" at bounding box center [787, 171] width 28 height 12
click at [865, 163] on button "add" at bounding box center [876, 171] width 22 height 16
click at [63, 55] on button "Add tapered flashing" at bounding box center [64, 56] width 67 height 14
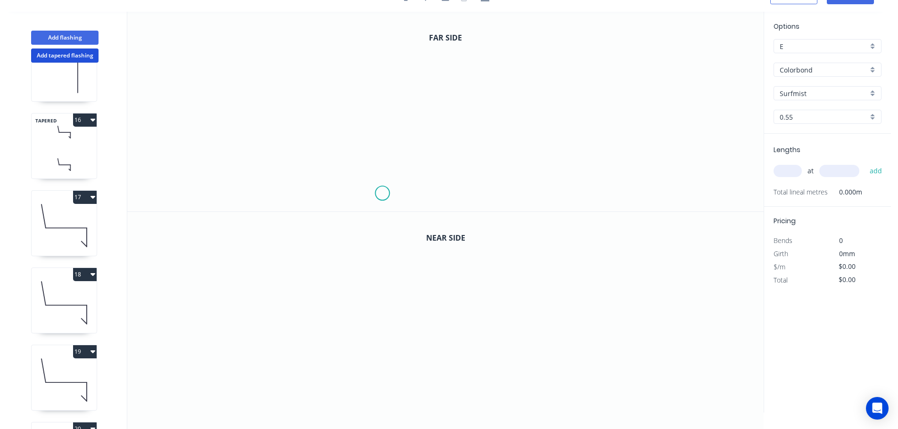
click at [382, 194] on icon "0" at bounding box center [445, 112] width 636 height 200
click at [381, 120] on icon "0" at bounding box center [445, 112] width 636 height 200
click at [325, 116] on icon "0 ?" at bounding box center [445, 112] width 636 height 200
click at [325, 46] on icon "0 ? ?" at bounding box center [445, 112] width 636 height 200
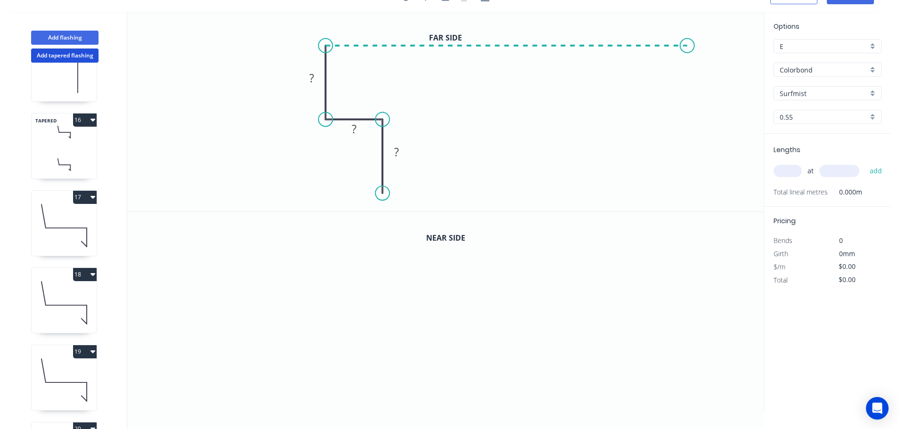
click at [688, 48] on icon "0 ? ? ?" at bounding box center [445, 112] width 636 height 200
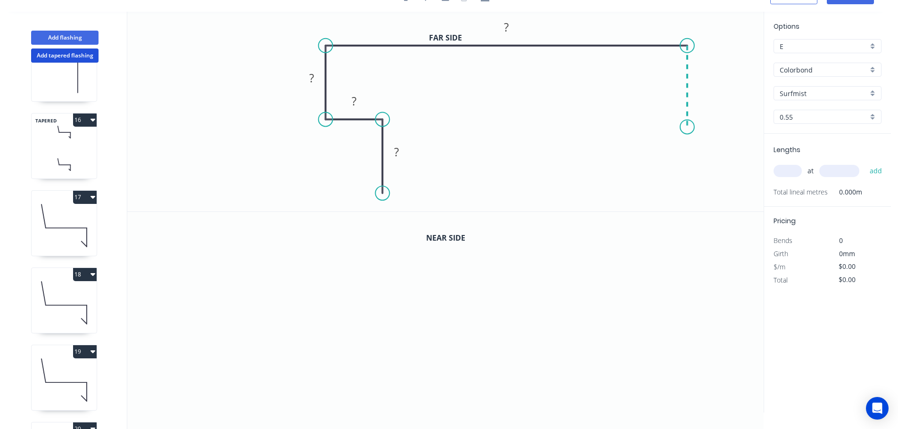
click at [689, 127] on icon "0 ? ? ? ?" at bounding box center [445, 112] width 636 height 200
click at [688, 128] on circle at bounding box center [687, 127] width 14 height 14
drag, startPoint x: 687, startPoint y: 127, endPoint x: 687, endPoint y: 122, distance: 5.7
click at [687, 122] on circle at bounding box center [687, 121] width 14 height 14
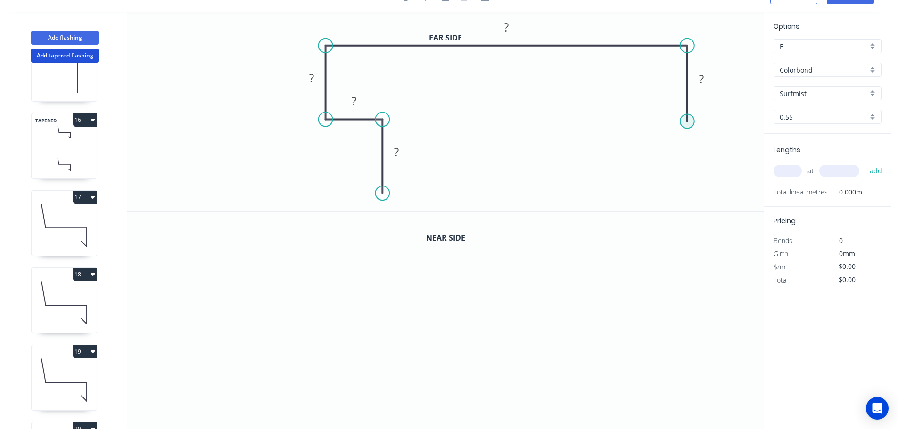
click at [687, 122] on circle at bounding box center [687, 121] width 14 height 14
click at [637, 121] on icon at bounding box center [661, 121] width 51 height 0
click at [634, 194] on icon "0 ? ? ? ? ? ?" at bounding box center [445, 112] width 636 height 200
click at [396, 153] on tspan "?" at bounding box center [396, 152] width 5 height 16
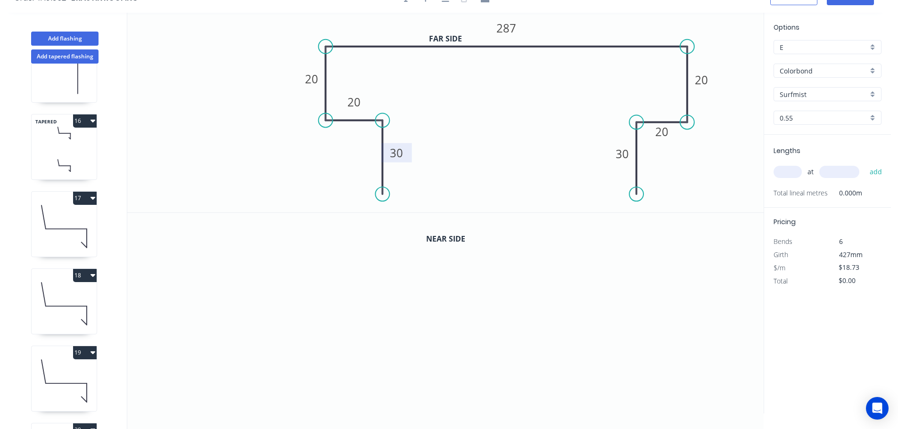
scroll to position [0, 0]
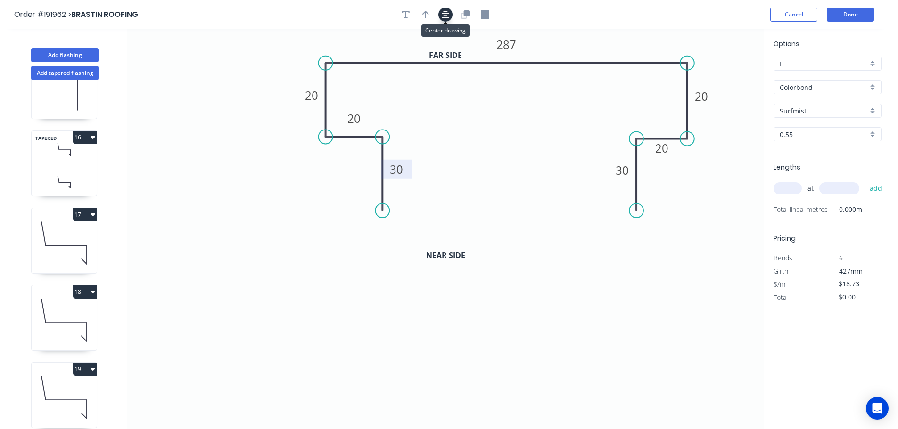
click at [444, 14] on icon "button" at bounding box center [446, 14] width 8 height 8
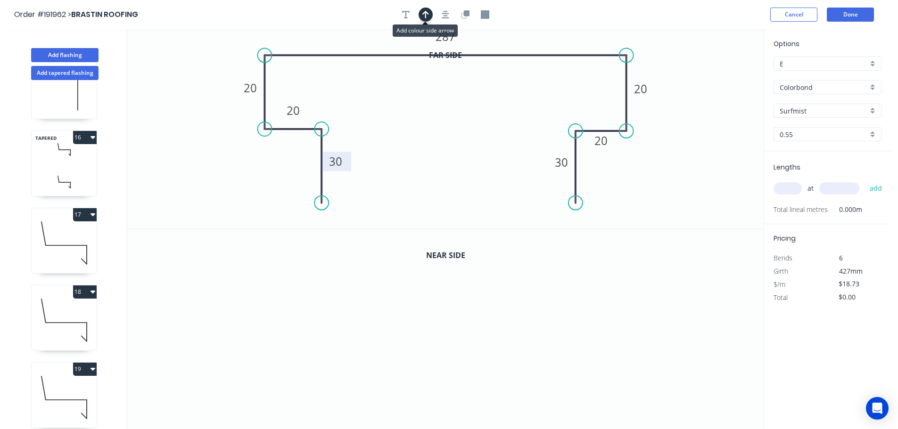
click at [427, 15] on icon "button" at bounding box center [425, 14] width 7 height 8
click at [716, 75] on icon at bounding box center [716, 65] width 8 height 30
click at [715, 75] on icon at bounding box center [723, 68] width 27 height 27
drag, startPoint x: 715, startPoint y: 75, endPoint x: 692, endPoint y: 67, distance: 25.0
click at [692, 67] on icon at bounding box center [698, 59] width 27 height 27
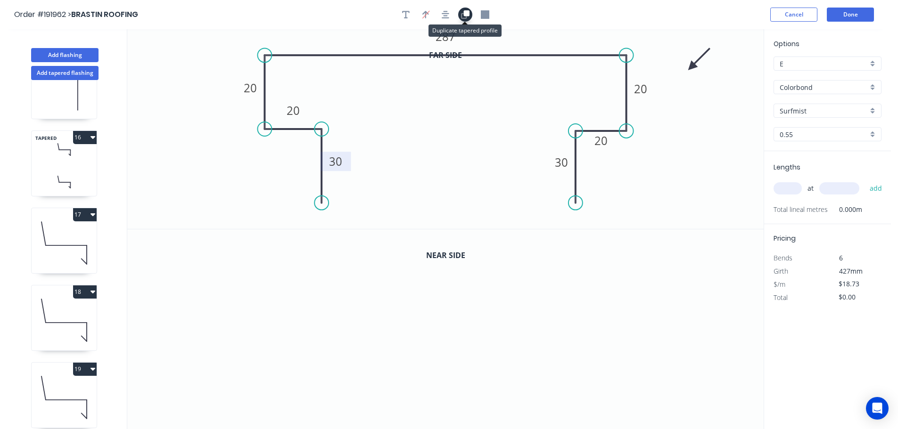
click at [465, 17] on icon "button" at bounding box center [465, 14] width 8 height 8
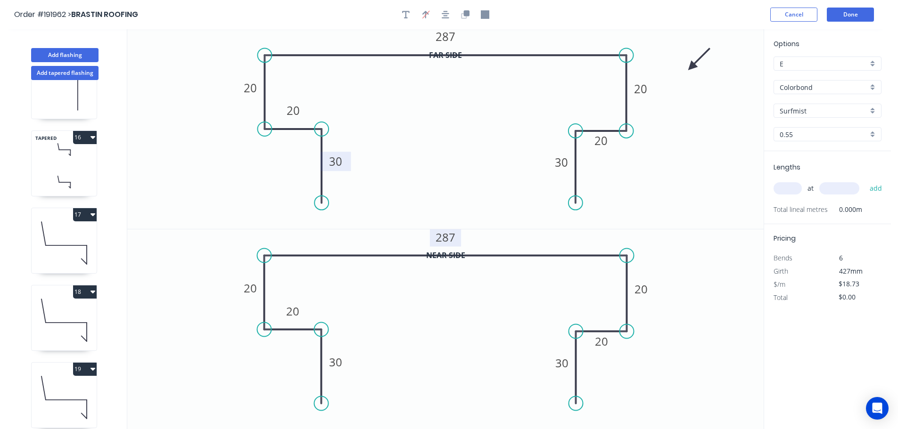
click at [446, 238] on tspan "287" at bounding box center [445, 237] width 20 height 16
click at [792, 188] on input "text" at bounding box center [787, 188] width 28 height 12
click at [865, 180] on button "add" at bounding box center [876, 188] width 22 height 16
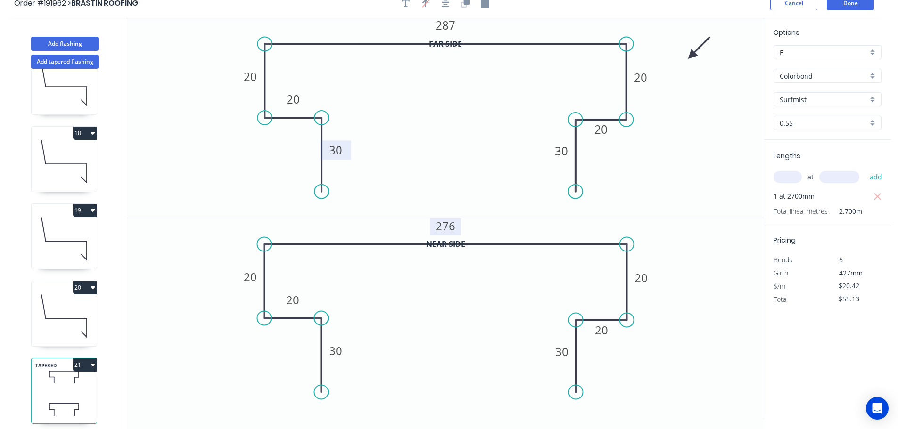
scroll to position [17, 0]
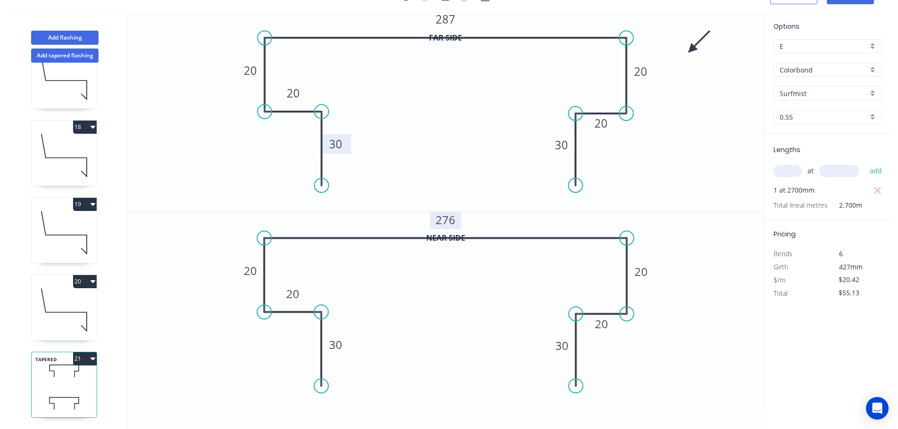
click at [93, 280] on icon "button" at bounding box center [92, 281] width 5 height 3
click at [46, 298] on div "Duplicate" at bounding box center [52, 305] width 73 height 14
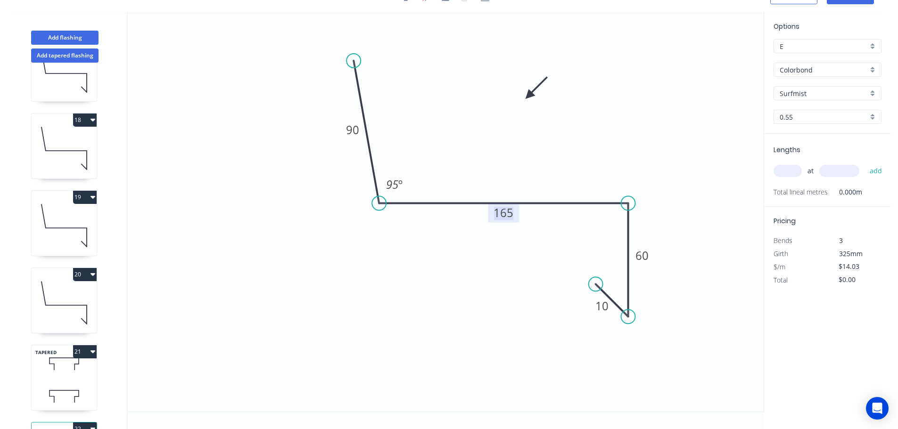
click at [506, 215] on tspan "165" at bounding box center [503, 213] width 20 height 16
click at [782, 169] on input "text" at bounding box center [787, 171] width 28 height 12
click at [865, 163] on button "add" at bounding box center [876, 171] width 22 height 16
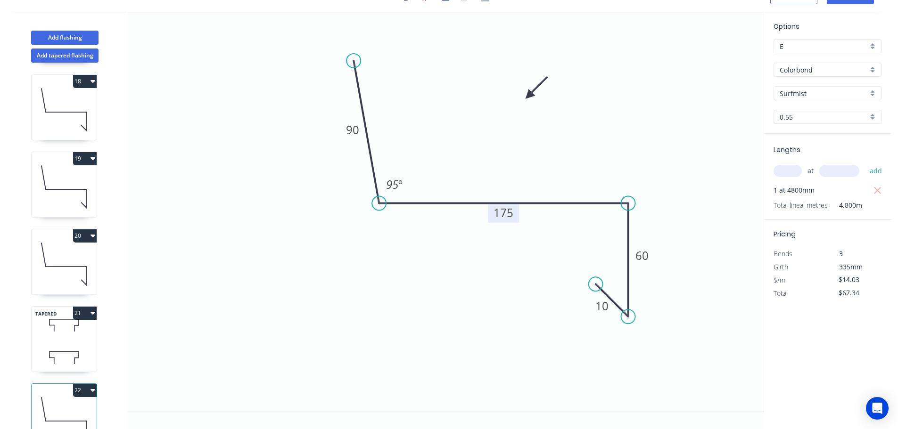
scroll to position [1355, 0]
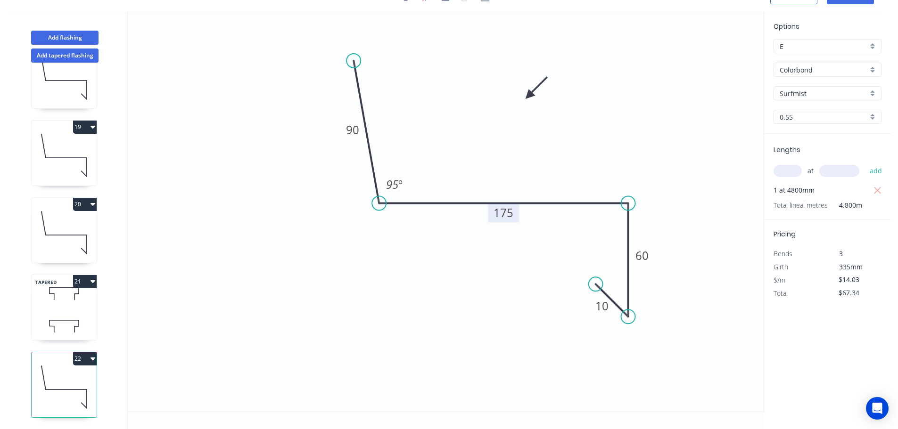
click at [93, 358] on icon "button" at bounding box center [92, 359] width 5 height 3
click at [22, 376] on div "Duplicate" at bounding box center [52, 383] width 73 height 14
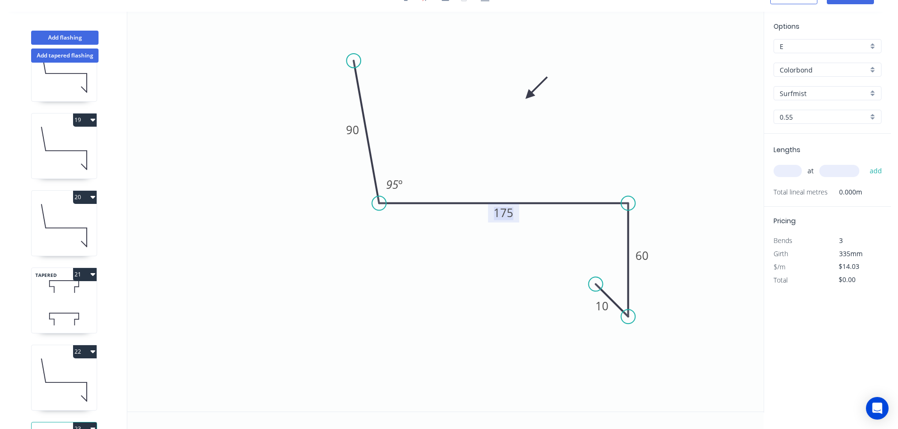
click at [509, 214] on tspan "175" at bounding box center [503, 213] width 20 height 16
click at [786, 172] on input "text" at bounding box center [787, 171] width 28 height 12
click at [865, 163] on button "add" at bounding box center [876, 171] width 22 height 16
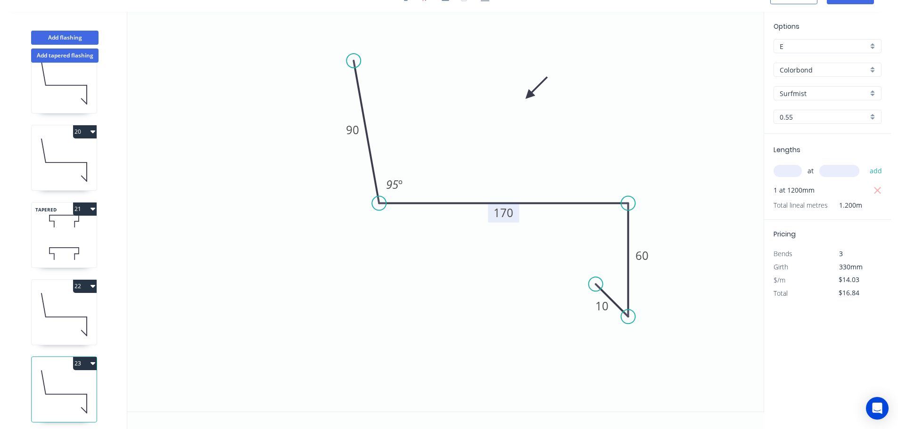
scroll to position [1432, 0]
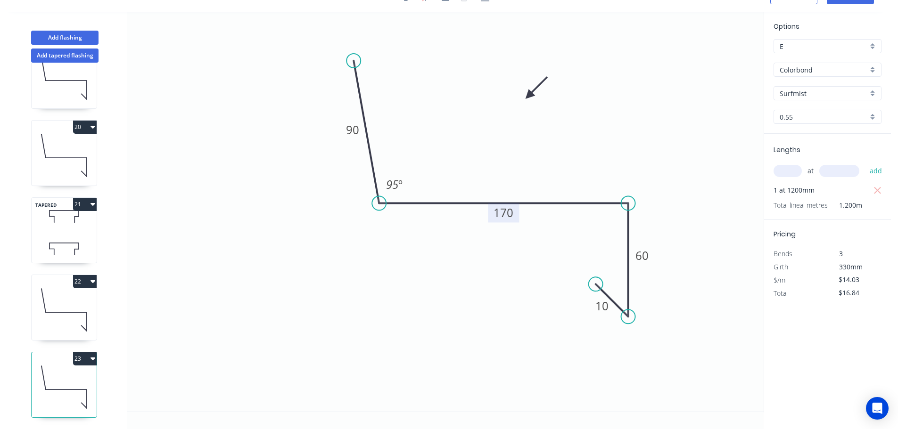
click at [91, 355] on icon "button" at bounding box center [92, 359] width 5 height 8
click at [39, 376] on div "Duplicate" at bounding box center [52, 383] width 73 height 14
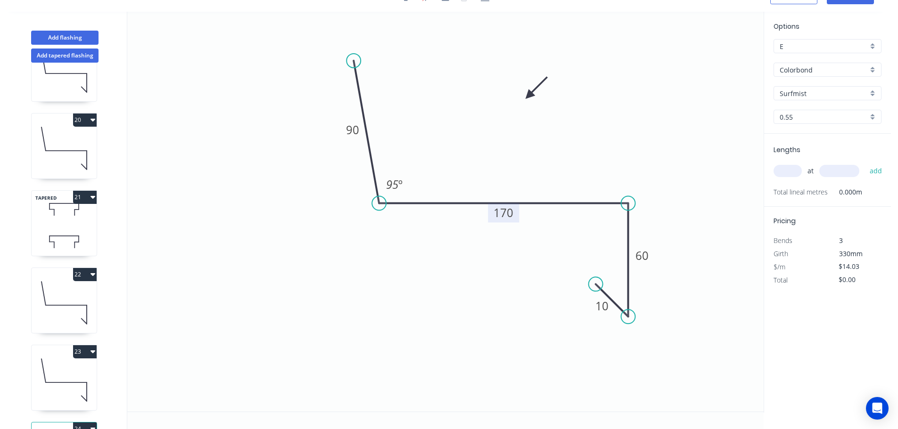
click at [506, 213] on tspan "170" at bounding box center [503, 213] width 20 height 16
click at [789, 166] on input "text" at bounding box center [787, 171] width 28 height 12
click at [865, 163] on button "add" at bounding box center [876, 171] width 22 height 16
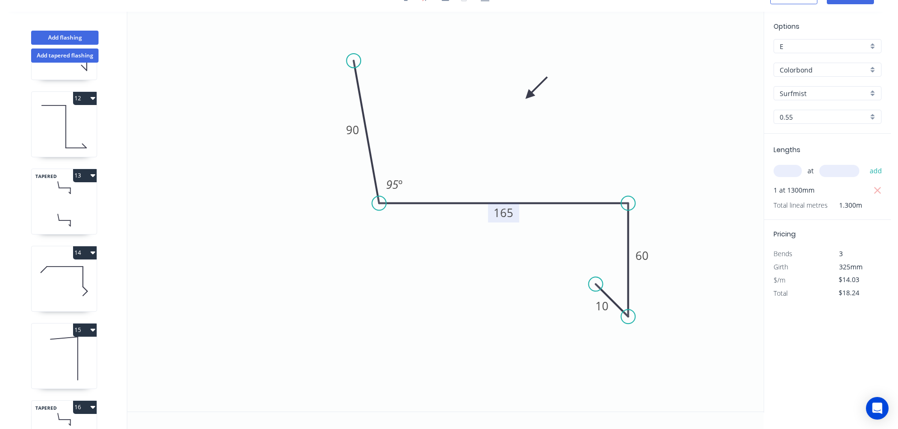
scroll to position [819, 0]
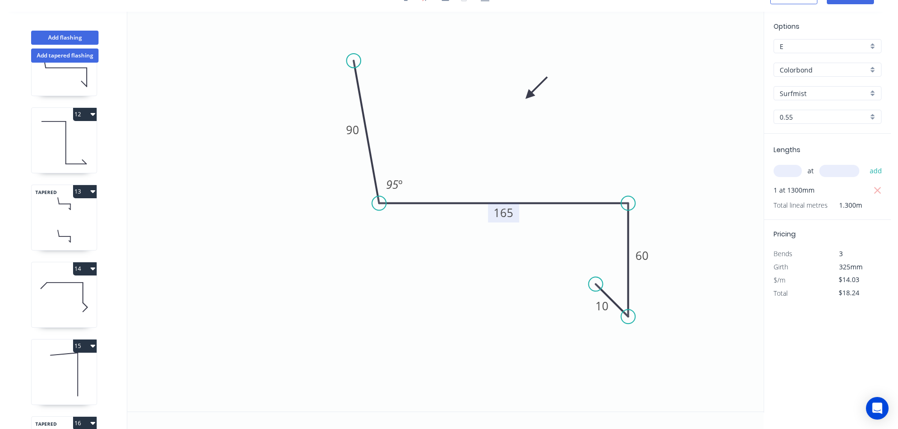
click at [94, 115] on icon "button" at bounding box center [92, 114] width 5 height 8
click at [35, 135] on div "Duplicate" at bounding box center [52, 138] width 73 height 14
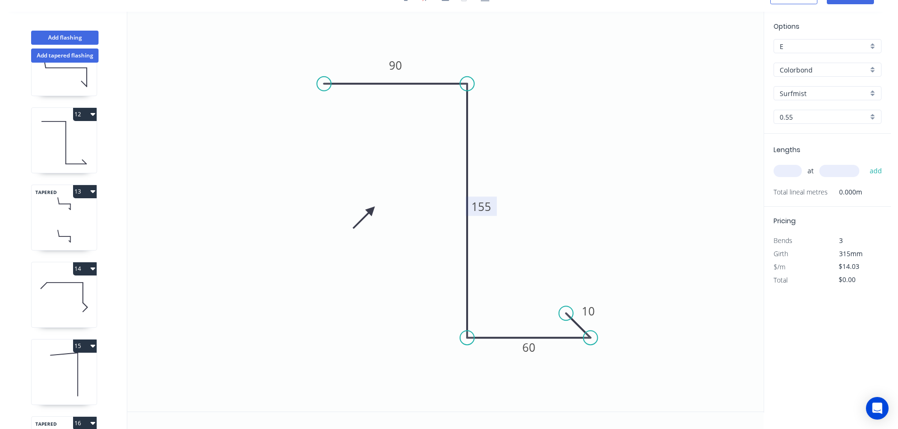
click at [486, 207] on tspan "155" at bounding box center [481, 207] width 20 height 16
click at [791, 171] on input "text" at bounding box center [787, 171] width 28 height 12
click at [865, 163] on button "add" at bounding box center [876, 171] width 22 height 16
click at [93, 189] on icon "button" at bounding box center [92, 192] width 5 height 8
click at [36, 212] on div "Duplicate" at bounding box center [52, 215] width 73 height 14
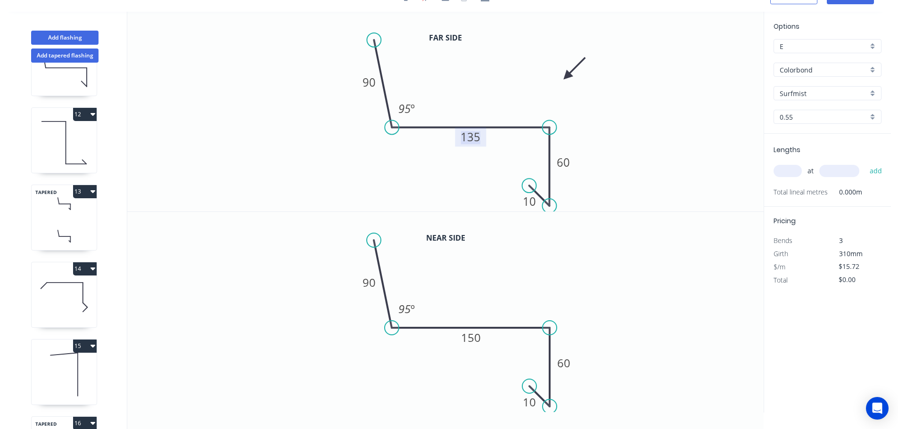
click at [471, 138] on tspan "135" at bounding box center [470, 137] width 20 height 16
click at [470, 336] on tspan "150" at bounding box center [471, 338] width 20 height 16
click at [787, 172] on input "text" at bounding box center [787, 171] width 28 height 12
click at [865, 163] on button "add" at bounding box center [876, 171] width 22 height 16
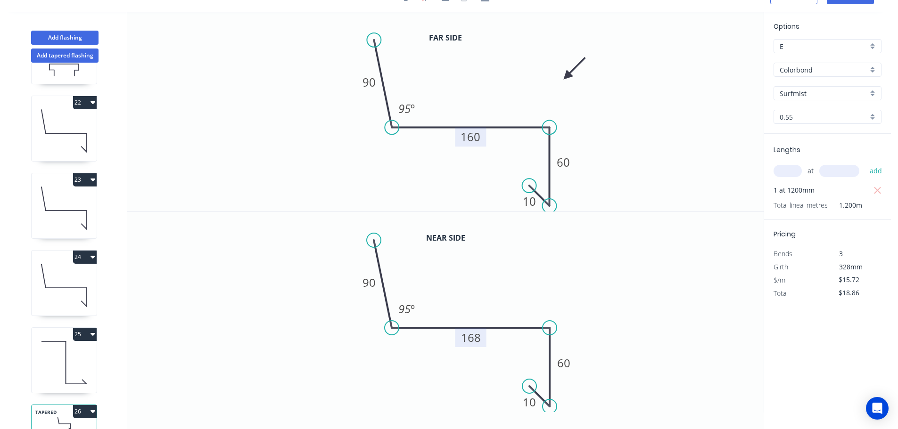
scroll to position [1664, 0]
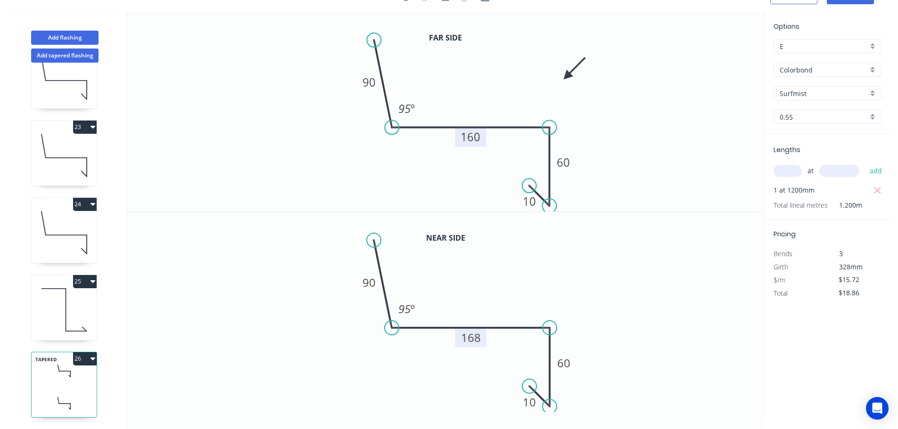
click at [93, 203] on icon "button" at bounding box center [92, 204] width 5 height 3
click at [32, 221] on div "Duplicate" at bounding box center [52, 228] width 73 height 14
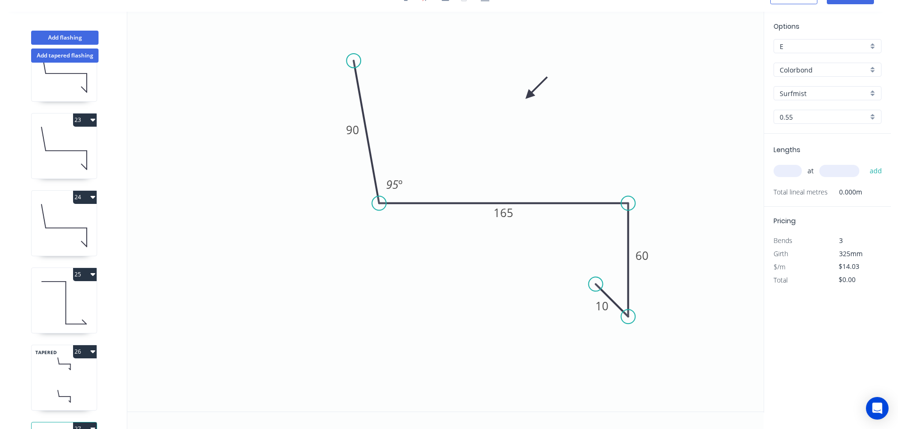
click at [791, 171] on input "text" at bounding box center [787, 171] width 28 height 12
click at [865, 163] on button "add" at bounding box center [876, 171] width 22 height 16
click at [92, 353] on icon "button" at bounding box center [92, 352] width 5 height 8
click at [31, 376] on div "Duplicate" at bounding box center [52, 375] width 73 height 14
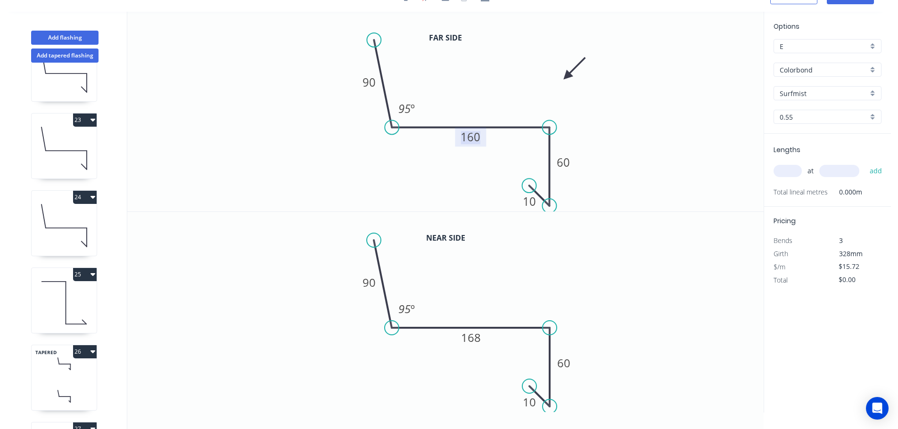
click at [473, 140] on tspan "160" at bounding box center [470, 137] width 20 height 16
click at [470, 342] on tspan "168" at bounding box center [471, 338] width 20 height 16
click at [786, 170] on input "text" at bounding box center [787, 171] width 28 height 12
click at [865, 163] on button "add" at bounding box center [876, 171] width 22 height 16
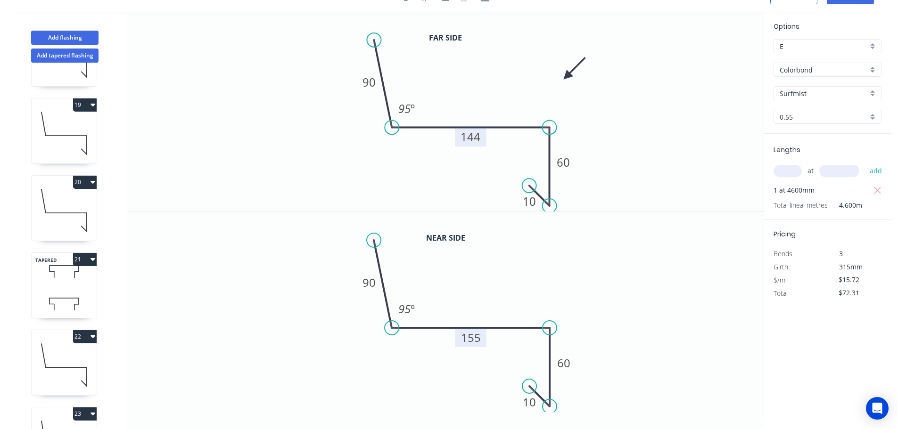
scroll to position [1347, 0]
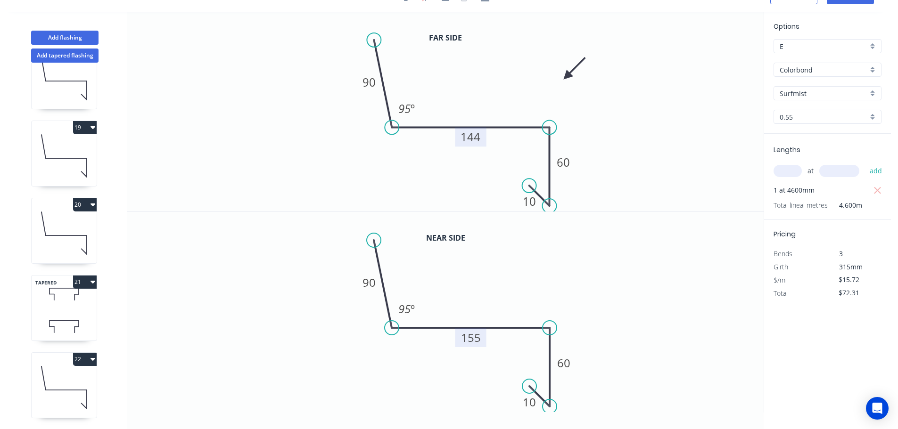
click at [92, 283] on icon "button" at bounding box center [92, 282] width 5 height 3
click at [24, 305] on div "Duplicate" at bounding box center [52, 306] width 73 height 14
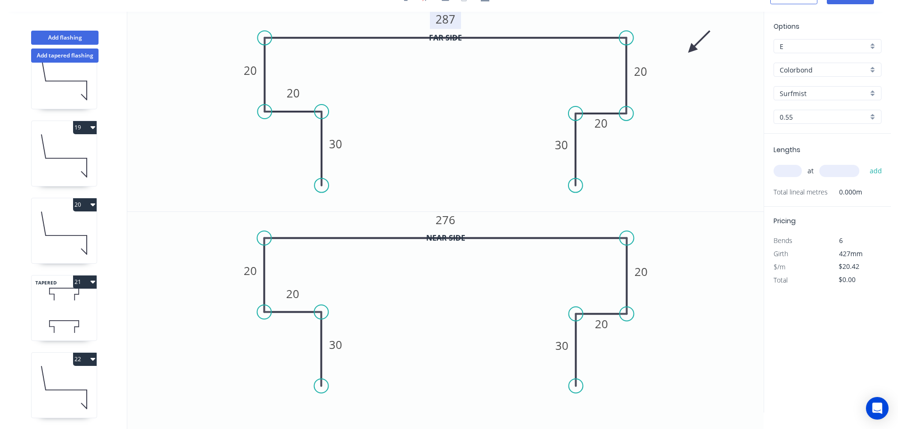
click at [445, 22] on tspan "287" at bounding box center [445, 19] width 20 height 16
click at [449, 217] on tspan "276" at bounding box center [445, 220] width 20 height 16
click at [784, 170] on input "text" at bounding box center [787, 171] width 28 height 12
click at [865, 163] on button "add" at bounding box center [876, 171] width 22 height 16
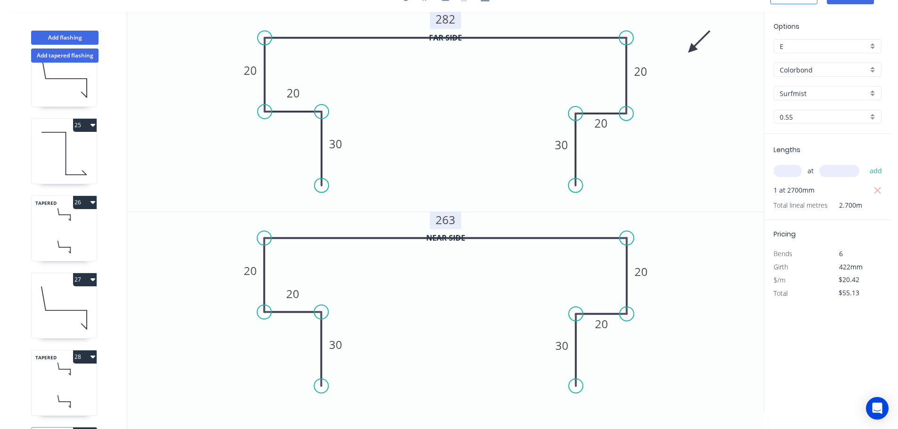
scroll to position [1896, 0]
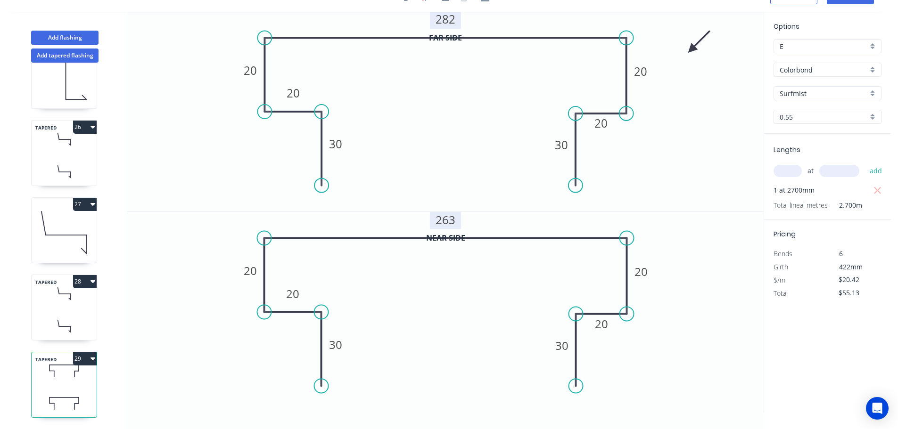
click at [94, 203] on icon "button" at bounding box center [92, 204] width 5 height 3
click at [45, 221] on div "Duplicate" at bounding box center [52, 228] width 73 height 14
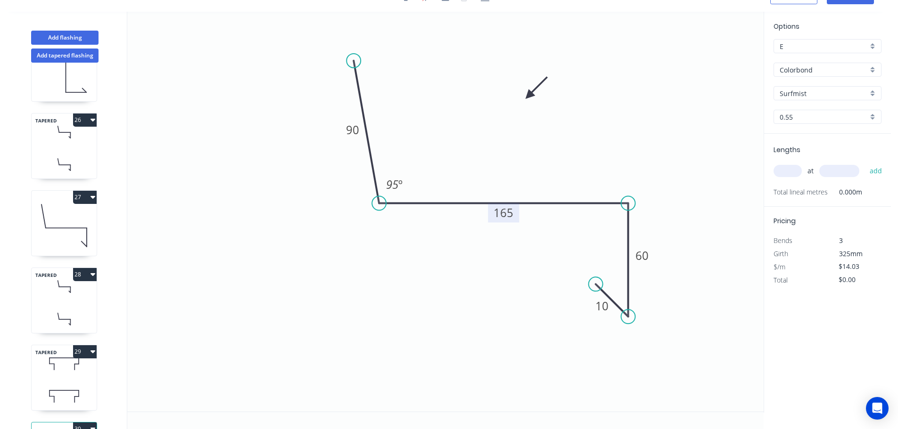
click at [506, 216] on tspan "165" at bounding box center [503, 213] width 20 height 16
click at [785, 172] on input "text" at bounding box center [787, 171] width 28 height 12
click at [865, 163] on button "add" at bounding box center [876, 171] width 22 height 16
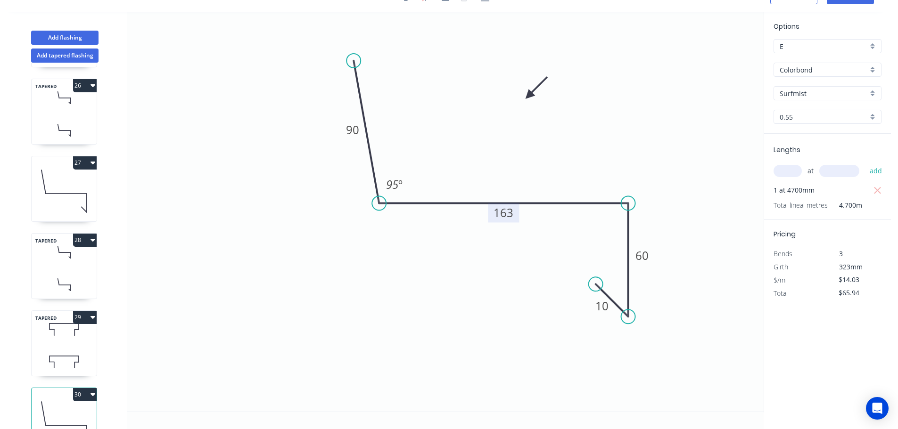
scroll to position [1973, 0]
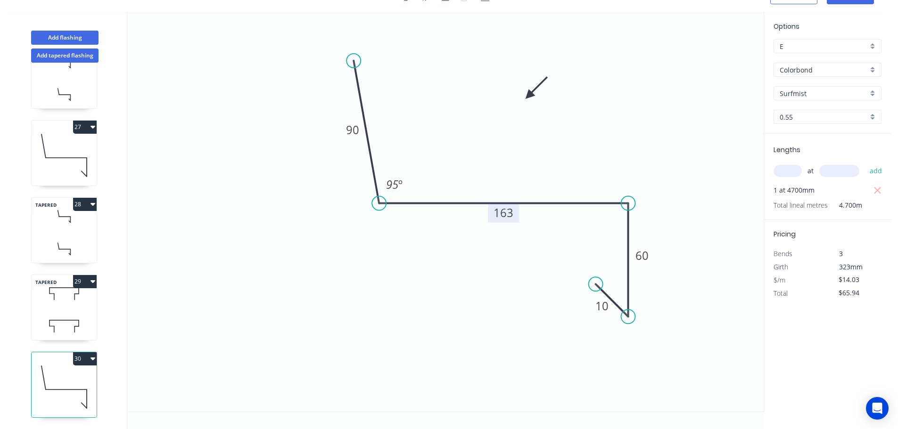
click at [92, 355] on icon "button" at bounding box center [92, 359] width 5 height 8
click at [32, 376] on div "Duplicate" at bounding box center [52, 383] width 73 height 14
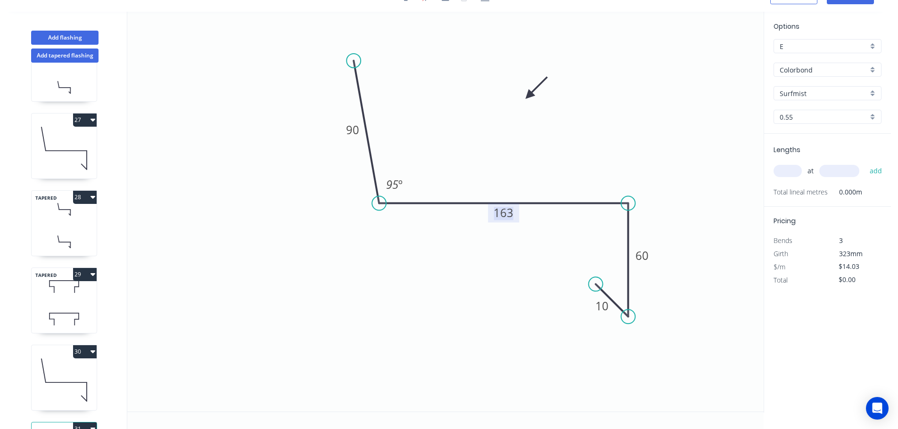
click at [507, 213] on tspan "163" at bounding box center [503, 213] width 20 height 16
click at [790, 173] on input "text" at bounding box center [787, 171] width 28 height 12
click at [865, 163] on button "add" at bounding box center [876, 171] width 22 height 16
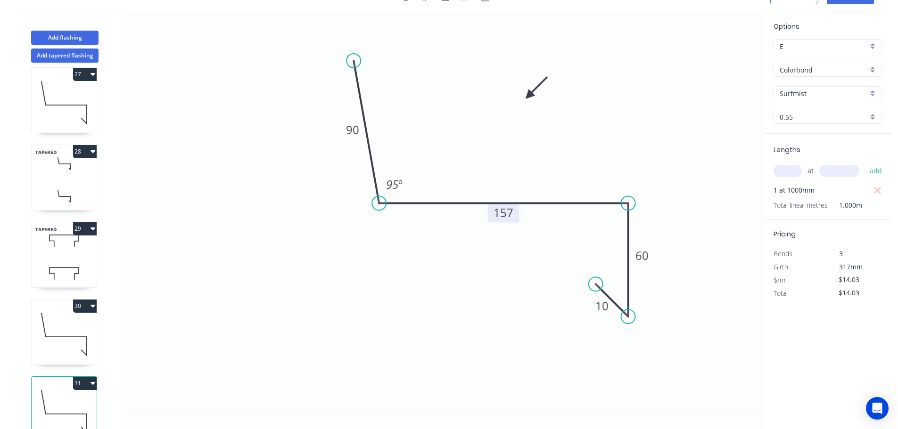
scroll to position [2050, 0]
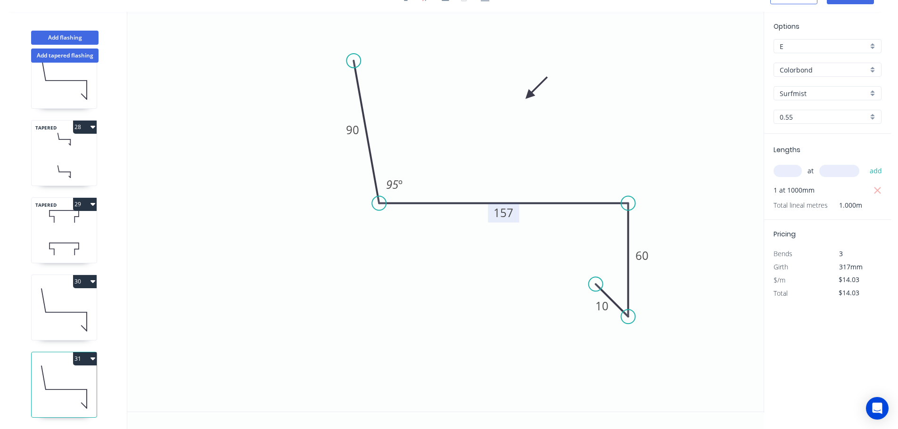
click at [92, 355] on icon "button" at bounding box center [92, 359] width 5 height 8
click at [30, 376] on div "Duplicate" at bounding box center [52, 383] width 73 height 14
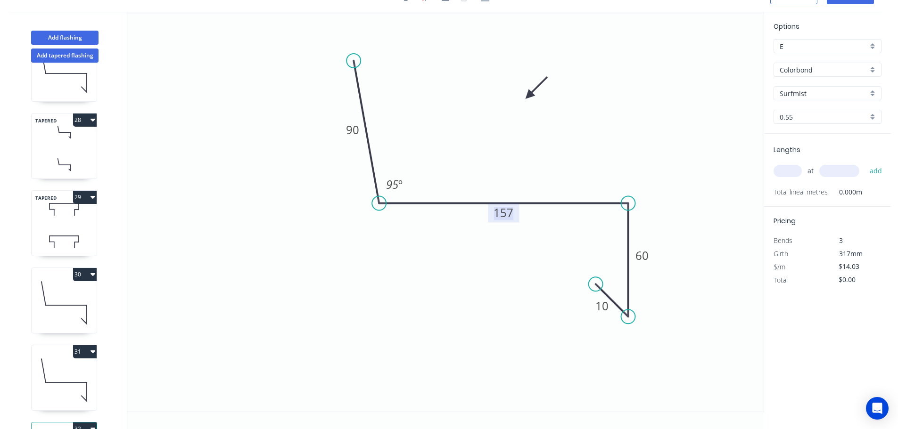
click at [506, 215] on tspan "157" at bounding box center [503, 213] width 20 height 16
click at [789, 173] on input "text" at bounding box center [787, 171] width 28 height 12
click at [865, 163] on button "add" at bounding box center [876, 171] width 22 height 16
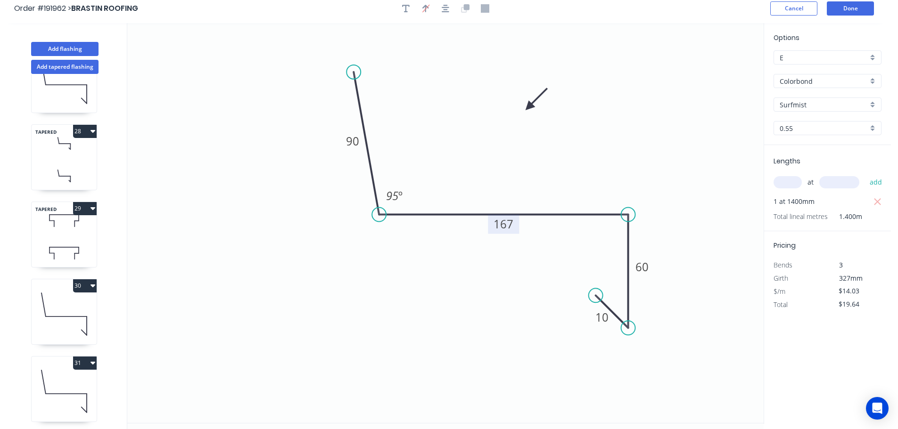
scroll to position [0, 0]
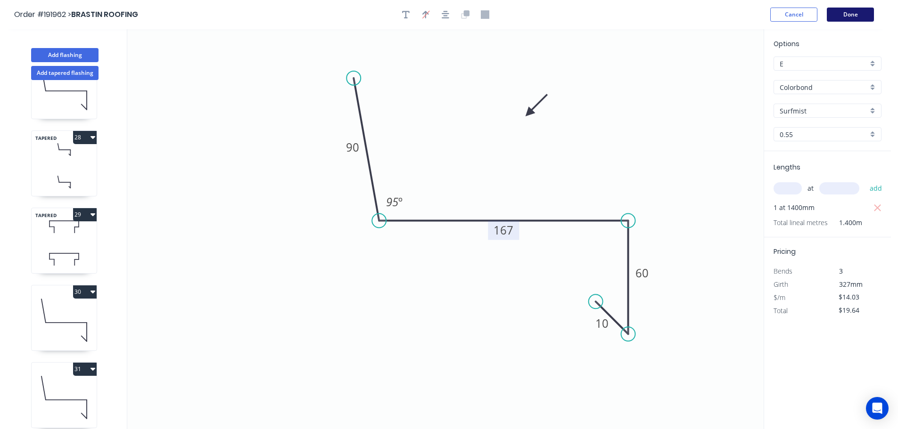
click at [860, 16] on button "Done" at bounding box center [850, 15] width 47 height 14
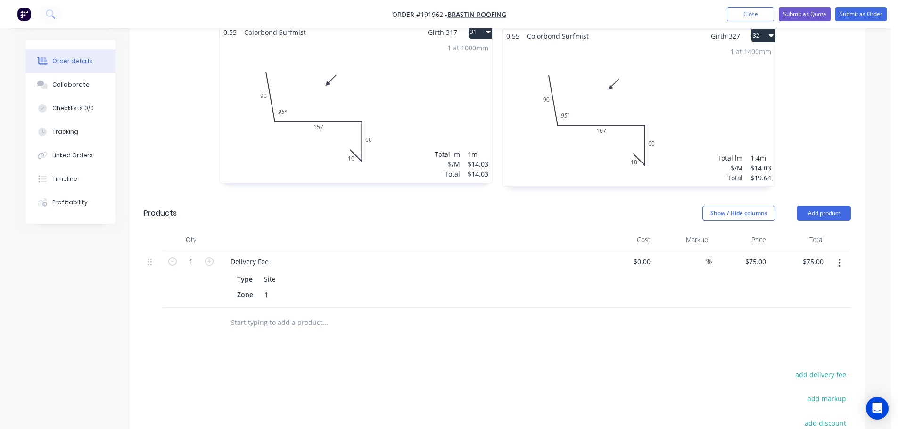
scroll to position [3463, 0]
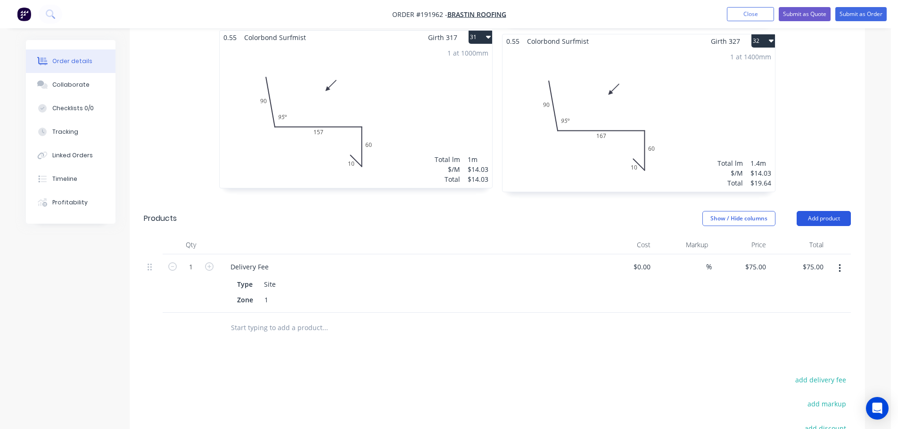
click at [833, 211] on button "Add product" at bounding box center [823, 218] width 54 height 15
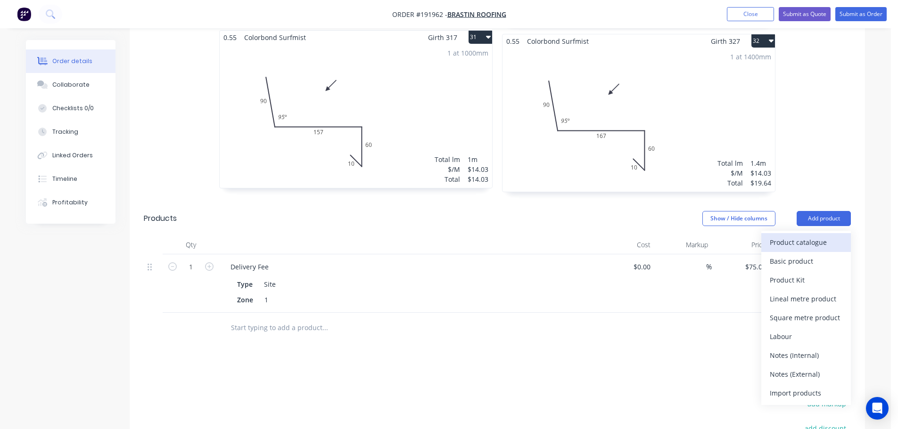
click at [785, 236] on div "Product catalogue" at bounding box center [806, 243] width 73 height 14
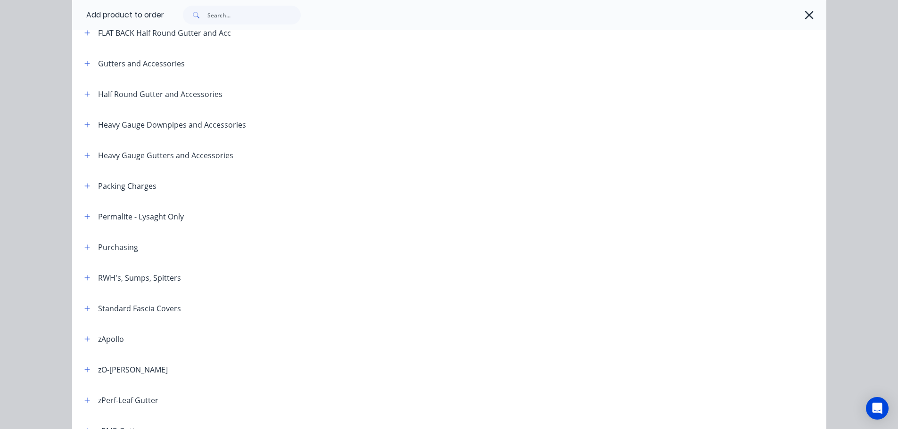
scroll to position [188, 0]
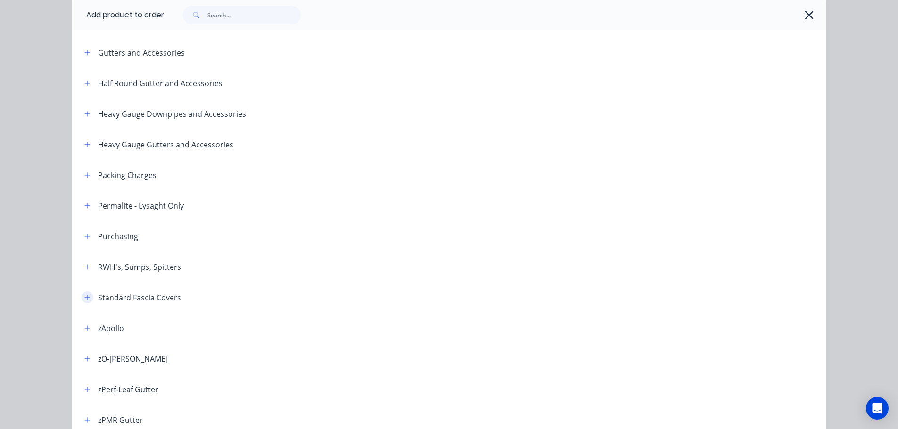
click at [84, 299] on icon "button" at bounding box center [87, 298] width 6 height 7
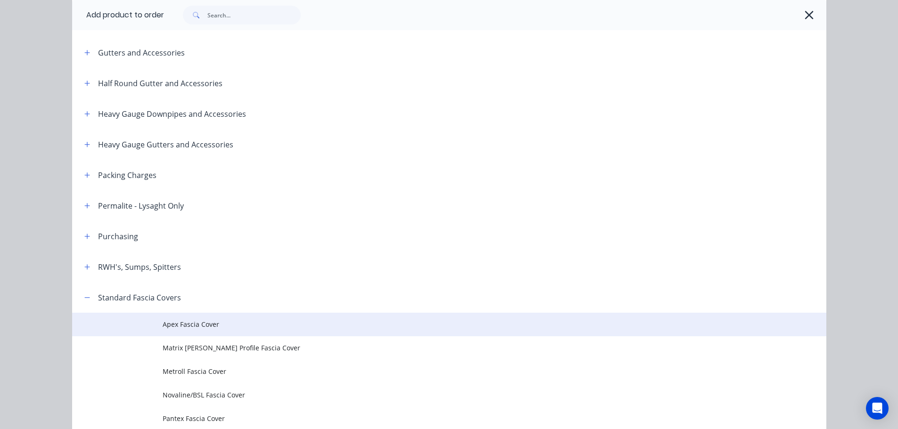
click at [199, 326] on span "Apex Fascia Cover" at bounding box center [428, 324] width 531 height 10
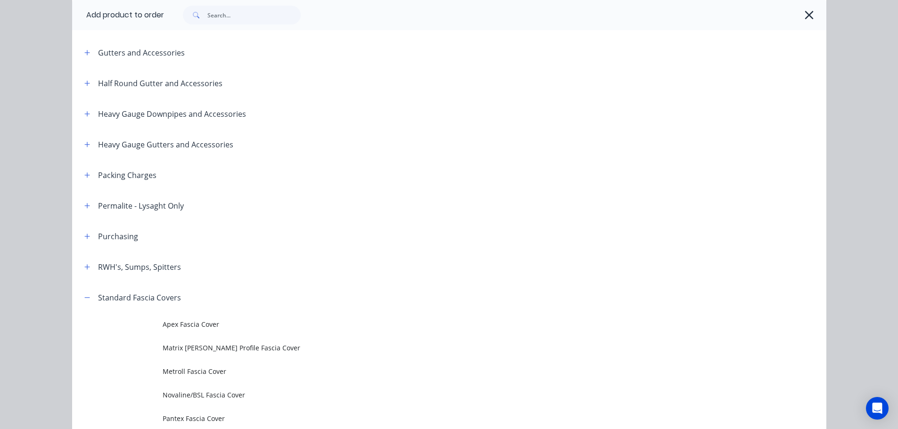
scroll to position [0, 0]
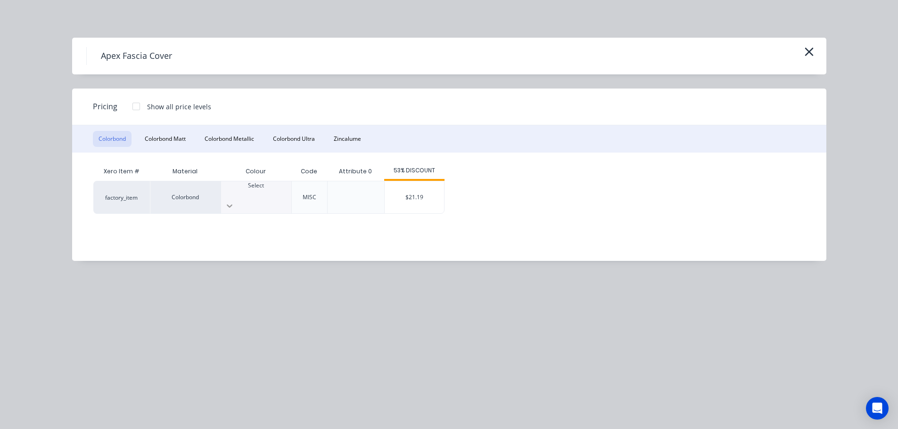
click at [232, 205] on icon at bounding box center [230, 206] width 6 height 3
click at [432, 195] on div "$21.19" at bounding box center [414, 197] width 59 height 32
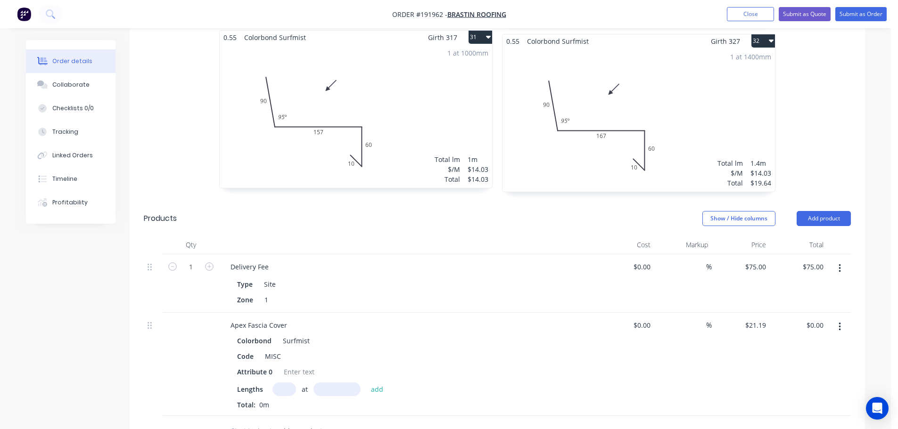
click at [287, 383] on input "text" at bounding box center [284, 390] width 24 height 14
click at [366, 383] on button "add" at bounding box center [377, 389] width 22 height 13
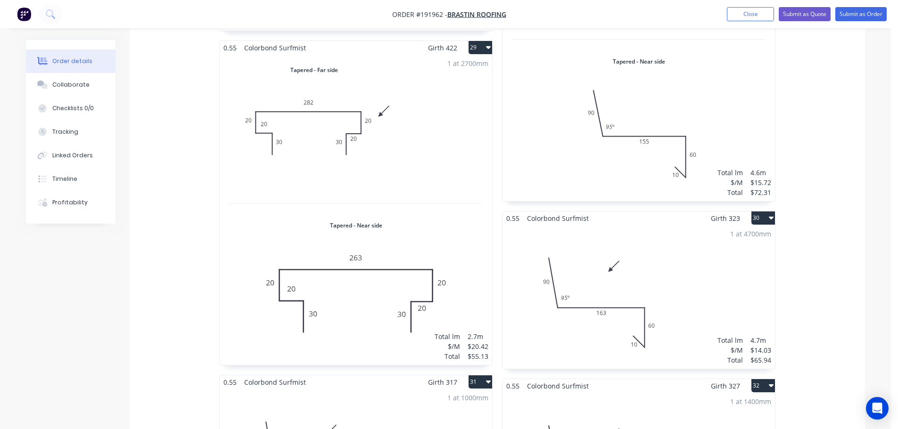
scroll to position [2944, 0]
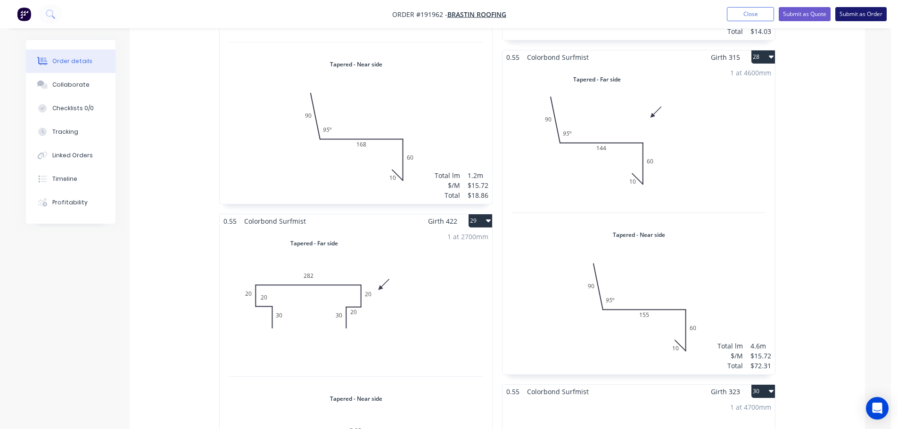
click at [864, 14] on button "Submit as Order" at bounding box center [860, 14] width 51 height 14
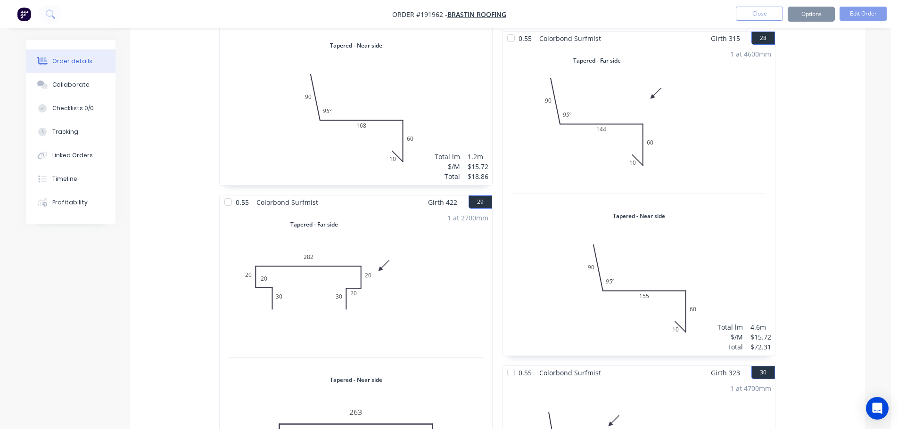
scroll to position [0, 0]
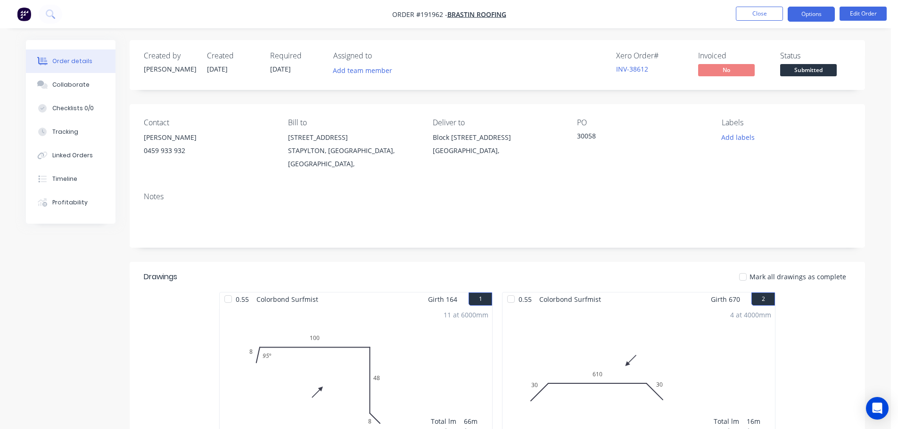
click at [814, 13] on button "Options" at bounding box center [810, 14] width 47 height 15
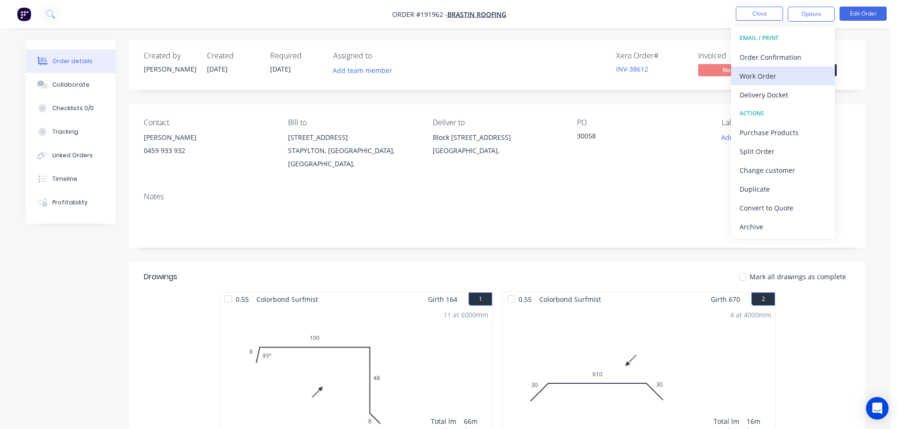
click at [763, 78] on div "Work Order" at bounding box center [782, 76] width 87 height 14
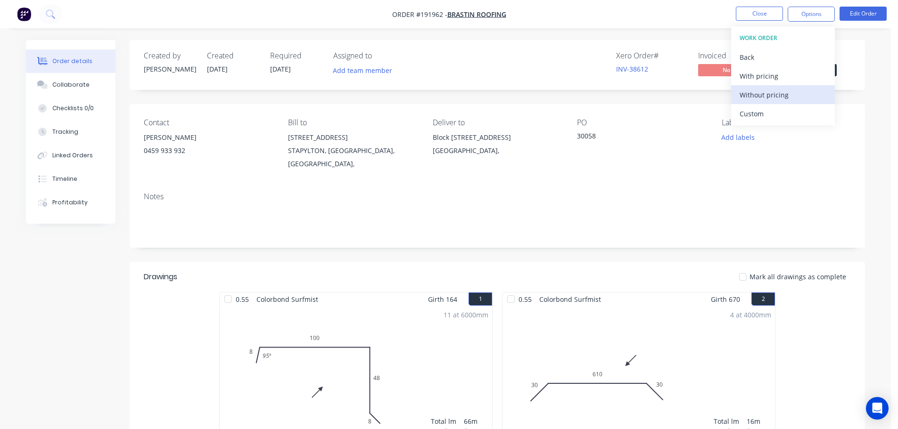
click at [763, 92] on div "Without pricing" at bounding box center [782, 95] width 87 height 14
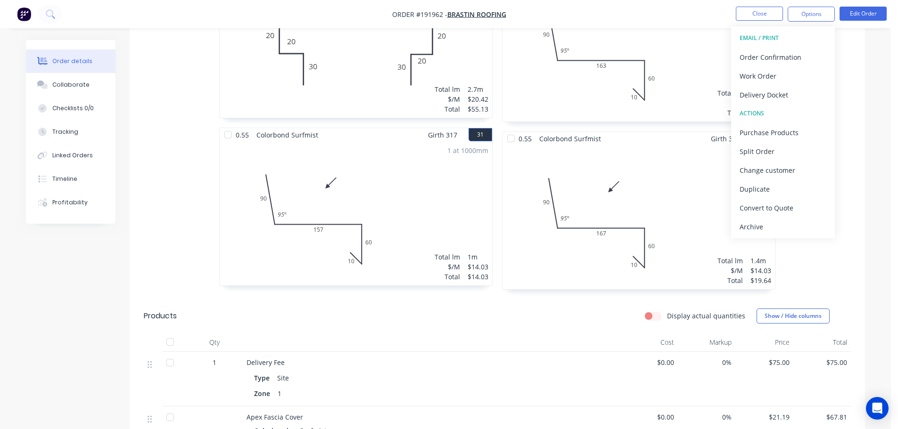
scroll to position [3591, 0]
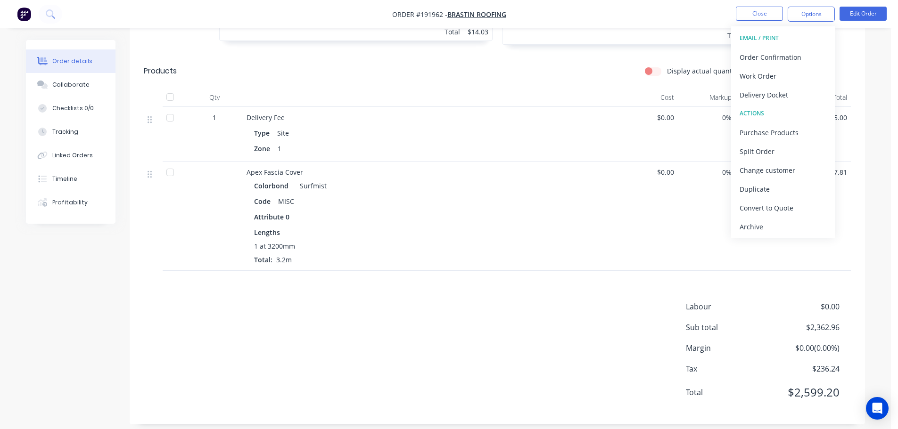
click at [497, 78] on header "Products Display actual quantities Show / Hide columns" at bounding box center [497, 71] width 735 height 34
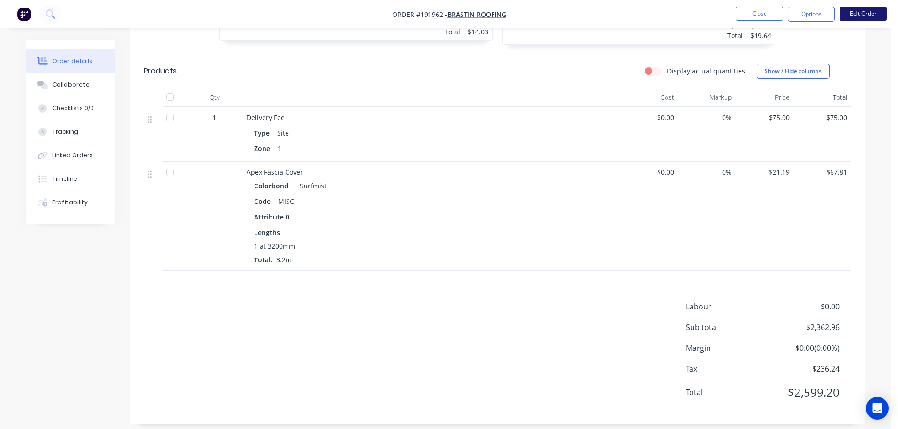
click at [871, 14] on button "Edit Order" at bounding box center [862, 14] width 47 height 14
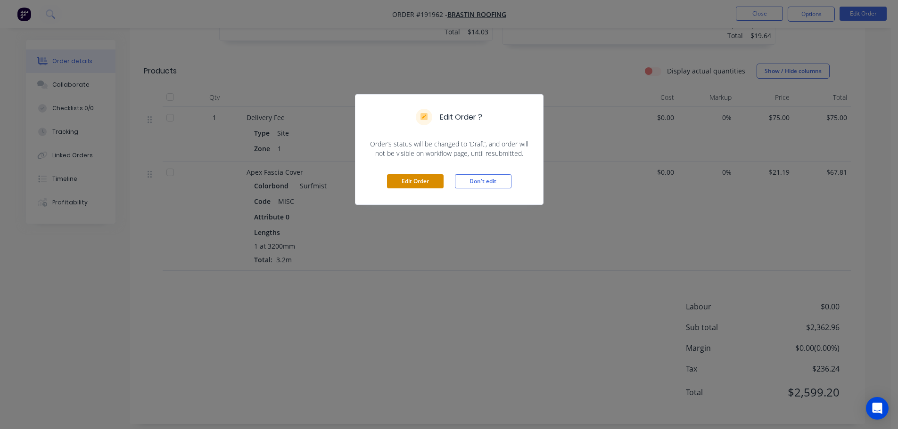
click at [405, 179] on button "Edit Order" at bounding box center [415, 181] width 57 height 14
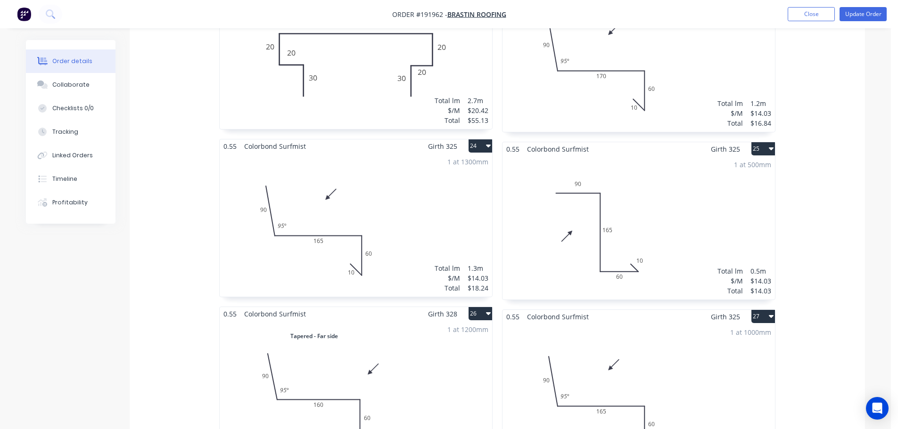
scroll to position [2545, 0]
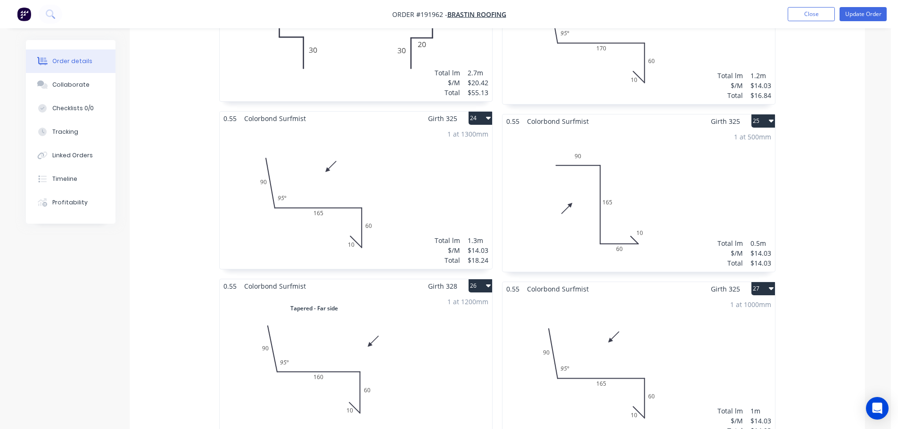
click at [668, 155] on div "1 at 500mm Total lm $/M Total 0.5m $14.03 $14.03" at bounding box center [638, 200] width 272 height 144
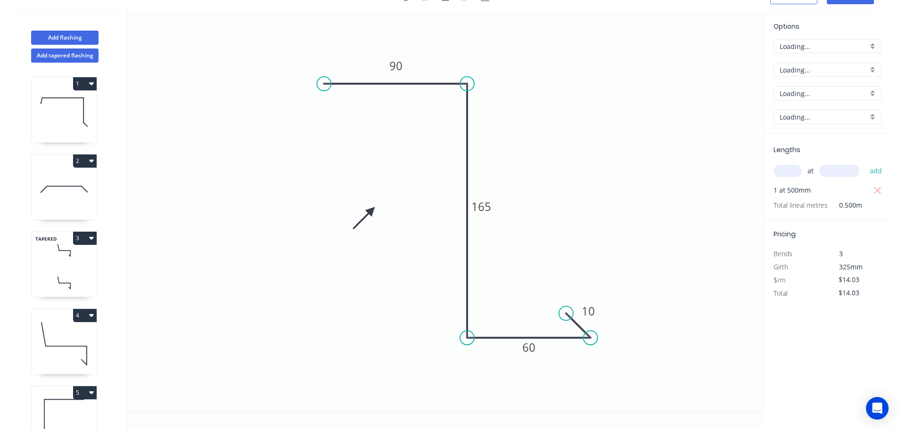
scroll to position [17, 0]
click at [396, 64] on tspan "90" at bounding box center [395, 66] width 13 height 16
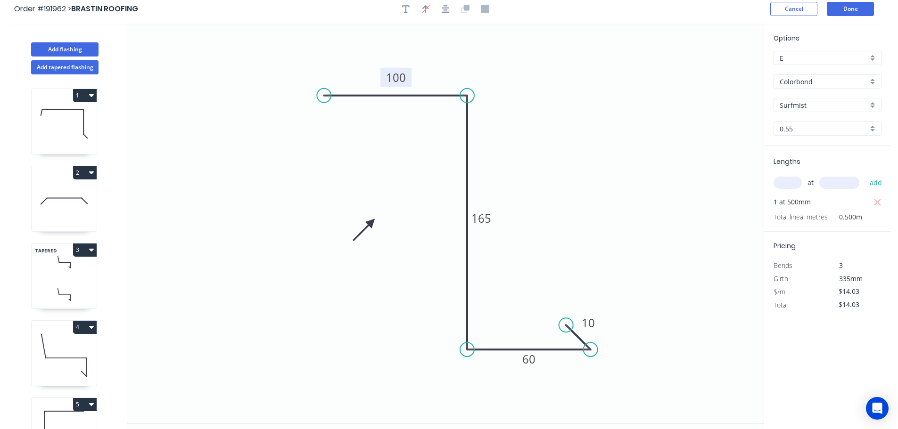
scroll to position [0, 0]
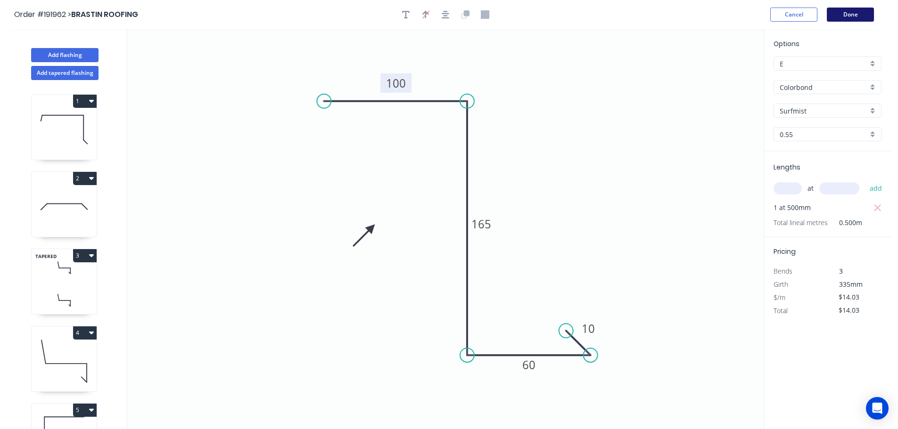
click at [867, 18] on button "Done" at bounding box center [850, 15] width 47 height 14
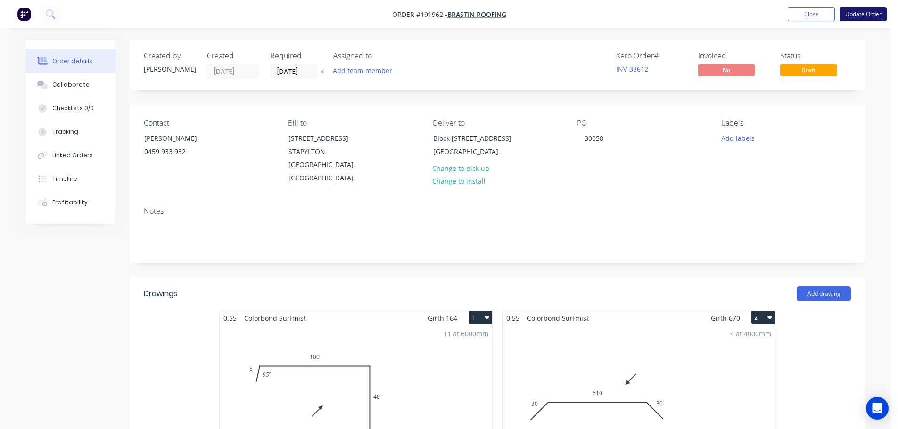
click at [868, 13] on button "Update Order" at bounding box center [862, 14] width 47 height 14
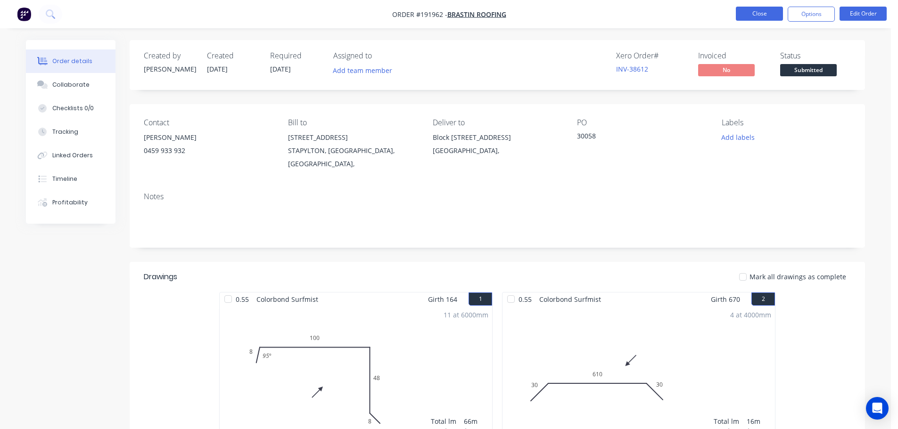
click at [759, 13] on button "Close" at bounding box center [759, 14] width 47 height 14
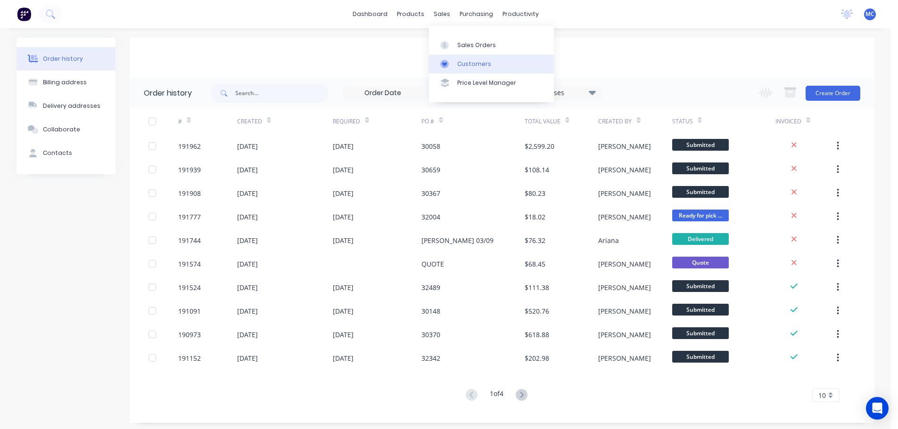
click at [483, 67] on div "Customers" at bounding box center [474, 64] width 34 height 8
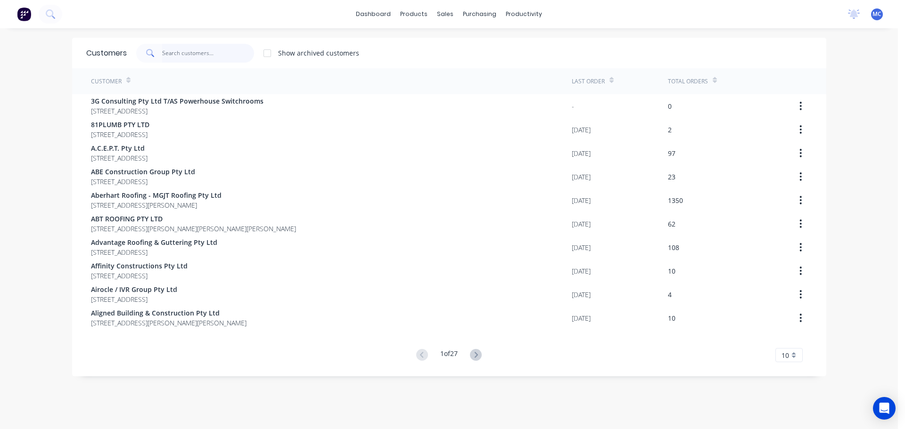
click at [176, 58] on input "text" at bounding box center [208, 53] width 92 height 19
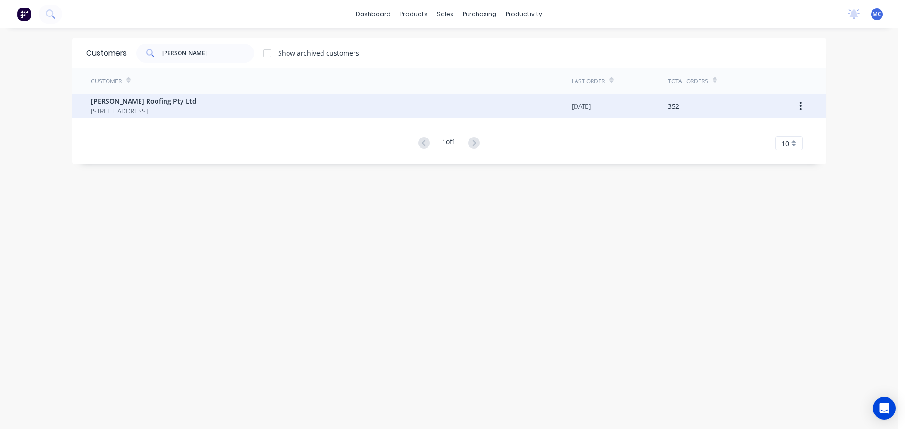
click at [119, 95] on div "[PERSON_NAME] Roofing Pty Ltd [STREET_ADDRESS]" at bounding box center [331, 106] width 481 height 24
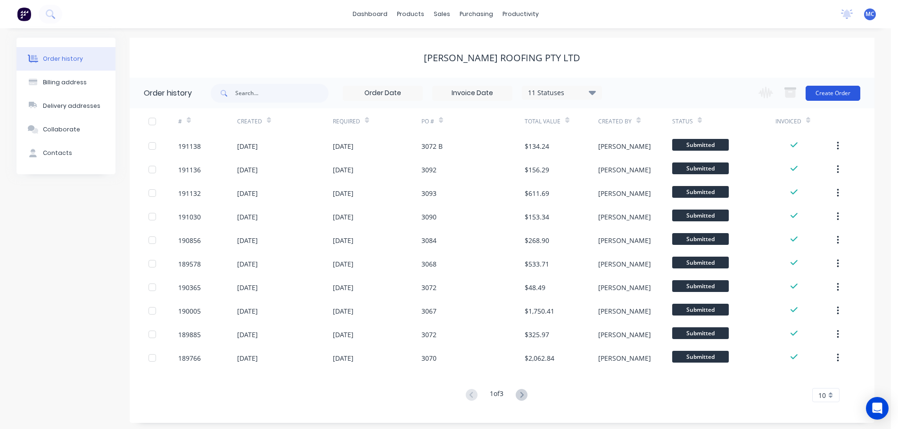
click at [827, 92] on button "Create Order" at bounding box center [832, 93] width 55 height 15
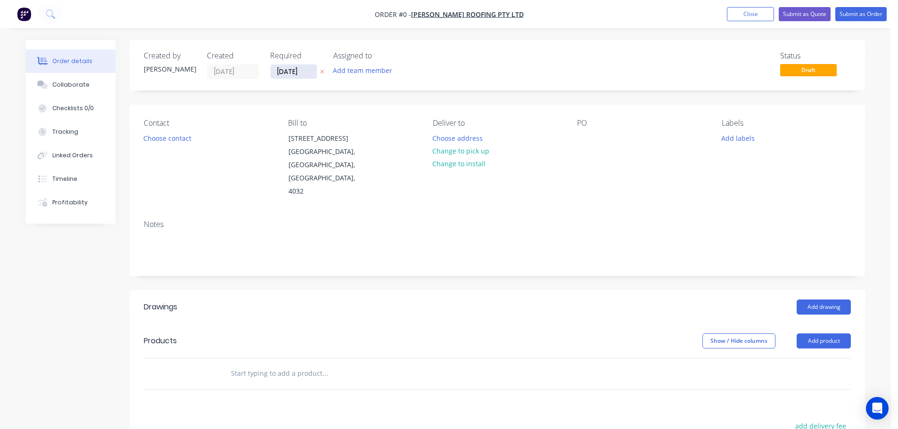
click at [292, 69] on input "[DATE]" at bounding box center [293, 72] width 46 height 14
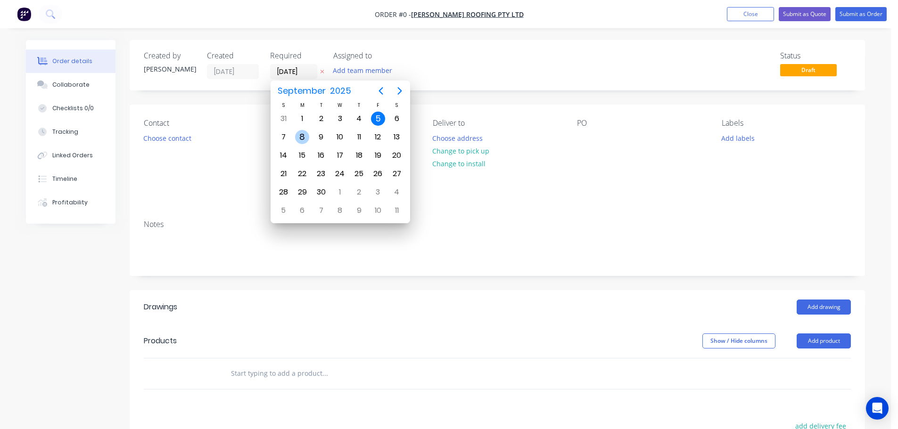
click at [301, 136] on div "8" at bounding box center [302, 137] width 14 height 14
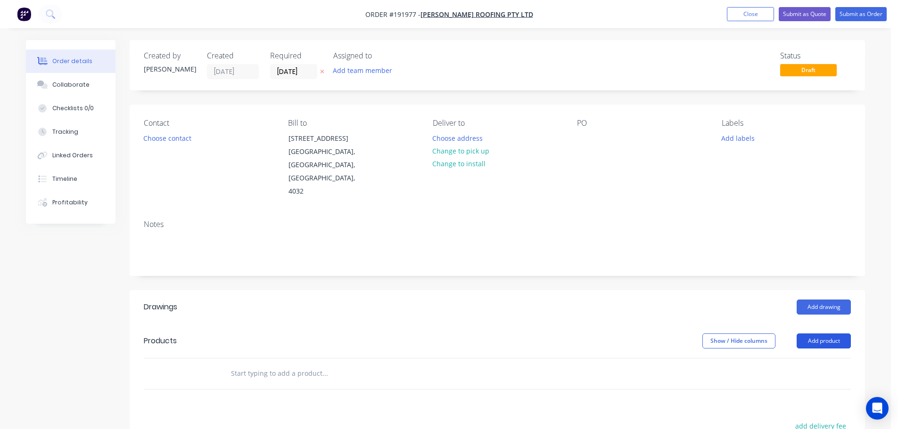
click at [827, 334] on button "Add product" at bounding box center [823, 341] width 54 height 15
click at [792, 358] on div "Product catalogue" at bounding box center [806, 365] width 73 height 14
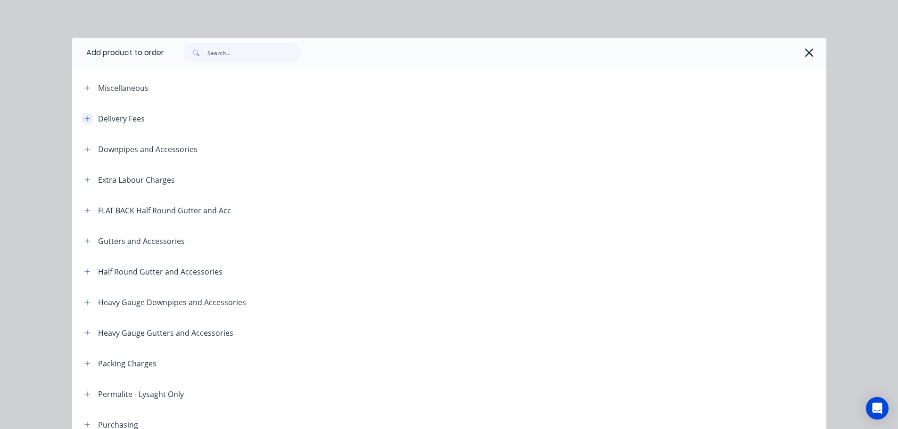
click at [82, 113] on button "button" at bounding box center [88, 119] width 12 height 12
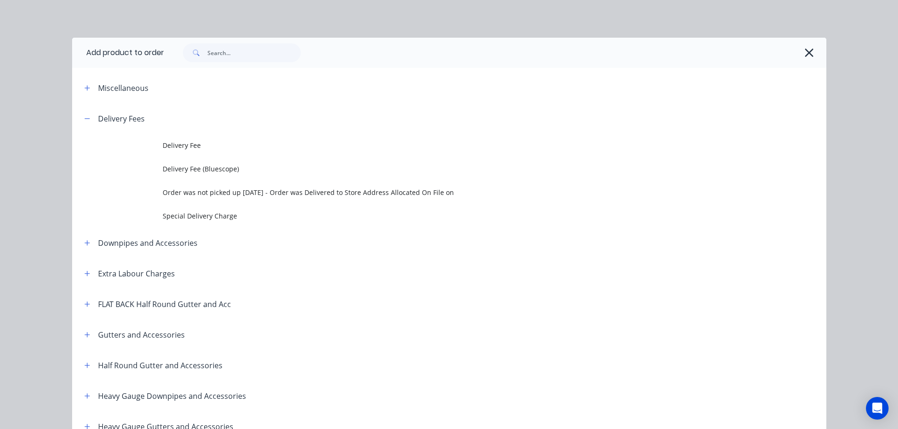
click at [164, 139] on td "Delivery Fee" at bounding box center [494, 146] width 663 height 24
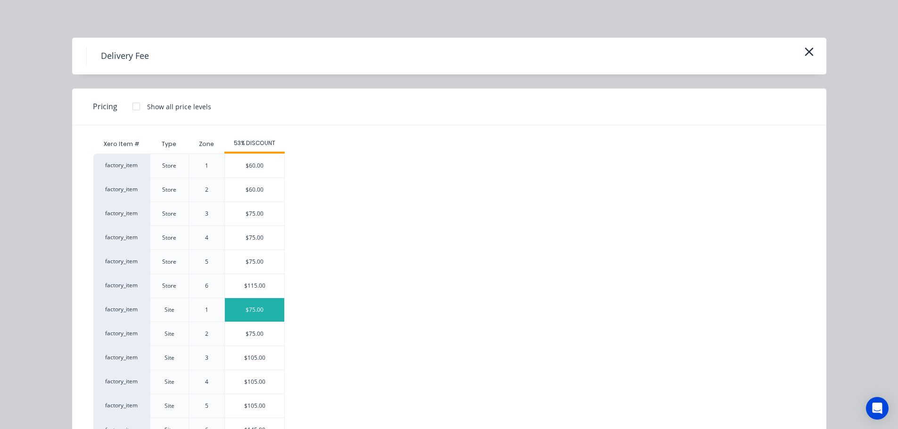
click at [251, 310] on div "$75.00" at bounding box center [254, 310] width 59 height 24
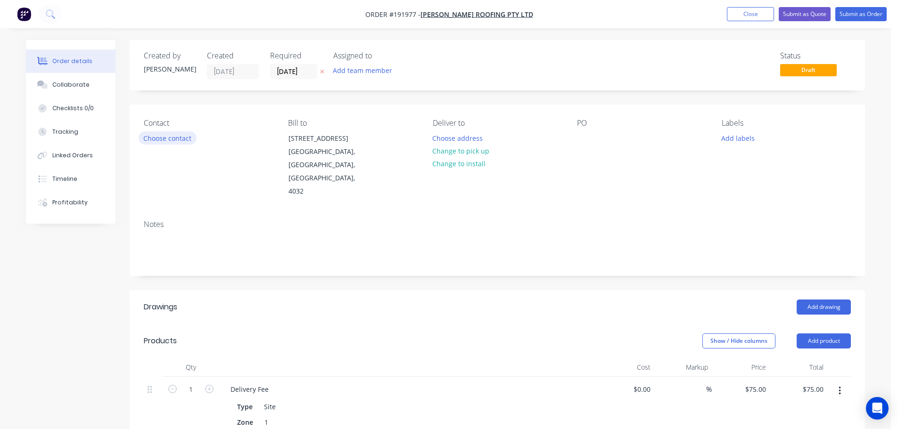
click at [171, 139] on button "Choose contact" at bounding box center [168, 137] width 58 height 13
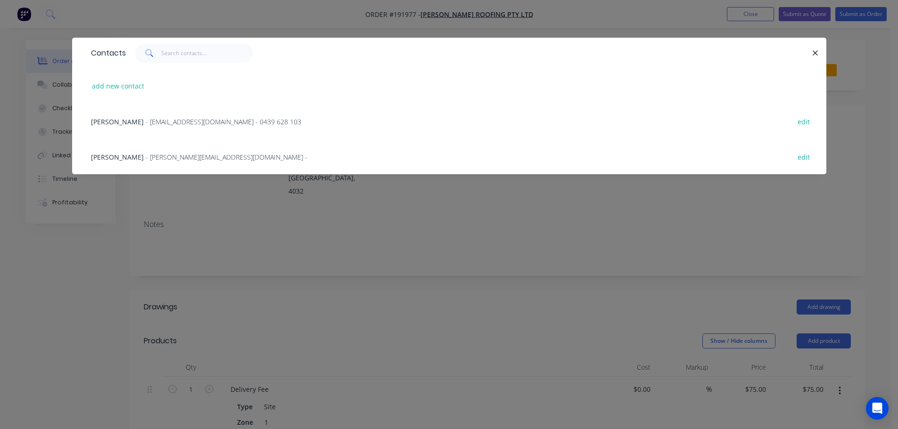
click at [160, 120] on span "- [EMAIL_ADDRESS][DOMAIN_NAME] - 0439 628 103" at bounding box center [224, 121] width 156 height 9
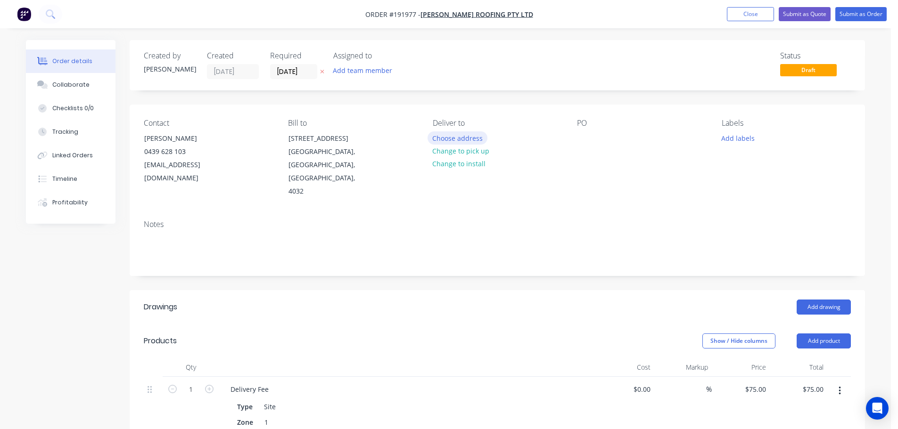
click at [473, 139] on button "Choose address" at bounding box center [457, 137] width 60 height 13
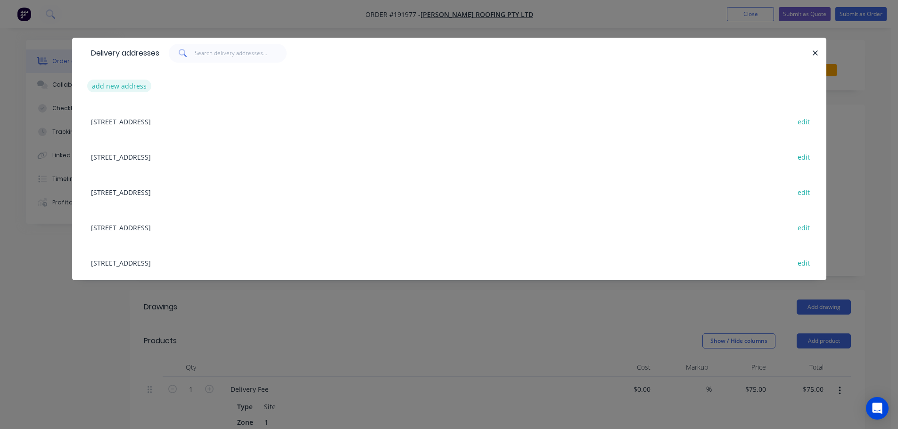
click at [108, 85] on button "add new address" at bounding box center [119, 86] width 65 height 13
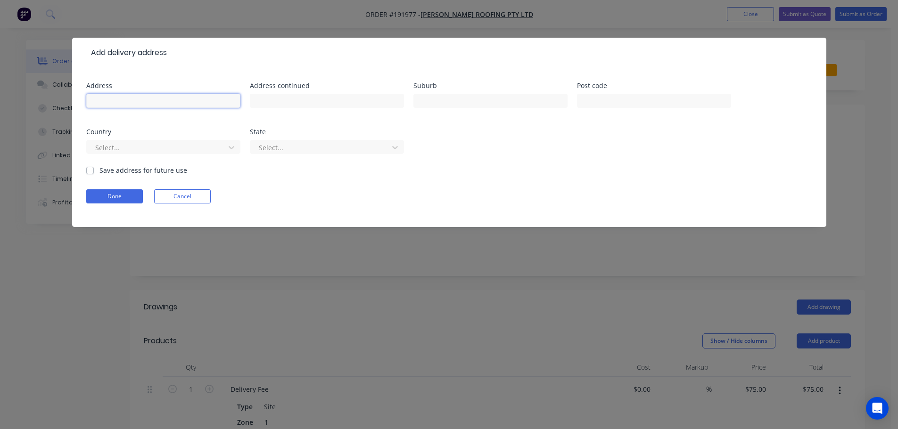
click at [130, 102] on input "text" at bounding box center [163, 101] width 154 height 14
click button "Done" at bounding box center [114, 196] width 57 height 14
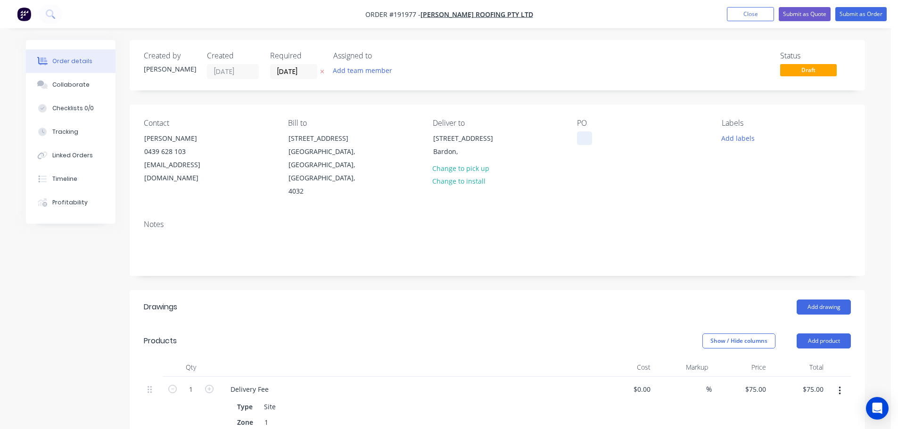
click at [583, 139] on div at bounding box center [584, 138] width 15 height 14
click at [820, 300] on button "Add drawing" at bounding box center [823, 307] width 54 height 15
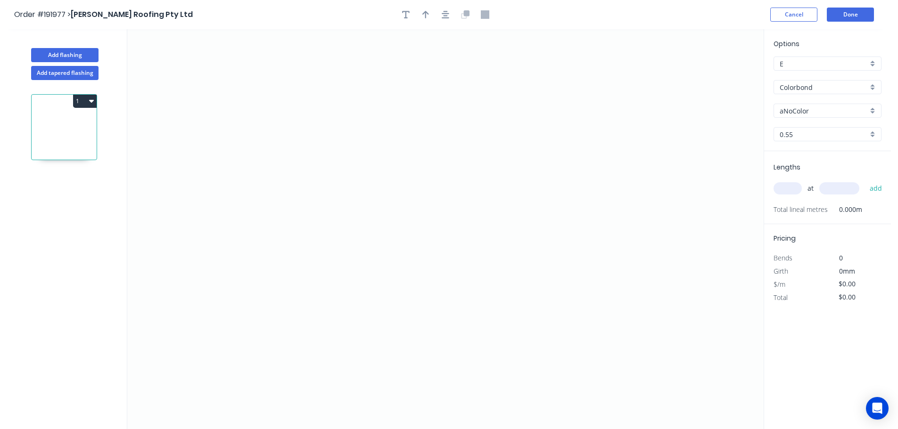
click at [788, 115] on input "aNoColor" at bounding box center [823, 111] width 88 height 10
click at [787, 160] on div "Surfmist" at bounding box center [827, 162] width 107 height 16
click at [783, 190] on input "text" at bounding box center [787, 188] width 28 height 12
click at [865, 180] on button "add" at bounding box center [876, 188] width 22 height 16
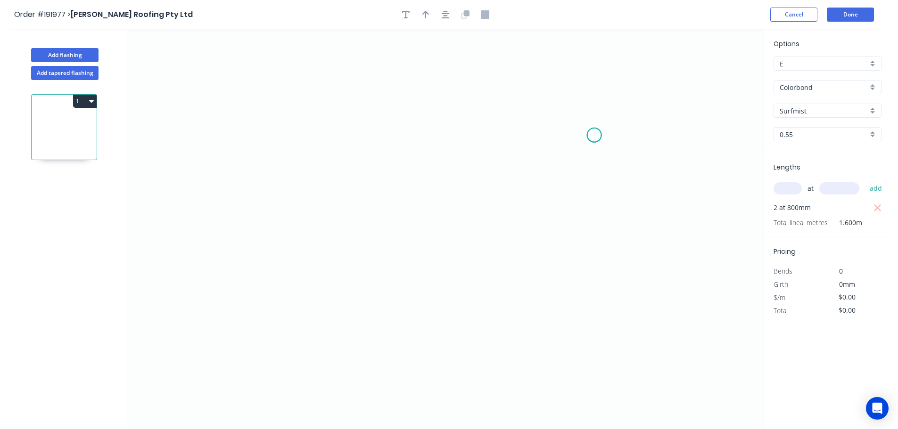
click at [594, 135] on icon "0" at bounding box center [445, 229] width 636 height 400
click at [556, 97] on icon "0" at bounding box center [445, 229] width 636 height 400
click at [304, 99] on icon "0 ?" at bounding box center [445, 229] width 636 height 400
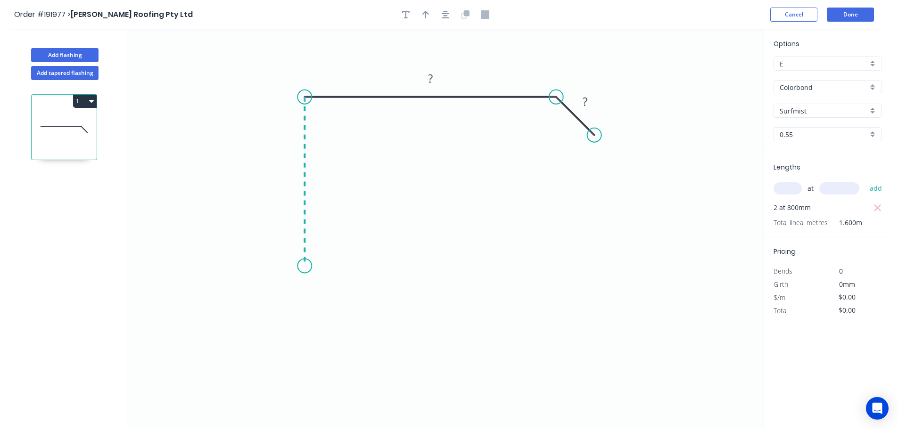
click at [305, 266] on icon "0 ? ?" at bounding box center [445, 229] width 636 height 400
click at [270, 296] on icon "0 ? ? ?" at bounding box center [445, 229] width 636 height 400
click at [307, 336] on icon at bounding box center [288, 318] width 37 height 37
click at [307, 336] on circle at bounding box center [307, 336] width 14 height 14
click at [282, 322] on rect at bounding box center [279, 324] width 19 height 13
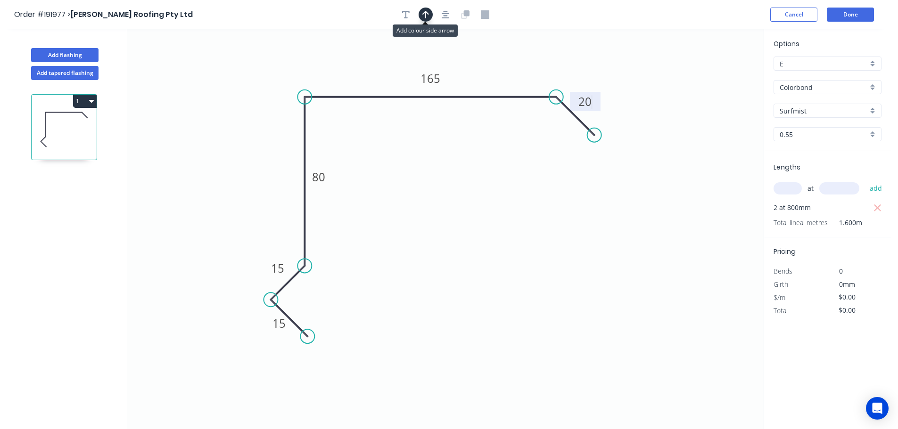
click at [428, 13] on icon "button" at bounding box center [425, 15] width 7 height 8
drag, startPoint x: 715, startPoint y: 74, endPoint x: 269, endPoint y: 94, distance: 446.7
click at [269, 94] on icon at bounding box center [269, 83] width 8 height 30
click at [64, 54] on button "Add flashing" at bounding box center [64, 55] width 67 height 14
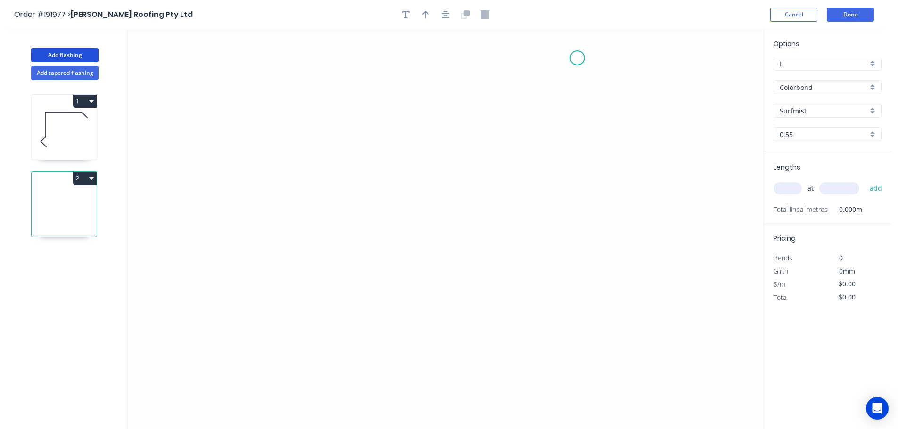
click at [577, 58] on icon "0" at bounding box center [445, 229] width 636 height 400
click at [561, 322] on icon "0" at bounding box center [445, 229] width 636 height 400
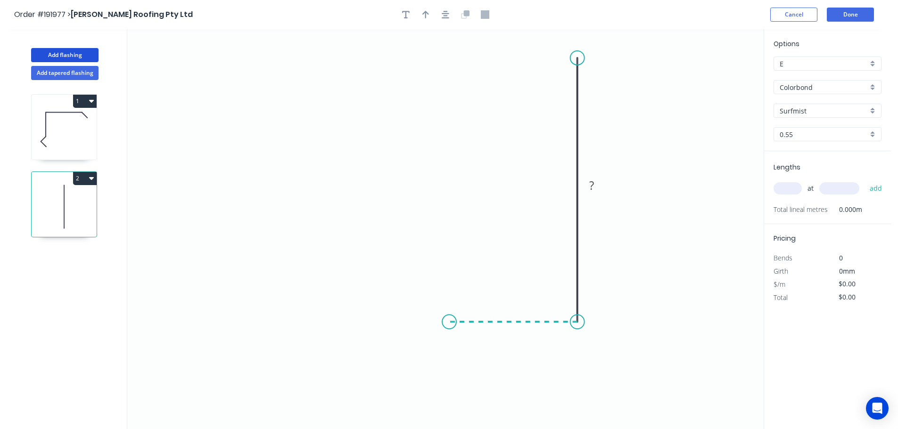
click at [449, 327] on icon "0 ?" at bounding box center [445, 229] width 636 height 400
click at [451, 245] on icon "0 ? ?" at bounding box center [445, 229] width 636 height 400
click at [451, 245] on circle at bounding box center [449, 244] width 14 height 14
click at [434, 277] on tspan "?" at bounding box center [435, 279] width 5 height 16
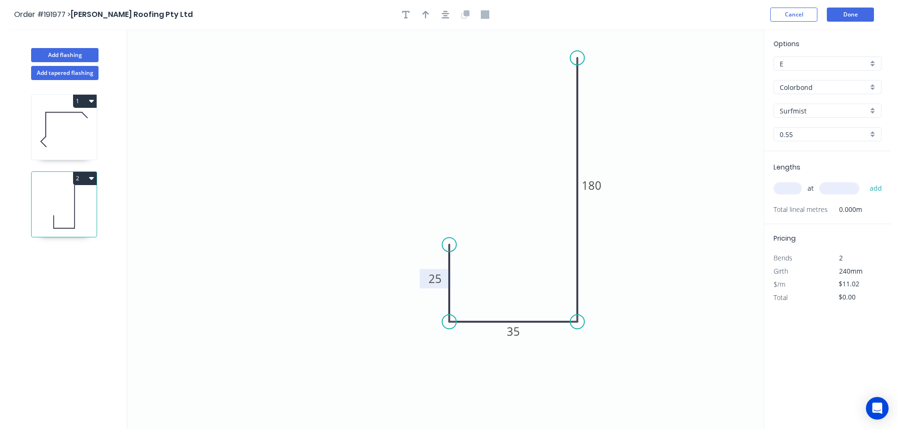
drag, startPoint x: 443, startPoint y: 18, endPoint x: 436, endPoint y: 19, distance: 7.7
click at [443, 17] on icon "button" at bounding box center [446, 15] width 8 height 8
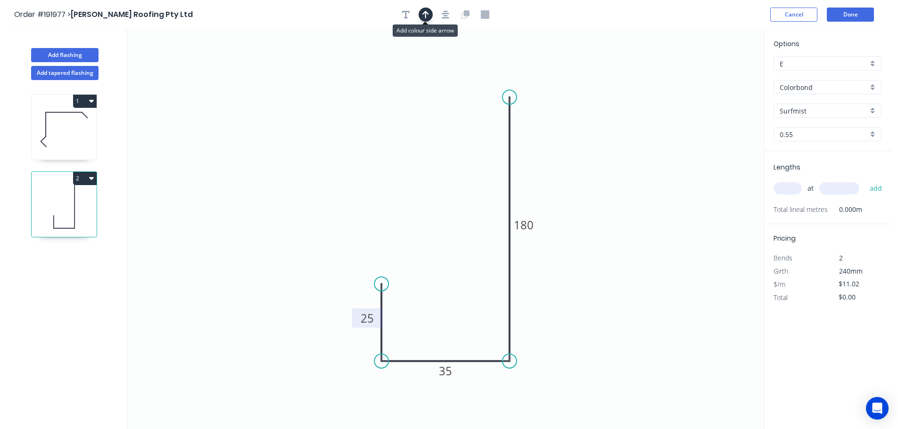
click at [421, 13] on button "button" at bounding box center [425, 15] width 14 height 14
click at [718, 75] on icon at bounding box center [716, 65] width 8 height 30
drag, startPoint x: 718, startPoint y: 75, endPoint x: 648, endPoint y: 181, distance: 127.6
click at [595, 160] on icon at bounding box center [604, 150] width 27 height 27
click at [794, 190] on input "text" at bounding box center [787, 188] width 28 height 12
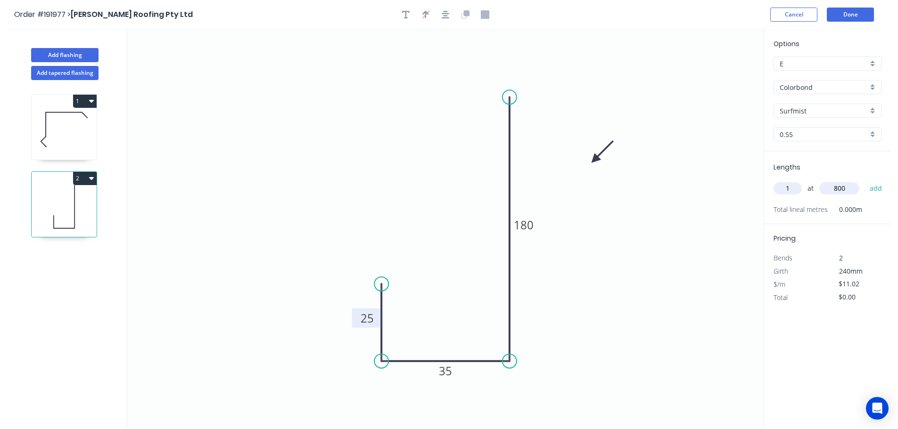
click at [865, 180] on button "add" at bounding box center [876, 188] width 22 height 16
click at [66, 54] on button "Add flashing" at bounding box center [64, 55] width 67 height 14
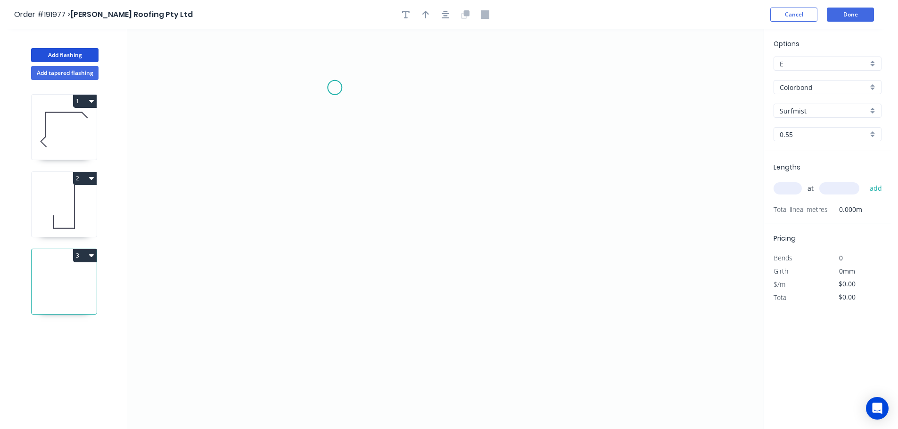
click at [335, 88] on icon "0" at bounding box center [445, 229] width 636 height 400
click at [377, 273] on icon "0" at bounding box center [445, 229] width 636 height 400
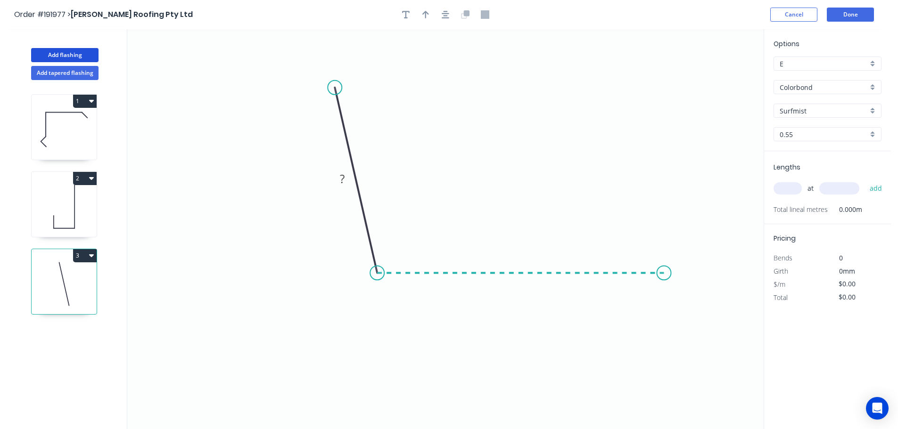
click at [664, 276] on icon "0 ?" at bounding box center [445, 229] width 636 height 400
click at [705, 314] on icon at bounding box center [684, 294] width 42 height 42
click at [706, 314] on circle at bounding box center [705, 315] width 14 height 14
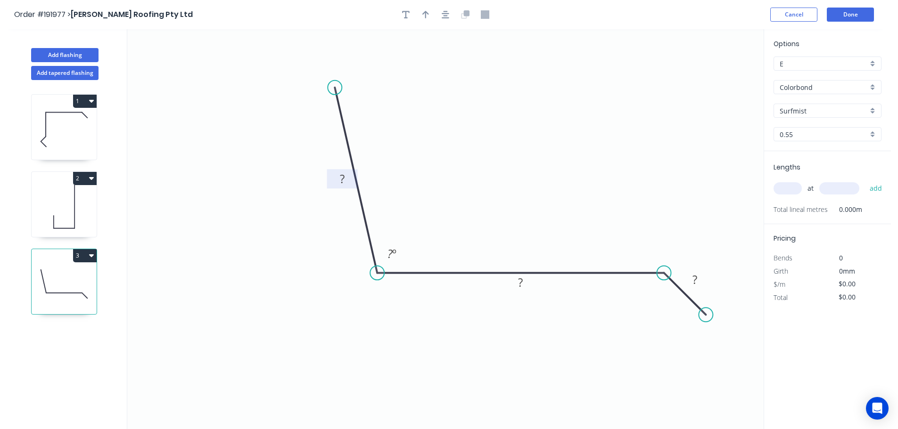
click at [343, 177] on tspan "?" at bounding box center [342, 179] width 5 height 16
click at [428, 15] on icon "button" at bounding box center [425, 14] width 7 height 8
click at [717, 76] on icon at bounding box center [716, 65] width 8 height 30
drag, startPoint x: 717, startPoint y: 76, endPoint x: 483, endPoint y: 173, distance: 253.5
click at [483, 173] on icon at bounding box center [490, 164] width 27 height 27
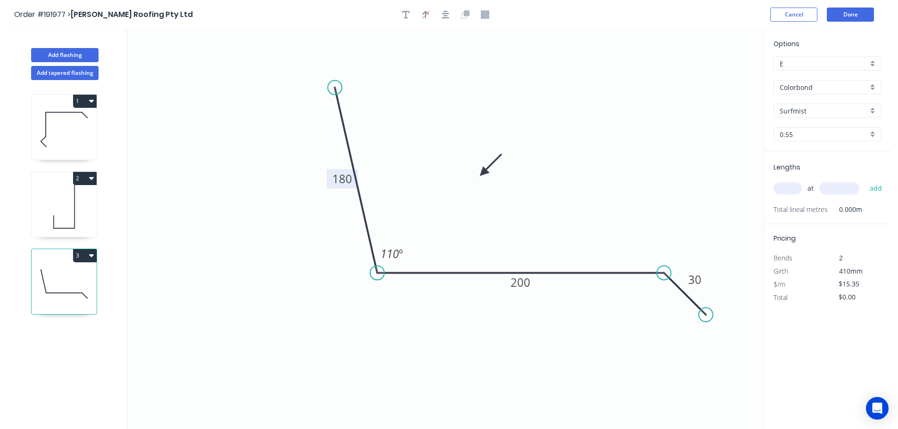
click at [785, 186] on input "text" at bounding box center [787, 188] width 28 height 12
click at [865, 180] on button "add" at bounding box center [876, 188] width 22 height 16
click at [66, 70] on button "Add tapered flashing" at bounding box center [64, 73] width 67 height 14
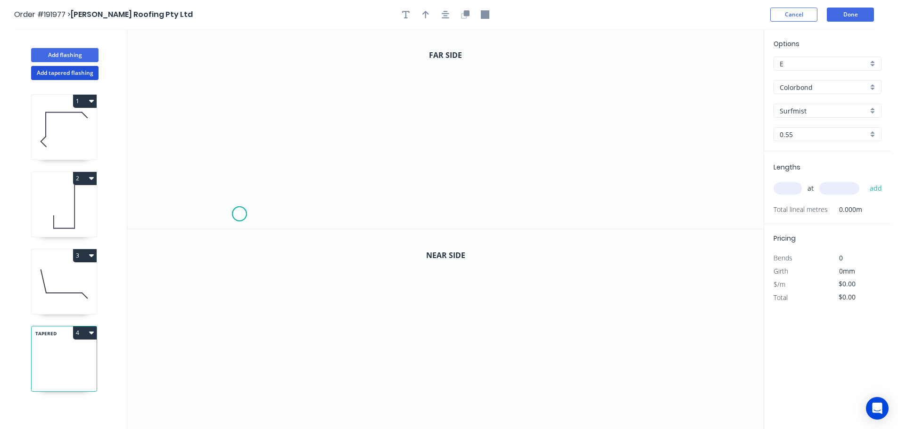
click at [239, 214] on icon "0" at bounding box center [445, 129] width 636 height 200
click at [263, 192] on icon "0" at bounding box center [445, 129] width 636 height 200
click at [417, 195] on icon "0 ?" at bounding box center [445, 129] width 636 height 200
click at [412, 107] on icon "0 ? ?" at bounding box center [445, 129] width 636 height 200
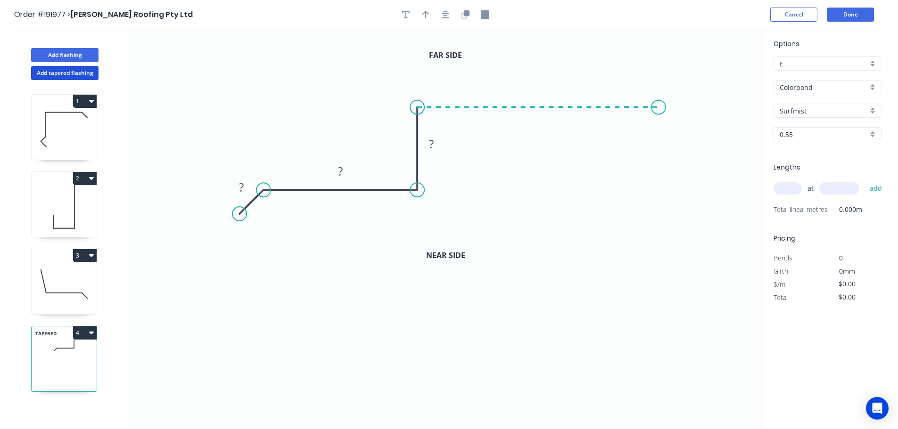
click at [659, 97] on icon "0 ? ? ?" at bounding box center [445, 129] width 636 height 200
click at [691, 140] on icon "0 ? ? ? ?" at bounding box center [445, 129] width 636 height 200
click at [691, 140] on circle at bounding box center [691, 139] width 14 height 14
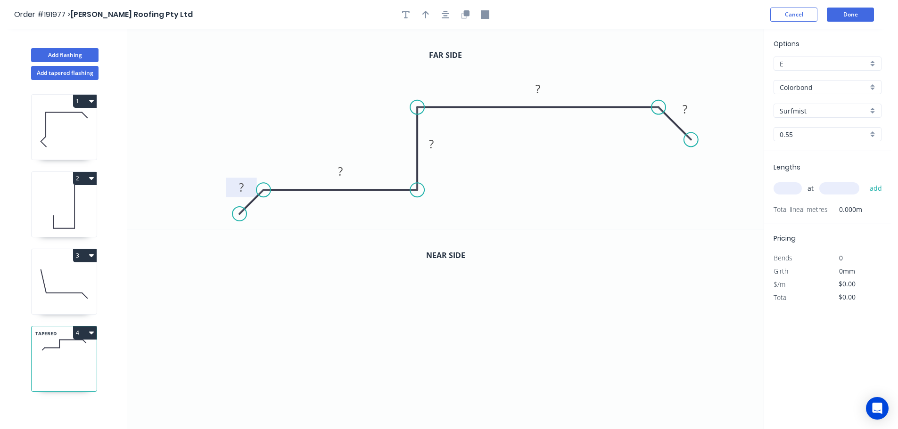
click at [242, 187] on tspan "?" at bounding box center [241, 188] width 5 height 16
click at [426, 16] on icon "button" at bounding box center [425, 15] width 7 height 8
drag, startPoint x: 589, startPoint y: 91, endPoint x: 358, endPoint y: 108, distance: 231.6
click at [358, 108] on icon at bounding box center [358, 97] width 8 height 30
click at [788, 188] on input "text" at bounding box center [787, 188] width 28 height 12
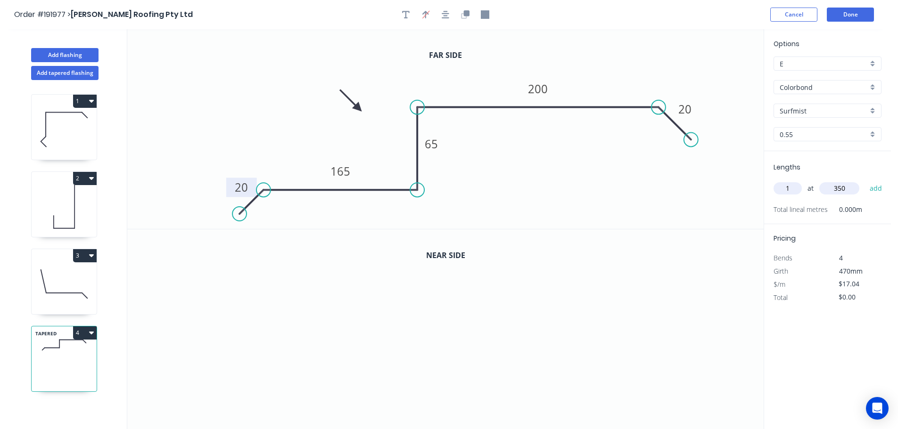
click at [865, 180] on button "add" at bounding box center [876, 188] width 22 height 16
click at [464, 14] on icon "button" at bounding box center [467, 13] width 6 height 6
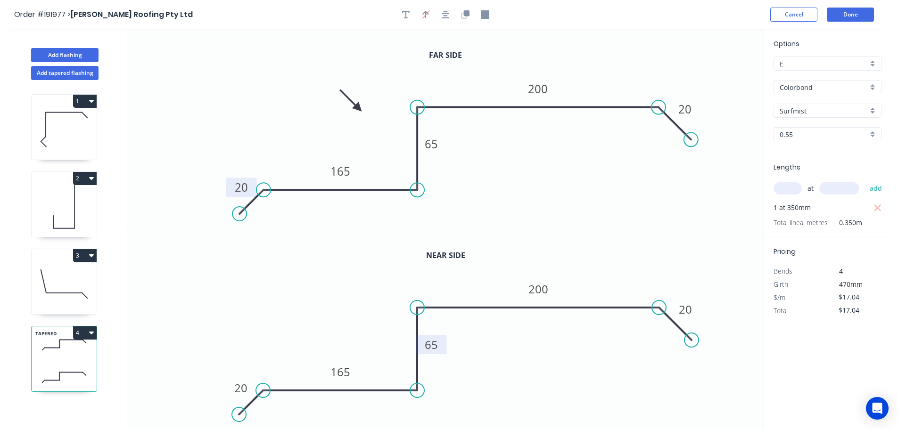
click at [434, 342] on tspan "65" at bounding box center [431, 345] width 13 height 16
click at [858, 15] on button "Done" at bounding box center [850, 15] width 47 height 14
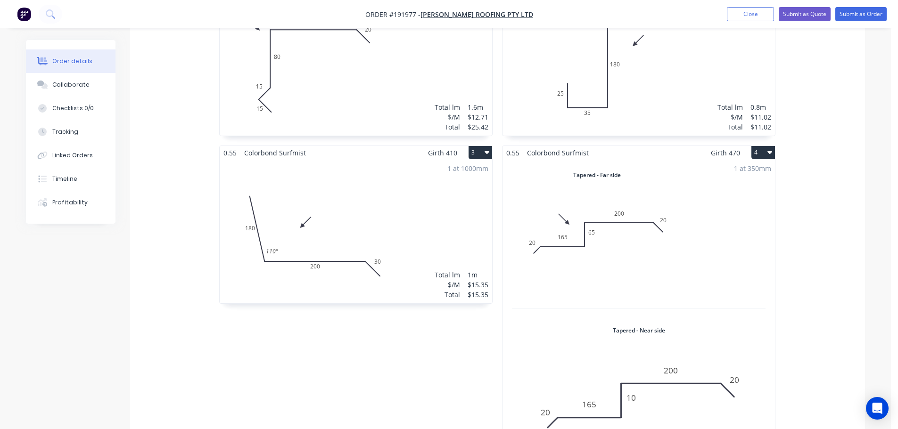
scroll to position [330, 0]
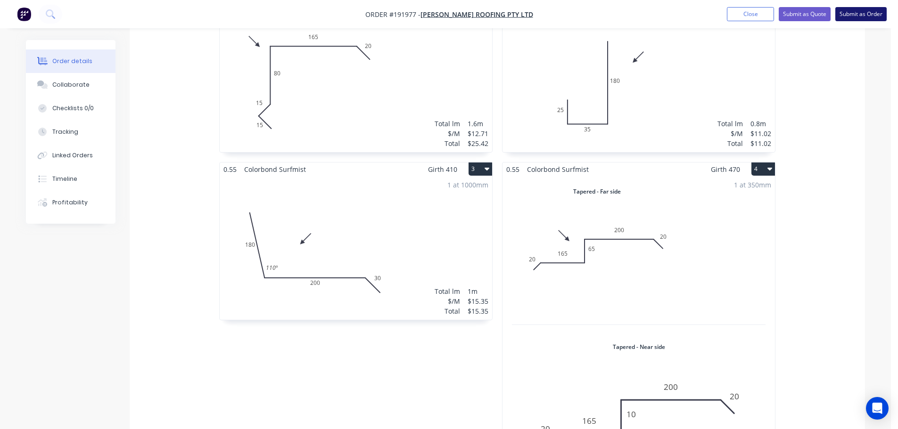
click at [855, 11] on button "Submit as Order" at bounding box center [860, 14] width 51 height 14
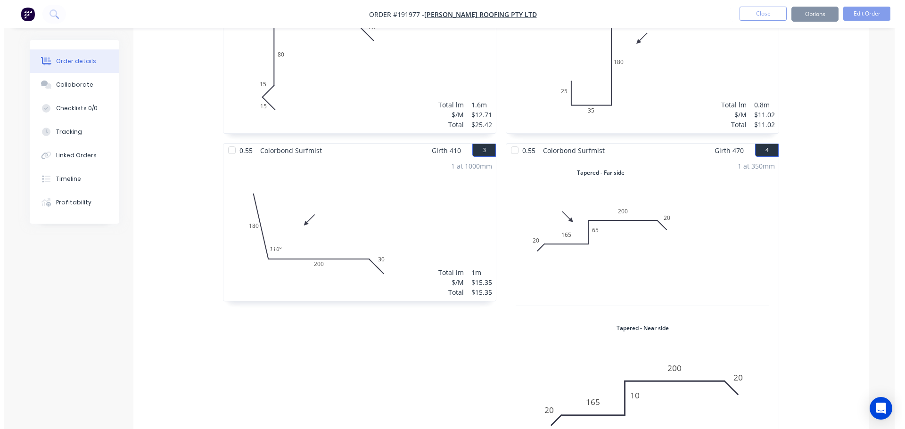
scroll to position [0, 0]
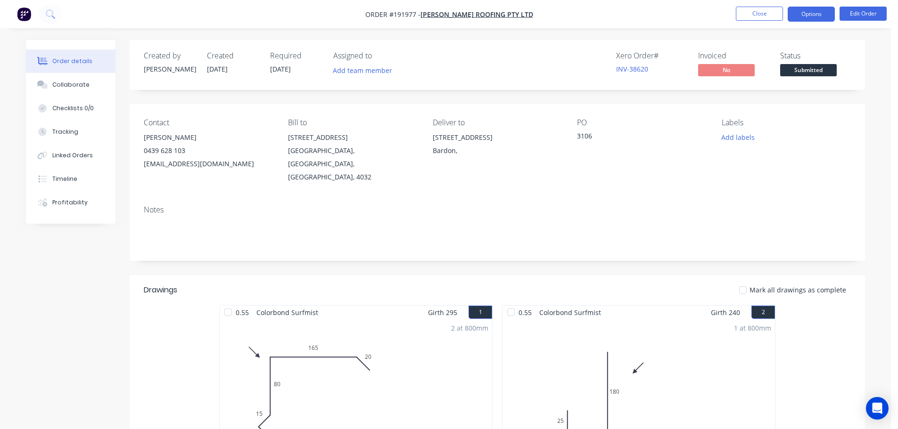
click at [805, 14] on button "Options" at bounding box center [810, 14] width 47 height 15
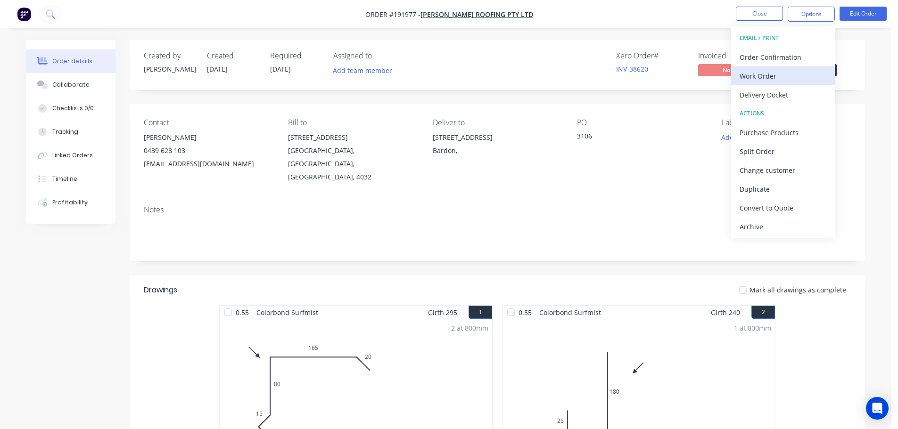
click at [753, 75] on div "Work Order" at bounding box center [782, 76] width 87 height 14
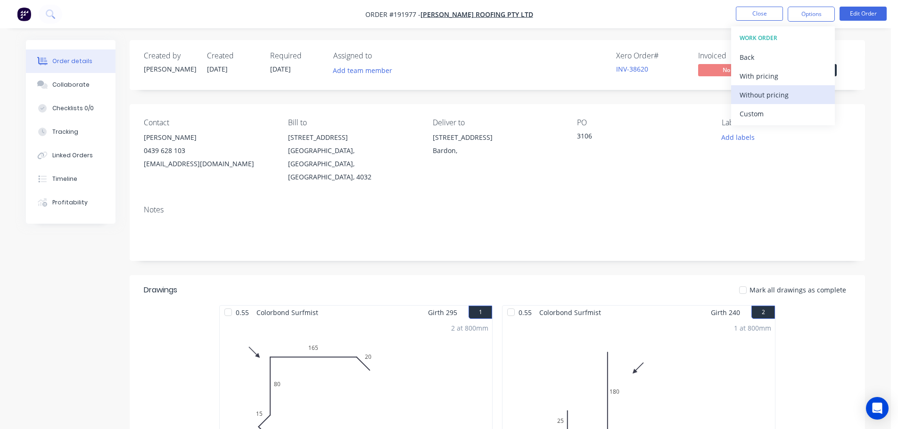
click at [760, 93] on div "Without pricing" at bounding box center [782, 95] width 87 height 14
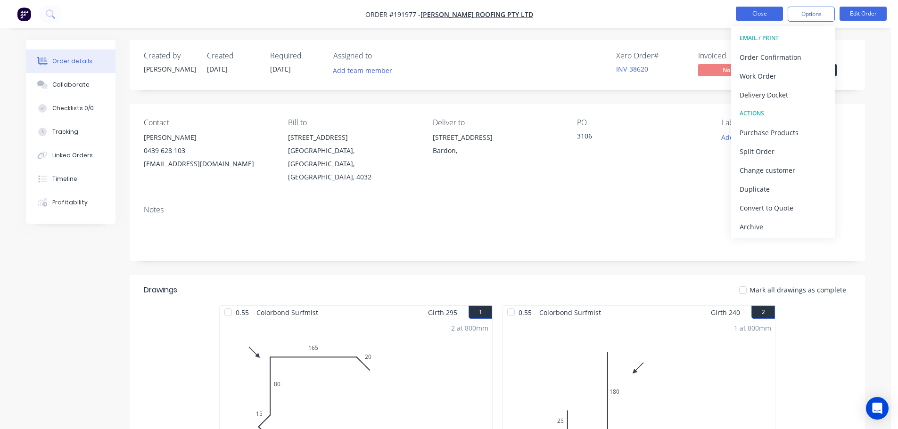
click at [762, 11] on button "Close" at bounding box center [759, 14] width 47 height 14
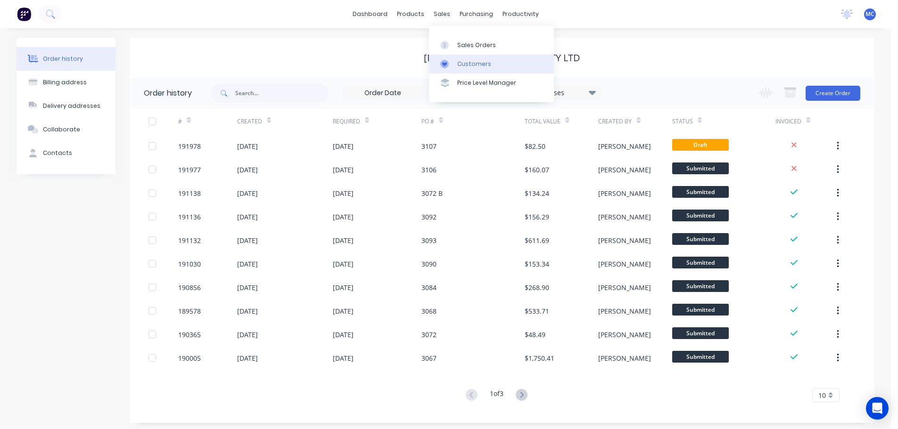
click at [471, 63] on div "Customers" at bounding box center [474, 64] width 34 height 8
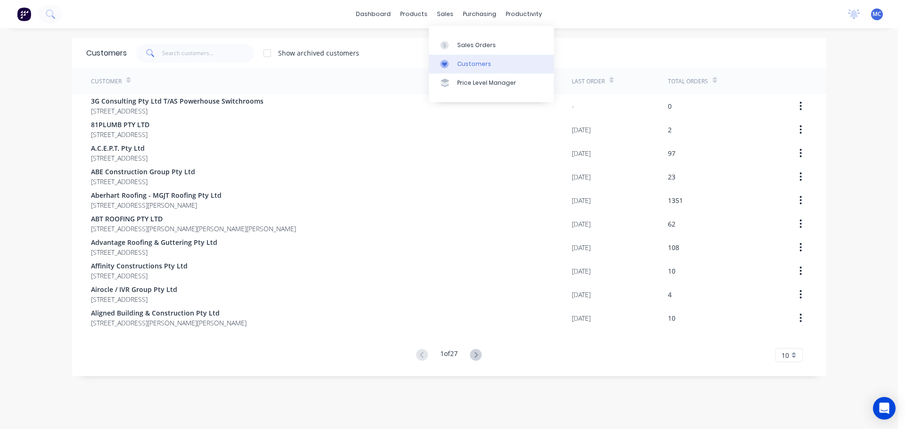
click at [466, 63] on div "Customers" at bounding box center [474, 64] width 34 height 8
click at [164, 54] on input "text" at bounding box center [208, 53] width 92 height 19
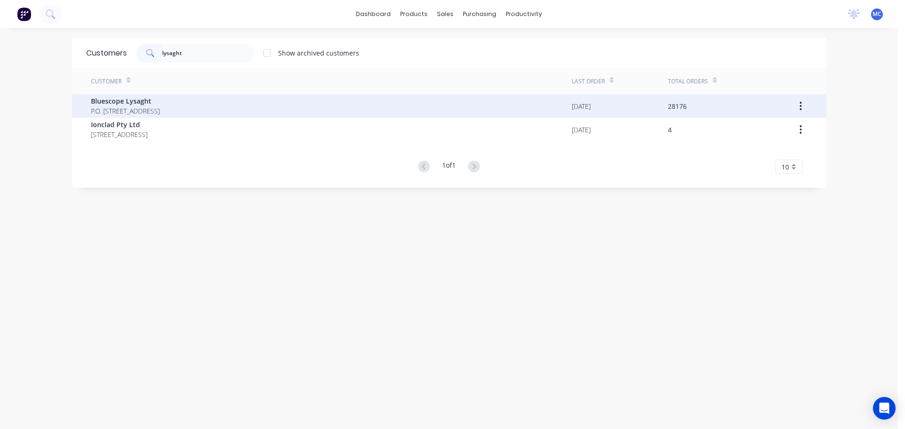
click at [114, 98] on span "Bluescope Lysaght" at bounding box center [125, 101] width 69 height 10
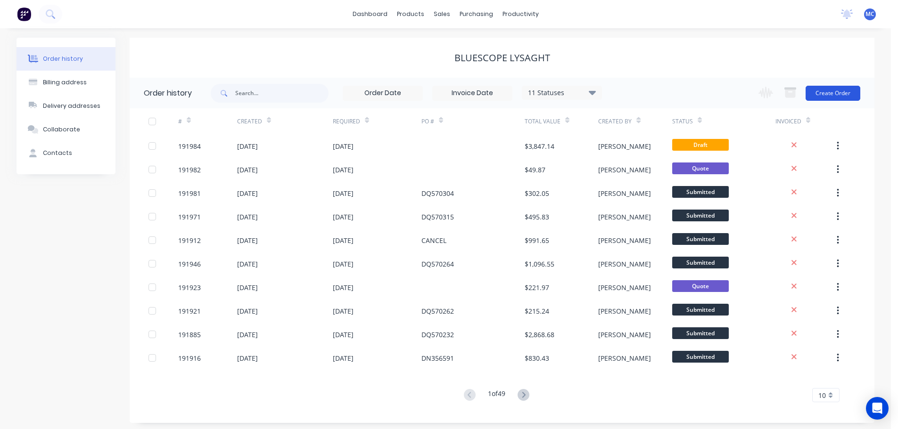
click at [831, 92] on button "Create Order" at bounding box center [832, 93] width 55 height 15
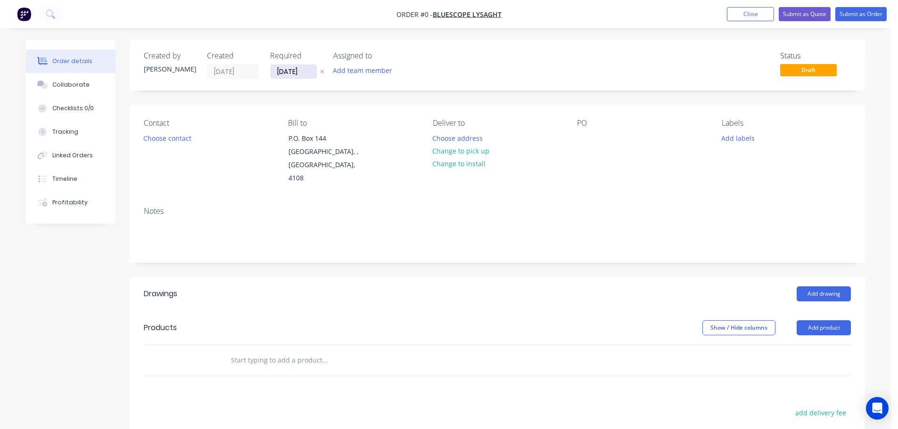
click at [289, 70] on input "[DATE]" at bounding box center [293, 72] width 46 height 14
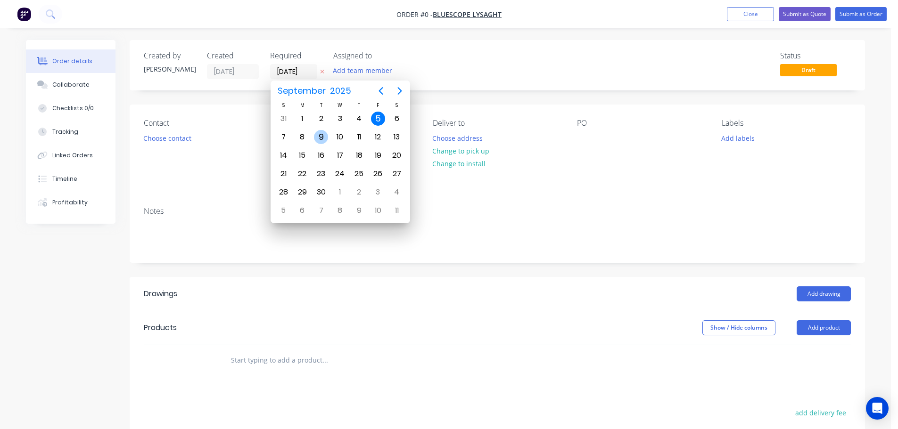
click at [320, 134] on div "9" at bounding box center [321, 137] width 14 height 14
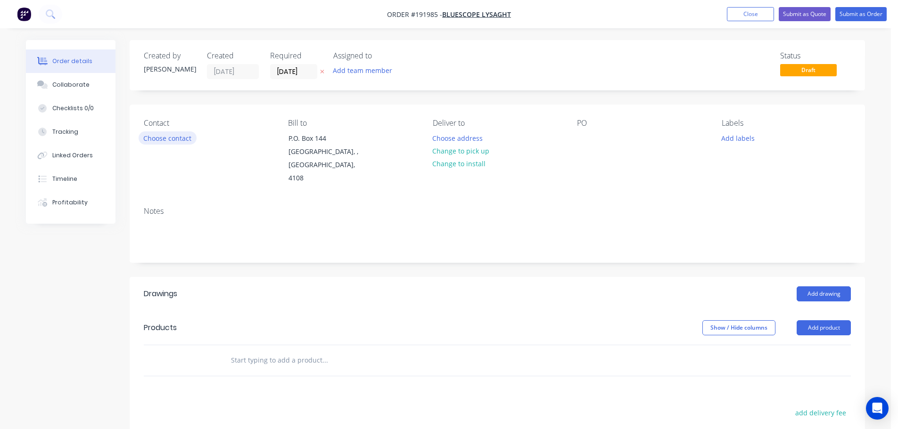
click at [170, 139] on button "Choose contact" at bounding box center [168, 137] width 58 height 13
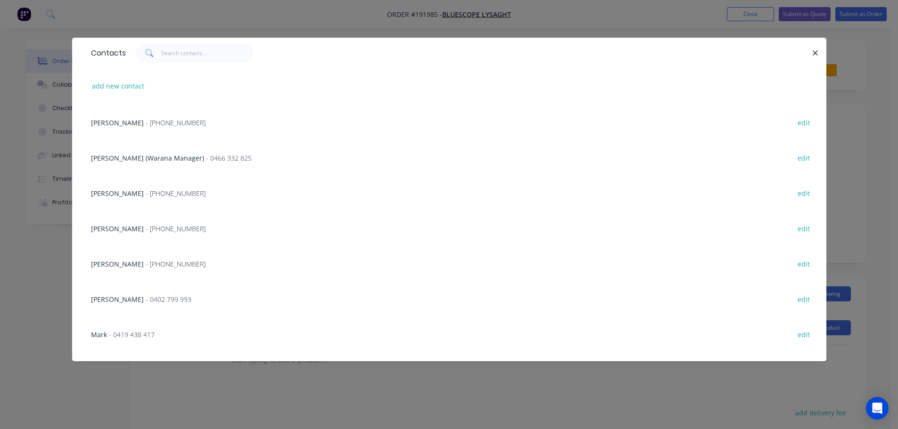
scroll to position [141, 0]
click at [146, 228] on span "- [PHONE_NUMBER]" at bounding box center [176, 227] width 60 height 9
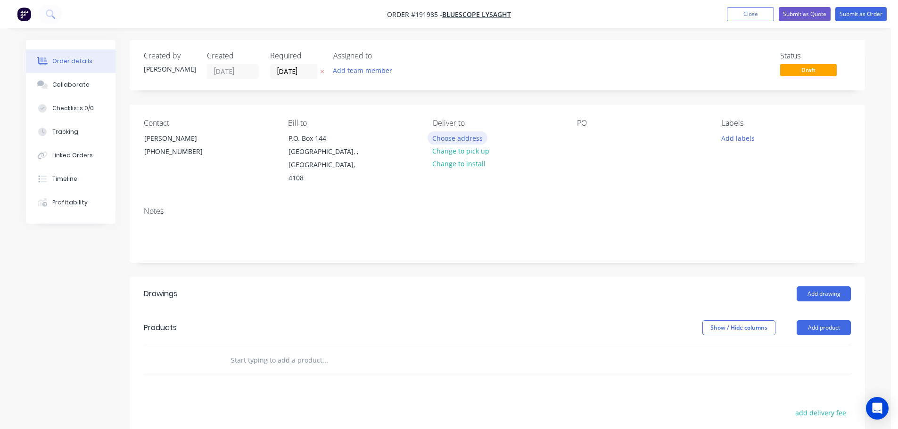
click at [466, 139] on button "Choose address" at bounding box center [457, 137] width 60 height 13
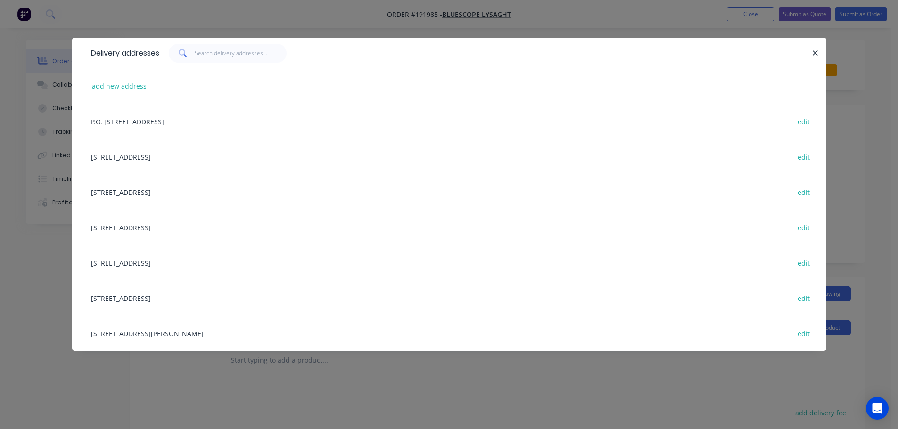
click at [167, 334] on div "[STREET_ADDRESS][PERSON_NAME] edit" at bounding box center [449, 333] width 726 height 35
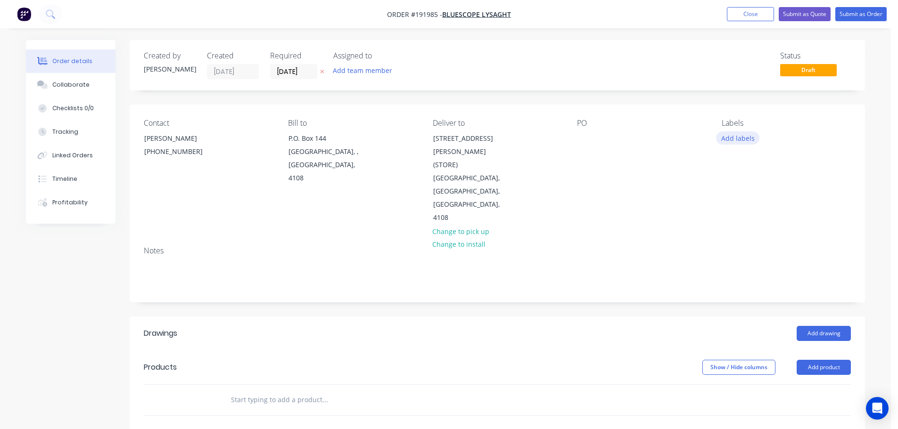
click at [740, 139] on button "Add labels" at bounding box center [737, 137] width 43 height 13
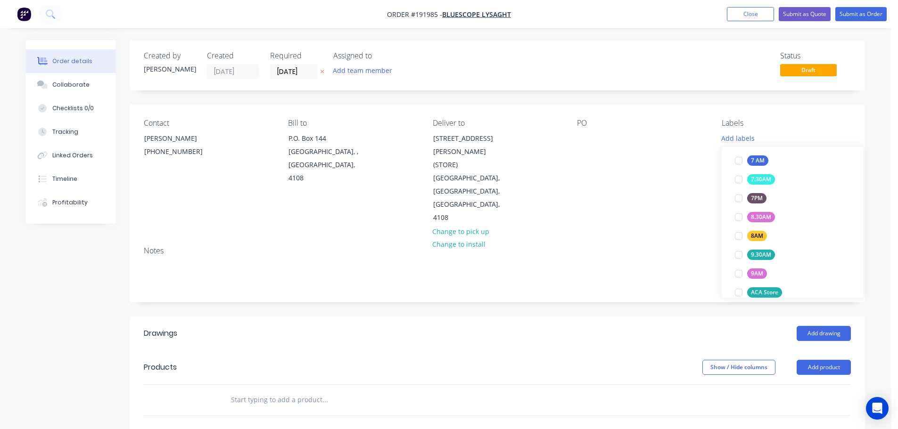
scroll to position [283, 0]
click at [737, 279] on div at bounding box center [738, 279] width 19 height 19
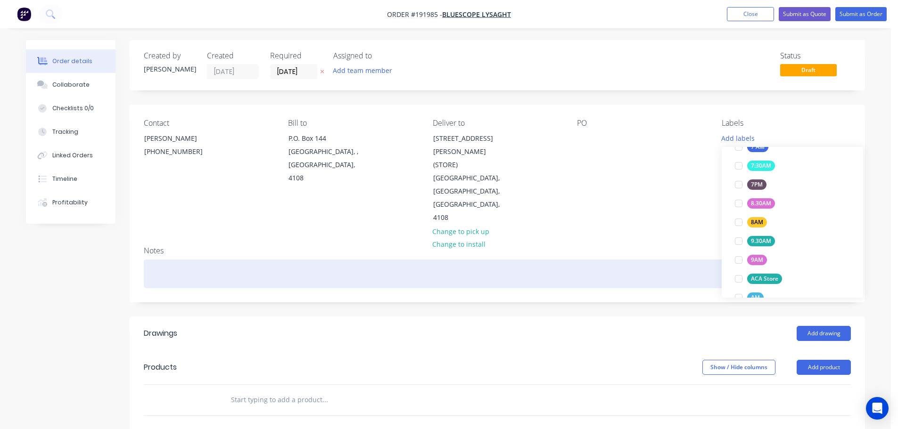
scroll to position [0, 0]
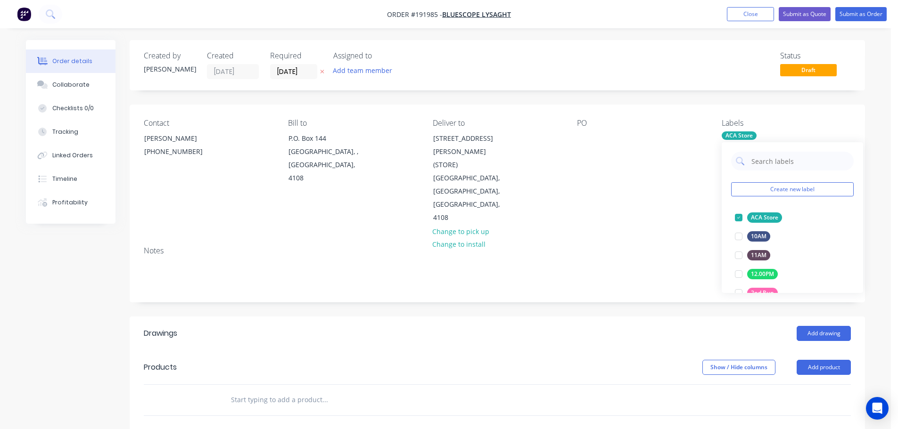
click at [665, 211] on div "Contact [PERSON_NAME] [PHONE_NUMBER] Bill to P.O. [GEOGRAPHIC_DATA], 4108 Deliv…" at bounding box center [497, 172] width 735 height 134
click at [590, 134] on div at bounding box center [584, 138] width 15 height 14
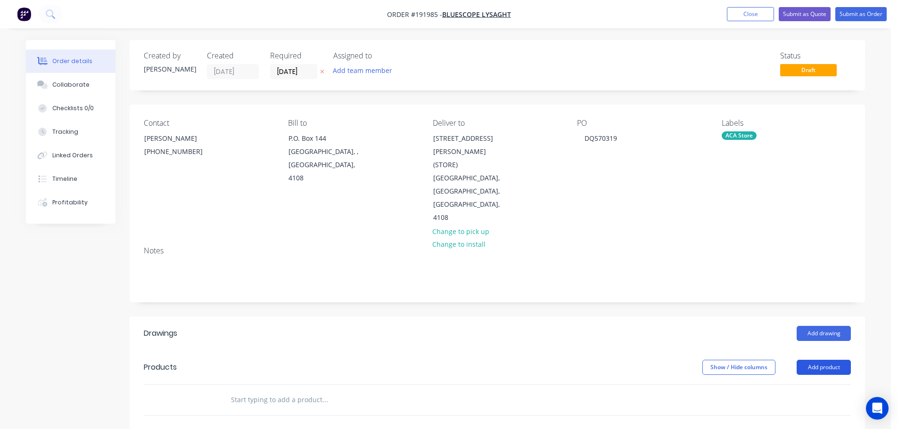
click at [830, 360] on button "Add product" at bounding box center [823, 367] width 54 height 15
click at [794, 385] on div "Product catalogue" at bounding box center [806, 392] width 73 height 14
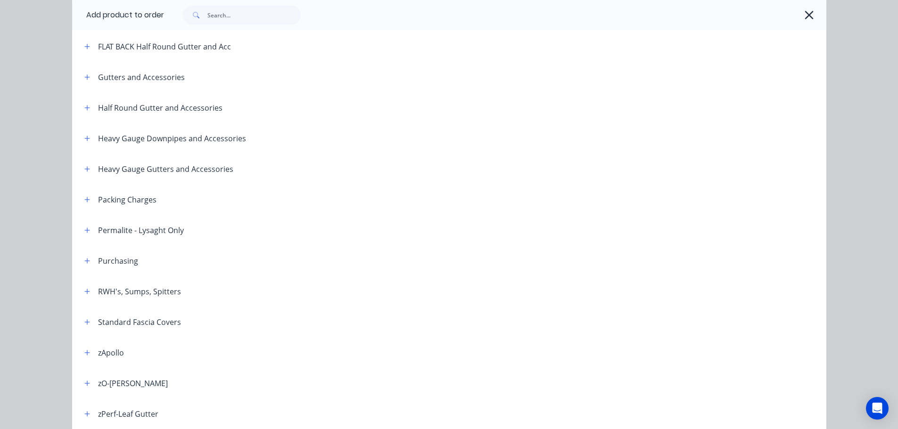
scroll to position [188, 0]
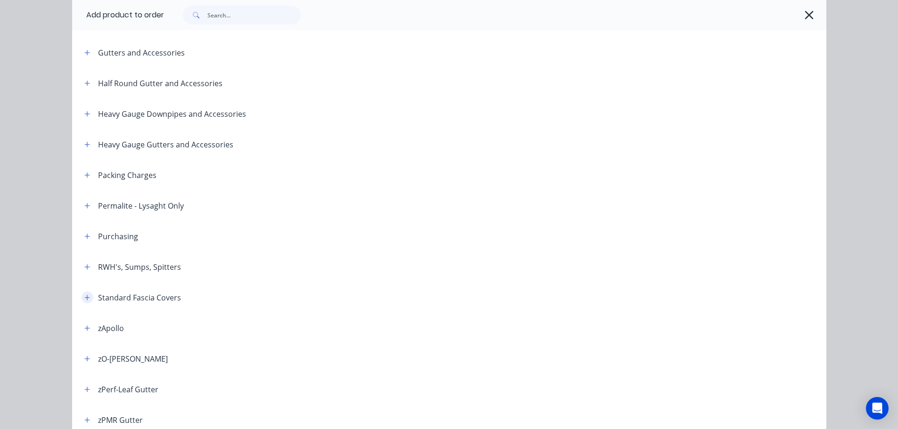
click at [84, 297] on icon "button" at bounding box center [86, 297] width 5 height 5
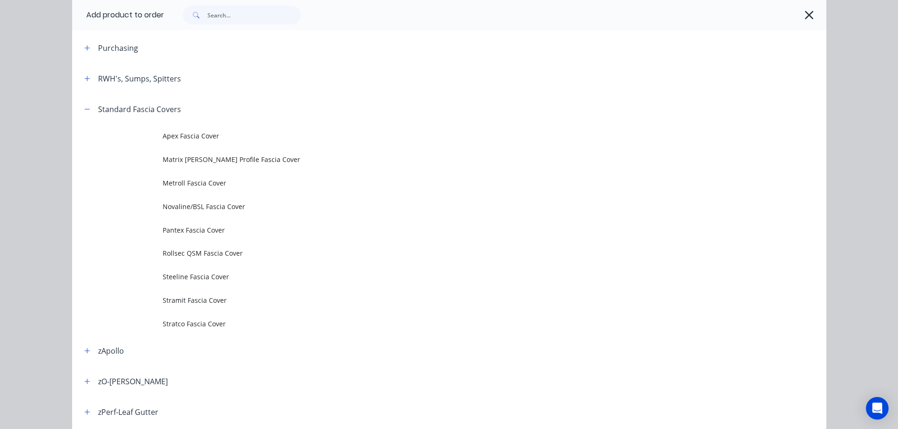
scroll to position [330, 0]
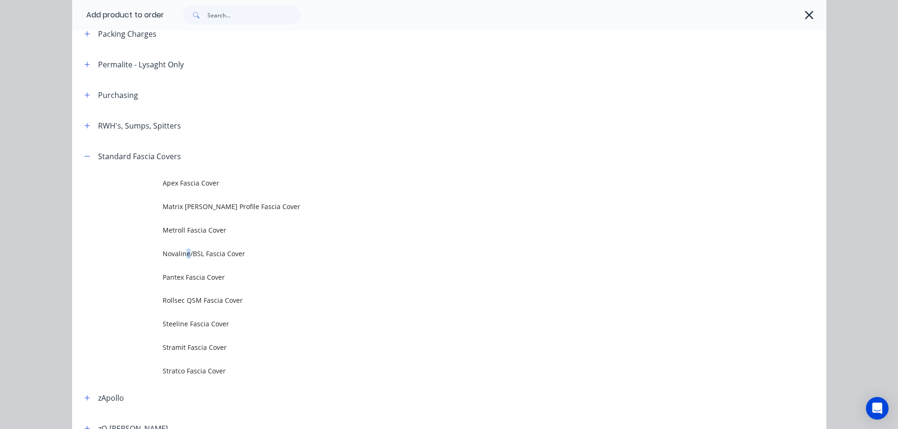
click at [184, 254] on span "Novaline/BSL Fascia Cover" at bounding box center [428, 254] width 531 height 10
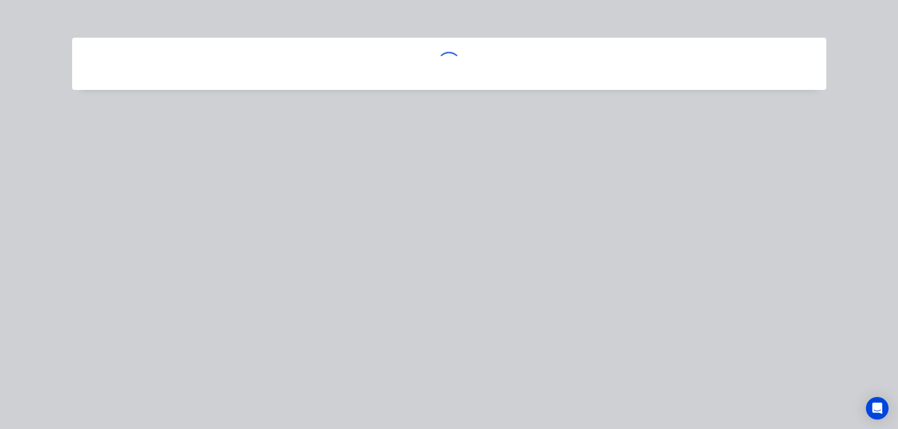
scroll to position [0, 0]
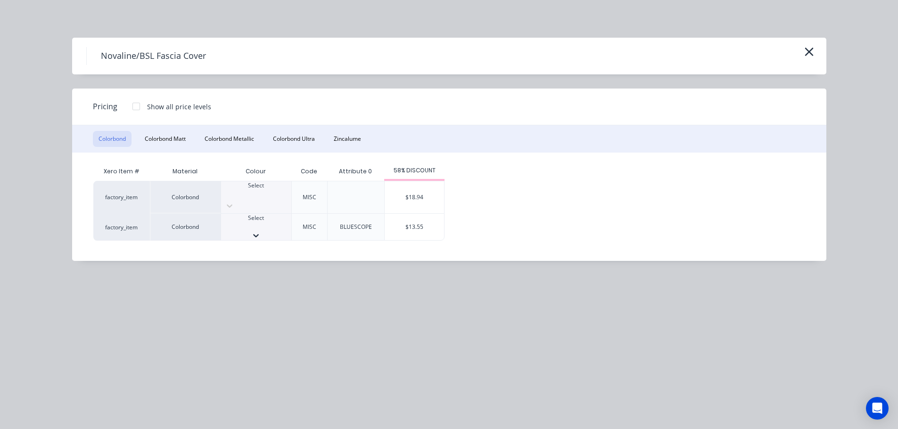
click at [261, 231] on icon at bounding box center [255, 235] width 9 height 9
click at [430, 221] on div "$13.55" at bounding box center [414, 230] width 59 height 32
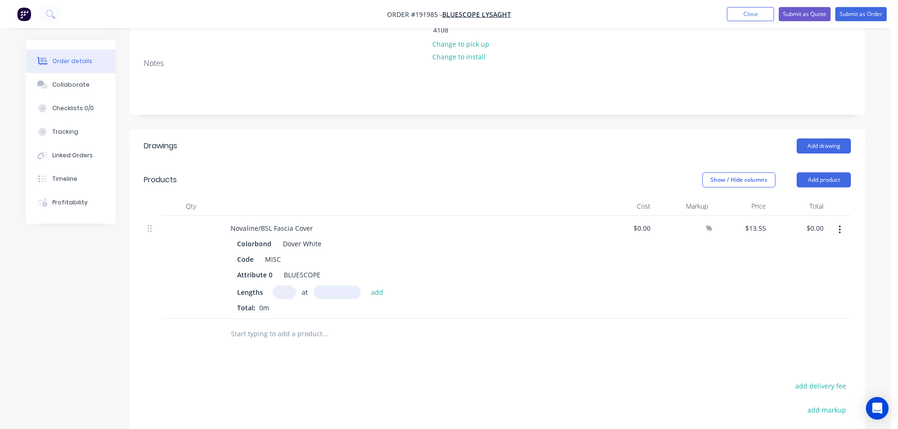
scroll to position [188, 0]
click at [285, 285] on input "text" at bounding box center [284, 292] width 24 height 14
click at [366, 285] on button "add" at bounding box center [377, 291] width 22 height 13
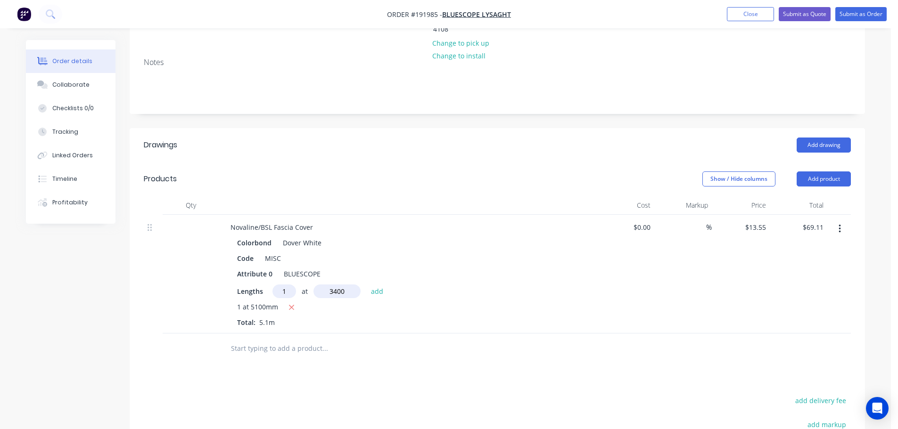
click at [366, 285] on button "add" at bounding box center [377, 291] width 22 height 13
click at [865, 15] on button "Submit as Order" at bounding box center [860, 14] width 51 height 14
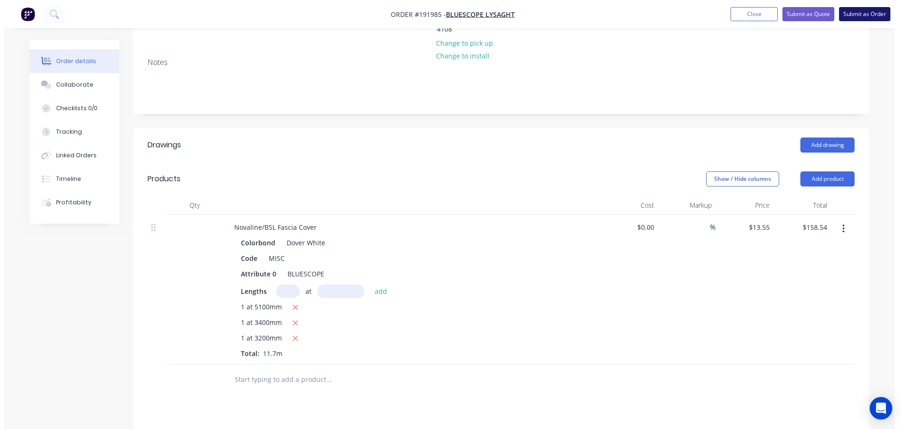
scroll to position [0, 0]
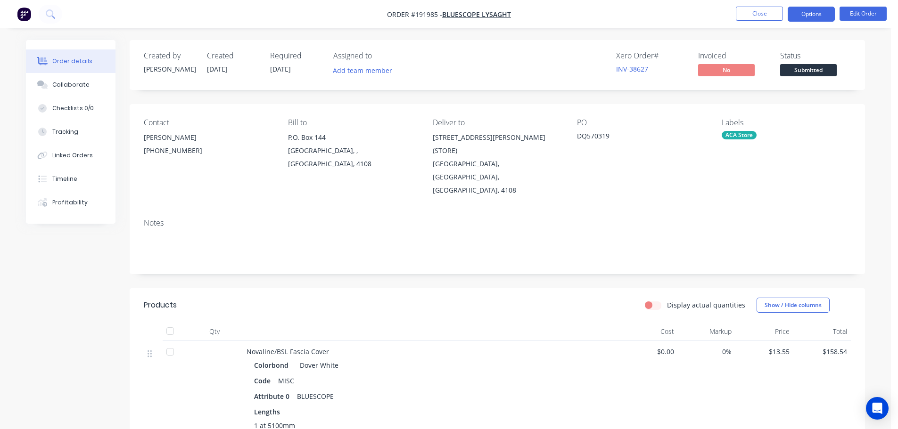
click at [814, 15] on button "Options" at bounding box center [810, 14] width 47 height 15
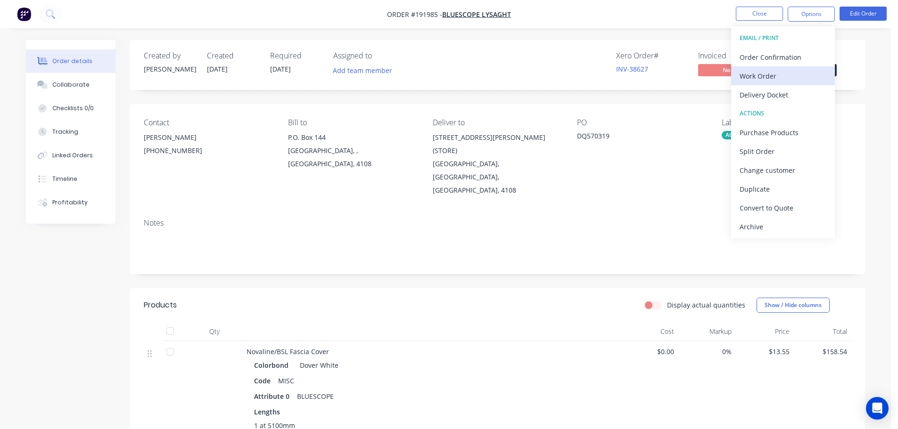
click at [753, 75] on div "Work Order" at bounding box center [782, 76] width 87 height 14
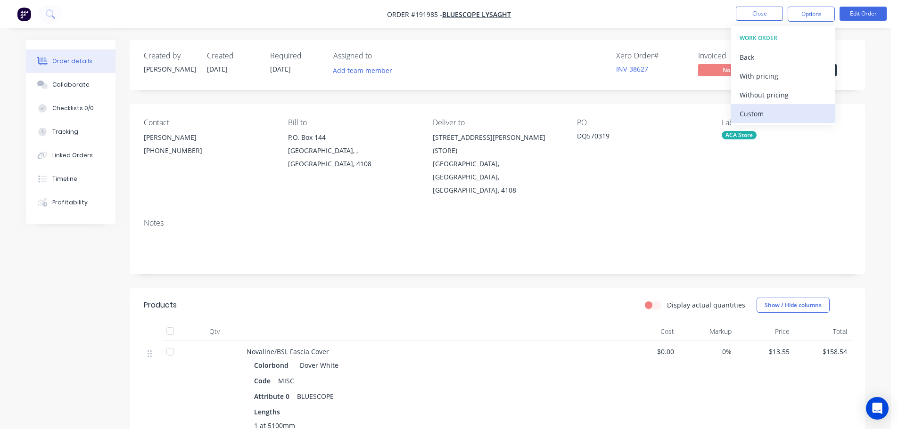
click at [753, 115] on div "Custom" at bounding box center [782, 114] width 87 height 14
click at [768, 96] on div "Without pricing" at bounding box center [782, 95] width 87 height 14
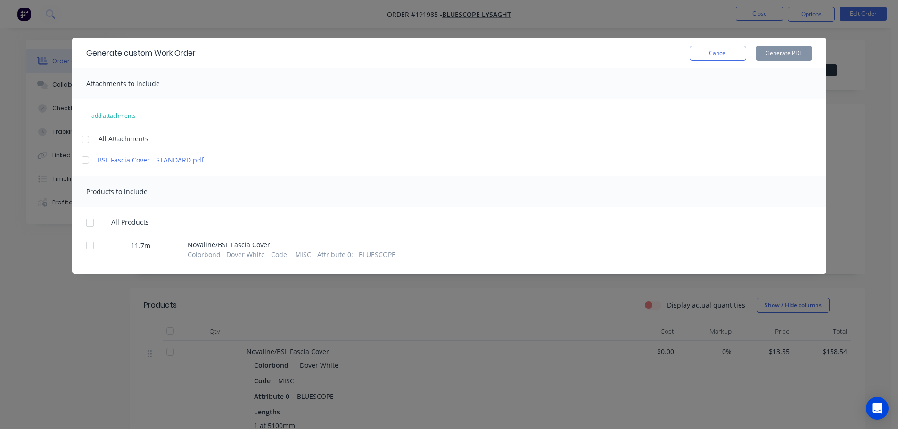
click at [86, 137] on div at bounding box center [85, 139] width 19 height 19
click at [90, 222] on div at bounding box center [90, 222] width 19 height 19
click at [786, 51] on button "Generate PDF" at bounding box center [783, 53] width 57 height 15
click at [721, 57] on button "Cancel" at bounding box center [717, 53] width 57 height 15
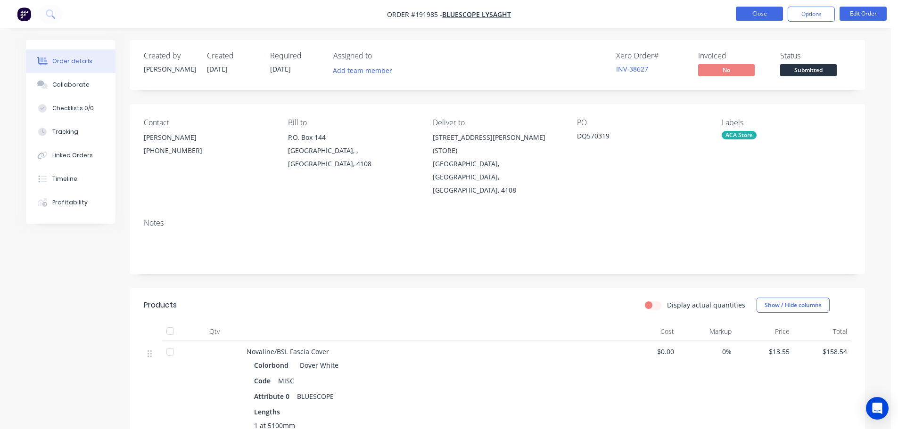
click at [753, 8] on button "Close" at bounding box center [759, 14] width 47 height 14
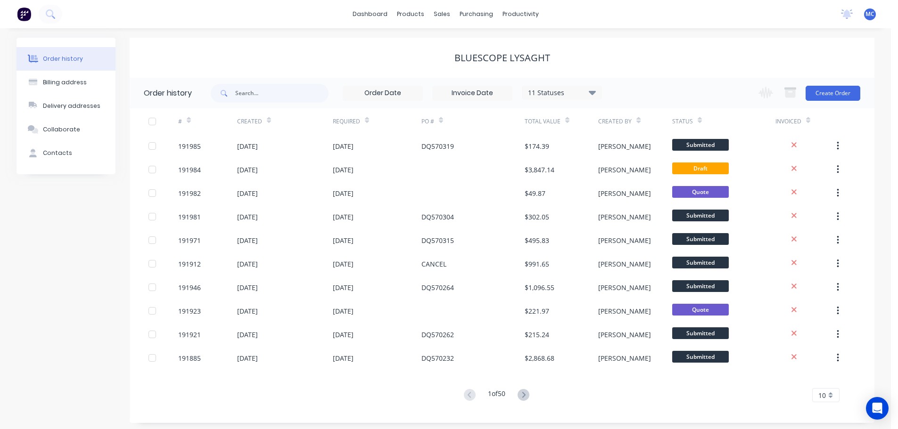
click at [867, 13] on span "MC" at bounding box center [869, 14] width 9 height 8
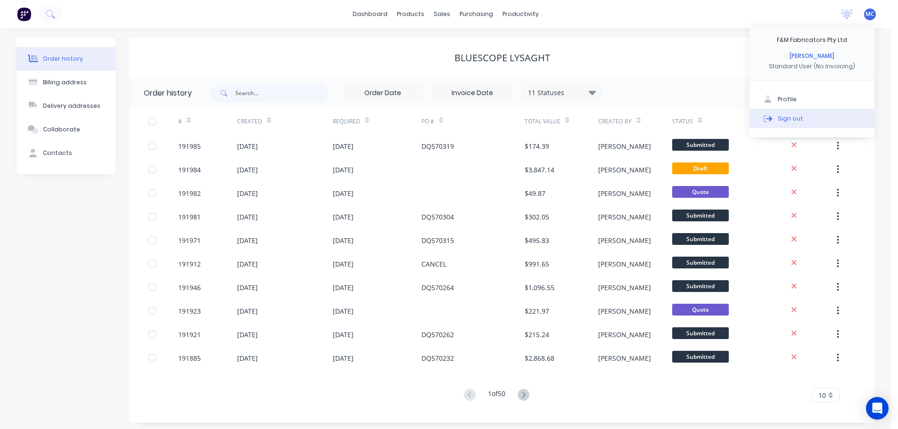
click at [783, 119] on div "Sign out" at bounding box center [790, 118] width 25 height 8
